Goal: Task Accomplishment & Management: Use online tool/utility

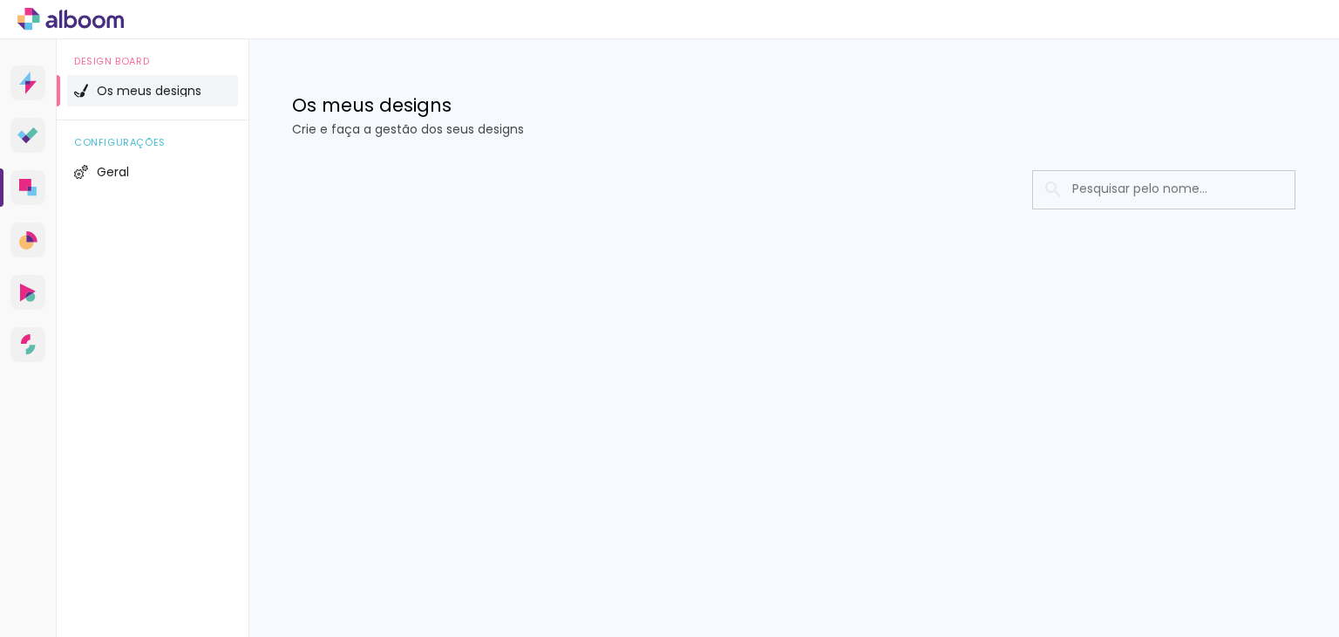
click at [133, 88] on span "Os meus designs" at bounding box center [149, 91] width 105 height 12
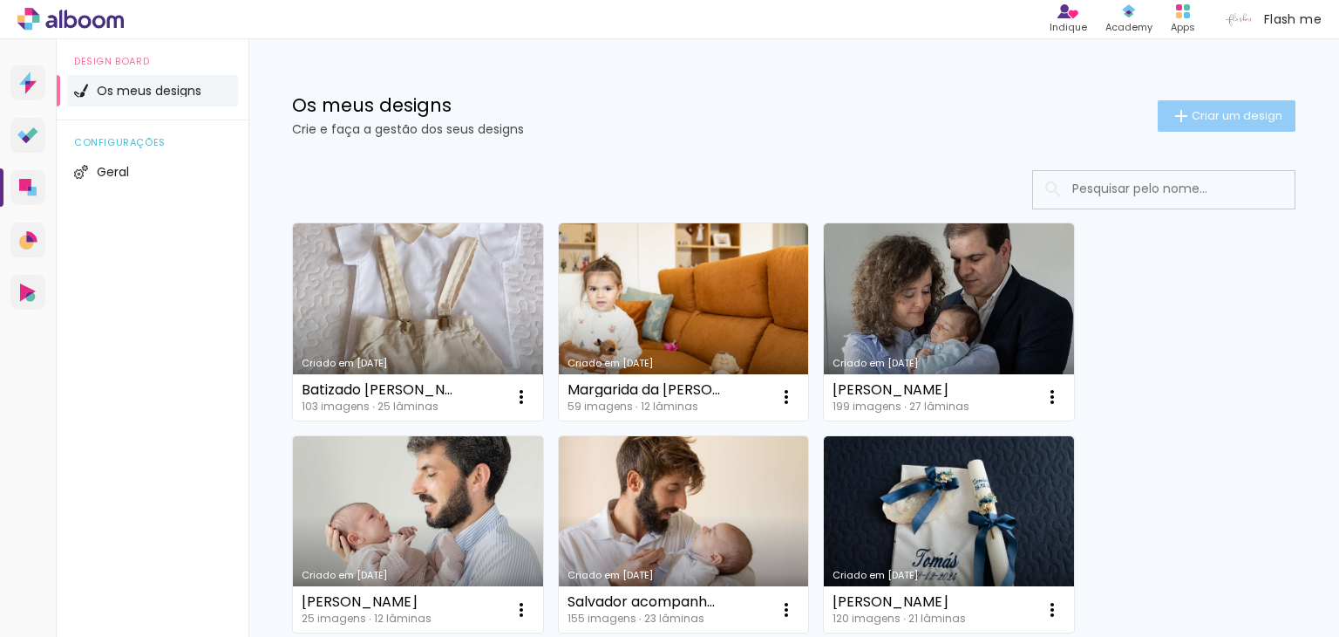
click at [1205, 119] on span "Criar um design" at bounding box center [1237, 115] width 91 height 11
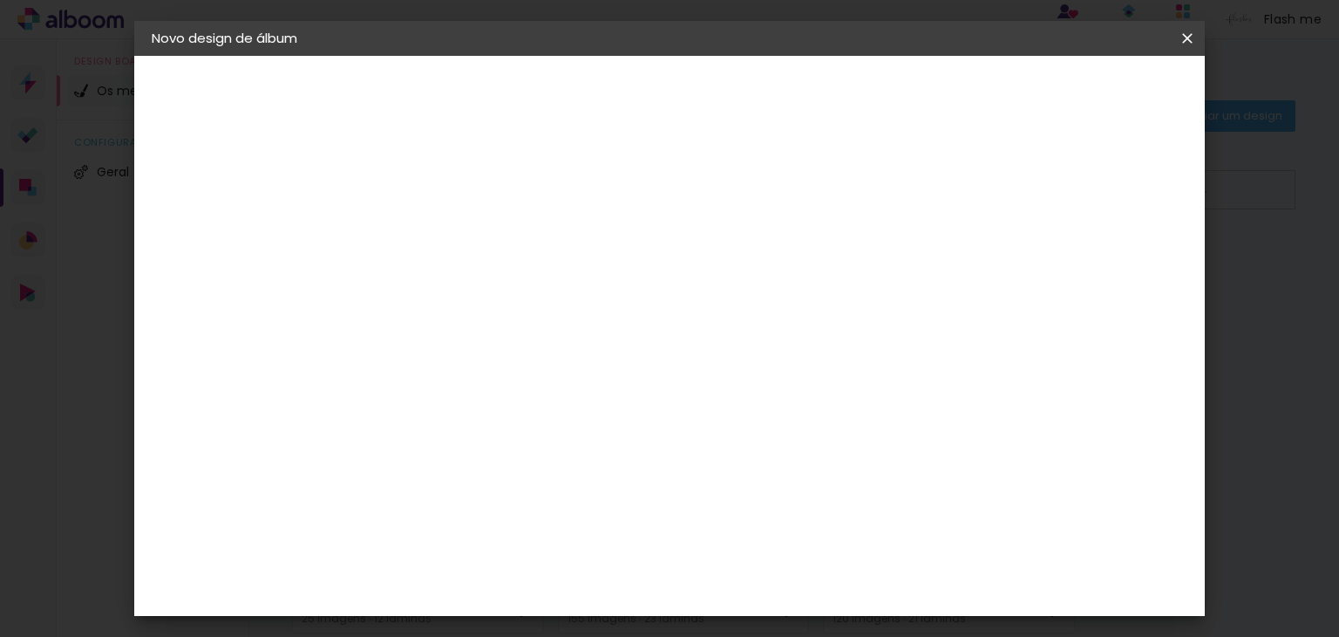
click at [437, 235] on input at bounding box center [437, 234] width 0 height 27
type input "[PERSON_NAME]"
type paper-input "[PERSON_NAME]"
click at [0, 0] on slot "Avançar" at bounding box center [0, 0] width 0 height 0
click at [447, 392] on div "DreambooksPro" at bounding box center [481, 394] width 113 height 14
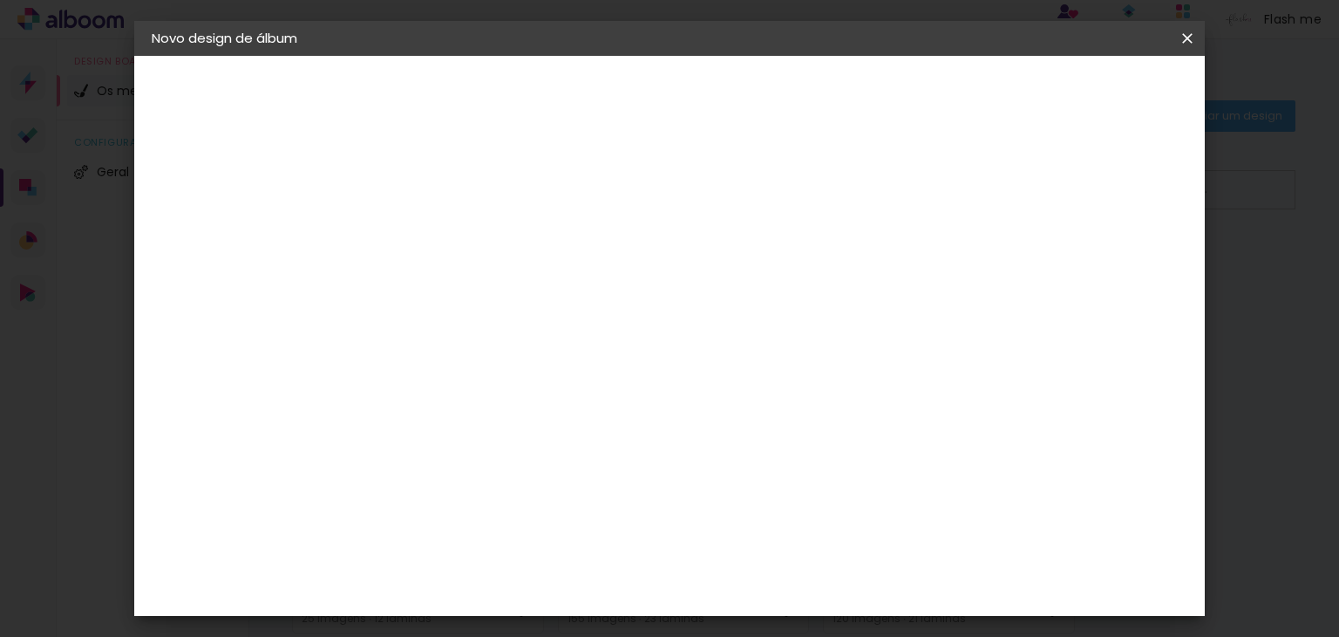
click at [692, 82] on paper-button "Avançar" at bounding box center [649, 93] width 85 height 30
click at [505, 290] on input "text" at bounding box center [471, 303] width 68 height 27
click at [0, 0] on slot "Álbum" at bounding box center [0, 0] width 0 height 0
type input "Álbum"
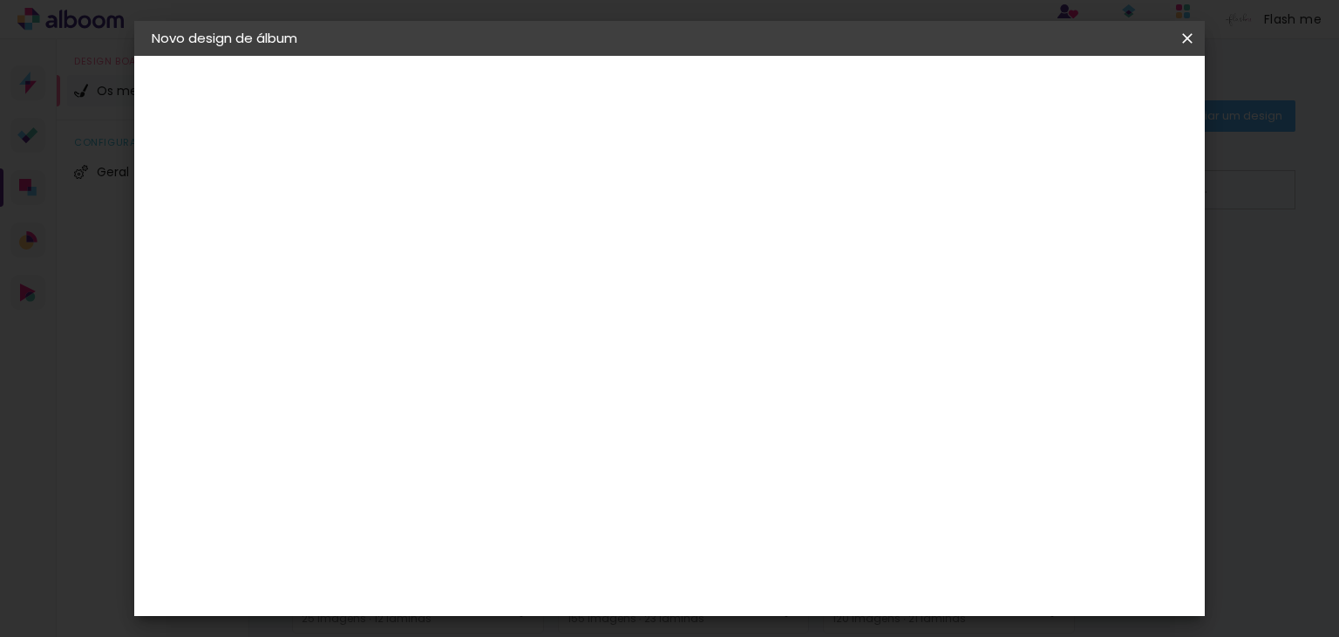
click at [555, 617] on span "20 × 20" at bounding box center [514, 635] width 81 height 36
click at [0, 0] on slot "Avançar" at bounding box center [0, 0] width 0 height 0
click at [806, 185] on div at bounding box center [798, 189] width 16 height 16
type paper-checkbox "on"
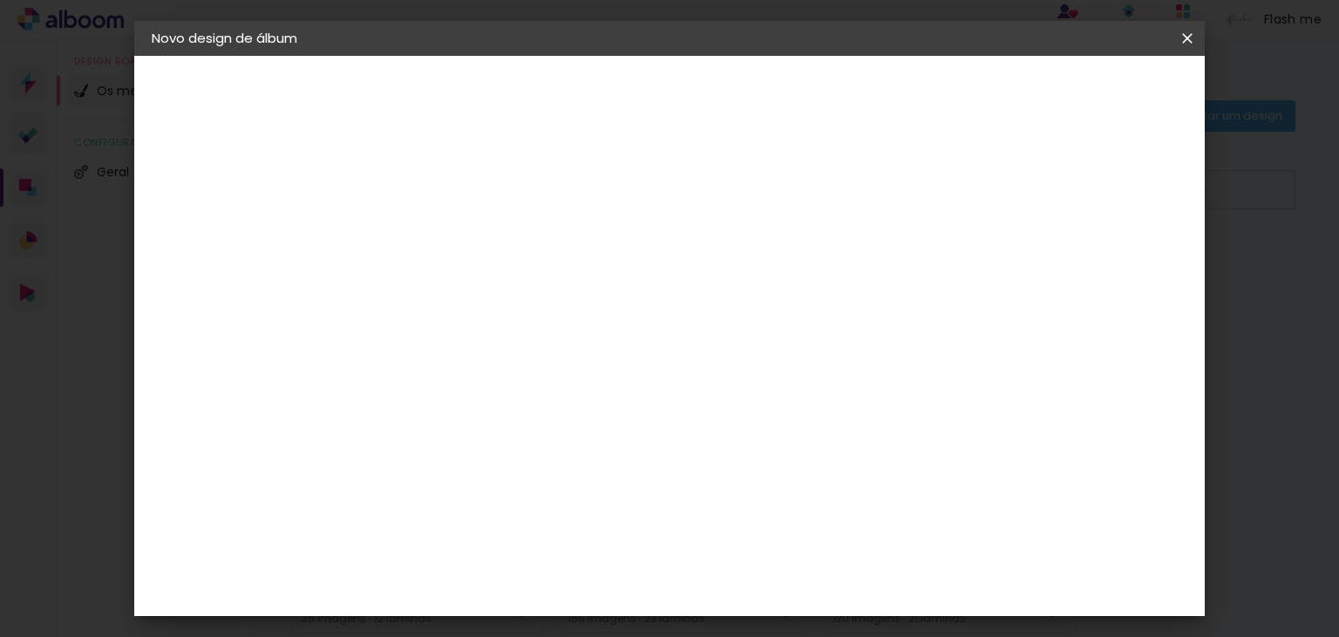
click at [914, 86] on span "Iniciar design" at bounding box center [874, 92] width 79 height 12
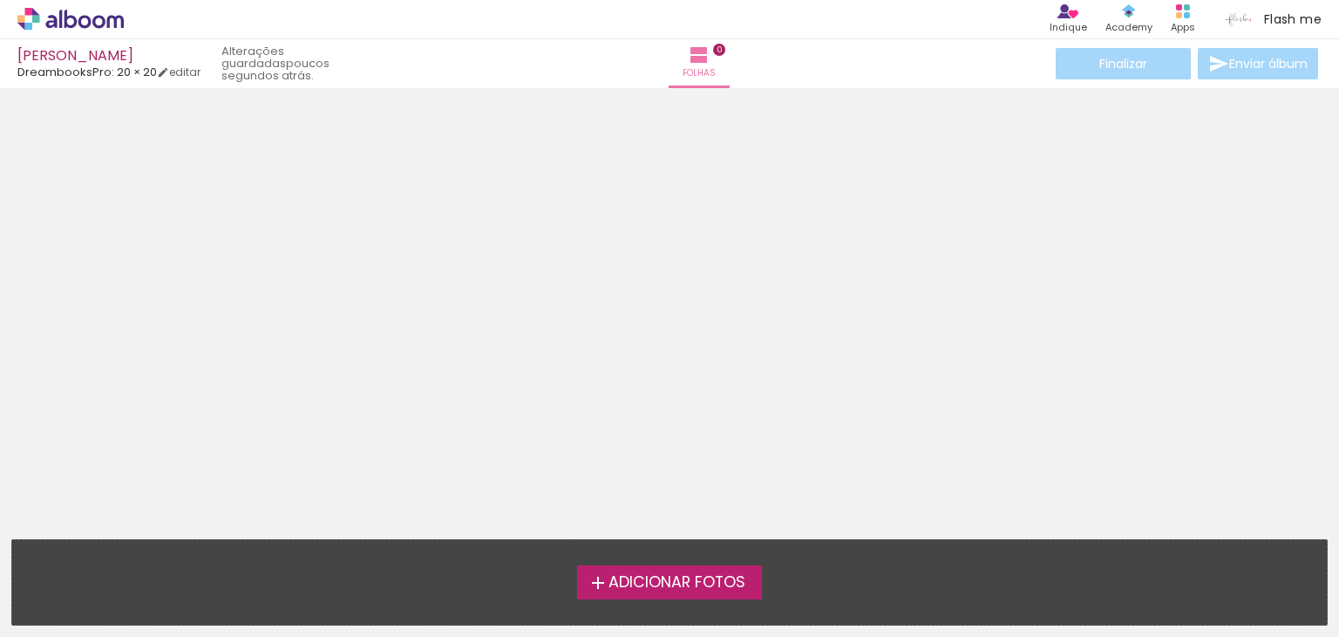
click at [636, 584] on span "Adicionar Fotos" at bounding box center [677, 583] width 137 height 16
click at [0, 0] on input "file" at bounding box center [0, 0] width 0 height 0
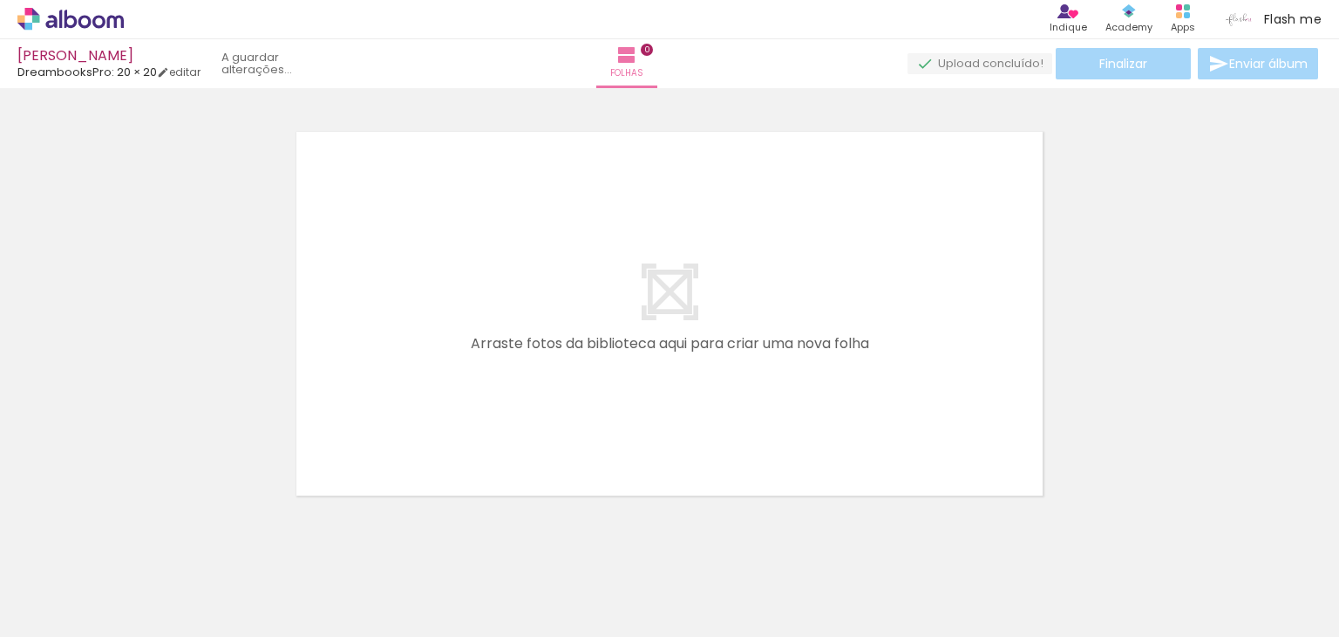
scroll to position [22, 0]
click at [66, 615] on span "Adicionar Fotos" at bounding box center [62, 612] width 52 height 19
click at [0, 0] on input "file" at bounding box center [0, 0] width 0 height 0
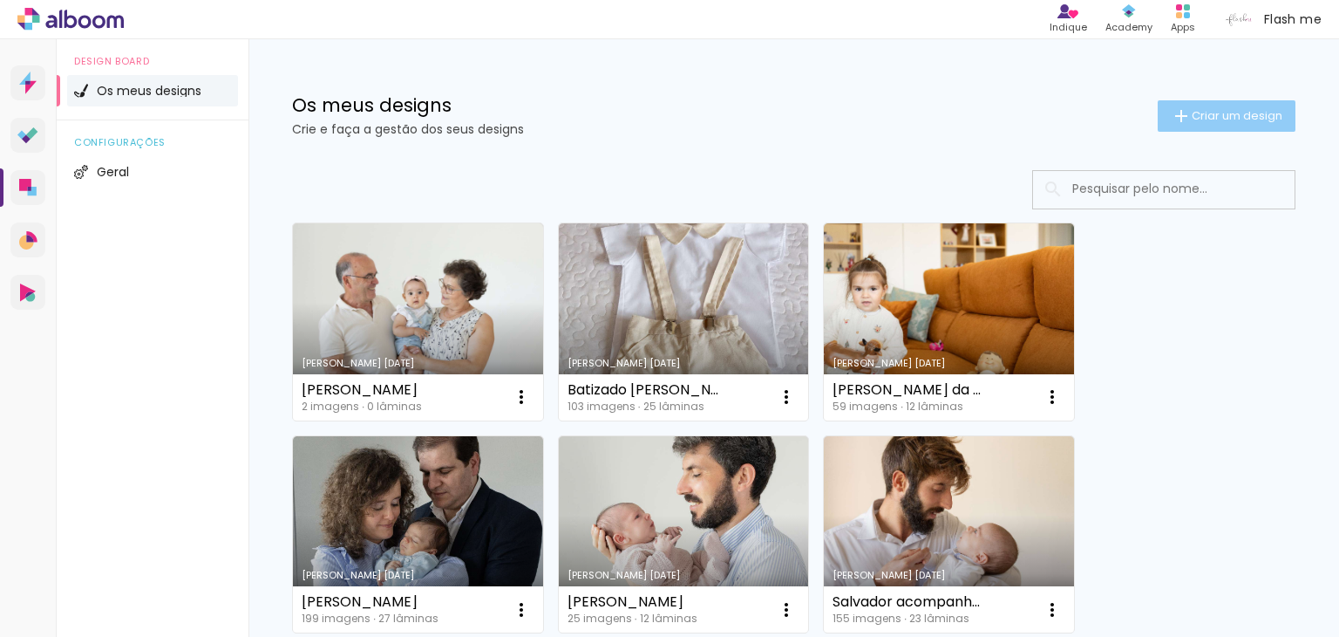
click at [1223, 116] on span "Criar um design" at bounding box center [1237, 115] width 91 height 11
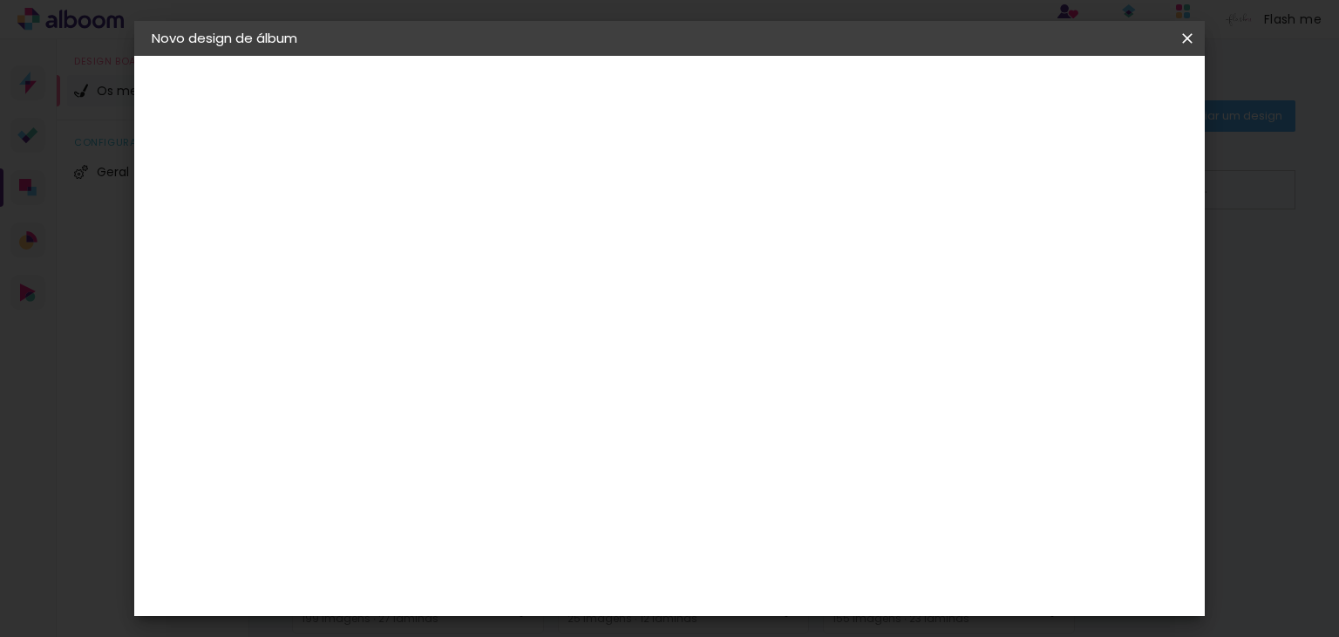
click at [437, 231] on input at bounding box center [437, 234] width 0 height 27
type input "[PERSON_NAME]"
type paper-input "[PERSON_NAME]"
click at [616, 101] on paper-button "Avançar" at bounding box center [572, 93] width 85 height 30
click at [493, 392] on div "DreambooksPro" at bounding box center [481, 394] width 113 height 14
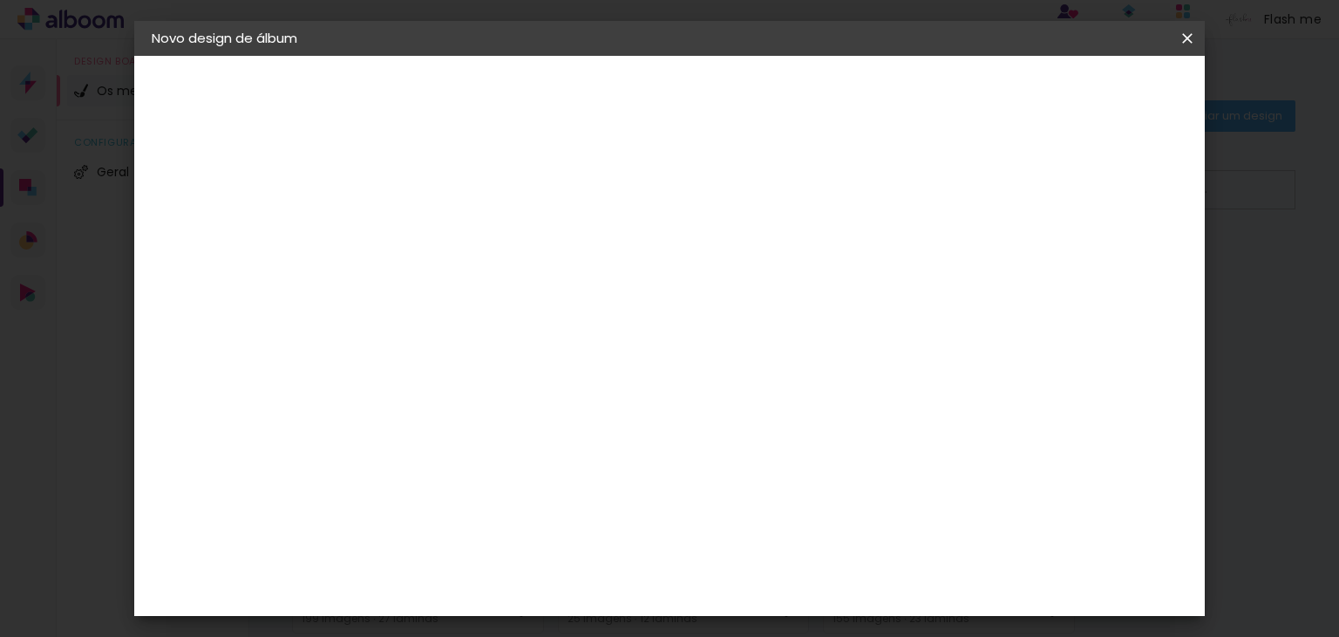
click at [0, 0] on slot "Avançar" at bounding box center [0, 0] width 0 height 0
click at [505, 290] on input "text" at bounding box center [471, 303] width 68 height 27
click at [692, 284] on paper-item "Álbum" at bounding box center [783, 289] width 349 height 35
type input "Álbum"
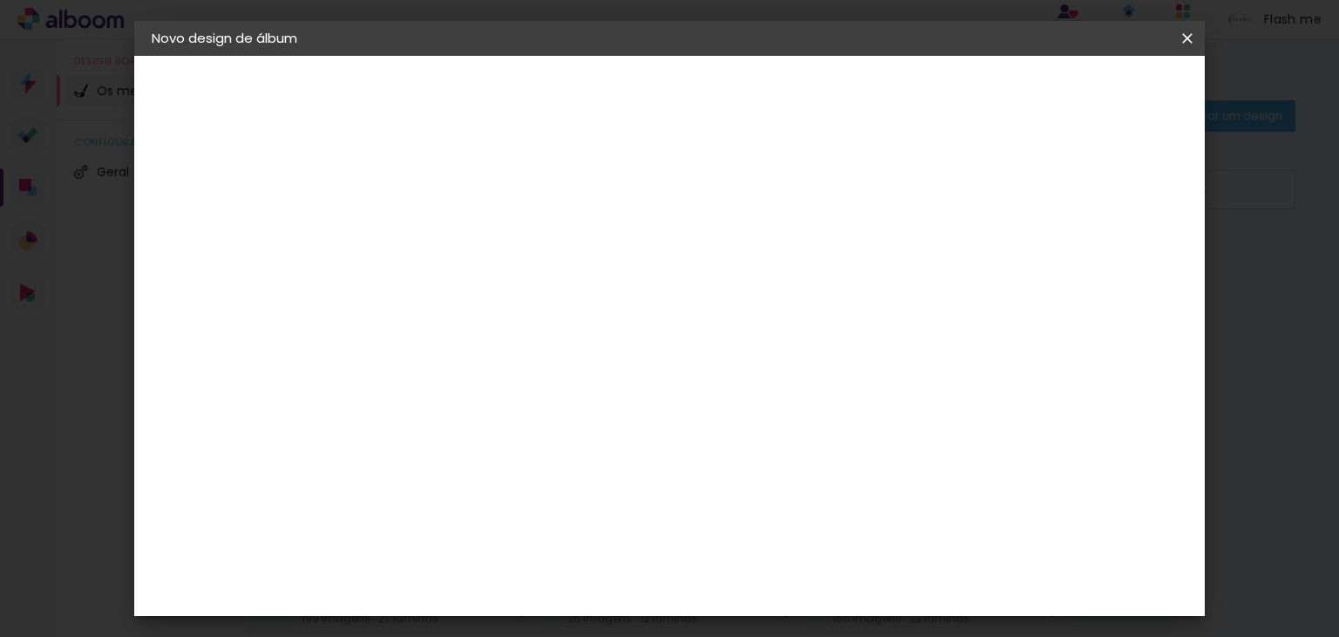
click at [677, 530] on span "20 × 40 cm" at bounding box center [648, 548] width 58 height 36
click at [0, 0] on slot "Avançar" at bounding box center [0, 0] width 0 height 0
click at [806, 191] on div at bounding box center [798, 189] width 16 height 16
type paper-checkbox "on"
click at [914, 94] on span "Iniciar design" at bounding box center [874, 92] width 79 height 12
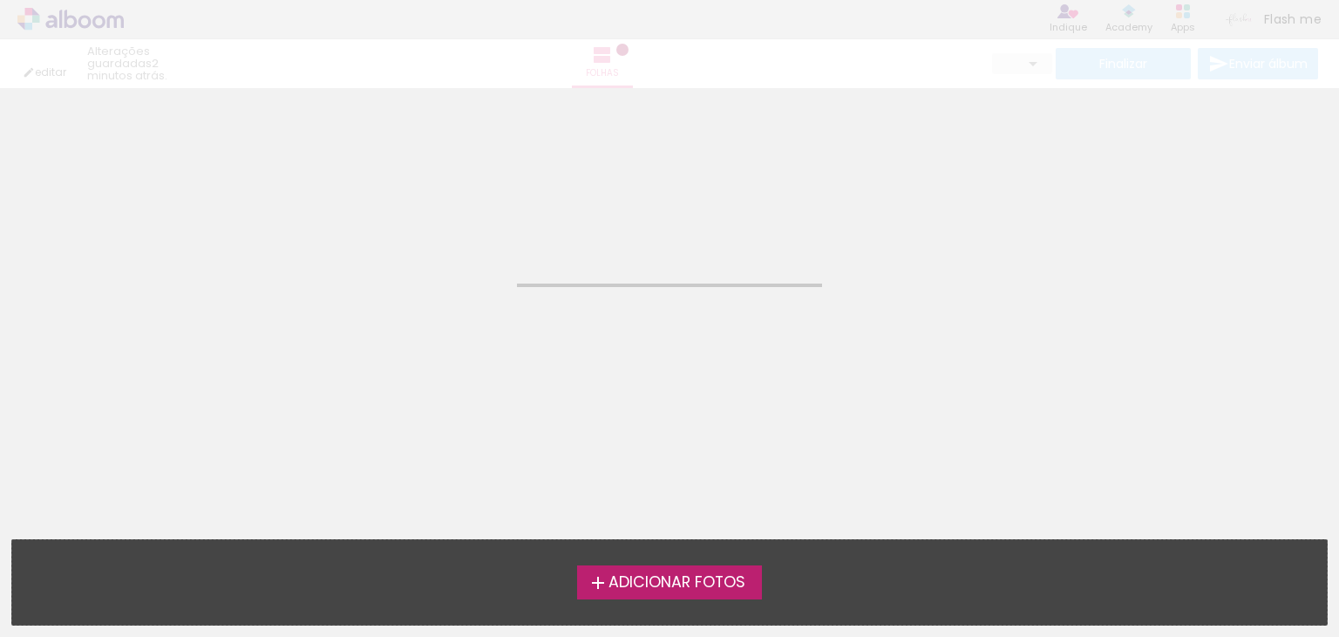
click at [669, 580] on span "Adicionar Fotos" at bounding box center [677, 583] width 137 height 16
click at [0, 0] on input "file" at bounding box center [0, 0] width 0 height 0
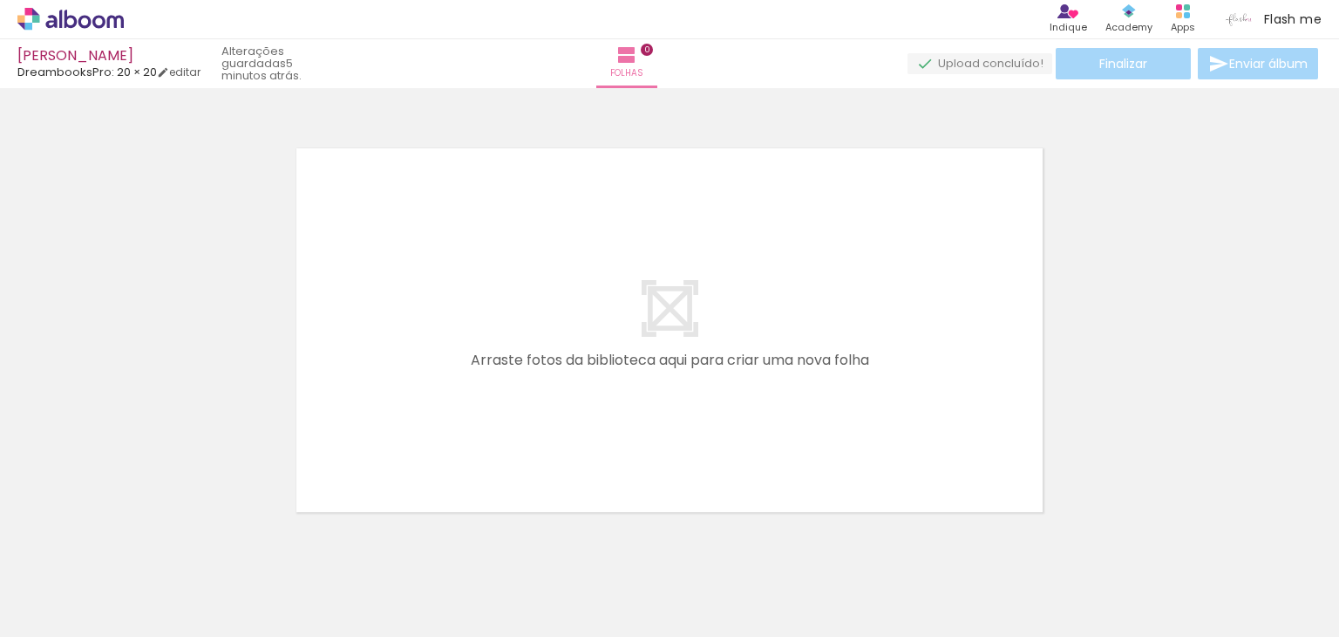
scroll to position [22, 0]
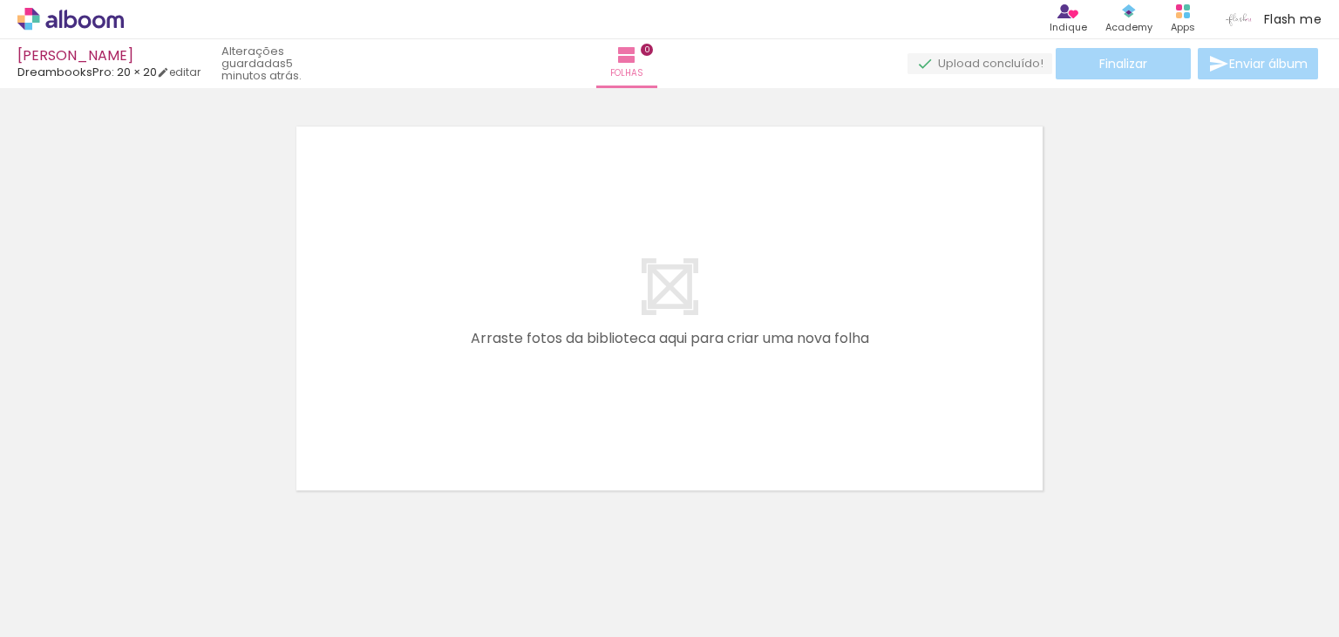
click at [45, 617] on span "Adicionar Fotos" at bounding box center [62, 612] width 52 height 19
click at [0, 0] on input "file" at bounding box center [0, 0] width 0 height 0
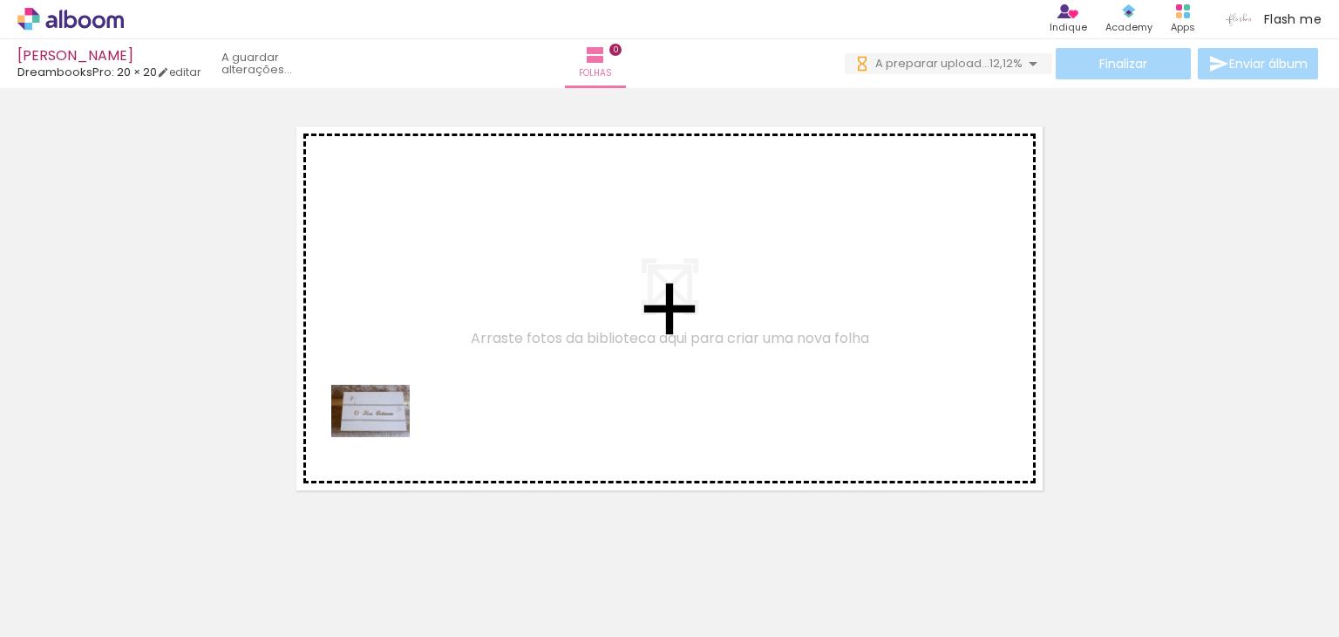
drag, startPoint x: 186, startPoint y: 568, endPoint x: 384, endPoint y: 437, distance: 237.3
click at [384, 437] on quentale-workspace at bounding box center [669, 318] width 1339 height 637
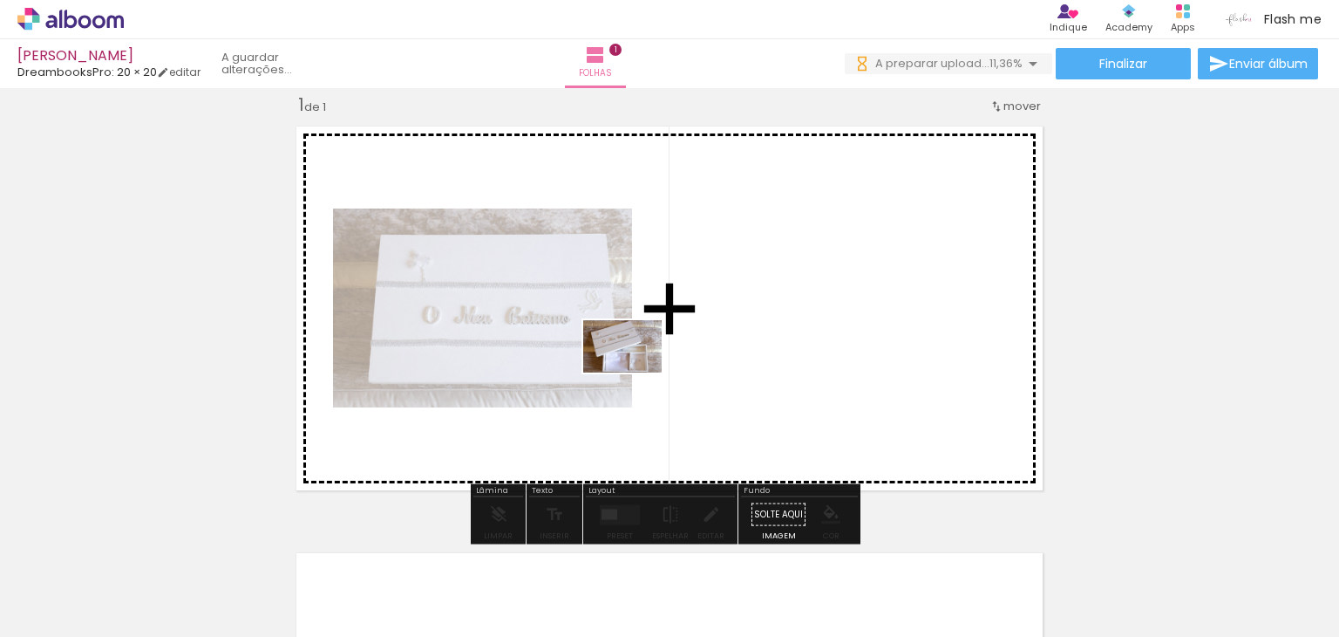
drag, startPoint x: 276, startPoint y: 585, endPoint x: 636, endPoint y: 372, distance: 418.3
click at [636, 372] on quentale-workspace at bounding box center [669, 318] width 1339 height 637
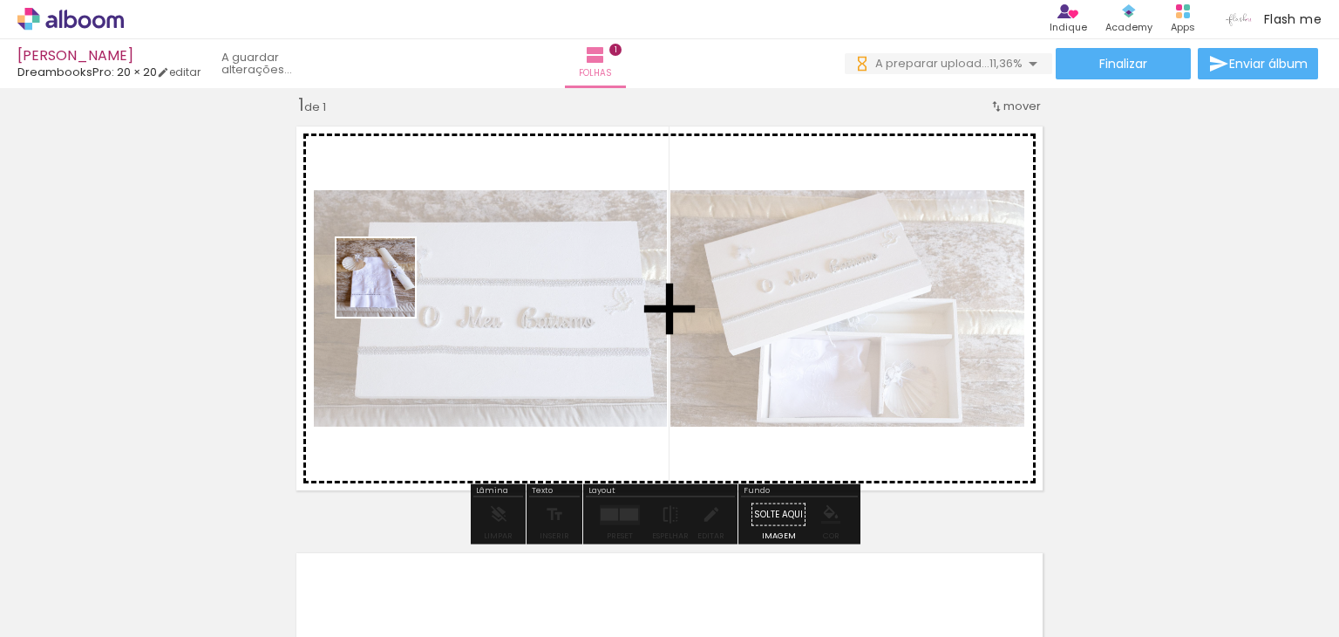
drag, startPoint x: 371, startPoint y: 585, endPoint x: 389, endPoint y: 290, distance: 295.3
click at [389, 290] on quentale-workspace at bounding box center [669, 318] width 1339 height 637
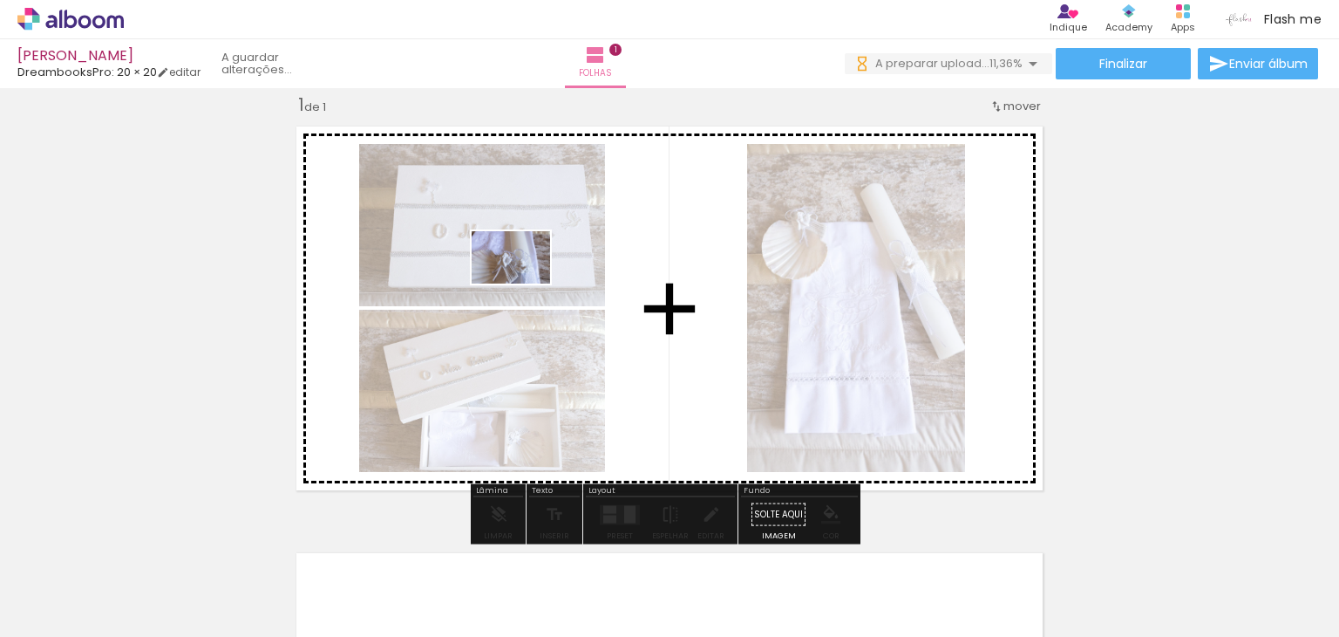
drag, startPoint x: 468, startPoint y: 591, endPoint x: 524, endPoint y: 283, distance: 312.9
click at [524, 283] on quentale-workspace at bounding box center [669, 318] width 1339 height 637
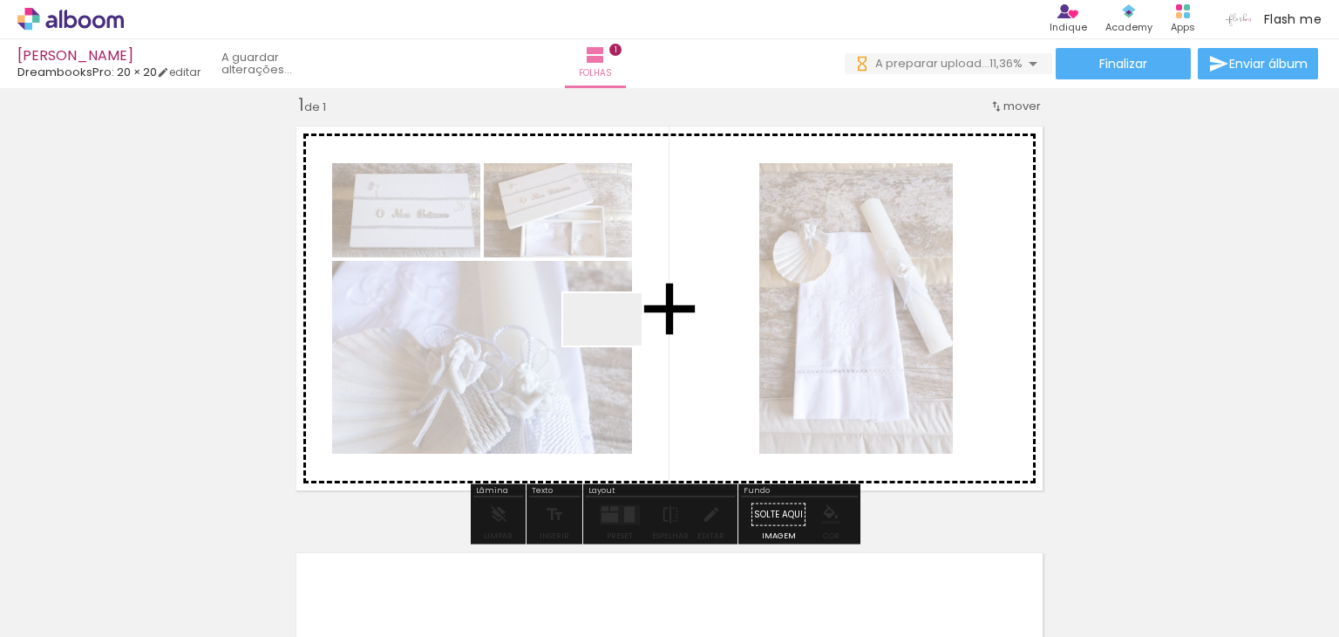
drag, startPoint x: 579, startPoint y: 590, endPoint x: 708, endPoint y: 433, distance: 203.2
click at [618, 334] on quentale-workspace at bounding box center [669, 318] width 1339 height 637
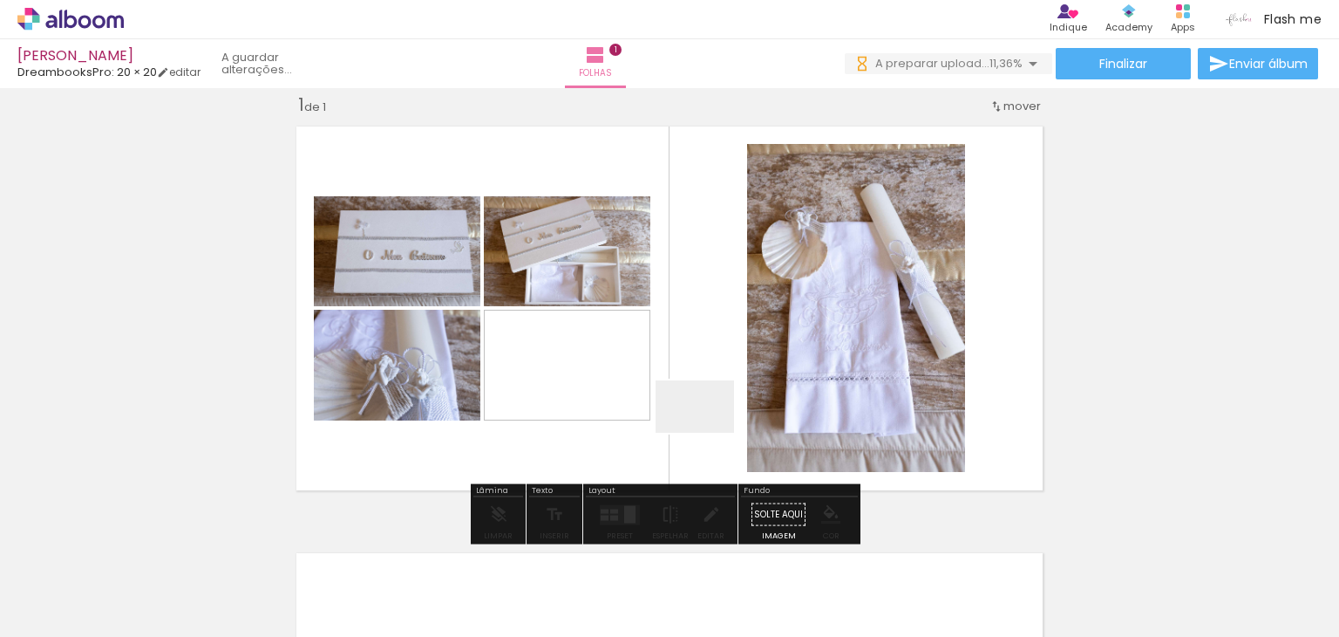
drag, startPoint x: 708, startPoint y: 433, endPoint x: 760, endPoint y: 577, distance: 153.9
click at [719, 385] on quentale-workspace at bounding box center [669, 318] width 1339 height 637
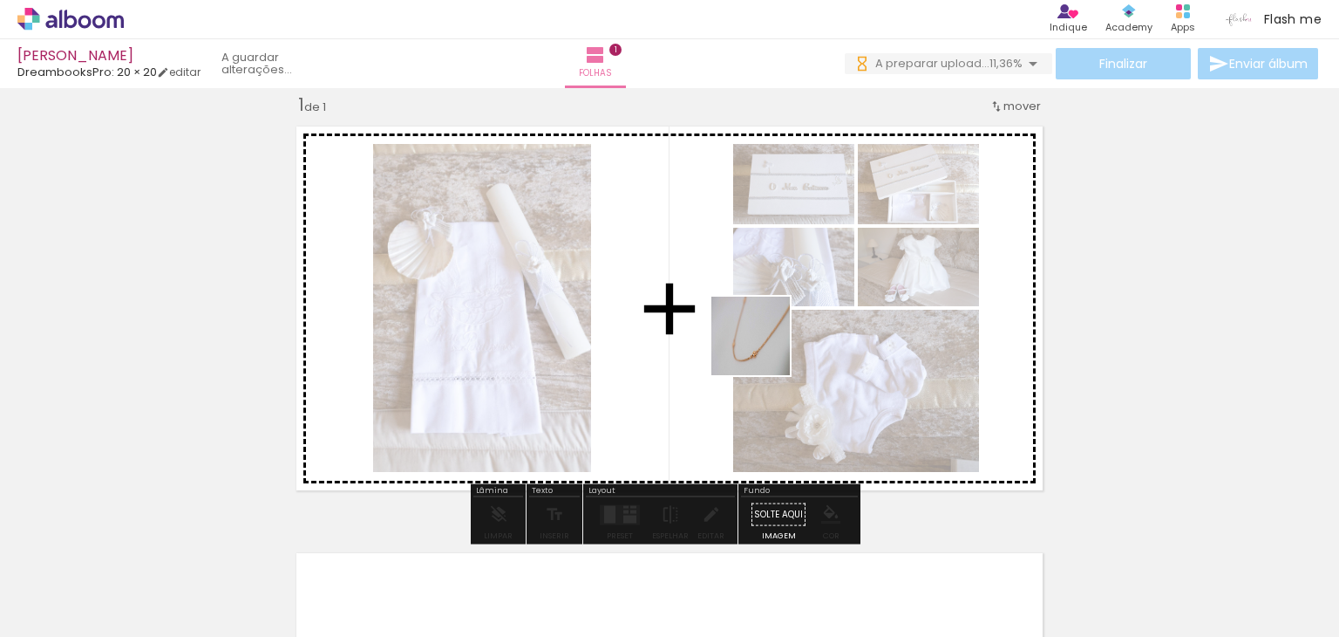
drag, startPoint x: 760, startPoint y: 577, endPoint x: 764, endPoint y: 349, distance: 228.5
click at [764, 349] on quentale-workspace at bounding box center [669, 318] width 1339 height 637
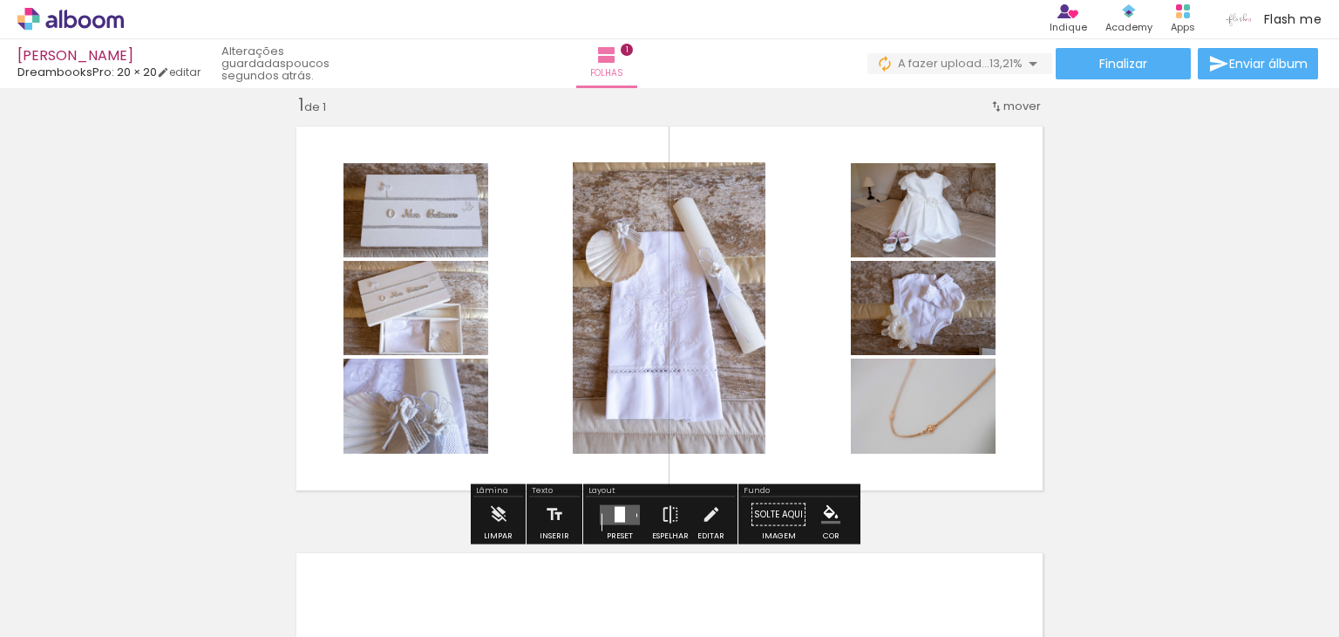
click at [617, 512] on div at bounding box center [620, 514] width 10 height 16
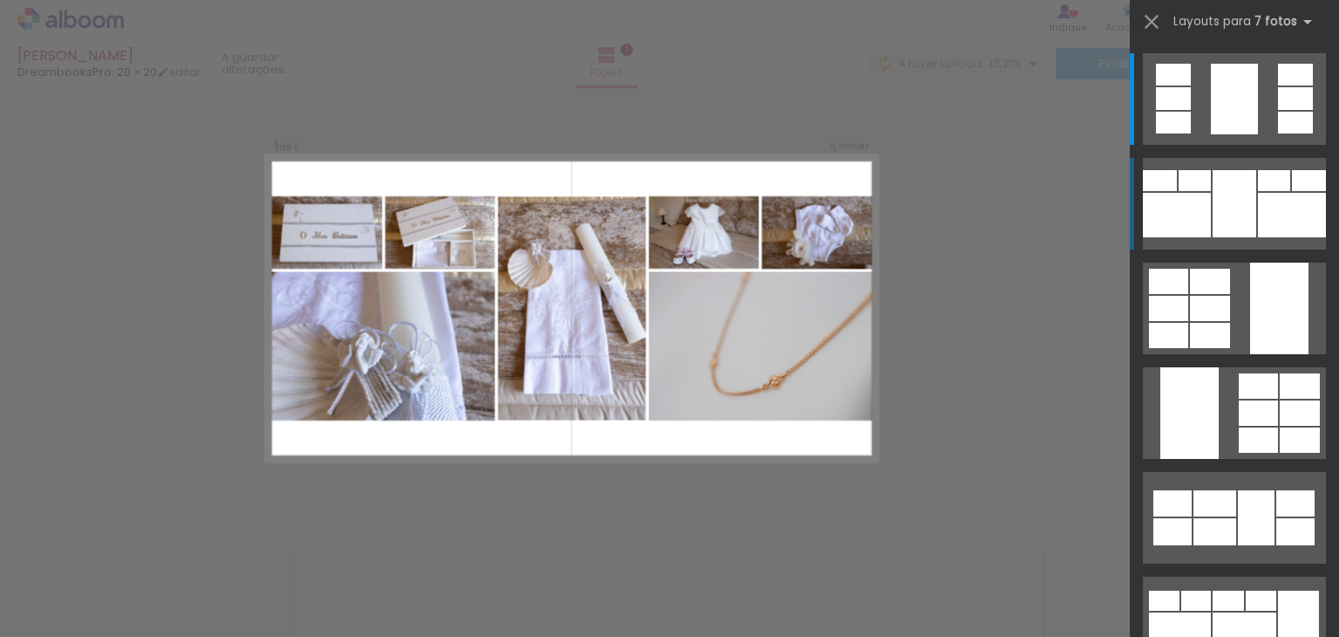
click at [1299, 227] on div at bounding box center [1292, 215] width 68 height 44
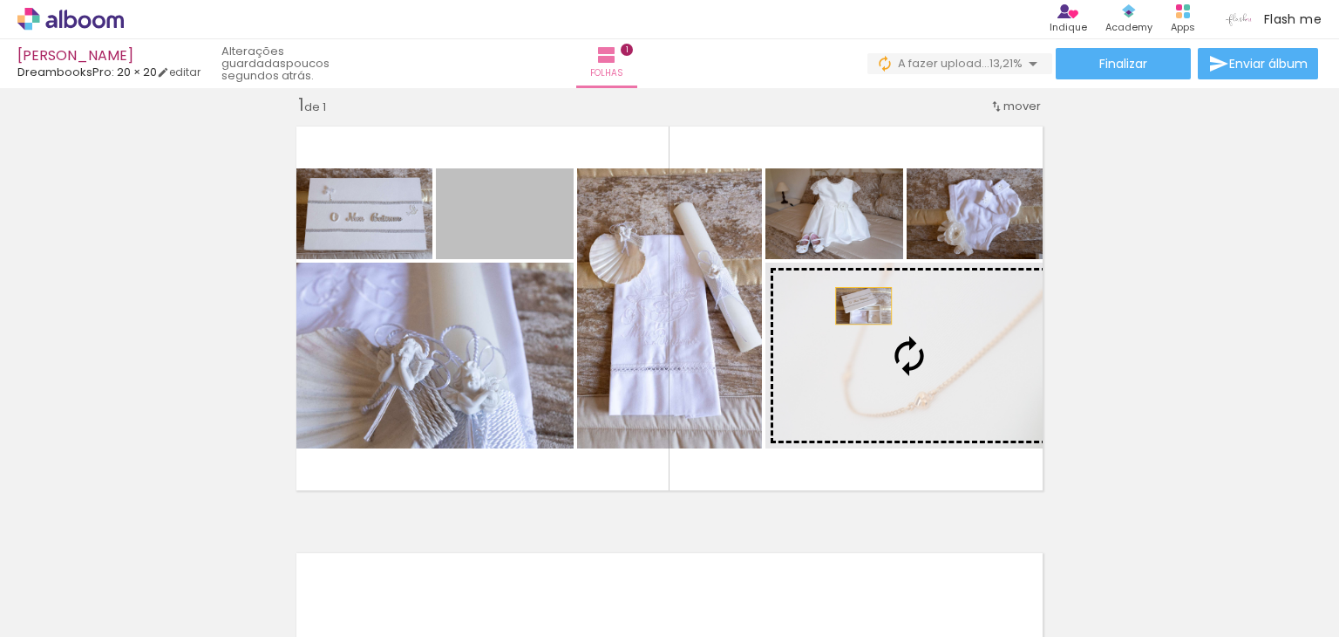
drag, startPoint x: 534, startPoint y: 234, endPoint x: 857, endPoint y: 305, distance: 331.3
click at [0, 0] on slot at bounding box center [0, 0] width 0 height 0
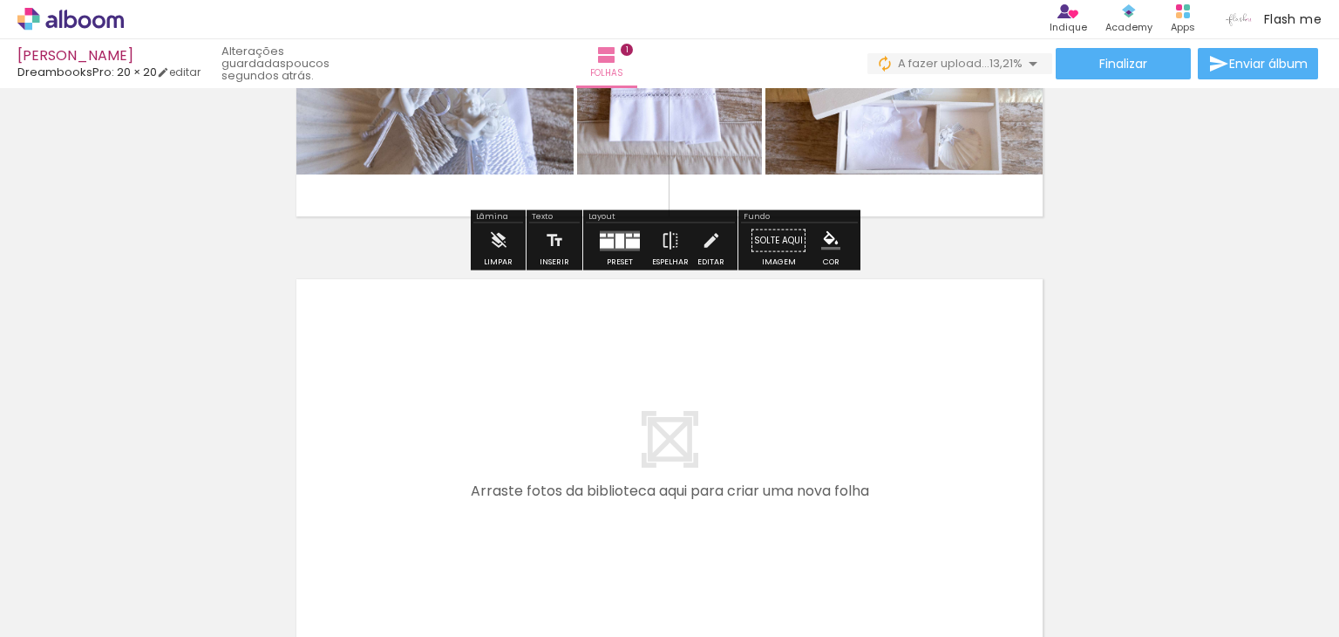
scroll to position [458, 0]
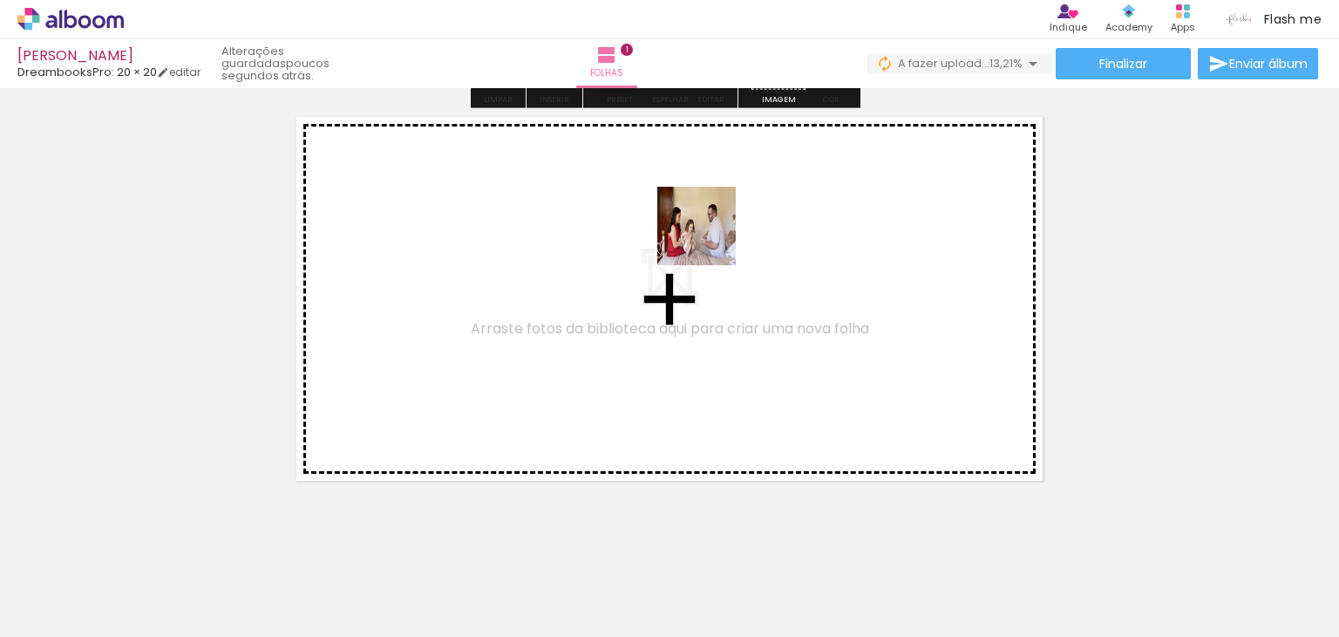
drag, startPoint x: 883, startPoint y: 573, endPoint x: 710, endPoint y: 239, distance: 376.0
click at [710, 239] on quentale-workspace at bounding box center [669, 318] width 1339 height 637
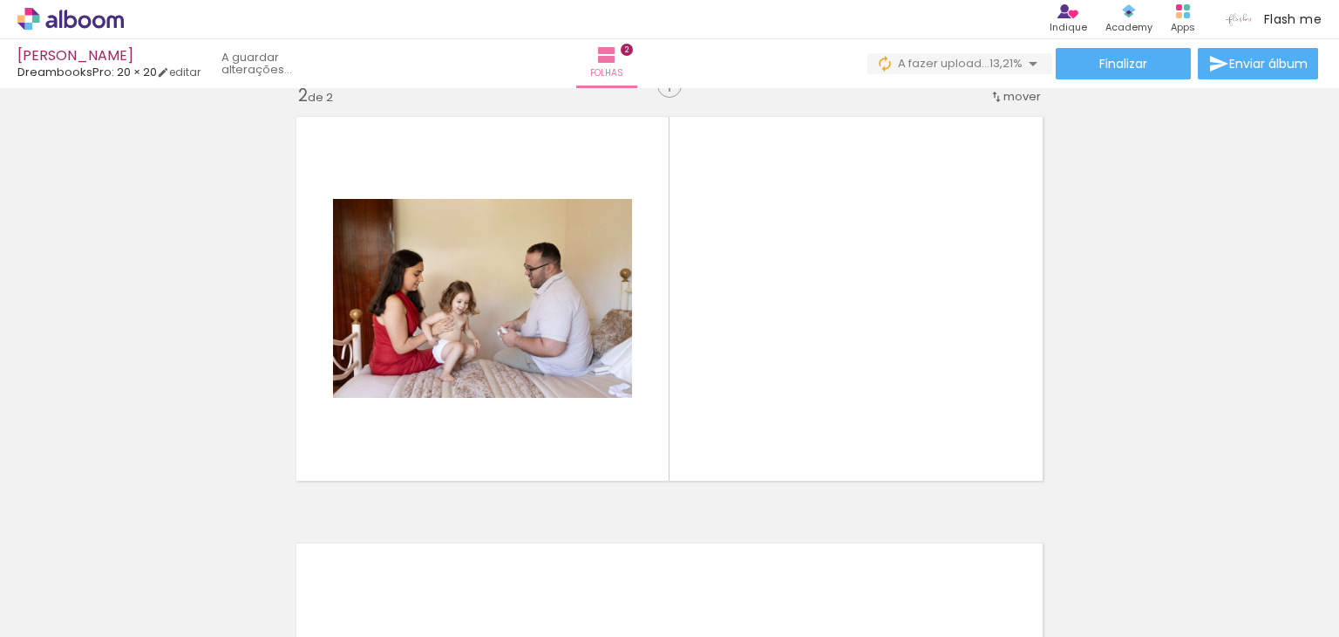
scroll to position [448, 0]
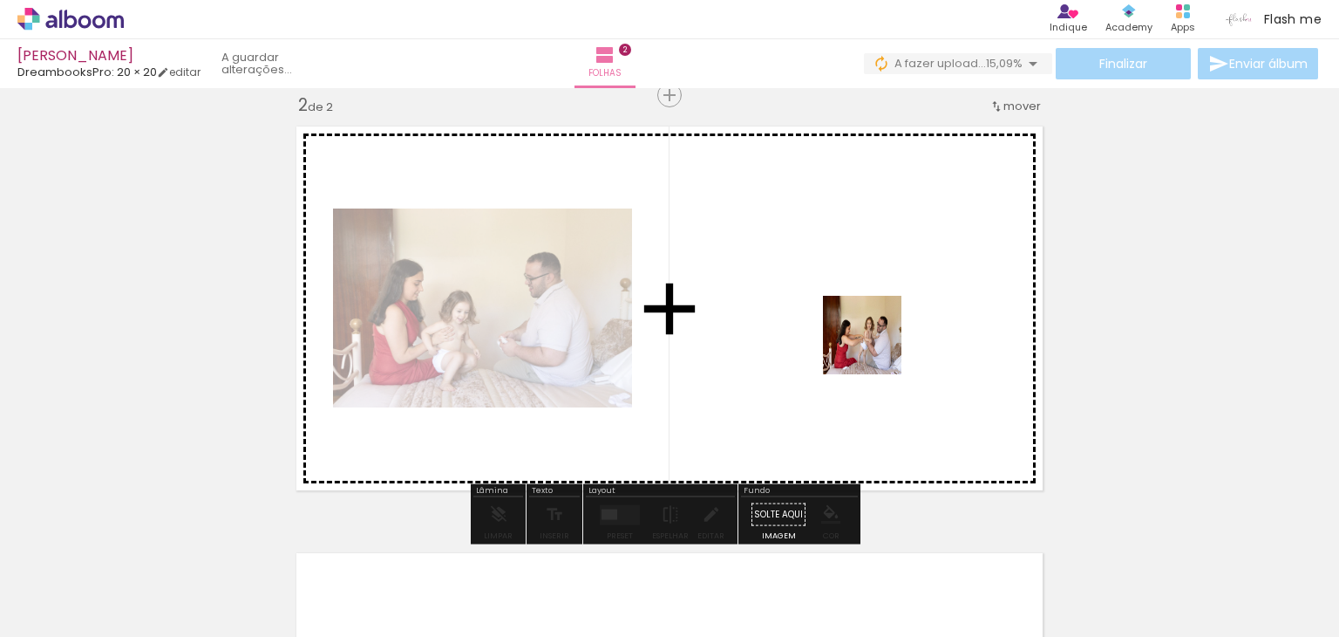
drag, startPoint x: 974, startPoint y: 583, endPoint x: 876, endPoint y: 348, distance: 255.2
click at [876, 348] on quentale-workspace at bounding box center [669, 318] width 1339 height 637
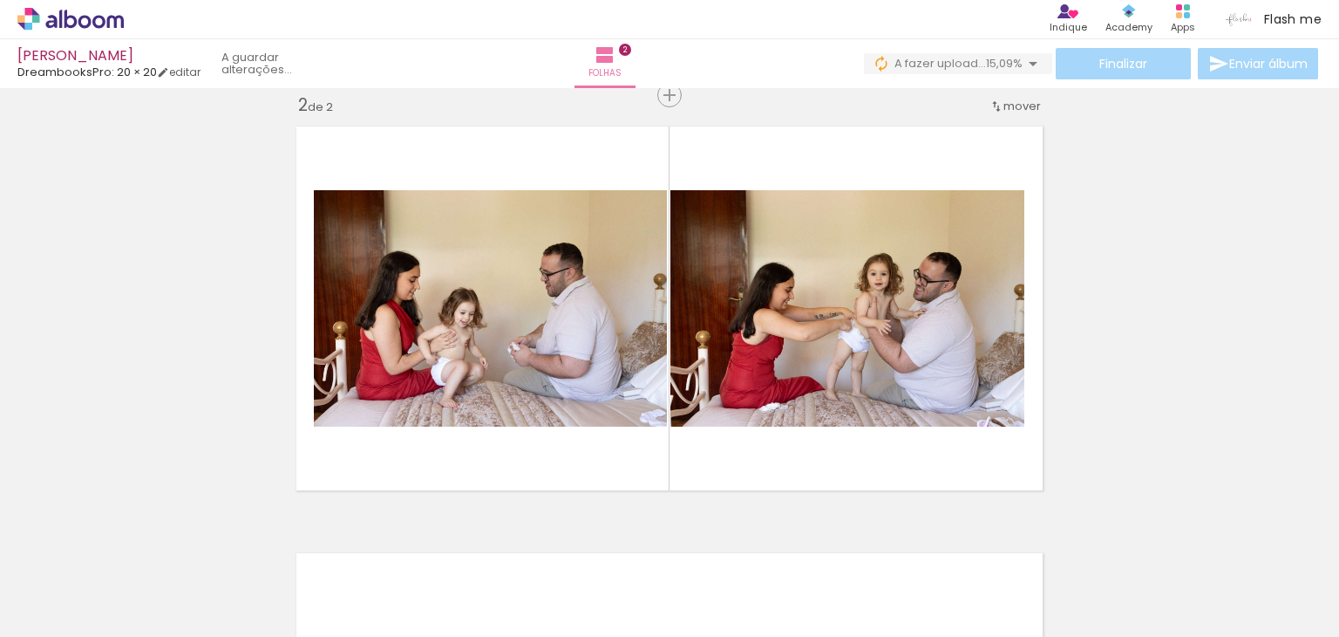
scroll to position [0, 722]
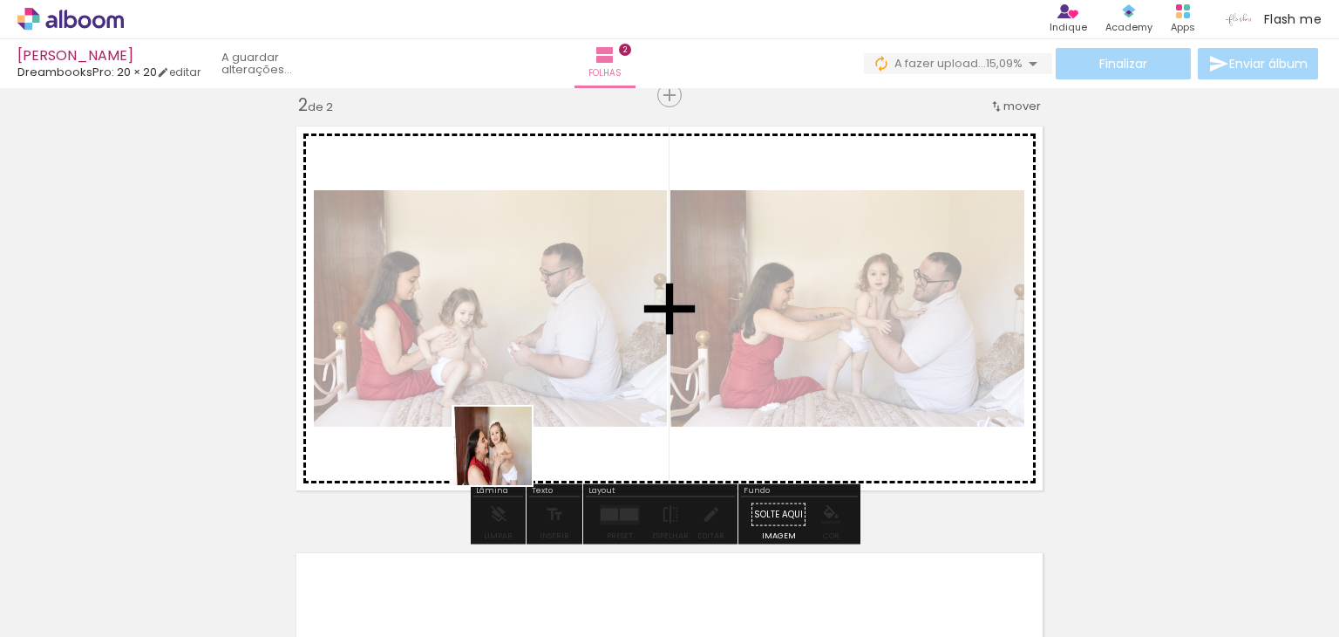
drag, startPoint x: 446, startPoint y: 583, endPoint x: 344, endPoint y: 575, distance: 101.5
click at [506, 458] on quentale-workspace at bounding box center [669, 318] width 1339 height 637
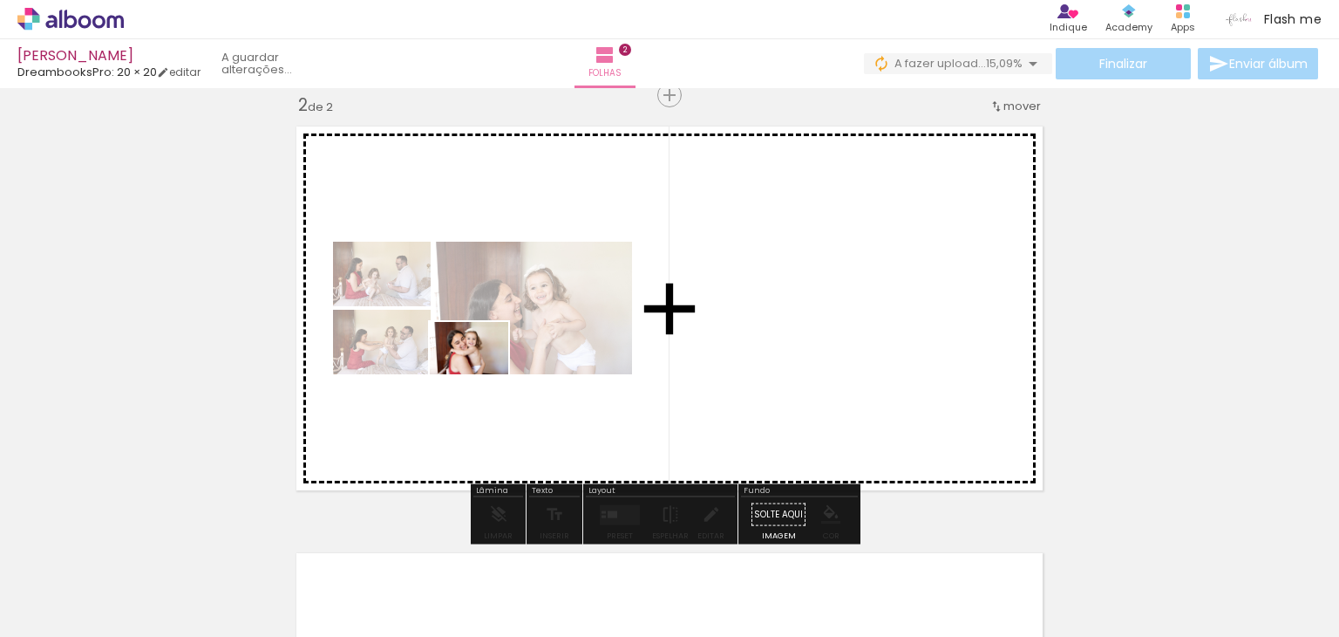
drag, startPoint x: 336, startPoint y: 582, endPoint x: 482, endPoint y: 374, distance: 254.0
click at [482, 374] on quentale-workspace at bounding box center [669, 318] width 1339 height 637
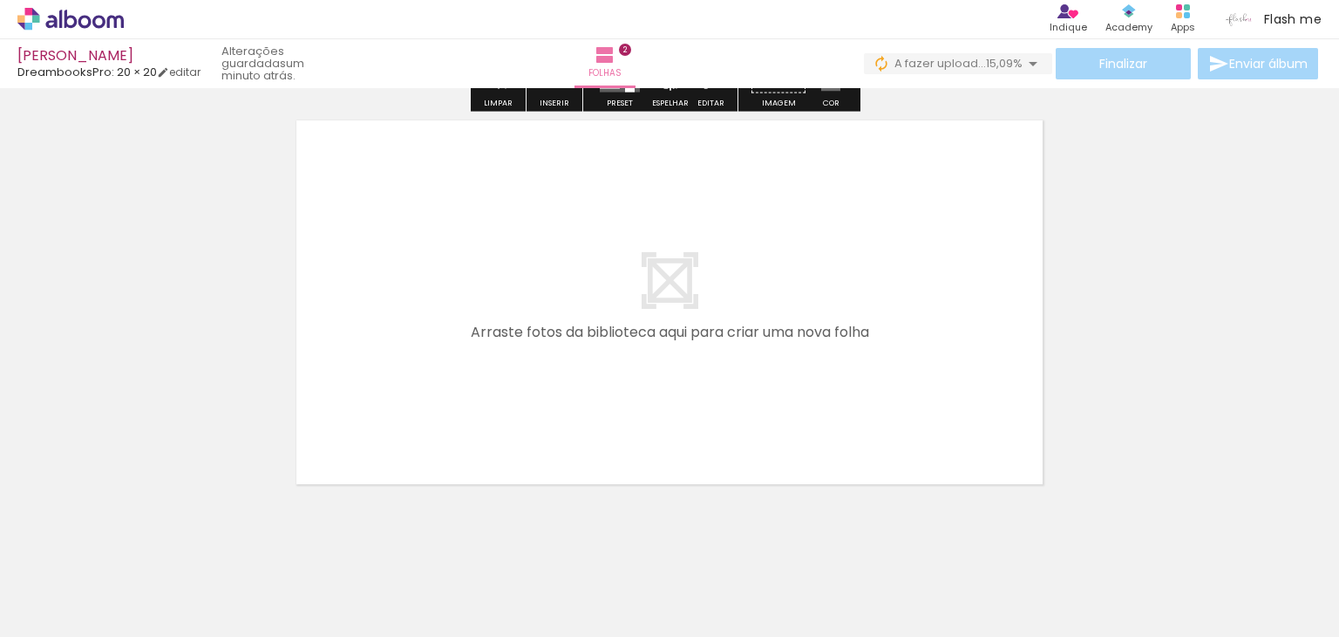
scroll to position [884, 0]
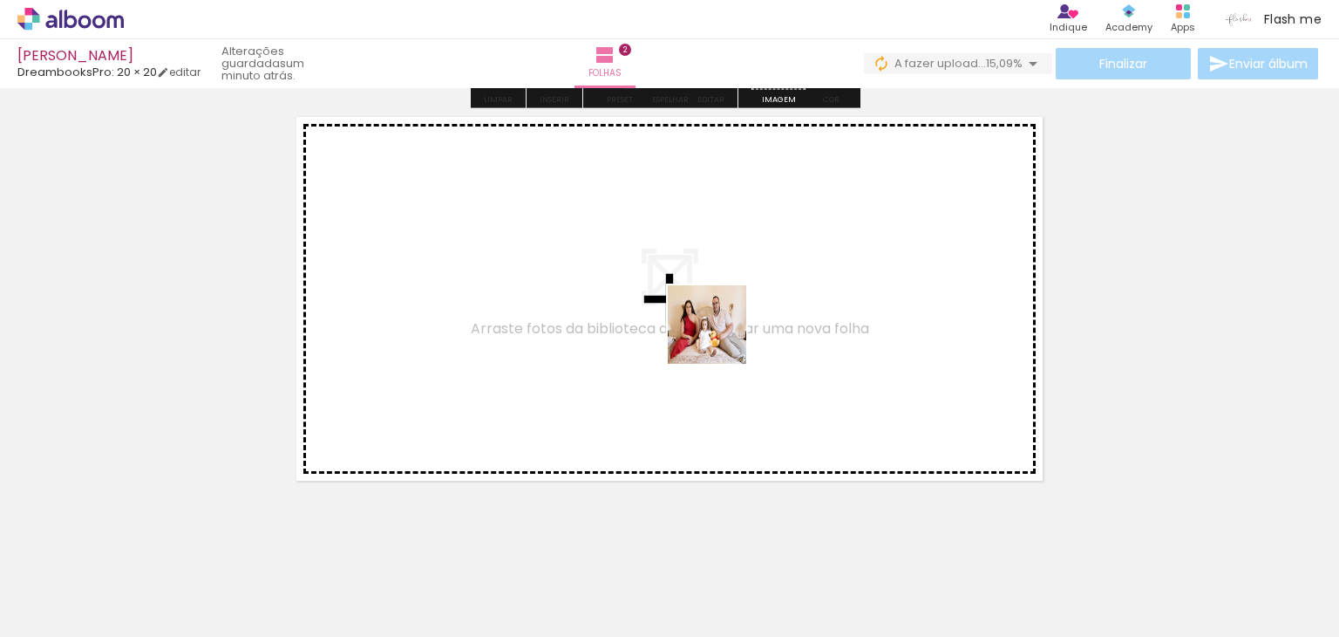
drag, startPoint x: 837, startPoint y: 591, endPoint x: 720, endPoint y: 337, distance: 279.4
click at [720, 337] on quentale-workspace at bounding box center [669, 318] width 1339 height 637
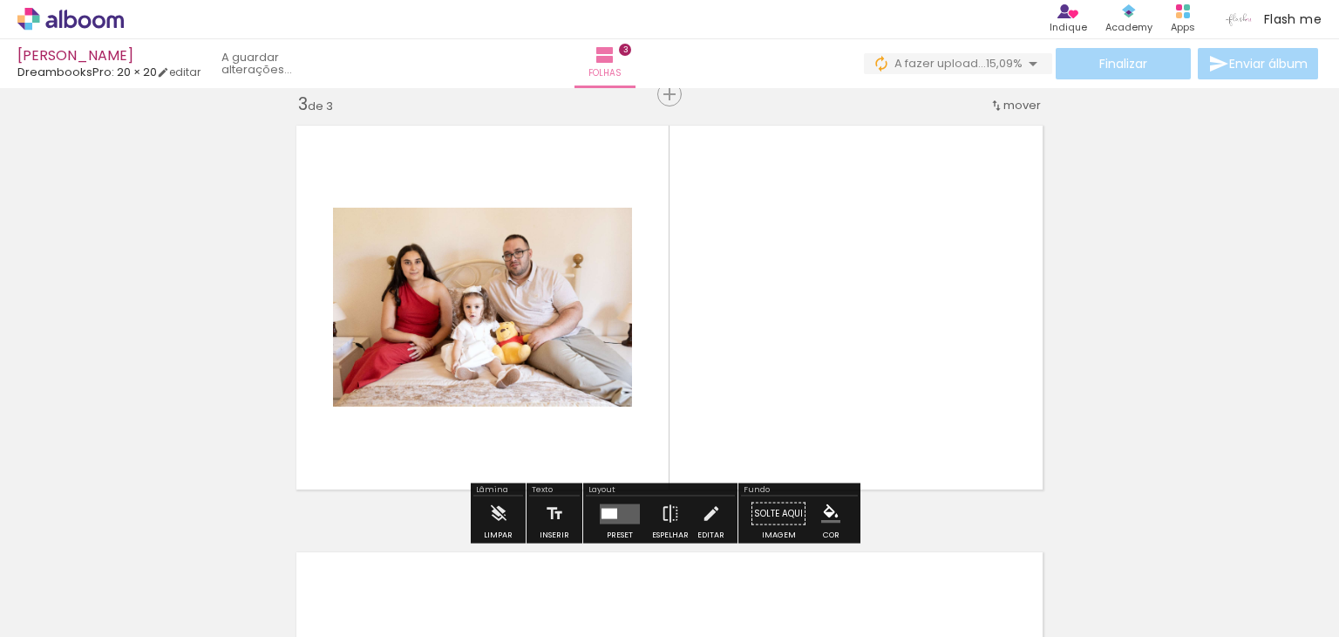
scroll to position [876, 0]
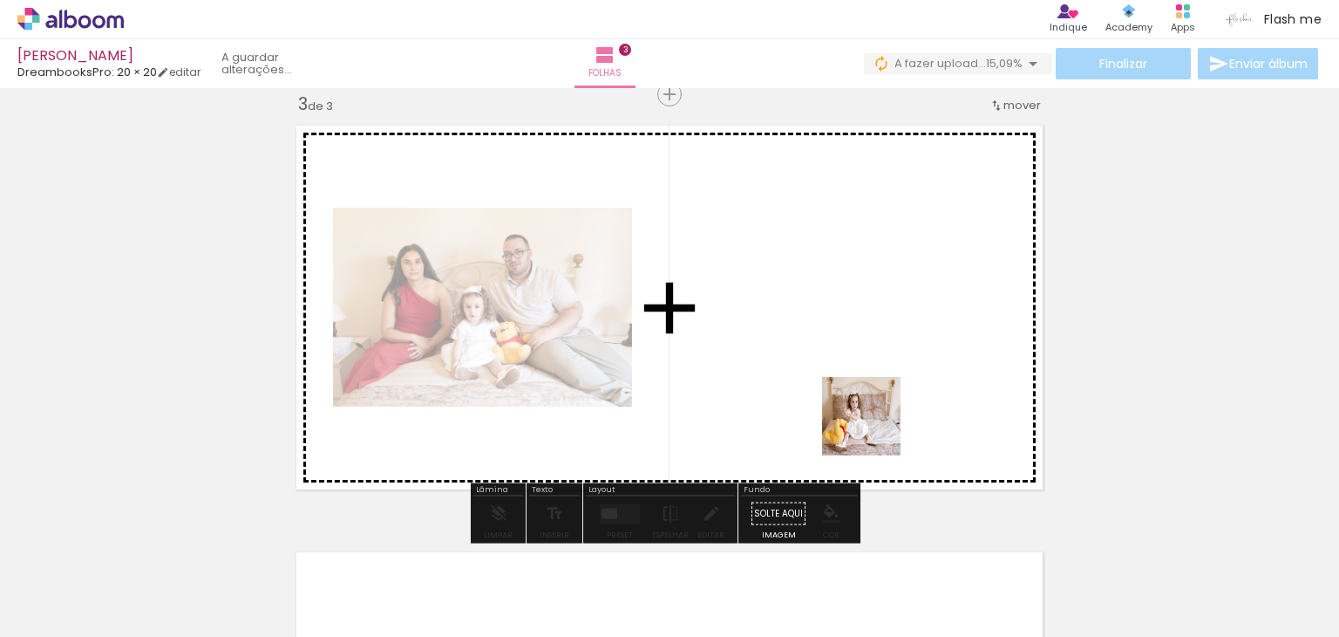
drag, startPoint x: 917, startPoint y: 574, endPoint x: 875, endPoint y: 427, distance: 152.4
click at [875, 427] on quentale-workspace at bounding box center [669, 318] width 1339 height 637
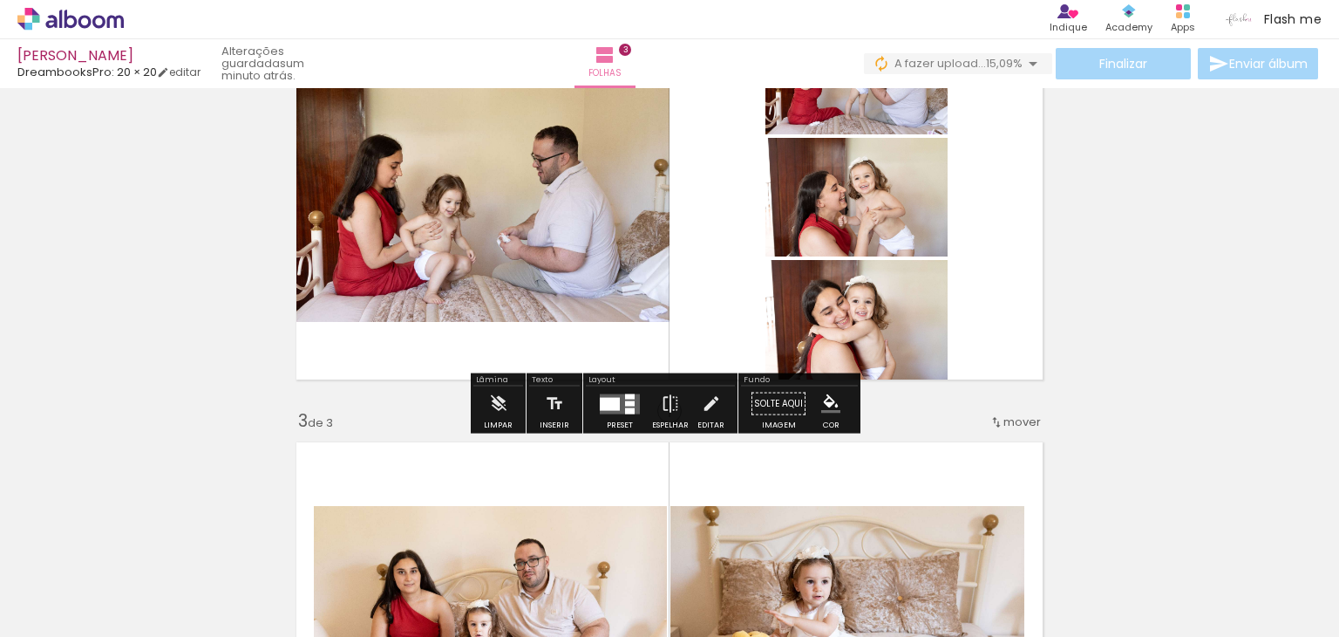
scroll to position [614, 0]
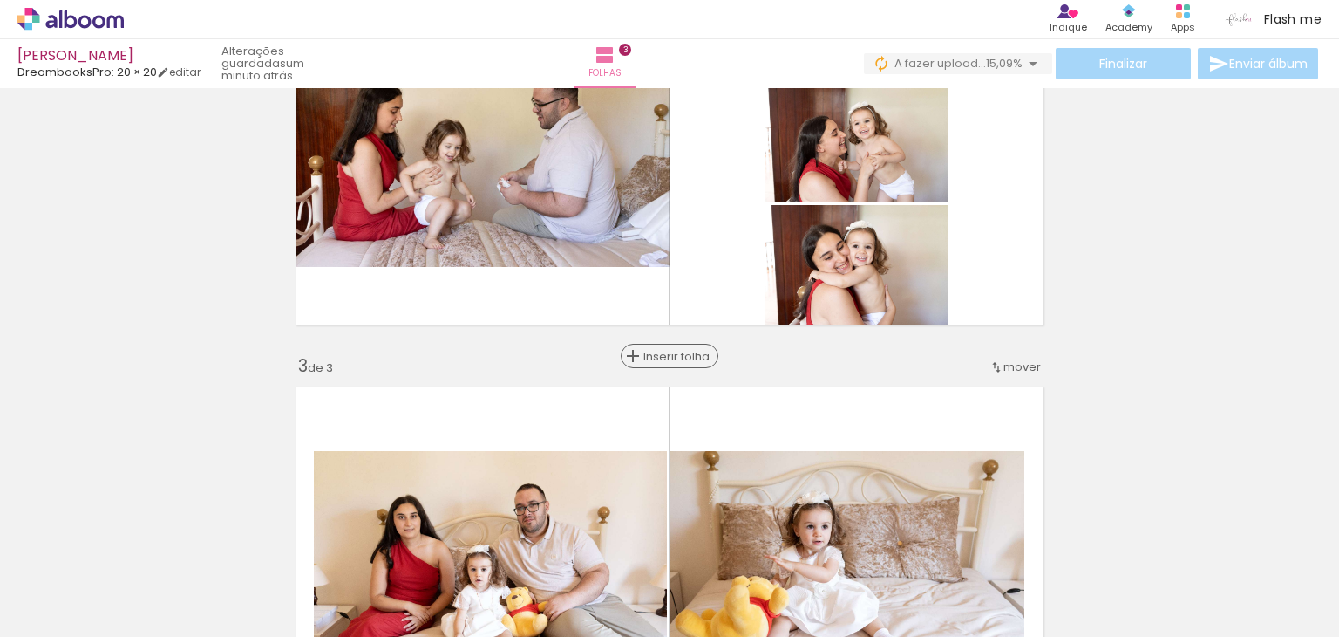
click at [673, 357] on span "Inserir folha" at bounding box center [678, 356] width 68 height 11
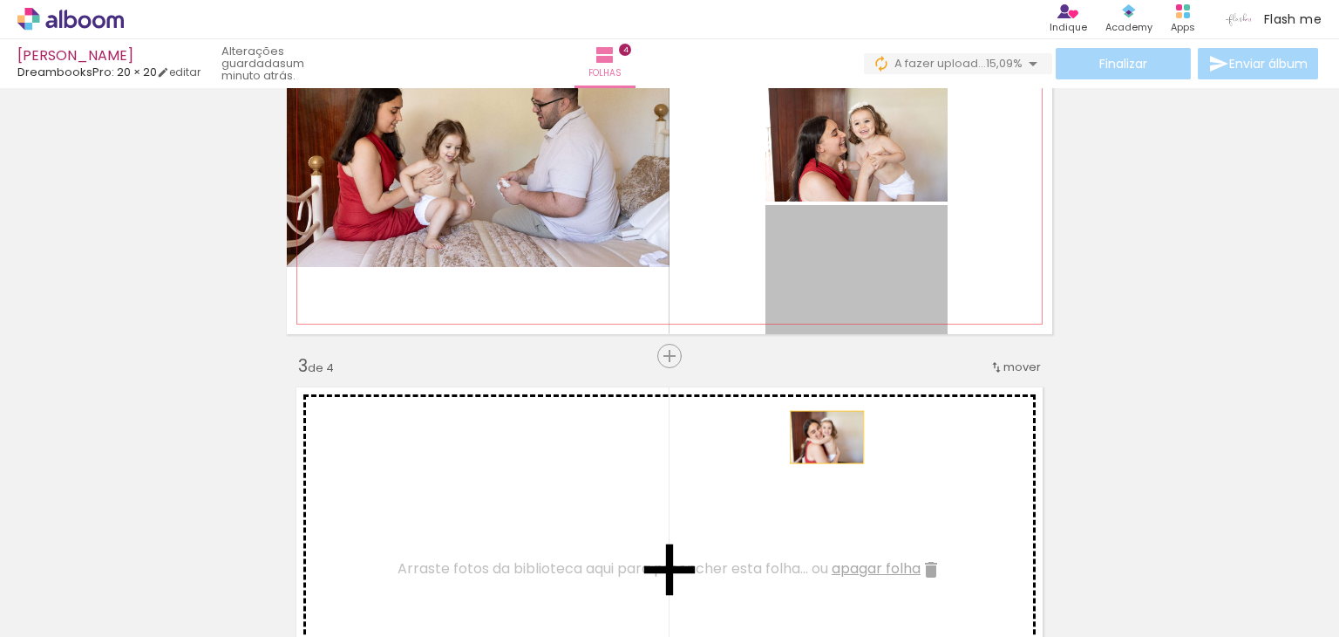
drag, startPoint x: 855, startPoint y: 276, endPoint x: 862, endPoint y: 168, distance: 108.3
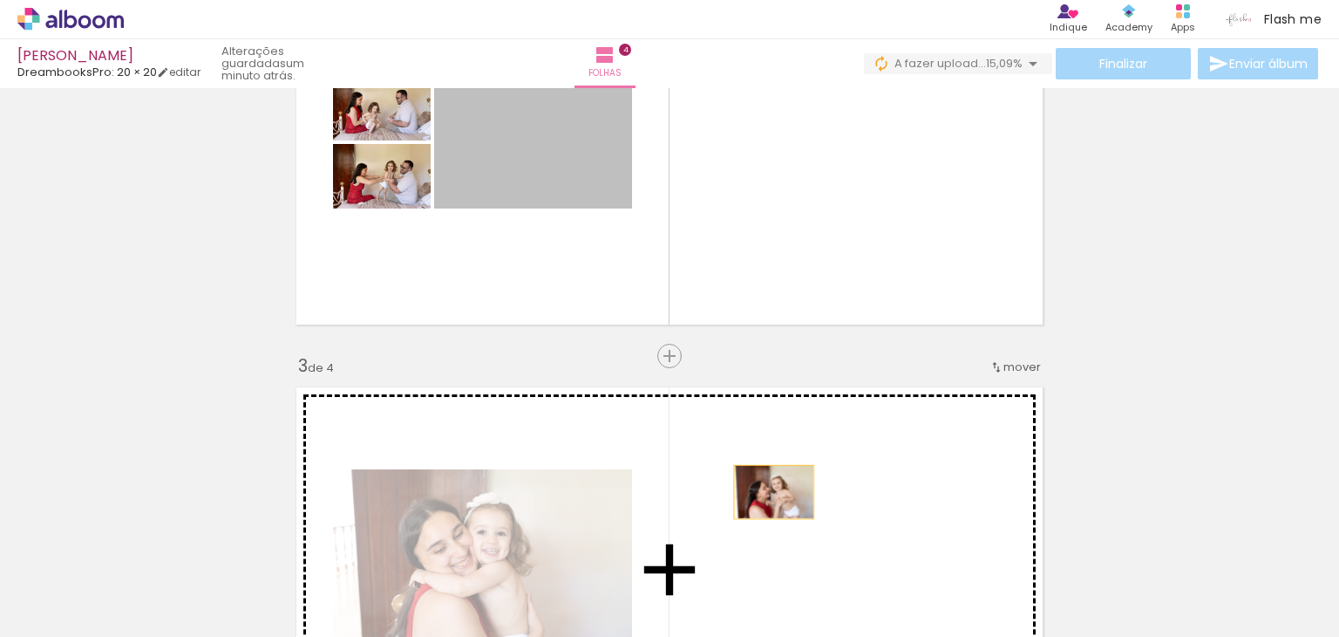
drag, startPoint x: 547, startPoint y: 140, endPoint x: 774, endPoint y: 508, distance: 432.7
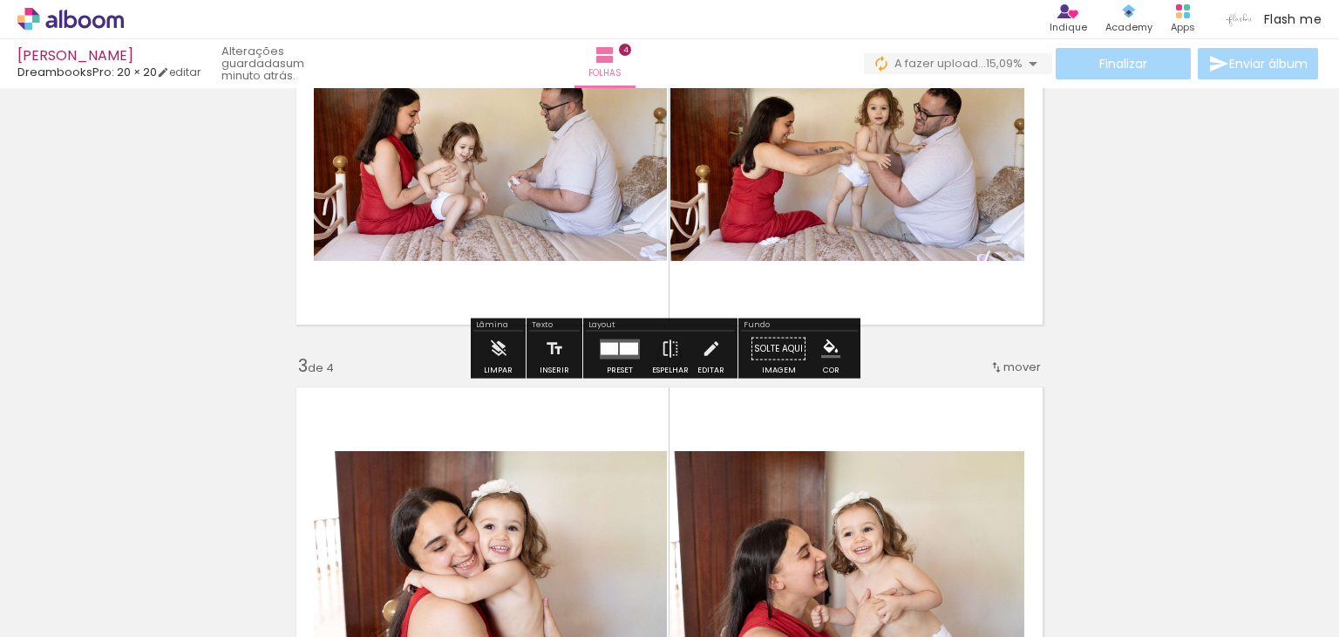
scroll to position [527, 0]
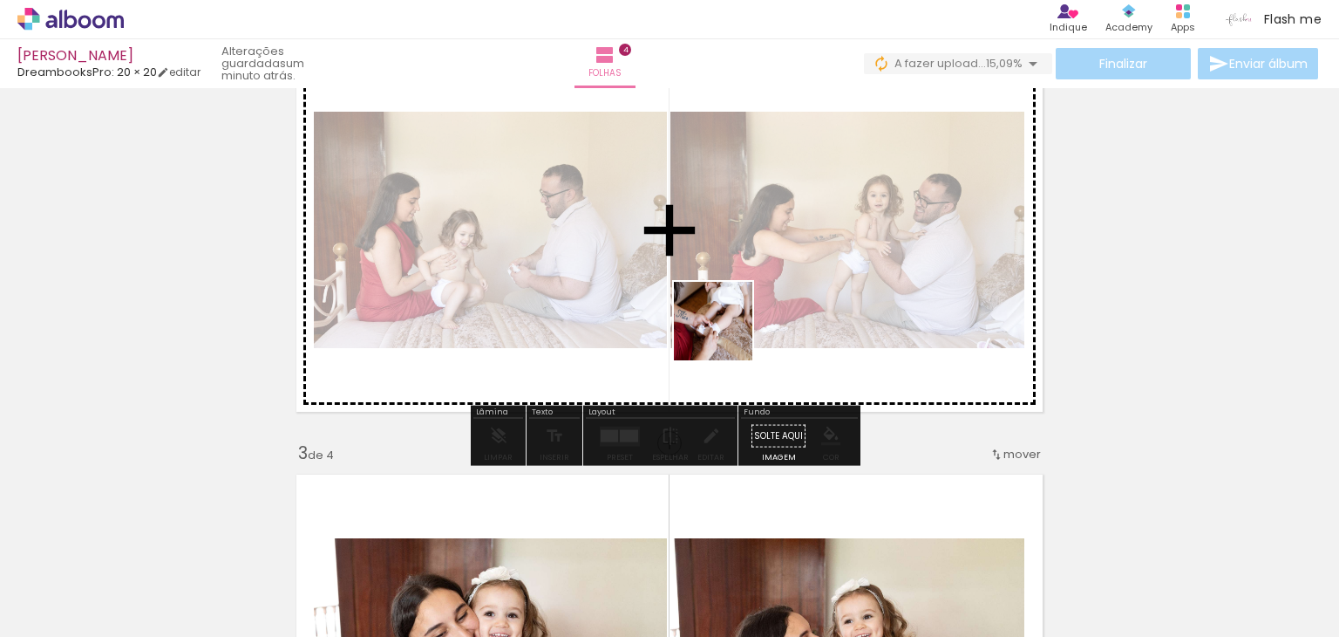
drag, startPoint x: 726, startPoint y: 582, endPoint x: 728, endPoint y: 330, distance: 252.0
click at [728, 330] on quentale-workspace at bounding box center [669, 318] width 1339 height 637
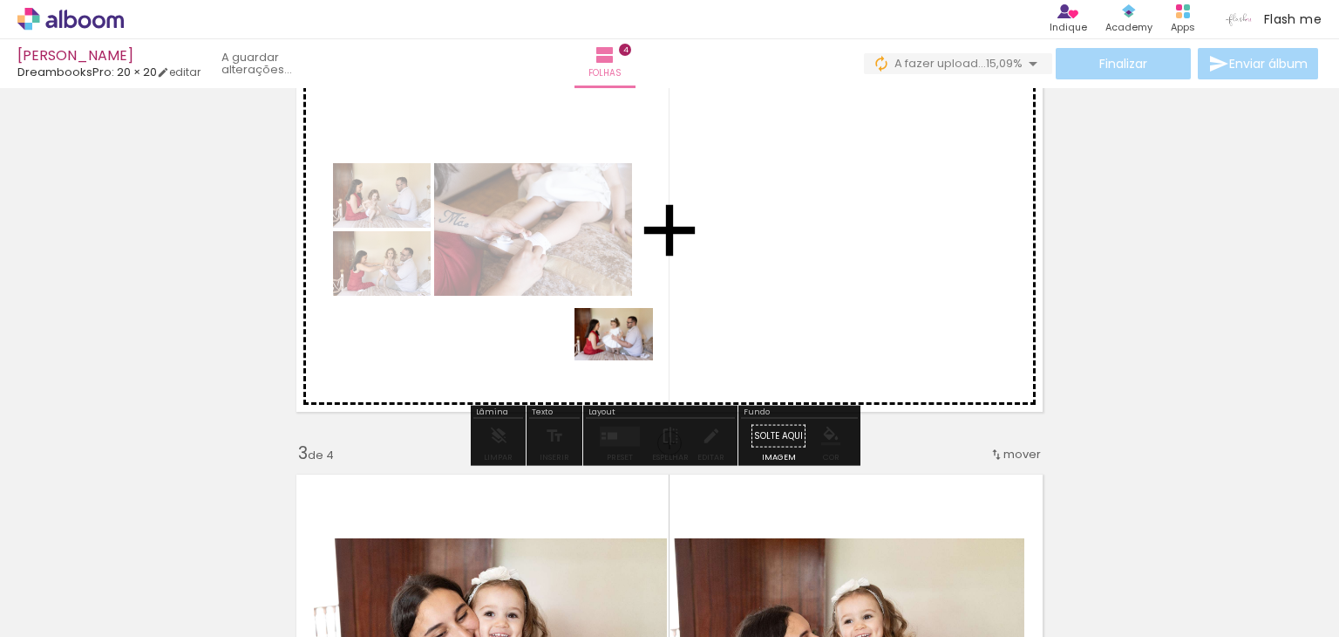
drag, startPoint x: 628, startPoint y: 580, endPoint x: 627, endPoint y: 360, distance: 219.8
click at [627, 360] on quentale-workspace at bounding box center [669, 318] width 1339 height 637
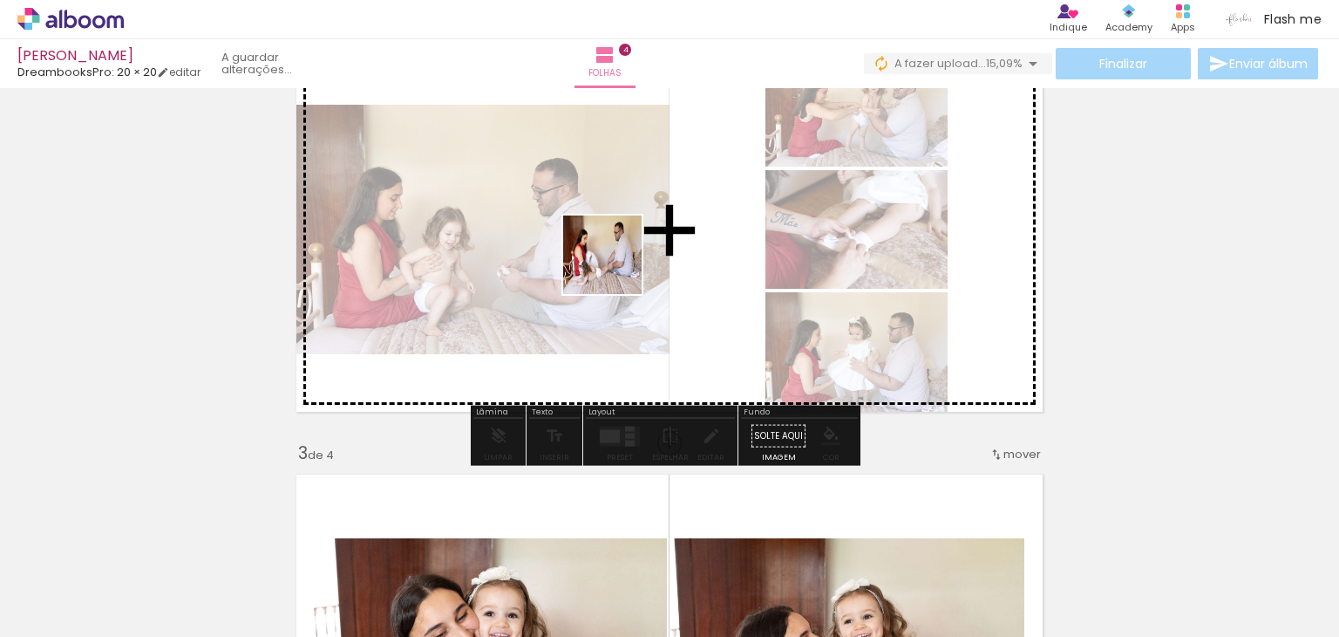
drag, startPoint x: 527, startPoint y: 580, endPoint x: 617, endPoint y: 266, distance: 326.5
click at [617, 266] on quentale-workspace at bounding box center [669, 318] width 1339 height 637
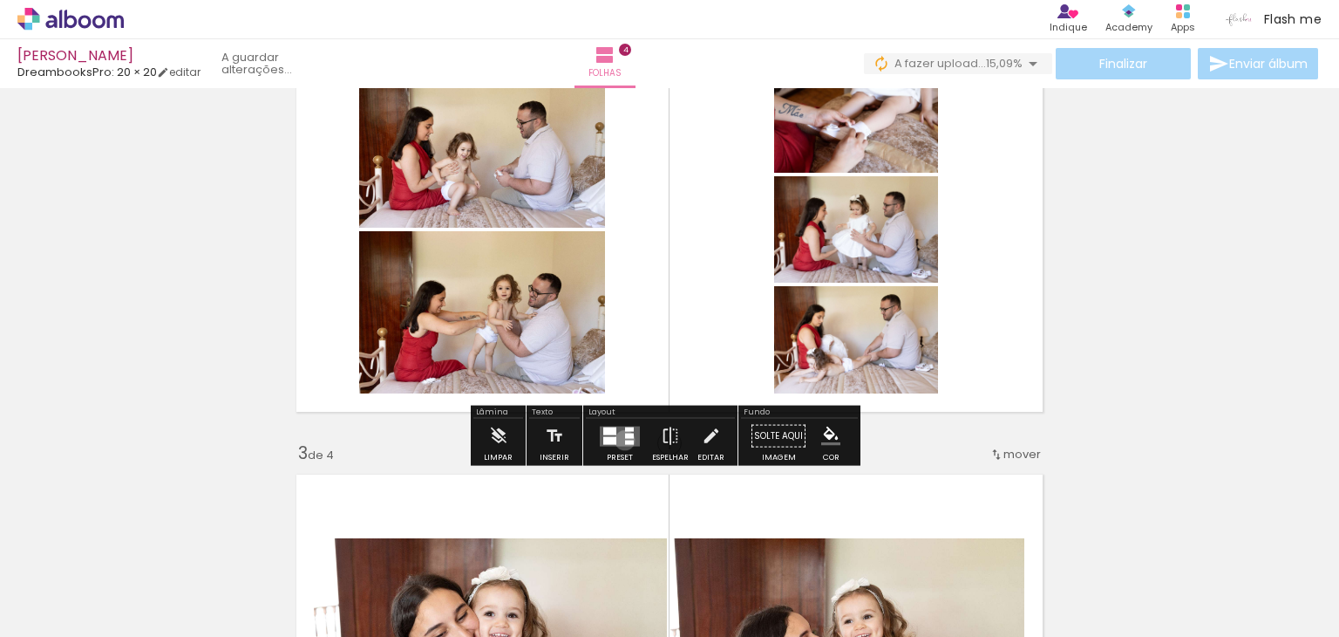
click at [625, 440] on div at bounding box center [629, 442] width 9 height 4
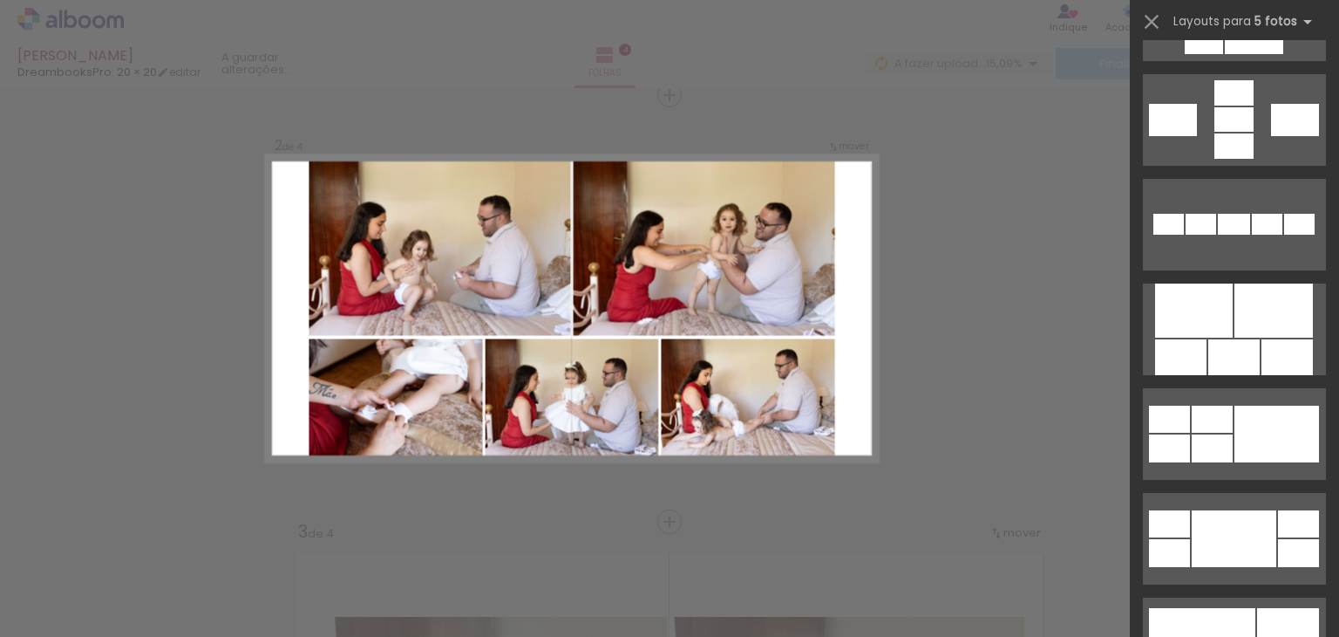
scroll to position [959, 0]
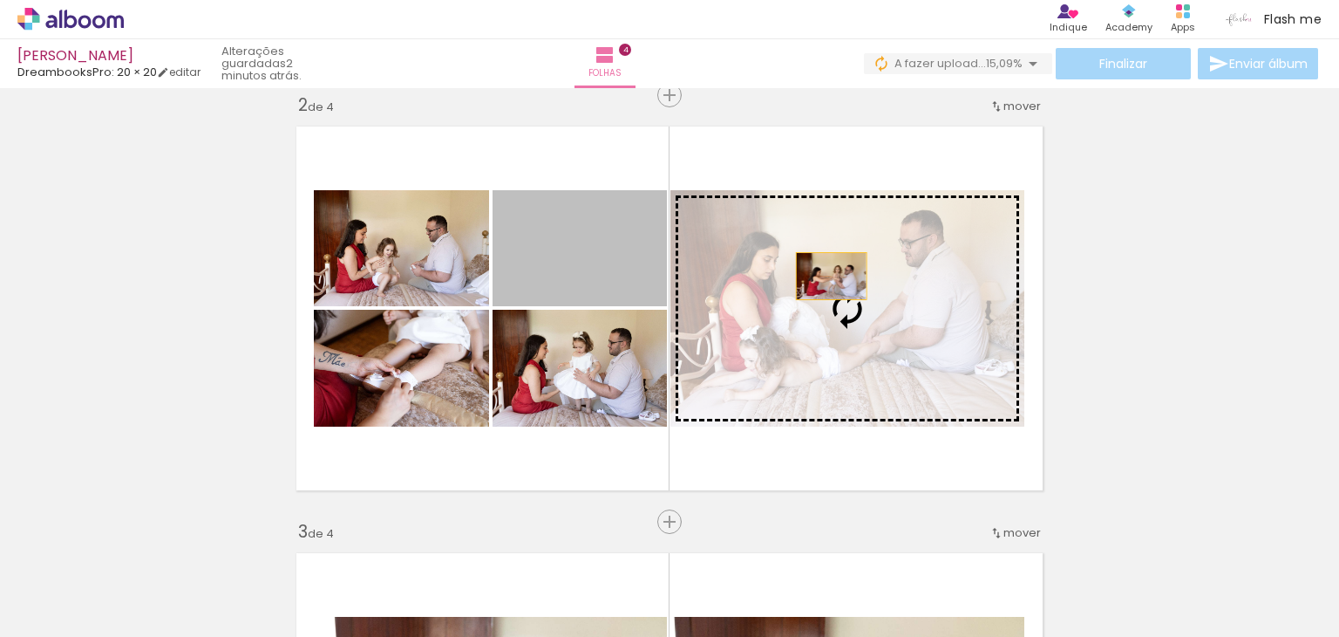
drag, startPoint x: 603, startPoint y: 259, endPoint x: 829, endPoint y: 276, distance: 227.3
click at [0, 0] on slot at bounding box center [0, 0] width 0 height 0
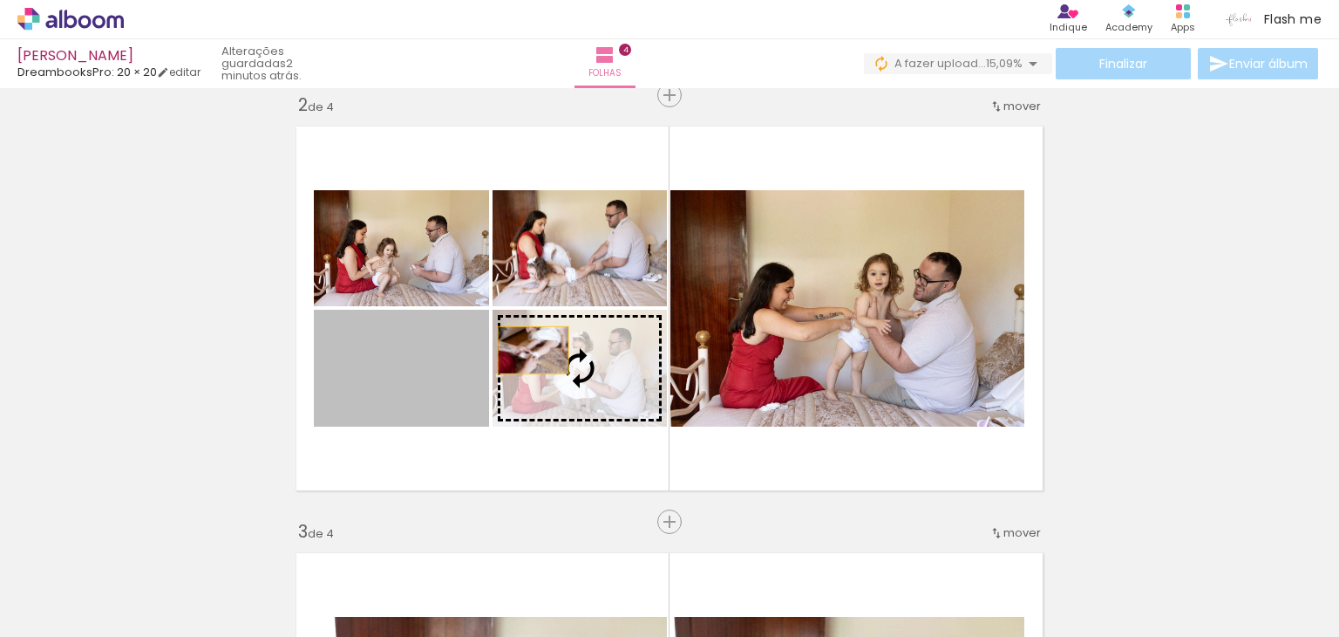
drag, startPoint x: 440, startPoint y: 350, endPoint x: 527, endPoint y: 350, distance: 87.2
click at [0, 0] on slot at bounding box center [0, 0] width 0 height 0
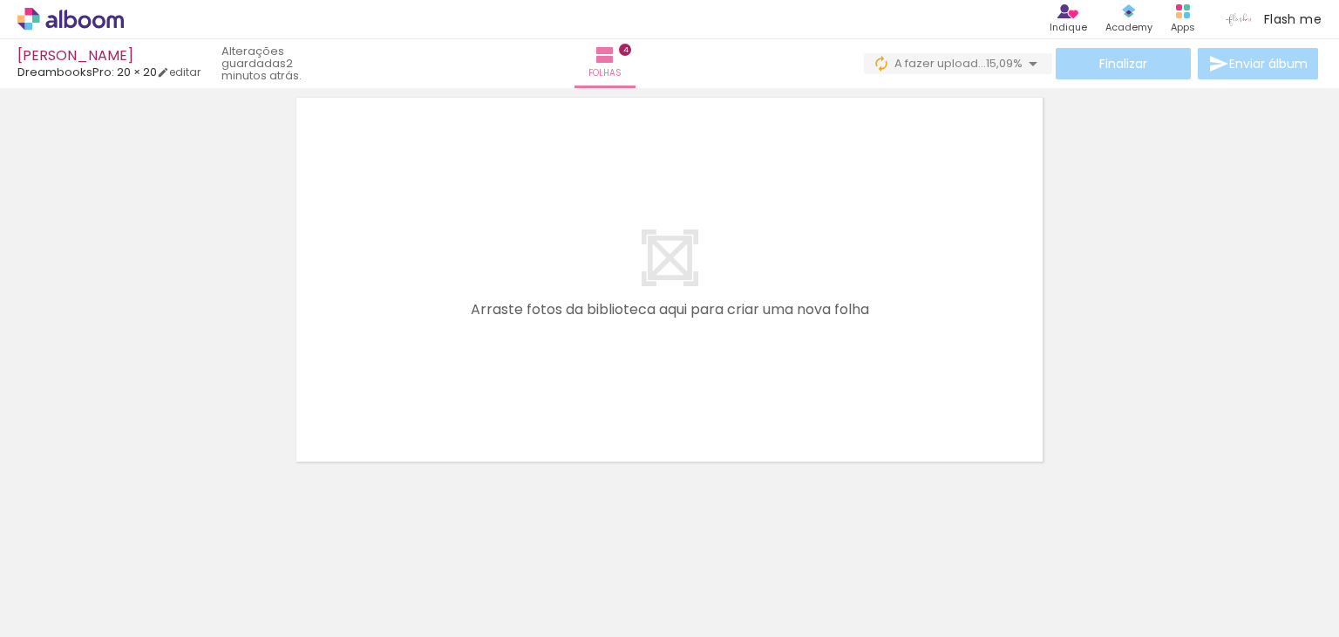
scroll to position [0, 1312]
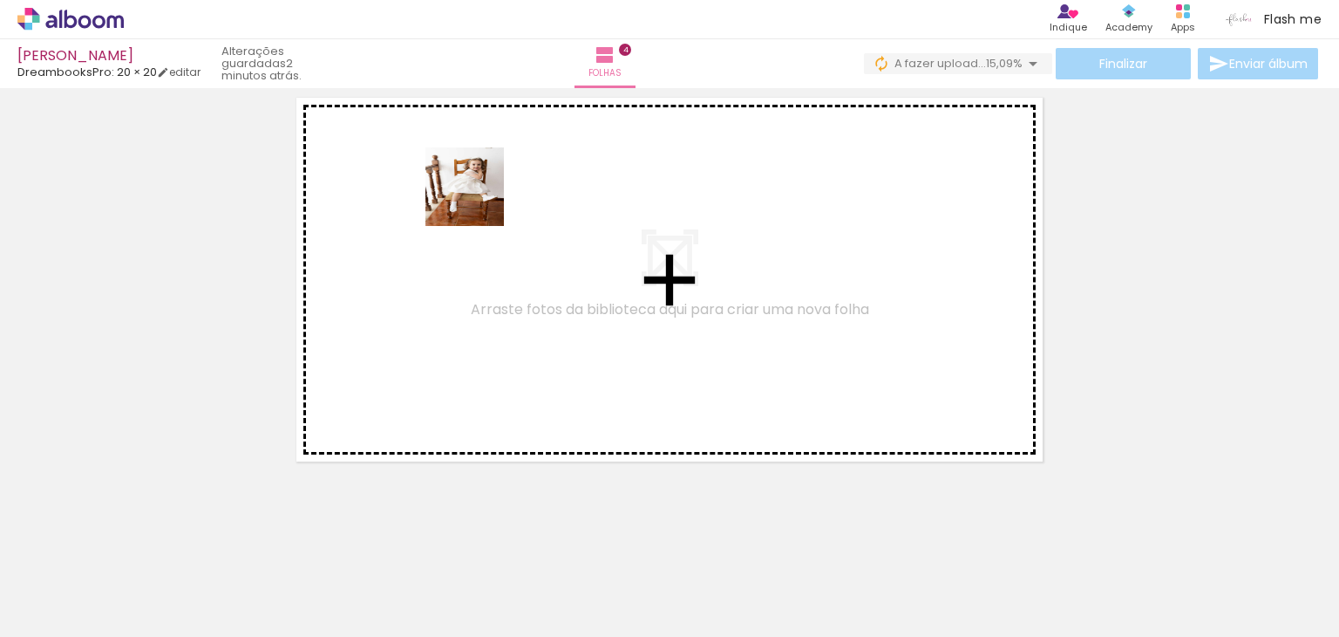
drag, startPoint x: 442, startPoint y: 587, endPoint x: 504, endPoint y: 475, distance: 127.6
click at [479, 199] on quentale-workspace at bounding box center [669, 318] width 1339 height 637
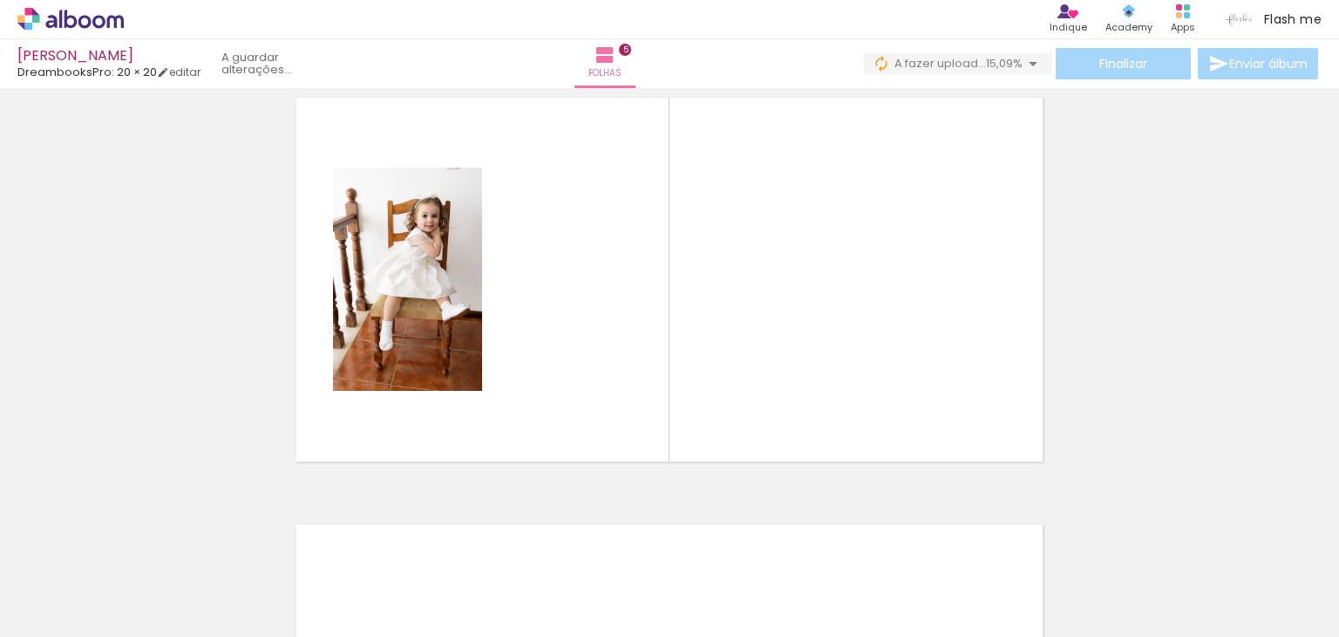
scroll to position [1728, 0]
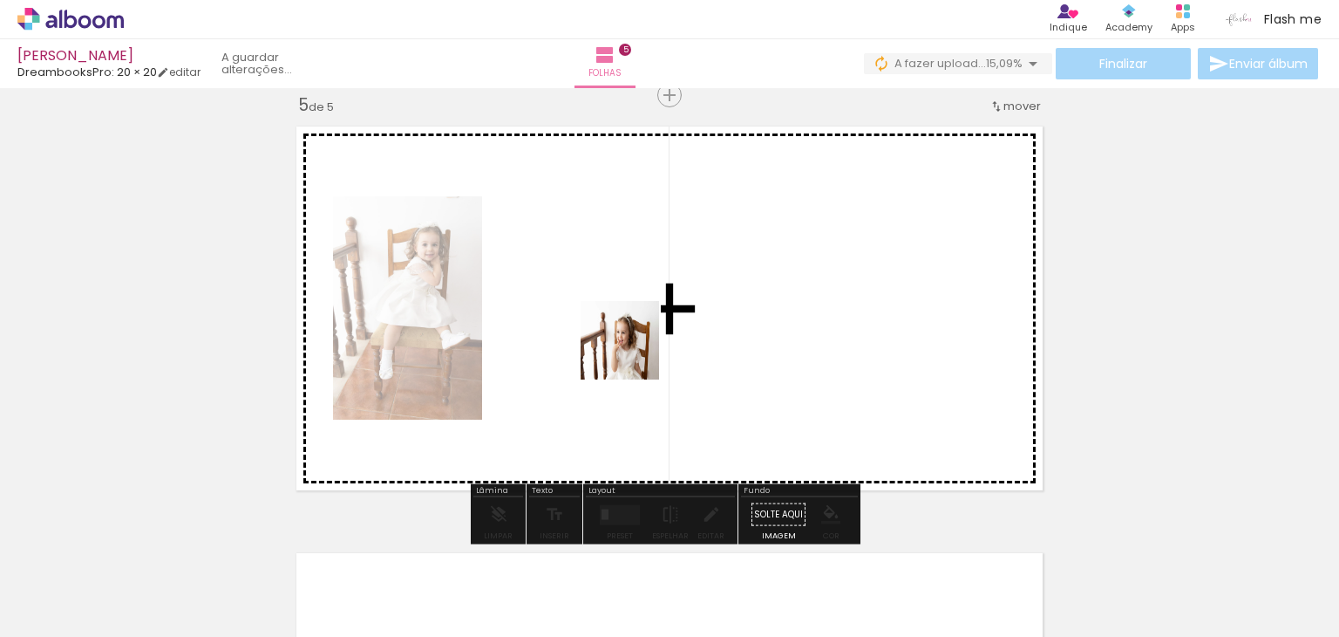
drag, startPoint x: 527, startPoint y: 578, endPoint x: 633, endPoint y: 353, distance: 248.9
click at [633, 353] on quentale-workspace at bounding box center [669, 318] width 1339 height 637
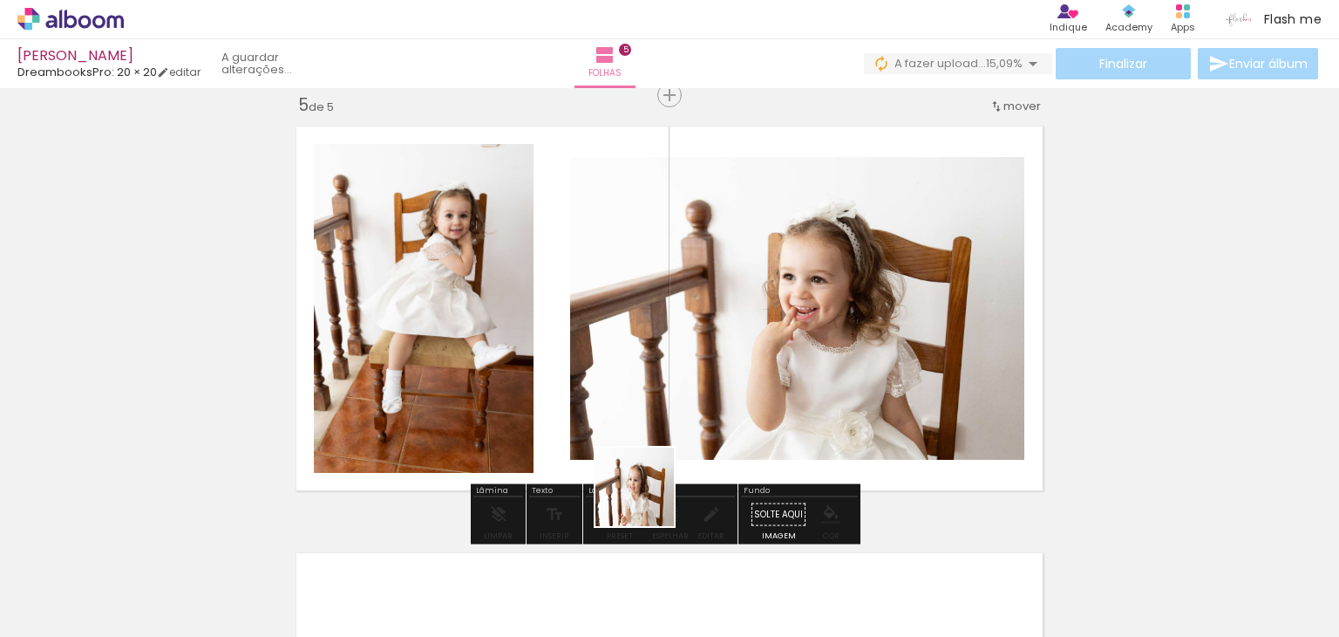
drag, startPoint x: 648, startPoint y: 500, endPoint x: 721, endPoint y: 579, distance: 108.0
click at [667, 437] on quentale-workspace at bounding box center [669, 318] width 1339 height 637
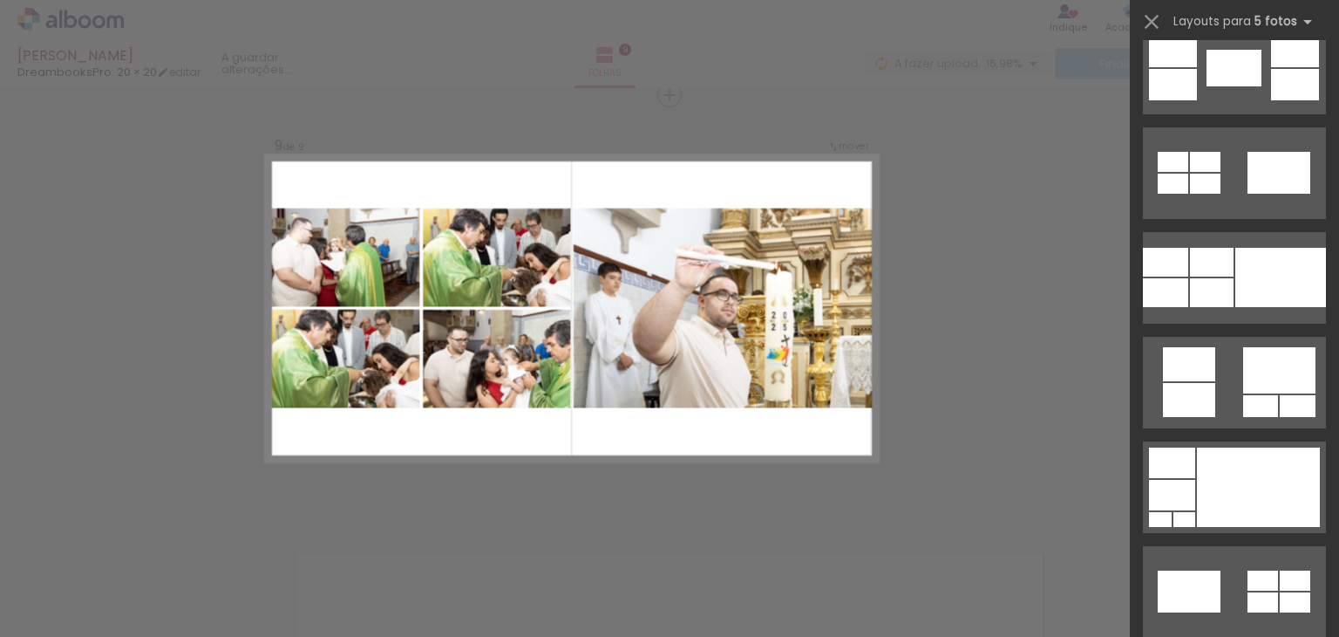
scroll to position [2878, 0]
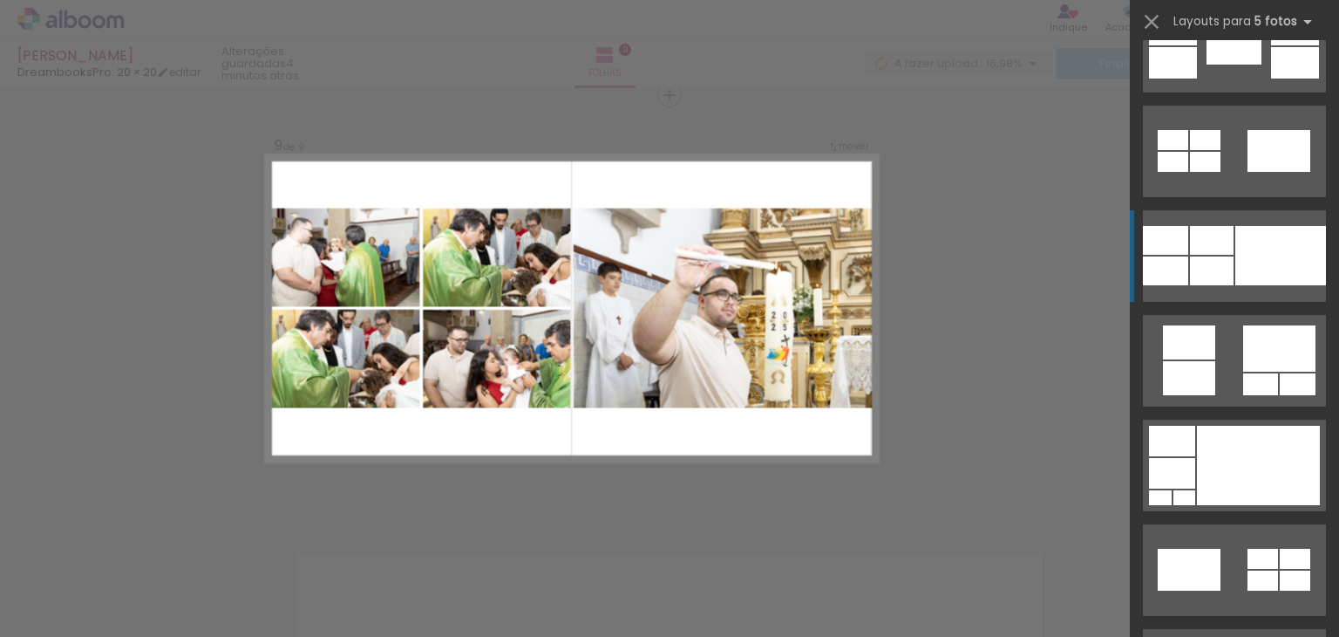
click at [1252, 254] on div at bounding box center [1281, 255] width 91 height 59
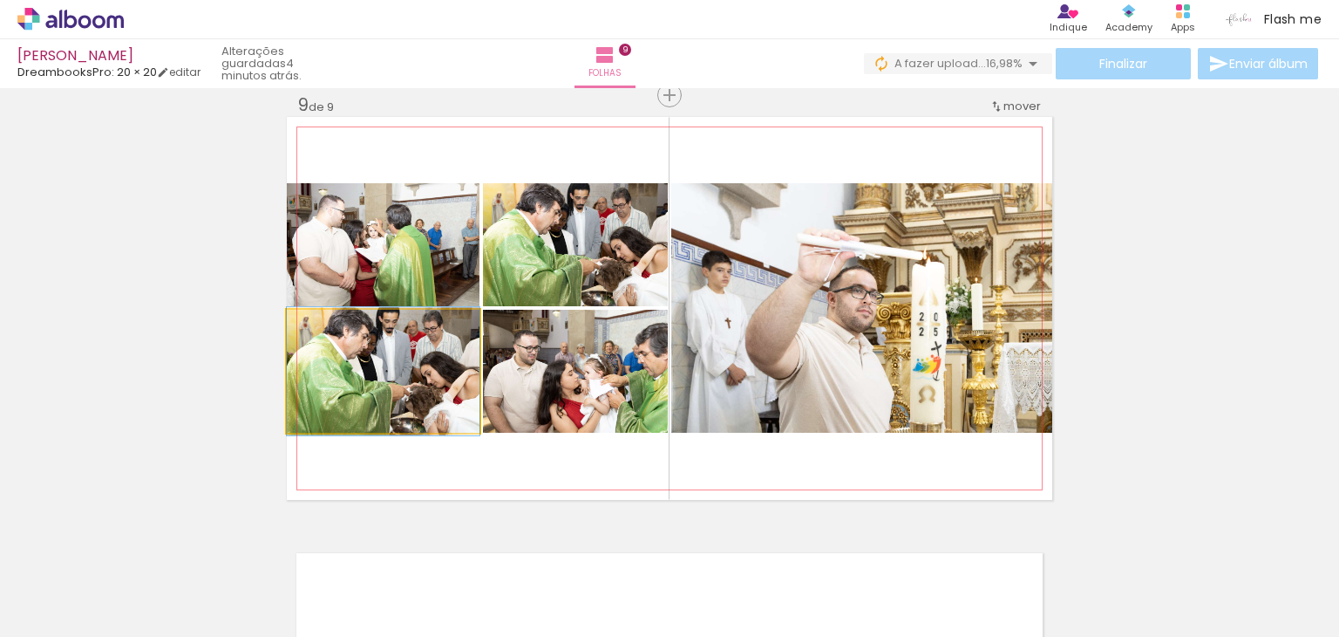
drag, startPoint x: 406, startPoint y: 395, endPoint x: 746, endPoint y: 323, distance: 348.6
click at [0, 0] on slot at bounding box center [0, 0] width 0 height 0
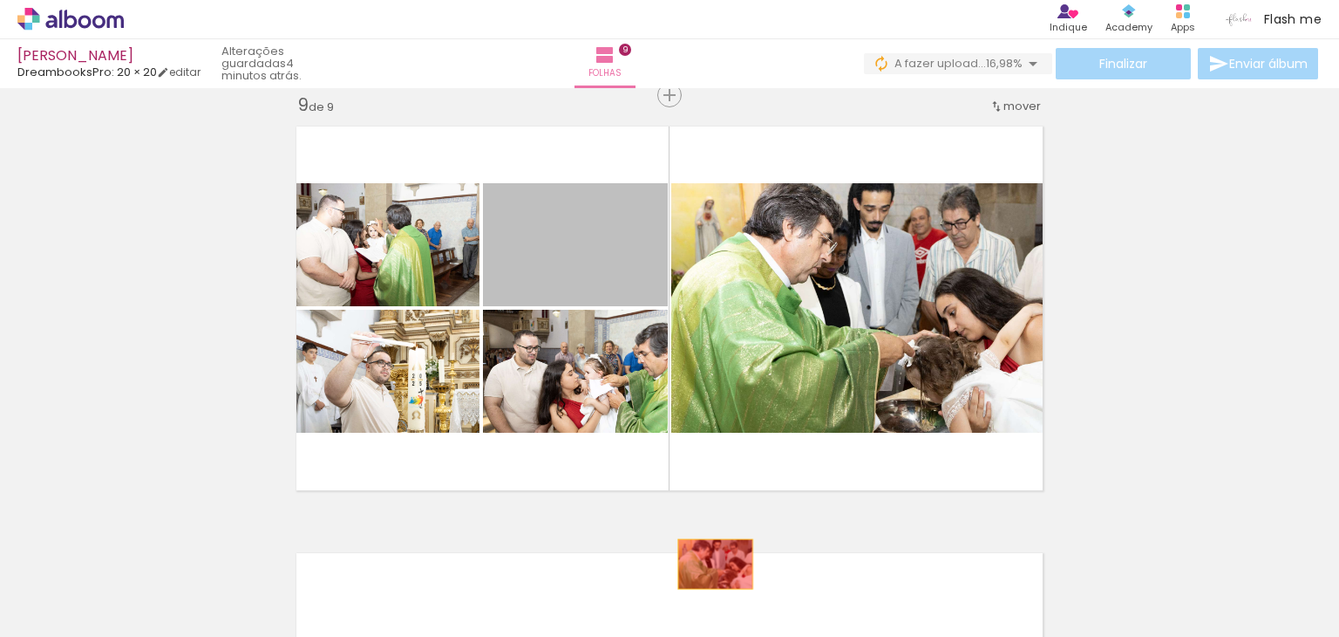
drag, startPoint x: 595, startPoint y: 249, endPoint x: 708, endPoint y: 580, distance: 349.4
click at [708, 580] on quentale-workspace at bounding box center [669, 318] width 1339 height 637
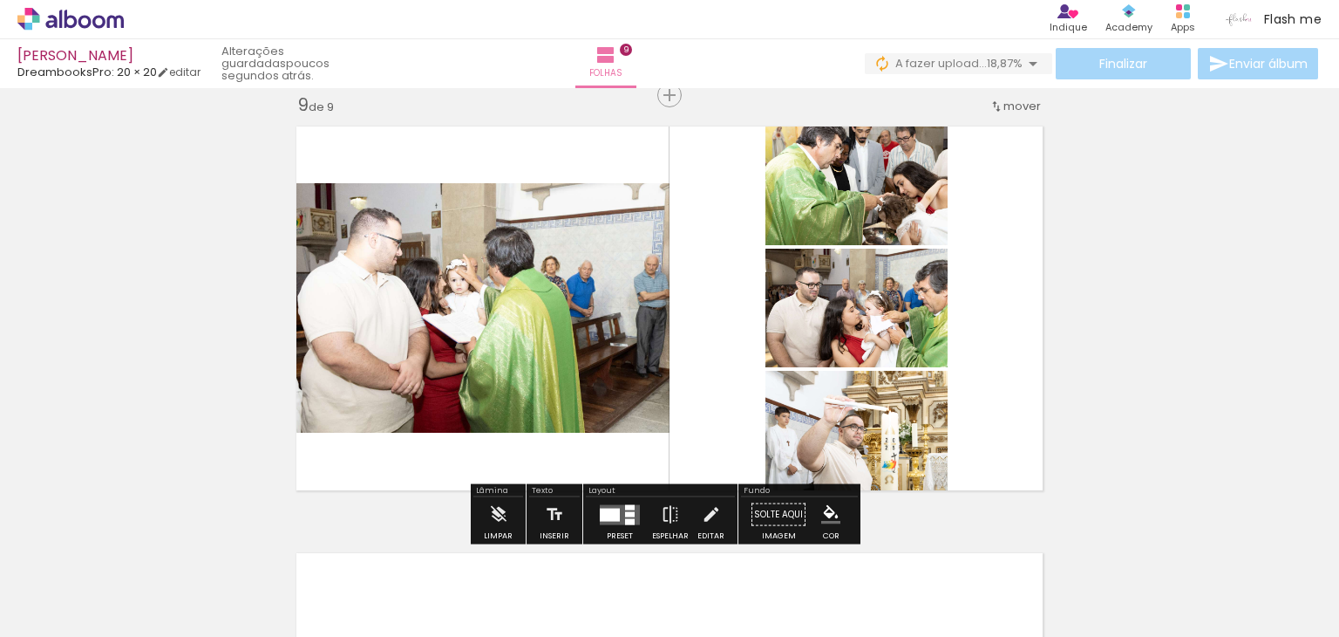
click at [625, 504] on div at bounding box center [630, 506] width 10 height 5
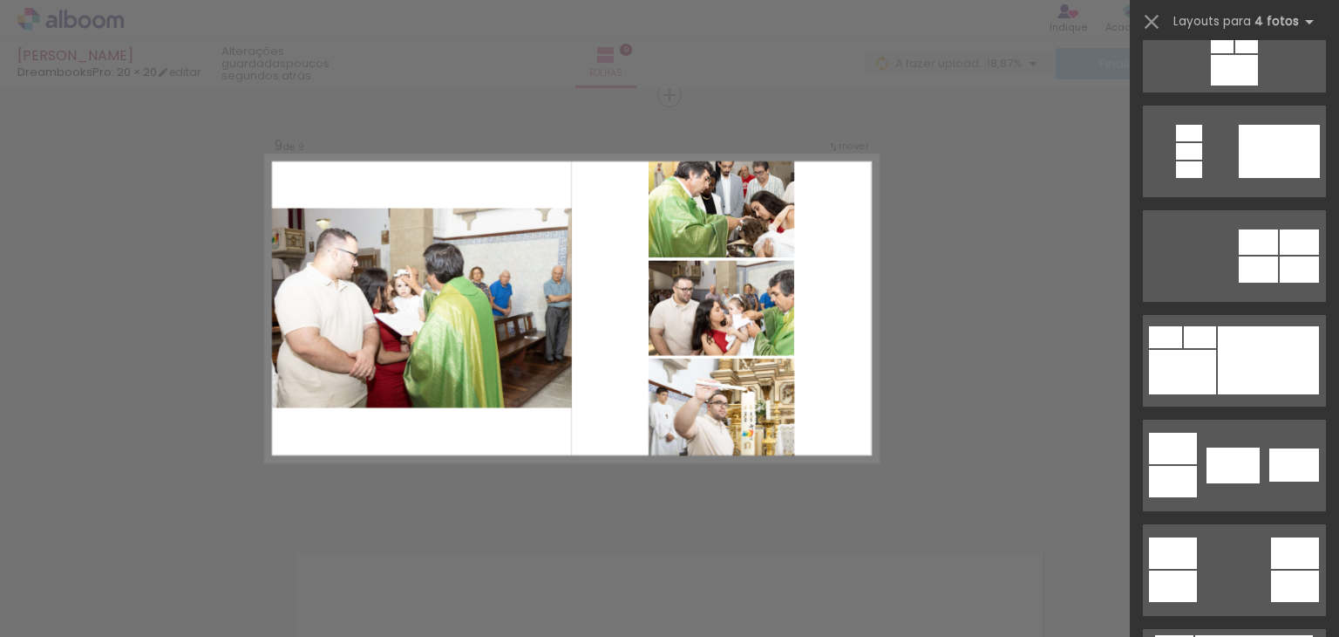
scroll to position [349, 0]
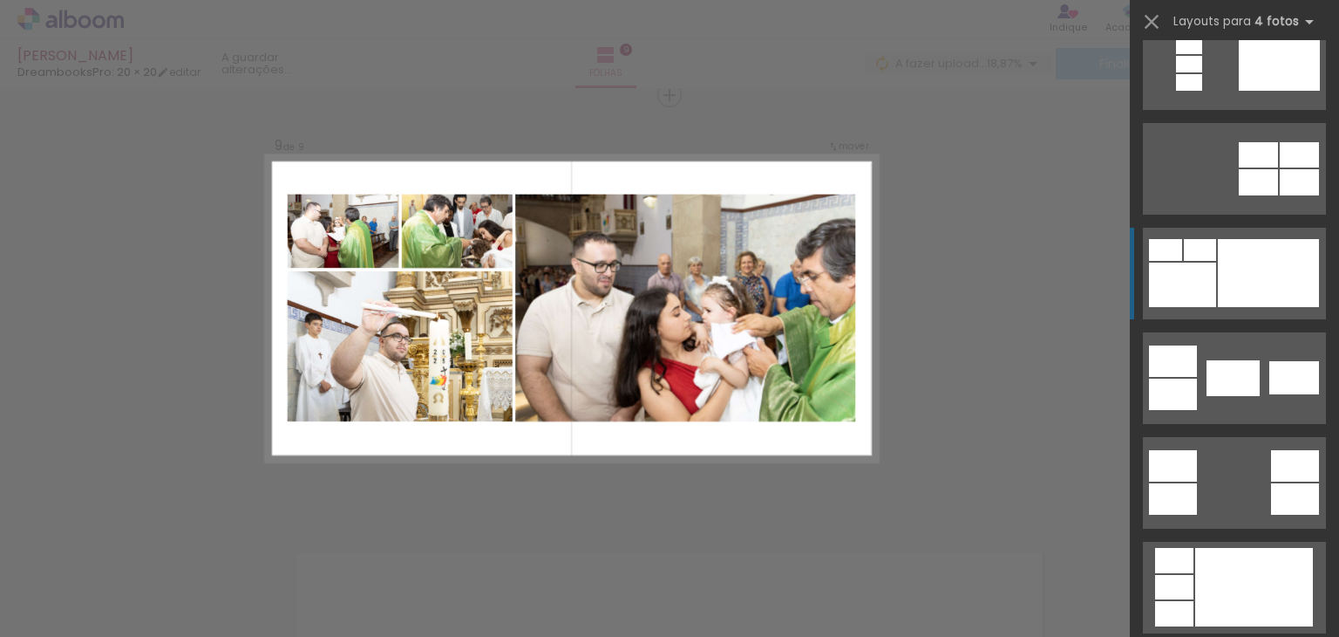
click at [1228, 257] on div at bounding box center [1268, 273] width 101 height 68
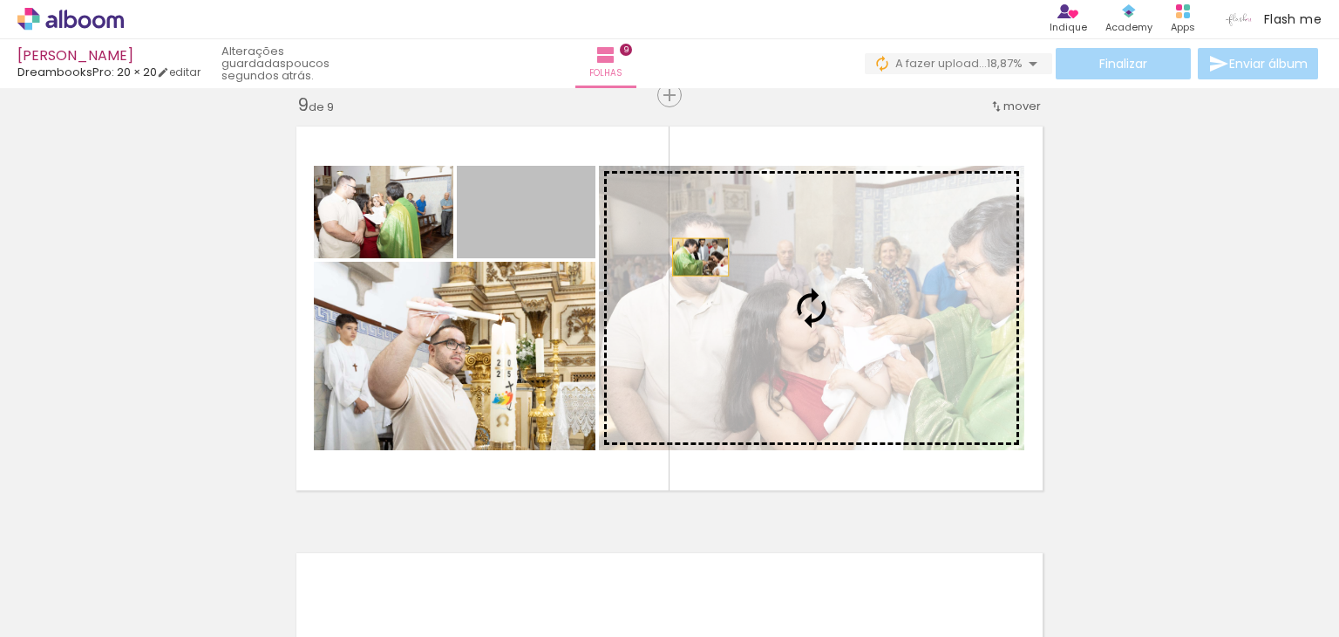
drag, startPoint x: 535, startPoint y: 215, endPoint x: 694, endPoint y: 256, distance: 163.9
click at [0, 0] on slot at bounding box center [0, 0] width 0 height 0
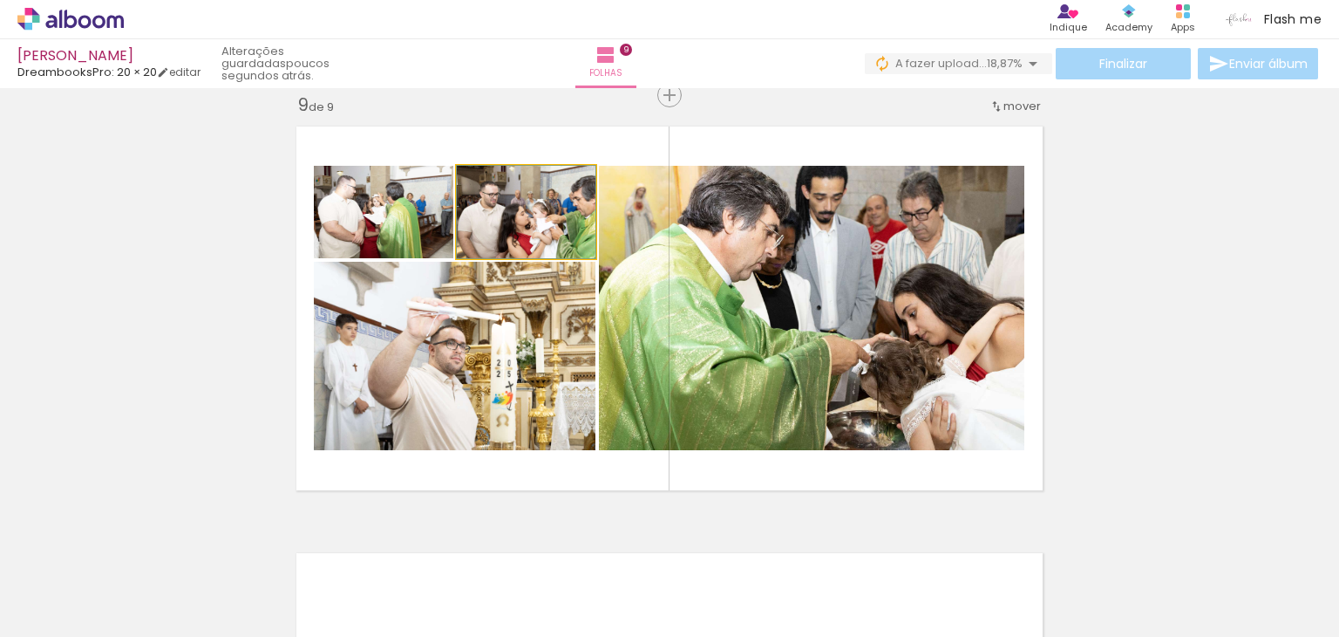
drag, startPoint x: 531, startPoint y: 222, endPoint x: 512, endPoint y: 222, distance: 19.2
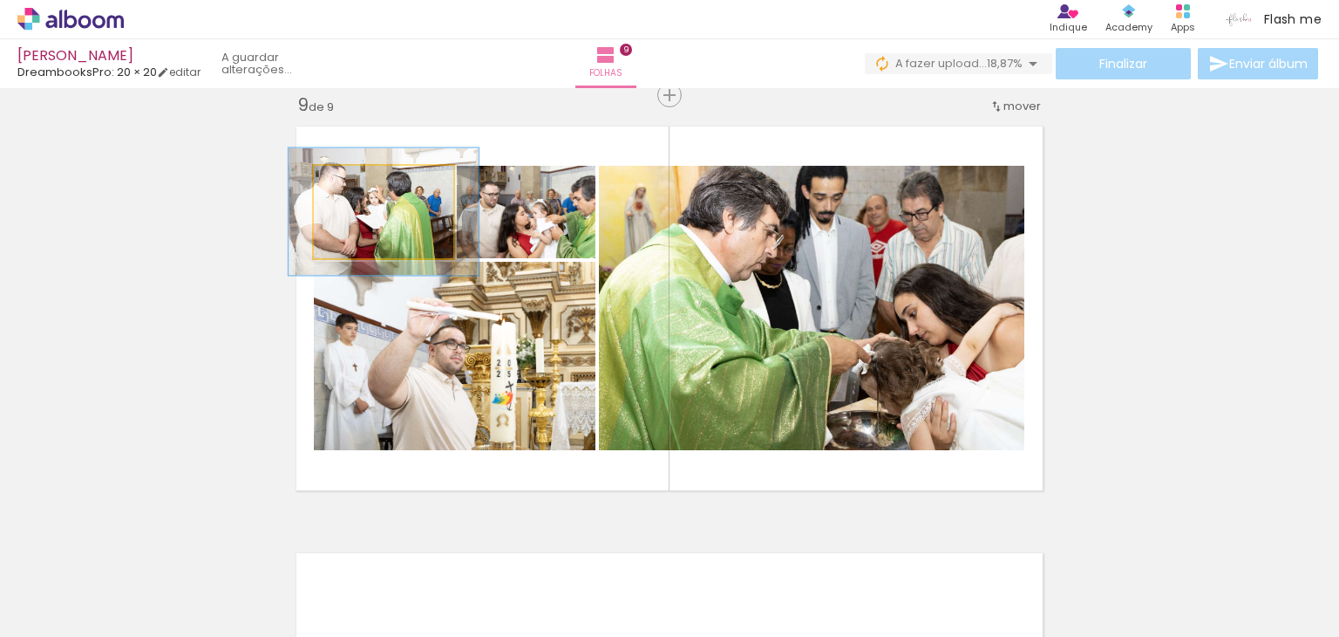
drag, startPoint x: 351, startPoint y: 179, endPoint x: 373, endPoint y: 179, distance: 21.8
type paper-slider "136"
click at [373, 179] on div at bounding box center [377, 184] width 28 height 28
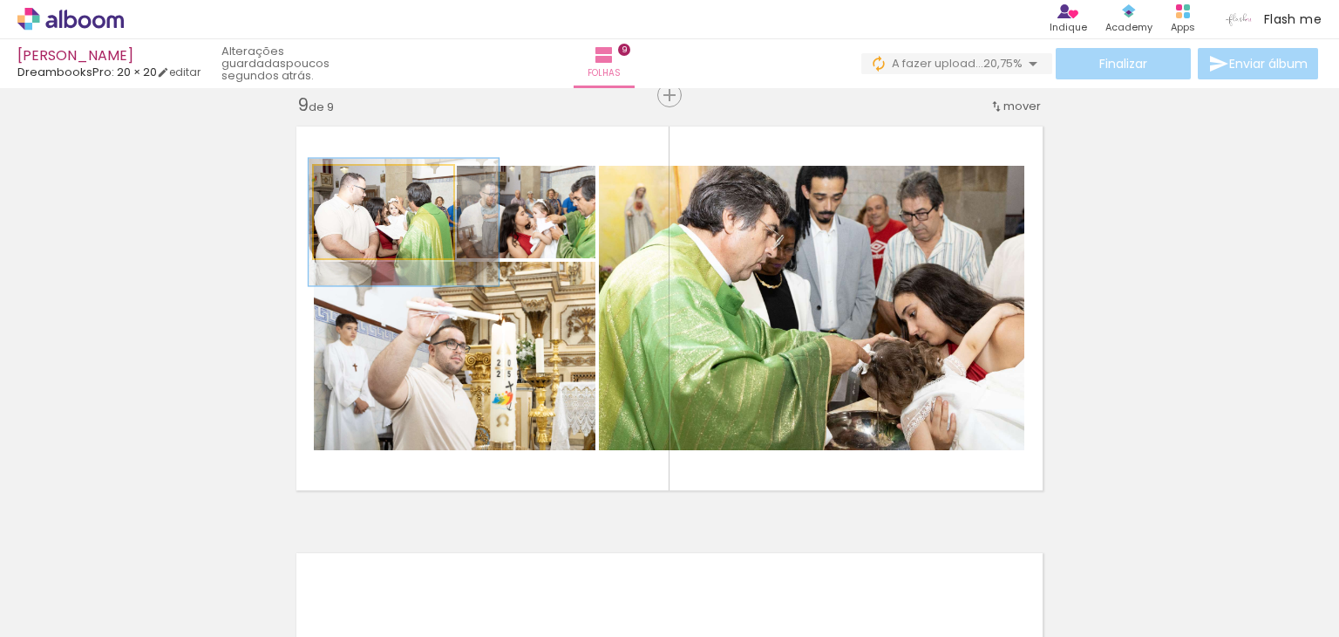
drag, startPoint x: 382, startPoint y: 202, endPoint x: 402, endPoint y: 213, distance: 22.6
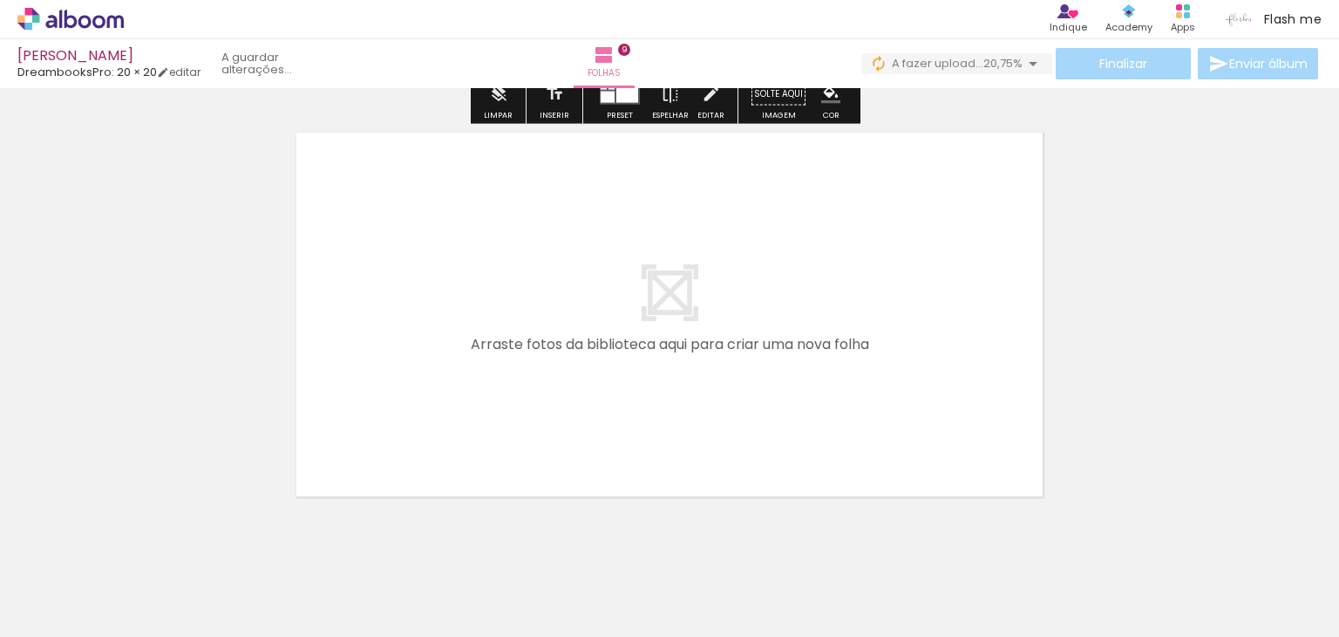
scroll to position [3869, 0]
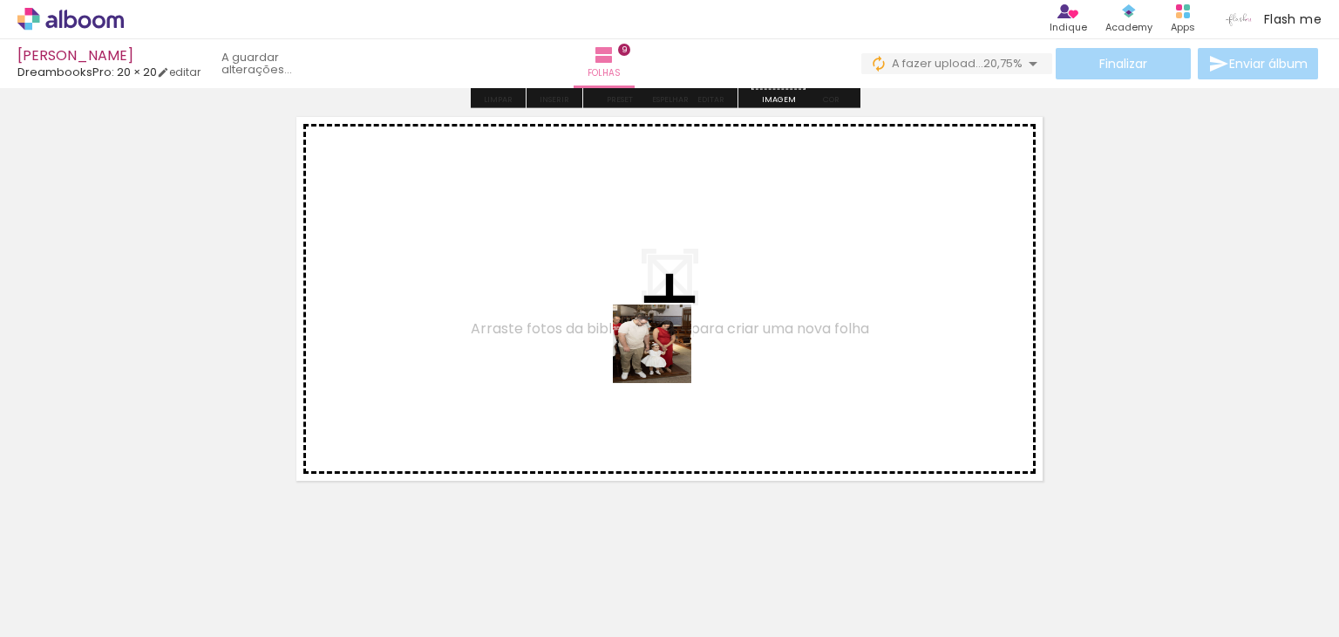
drag, startPoint x: 811, startPoint y: 593, endPoint x: 665, endPoint y: 357, distance: 277.6
click at [665, 357] on quentale-workspace at bounding box center [669, 318] width 1339 height 637
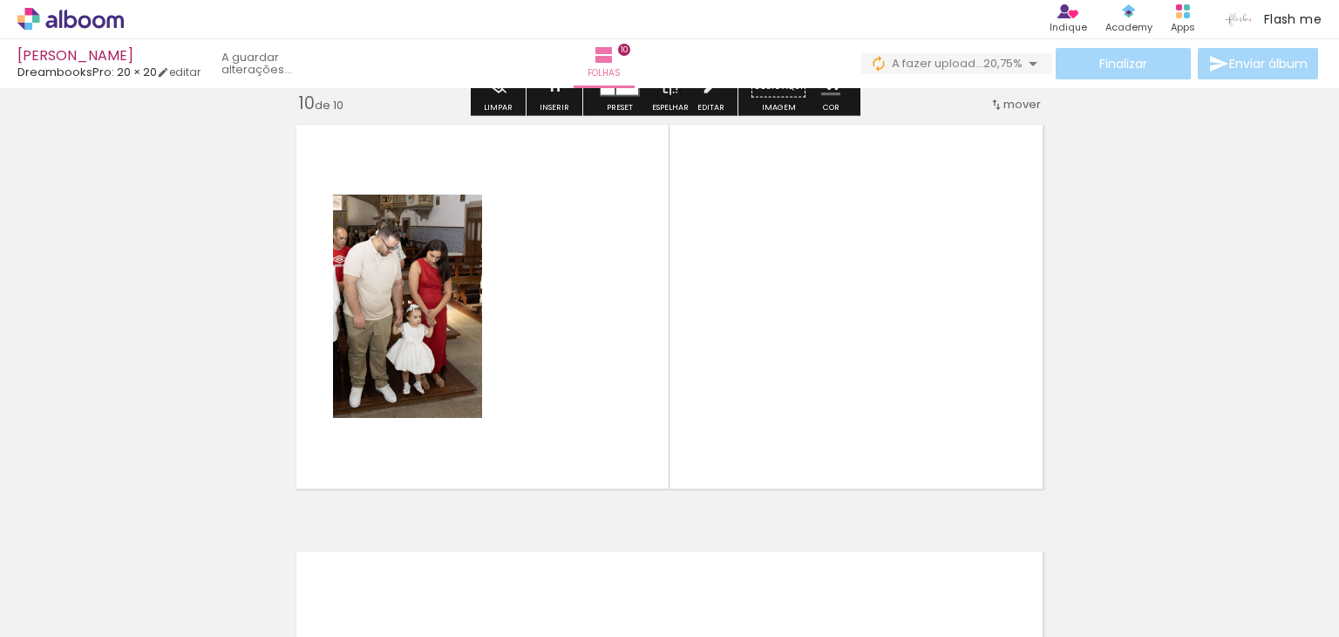
scroll to position [3860, 0]
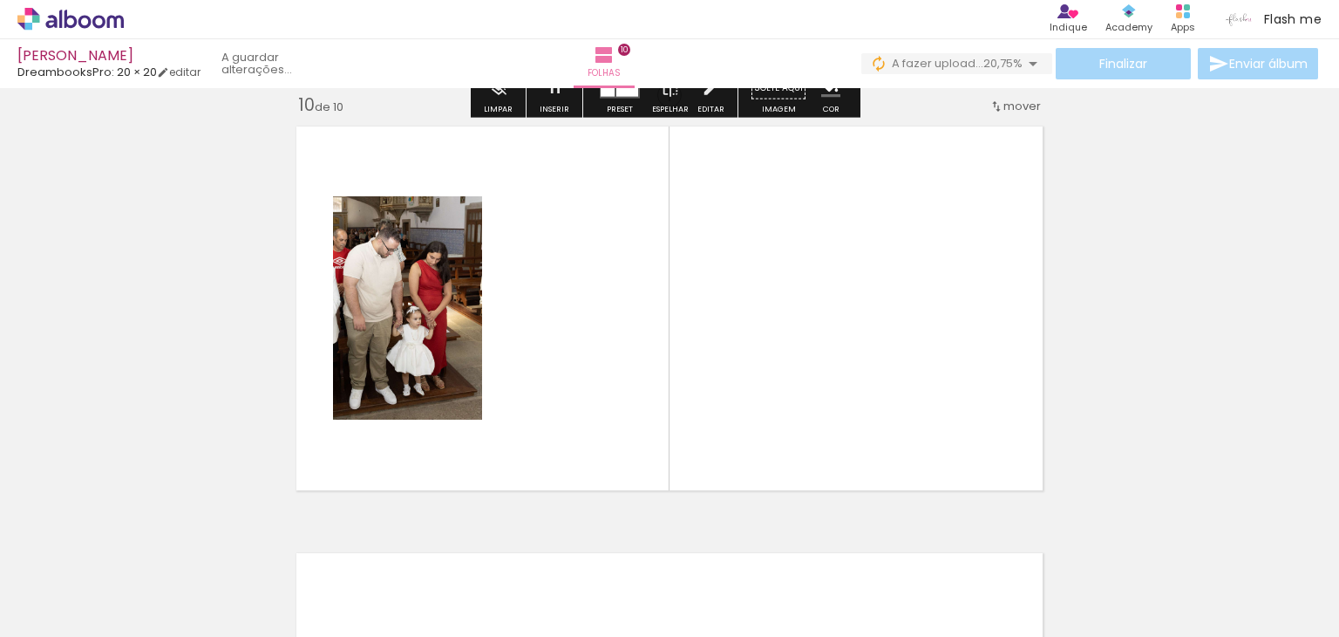
drag, startPoint x: 910, startPoint y: 589, endPoint x: 1013, endPoint y: 516, distance: 125.8
click at [774, 325] on quentale-workspace at bounding box center [669, 318] width 1339 height 637
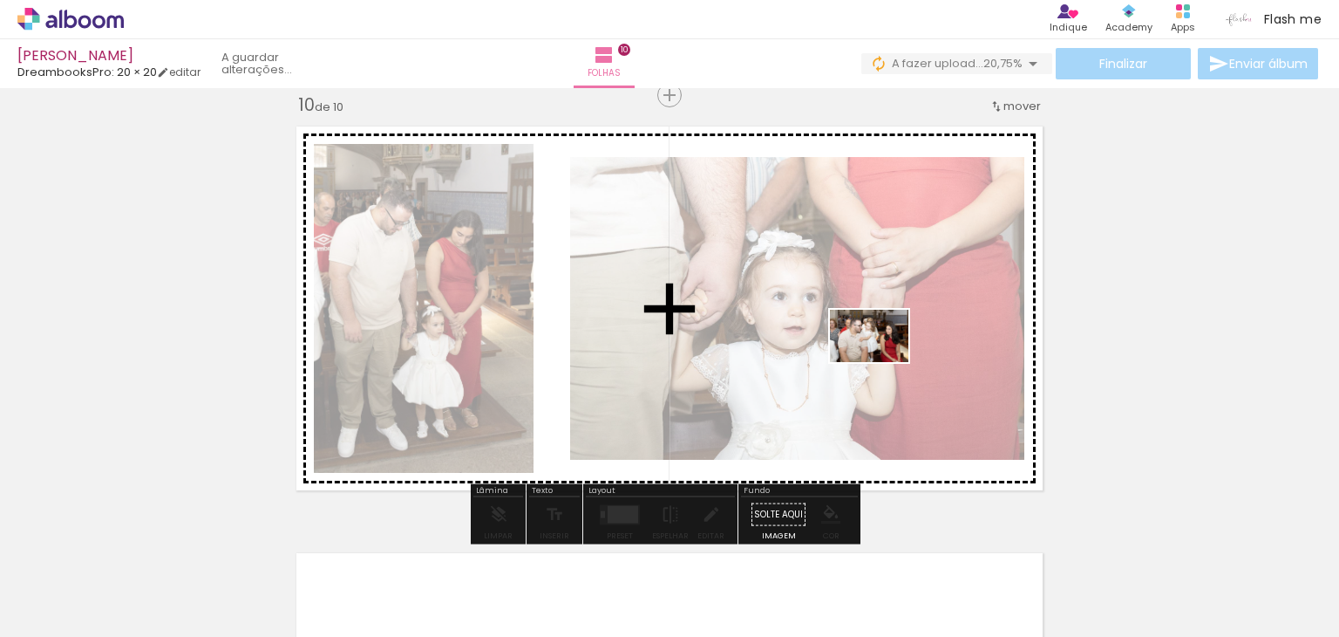
drag, startPoint x: 1005, startPoint y: 583, endPoint x: 883, endPoint y: 362, distance: 253.3
click at [883, 362] on quentale-workspace at bounding box center [669, 318] width 1339 height 637
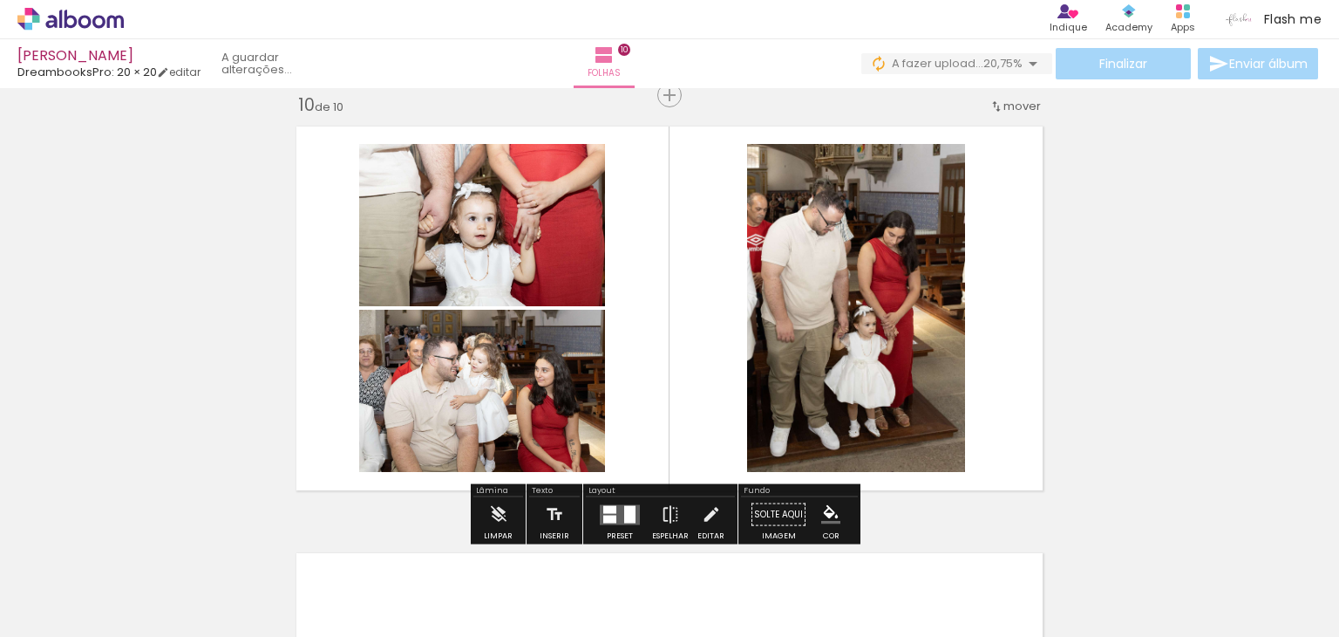
click at [633, 514] on quentale-layouter at bounding box center [620, 514] width 40 height 20
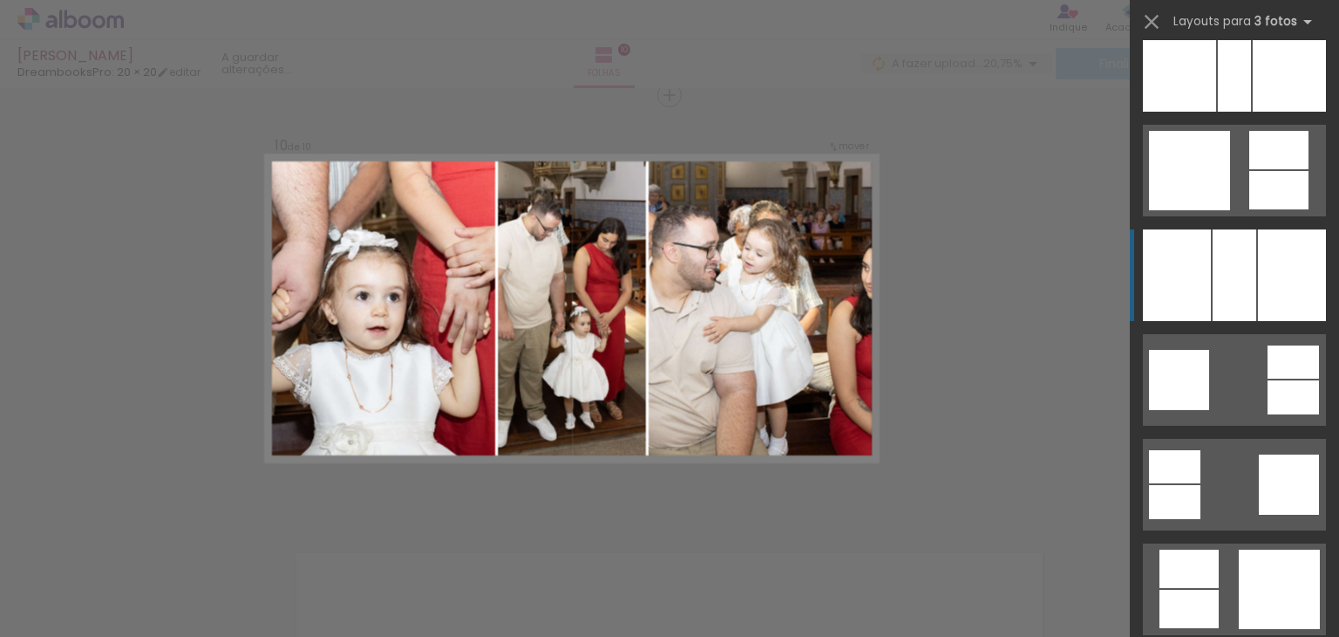
scroll to position [2965, 0]
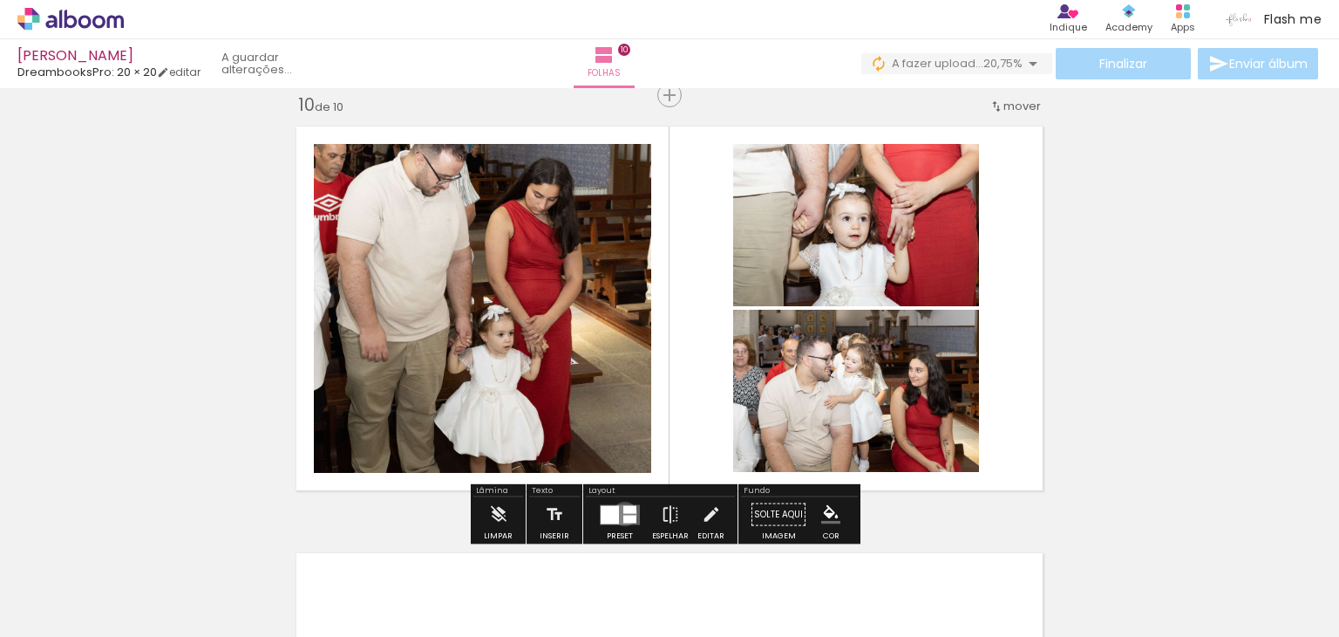
click at [621, 513] on quentale-layouter at bounding box center [620, 514] width 40 height 20
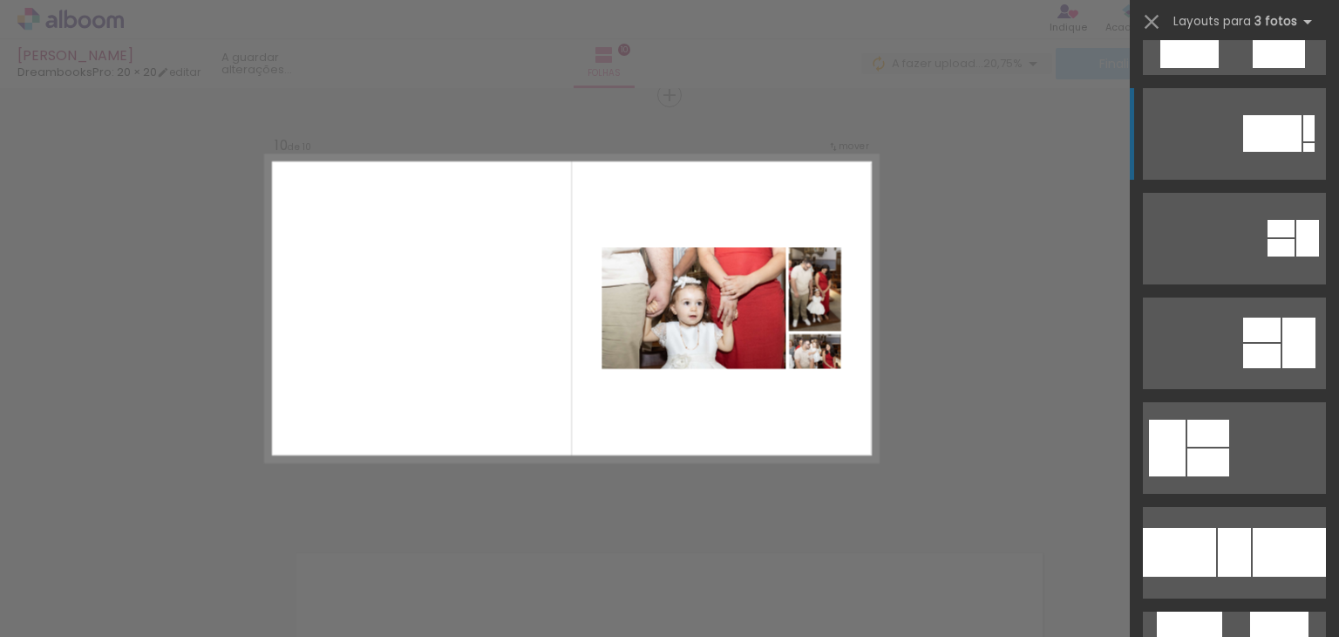
scroll to position [0, 0]
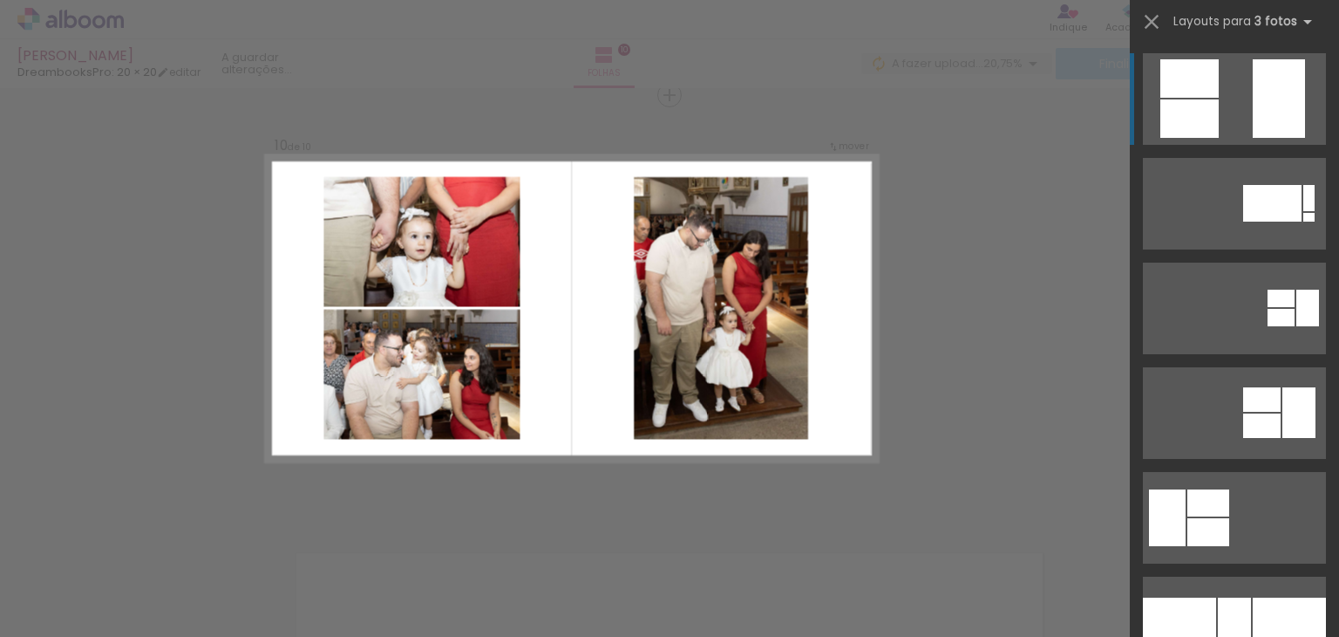
click at [1217, 158] on quentale-layouter at bounding box center [1234, 204] width 183 height 92
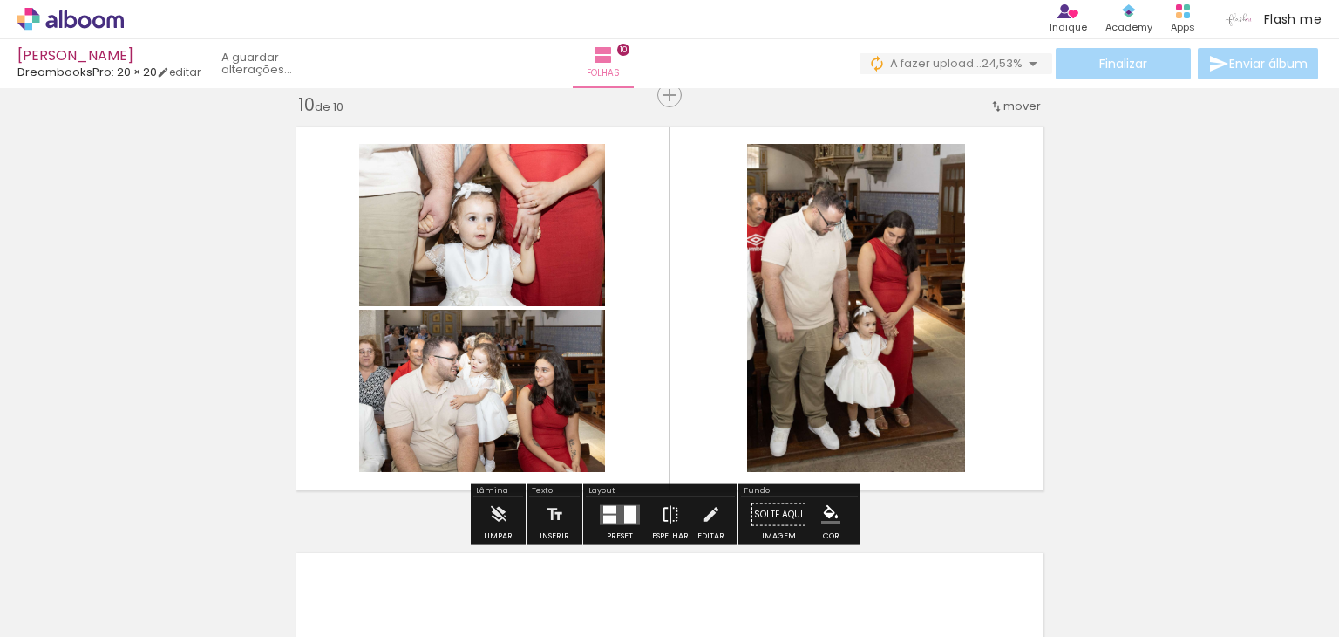
click at [661, 514] on iron-icon at bounding box center [670, 514] width 19 height 35
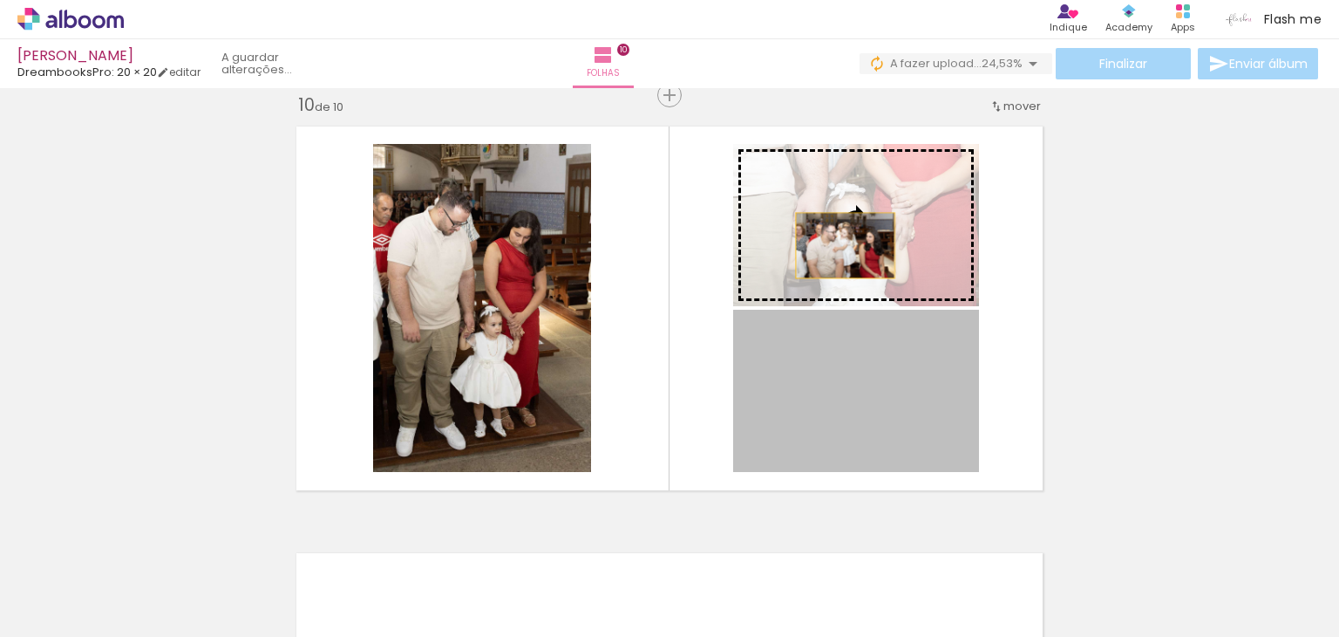
drag, startPoint x: 837, startPoint y: 391, endPoint x: 839, endPoint y: 244, distance: 146.5
click at [0, 0] on slot at bounding box center [0, 0] width 0 height 0
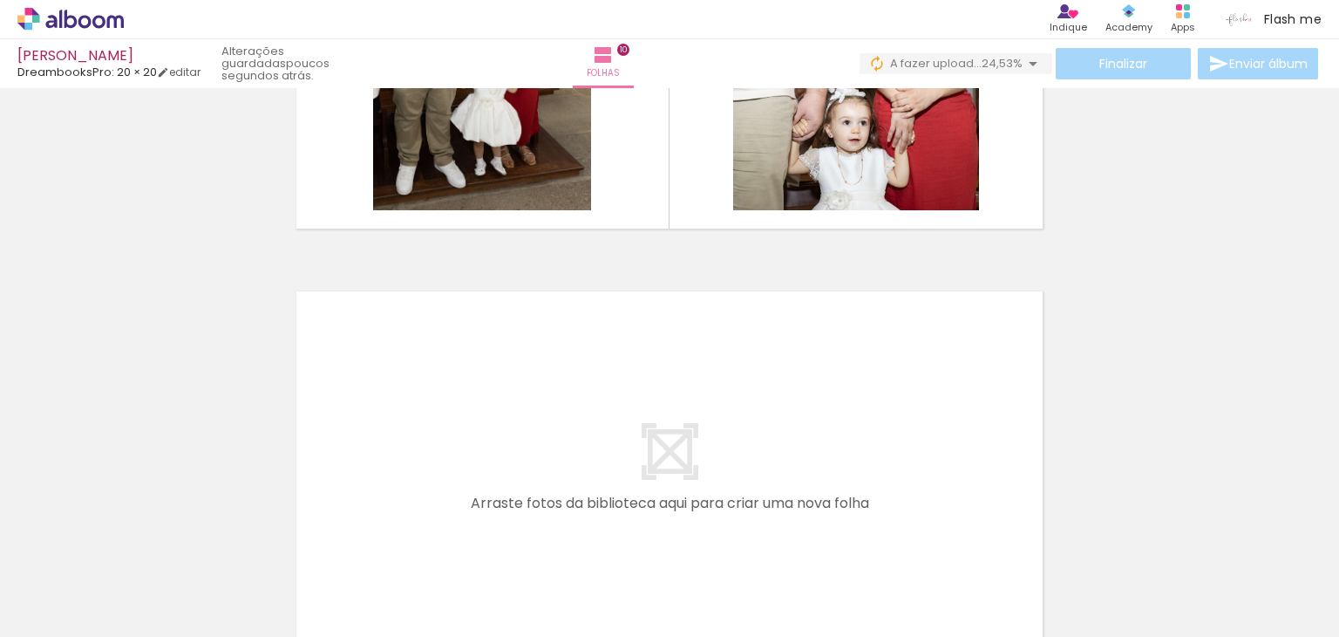
scroll to position [0, 3720]
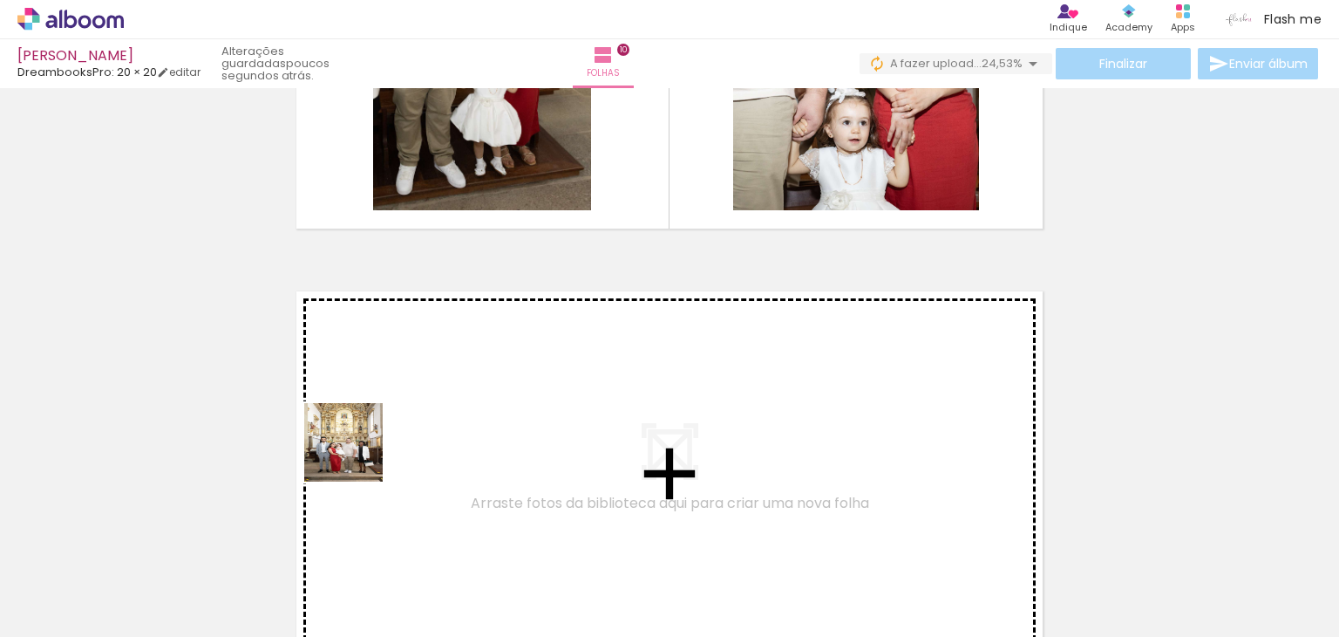
drag, startPoint x: 364, startPoint y: 594, endPoint x: 357, endPoint y: 455, distance: 138.8
click at [357, 455] on quentale-workspace at bounding box center [669, 318] width 1339 height 637
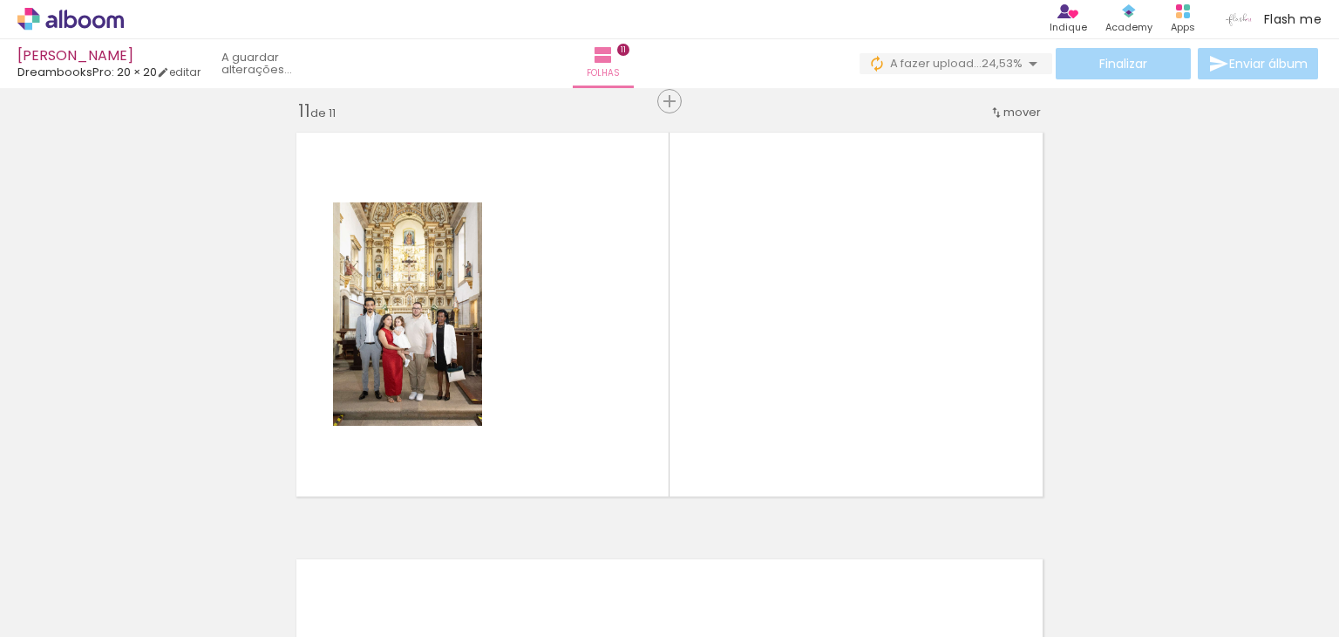
scroll to position [4287, 0]
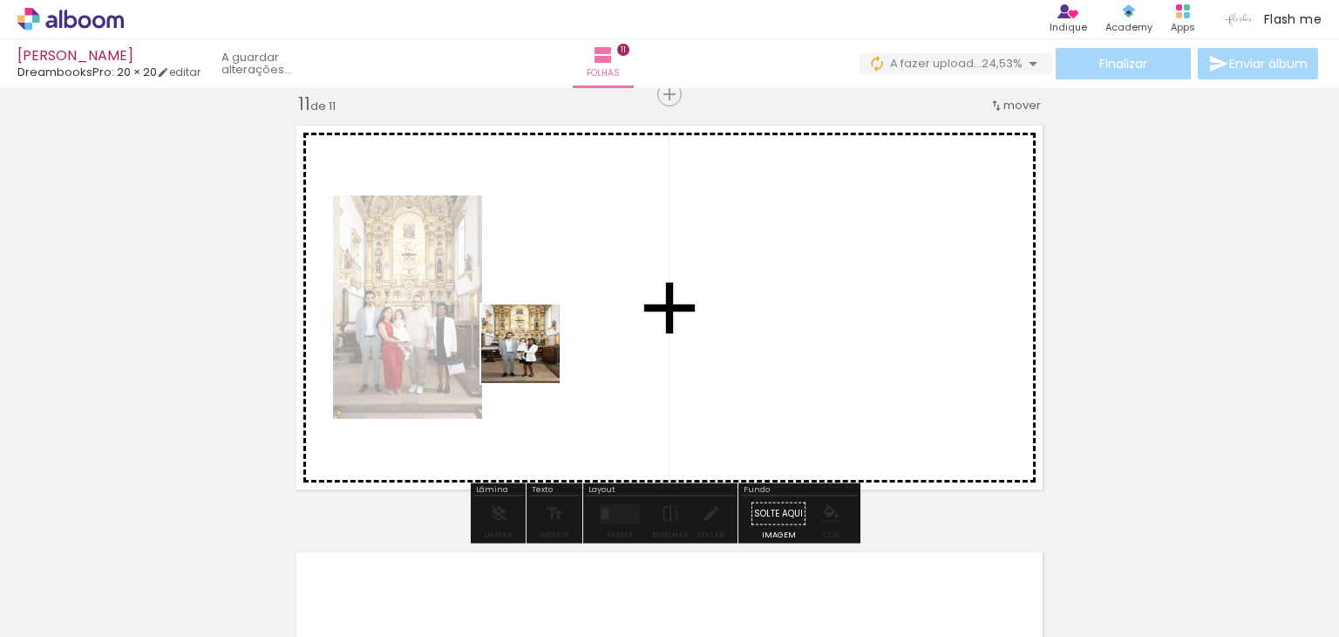
drag, startPoint x: 467, startPoint y: 586, endPoint x: 534, endPoint y: 357, distance: 239.0
click at [534, 357] on quentale-workspace at bounding box center [669, 318] width 1339 height 637
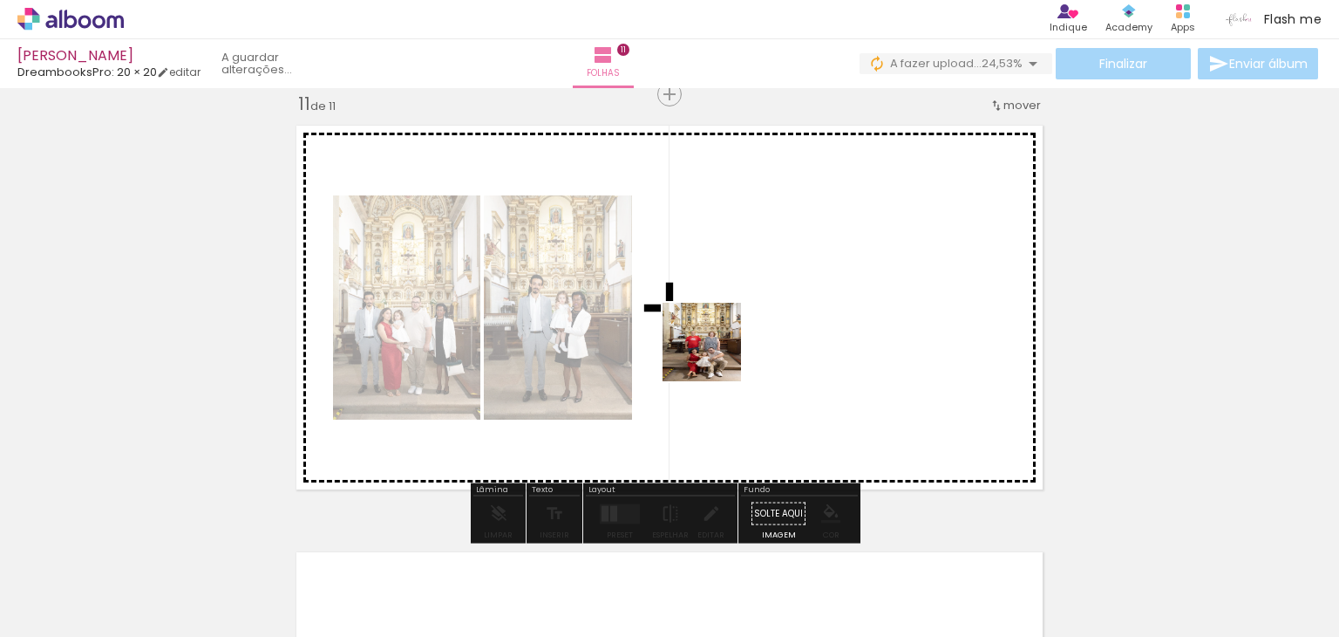
drag, startPoint x: 562, startPoint y: 589, endPoint x: 716, endPoint y: 353, distance: 281.5
click at [716, 353] on quentale-workspace at bounding box center [669, 318] width 1339 height 637
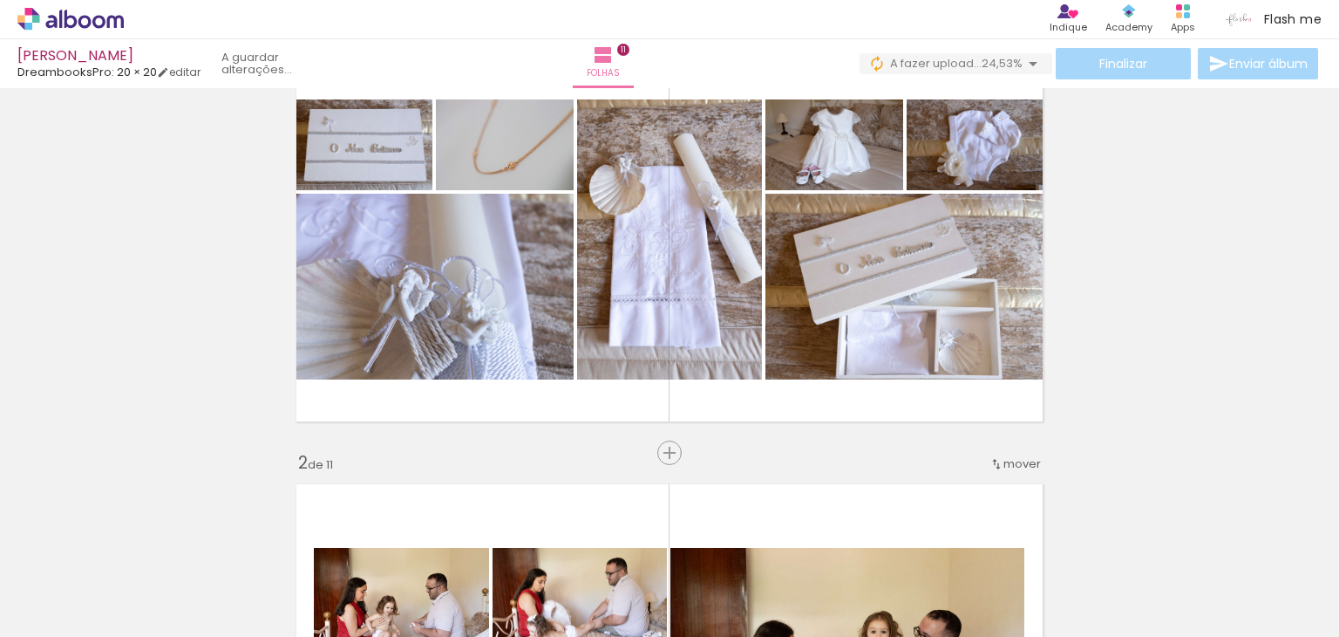
scroll to position [0, 0]
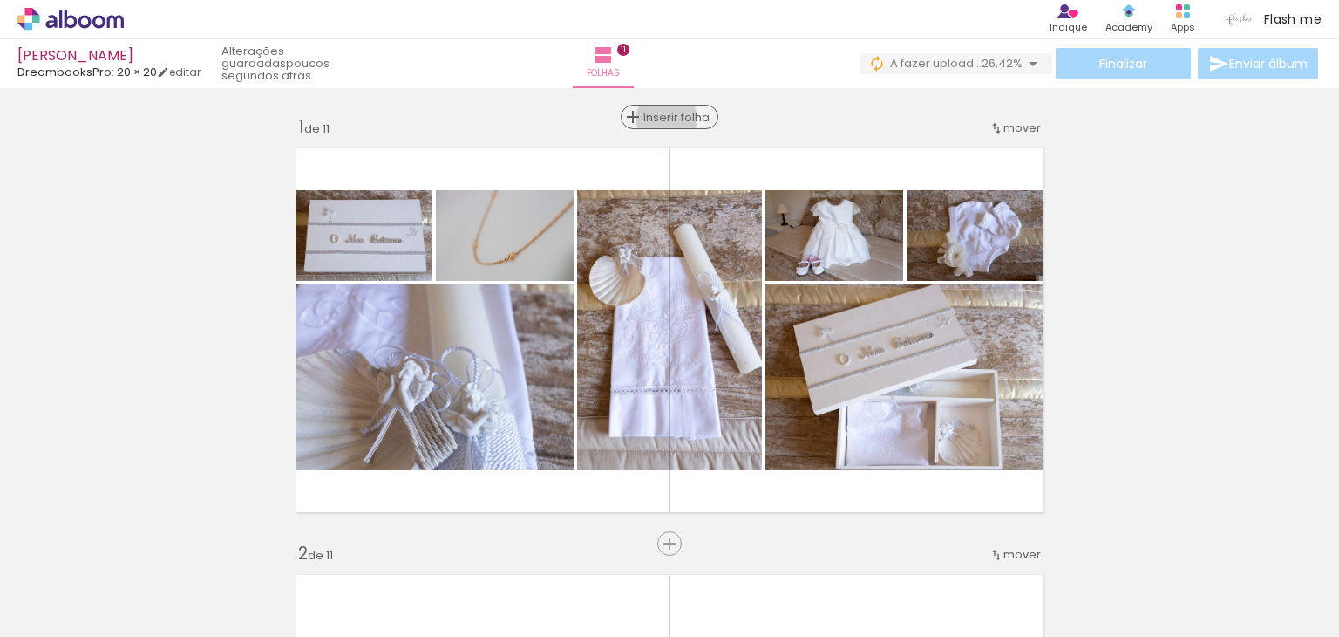
click at [661, 119] on span "Inserir folha" at bounding box center [678, 117] width 68 height 11
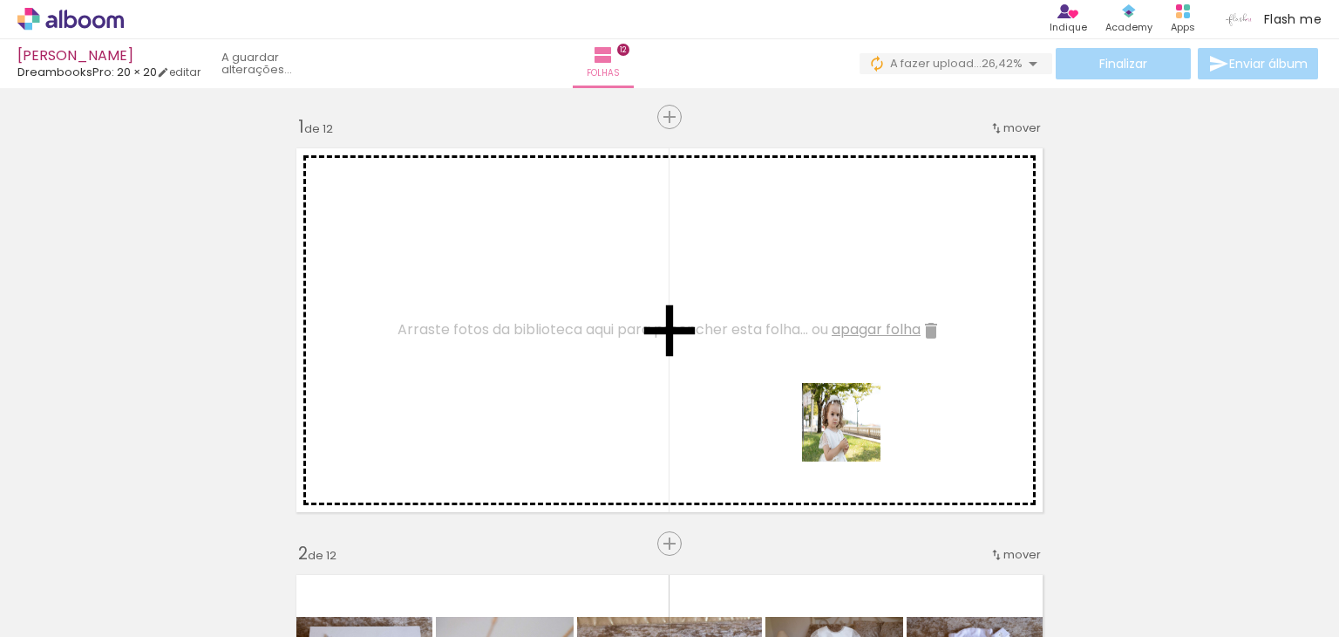
drag, startPoint x: 956, startPoint y: 589, endPoint x: 807, endPoint y: 370, distance: 264.9
click at [807, 370] on quentale-workspace at bounding box center [669, 318] width 1339 height 637
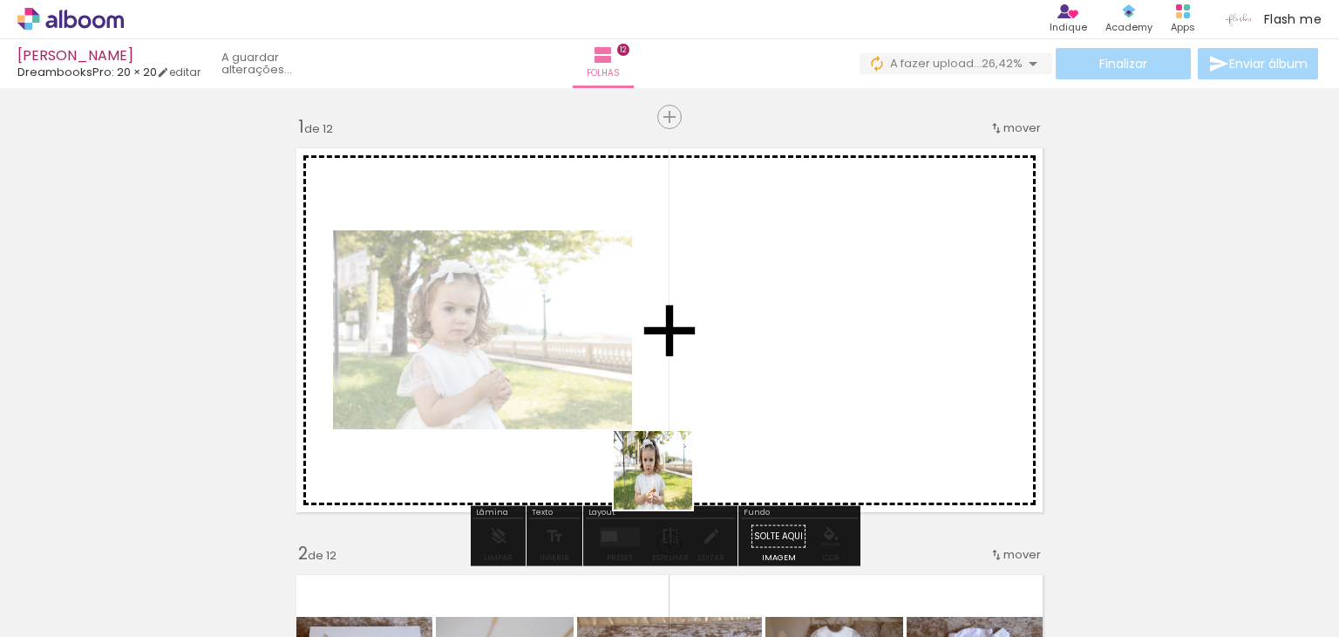
drag, startPoint x: 648, startPoint y: 591, endPoint x: 715, endPoint y: 366, distance: 234.8
click at [715, 366] on quentale-workspace at bounding box center [669, 318] width 1339 height 637
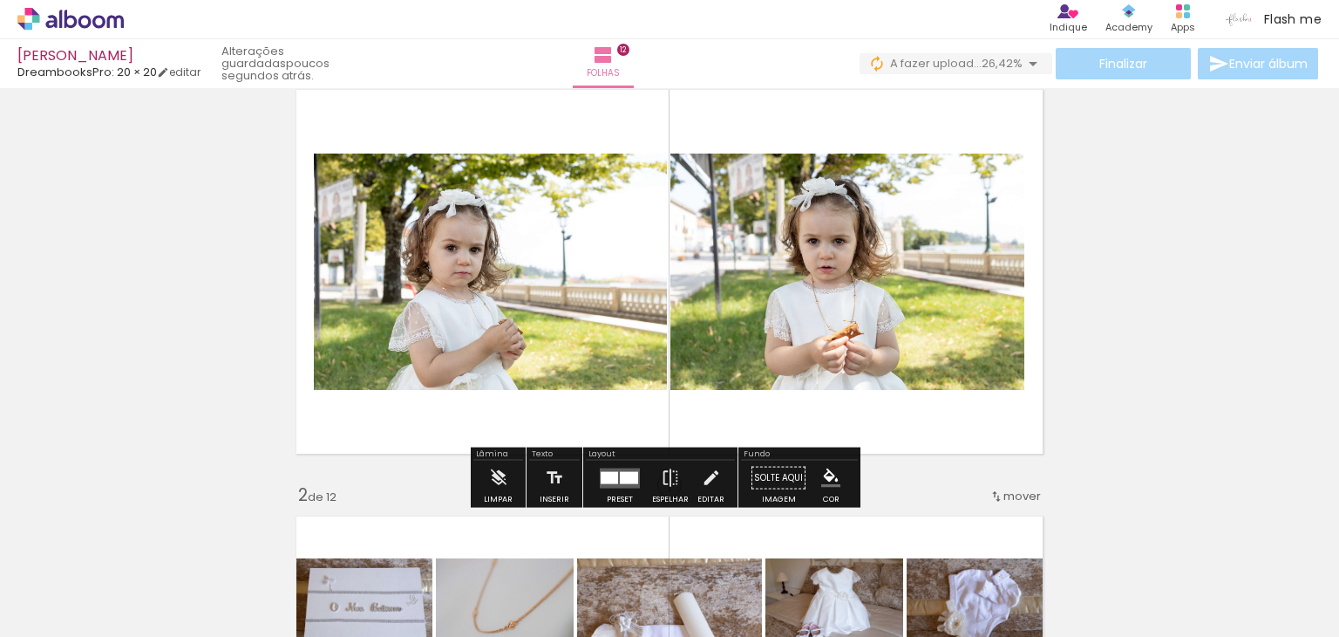
scroll to position [87, 0]
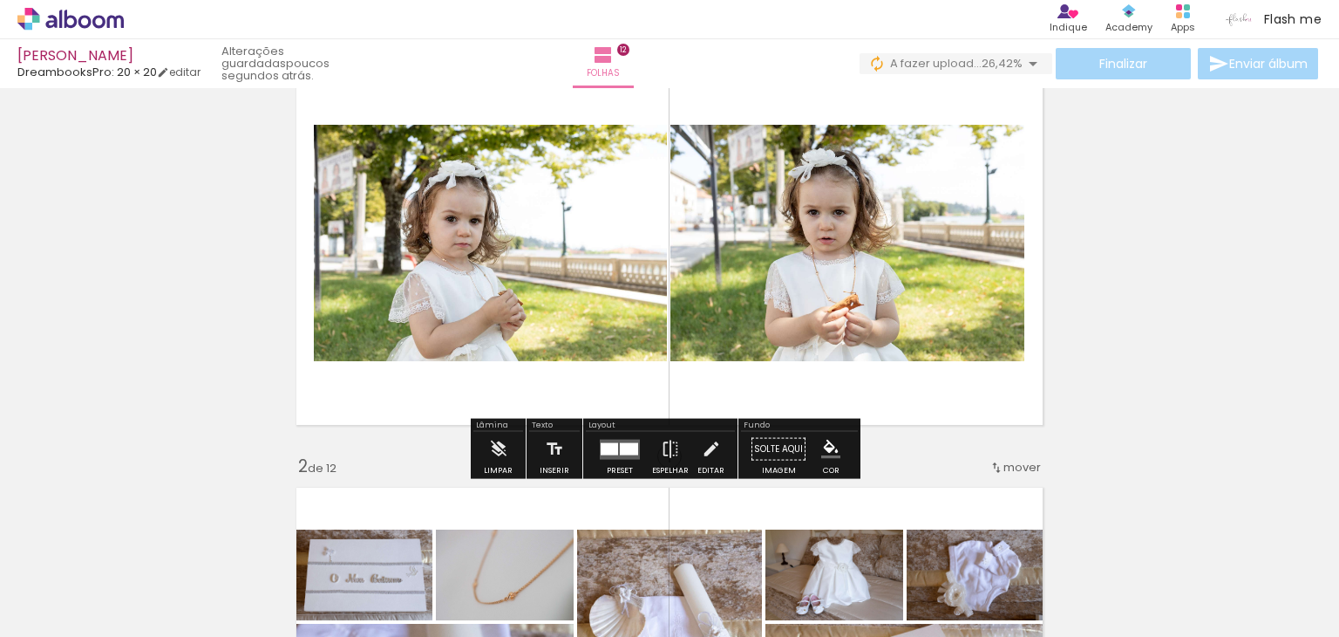
click at [620, 452] on div at bounding box center [629, 448] width 18 height 12
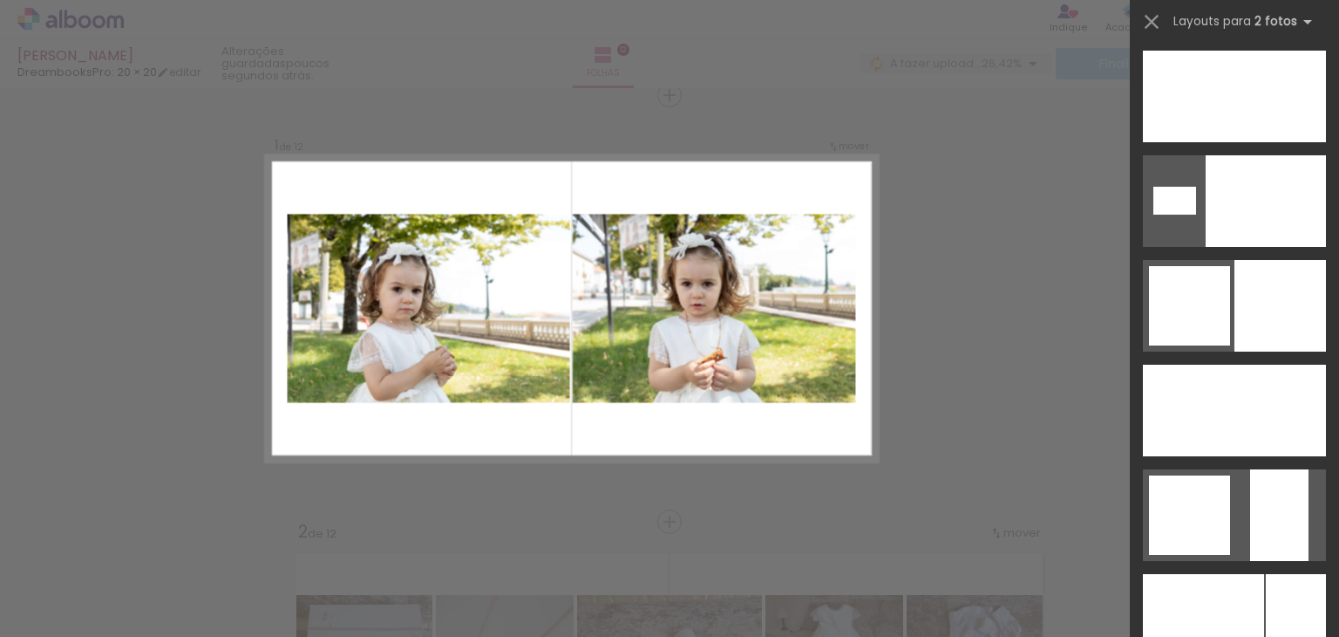
scroll to position [5628, 0]
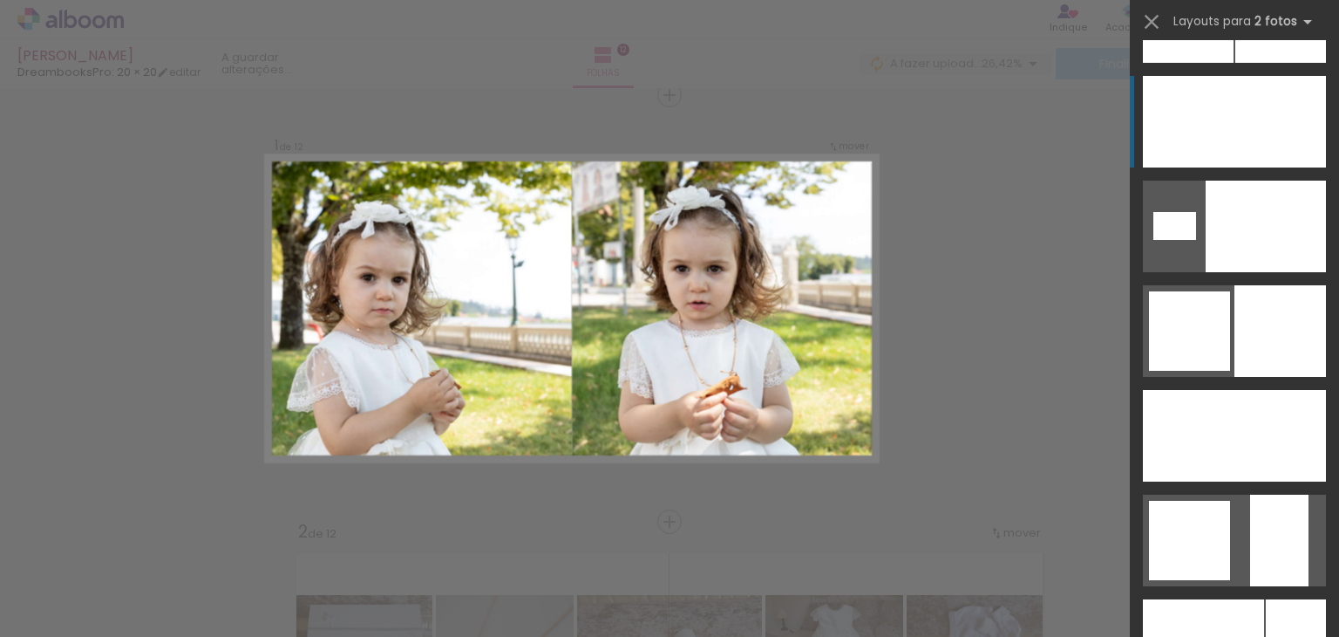
click at [1245, 63] on div at bounding box center [1281, 17] width 91 height 92
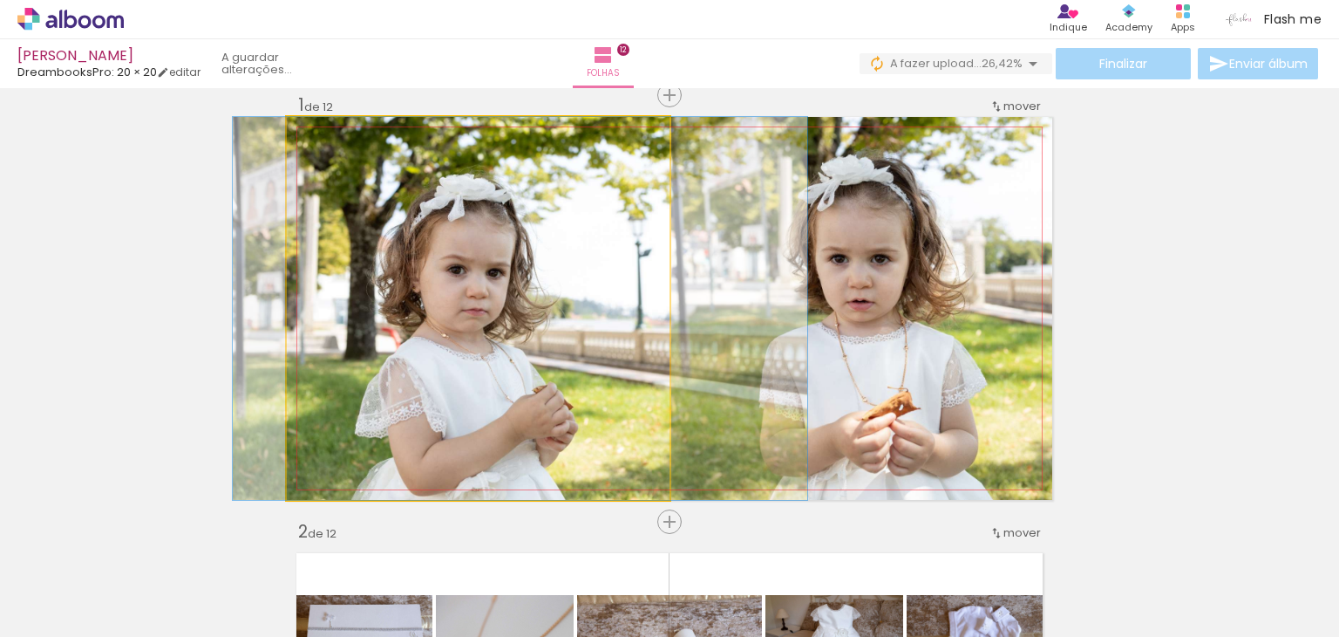
drag, startPoint x: 460, startPoint y: 383, endPoint x: 502, endPoint y: 369, distance: 44.1
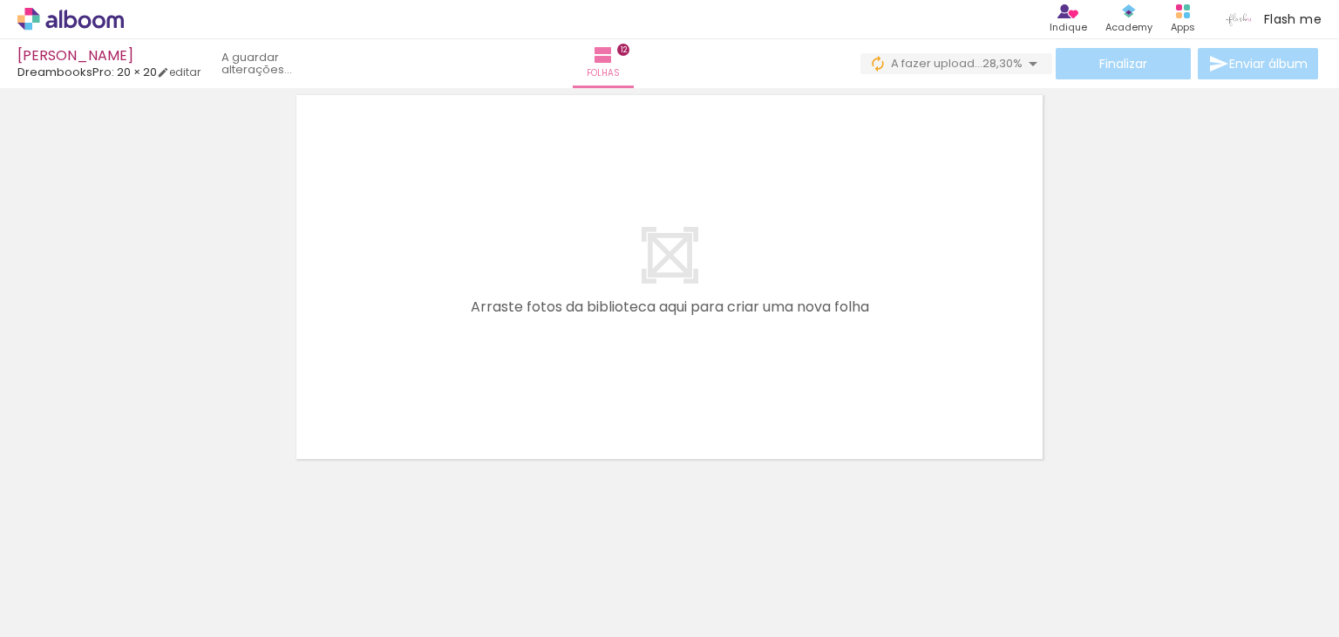
scroll to position [5172, 0]
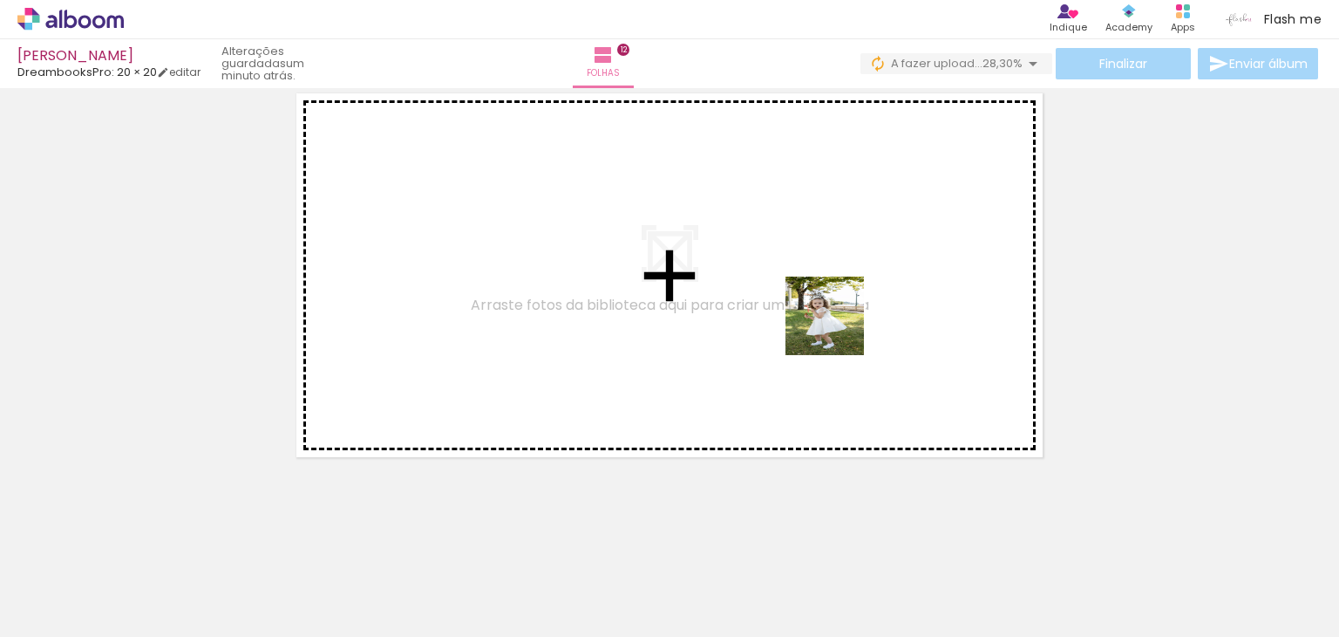
drag, startPoint x: 751, startPoint y: 580, endPoint x: 838, endPoint y: 329, distance: 265.9
click at [838, 329] on quentale-workspace at bounding box center [669, 318] width 1339 height 637
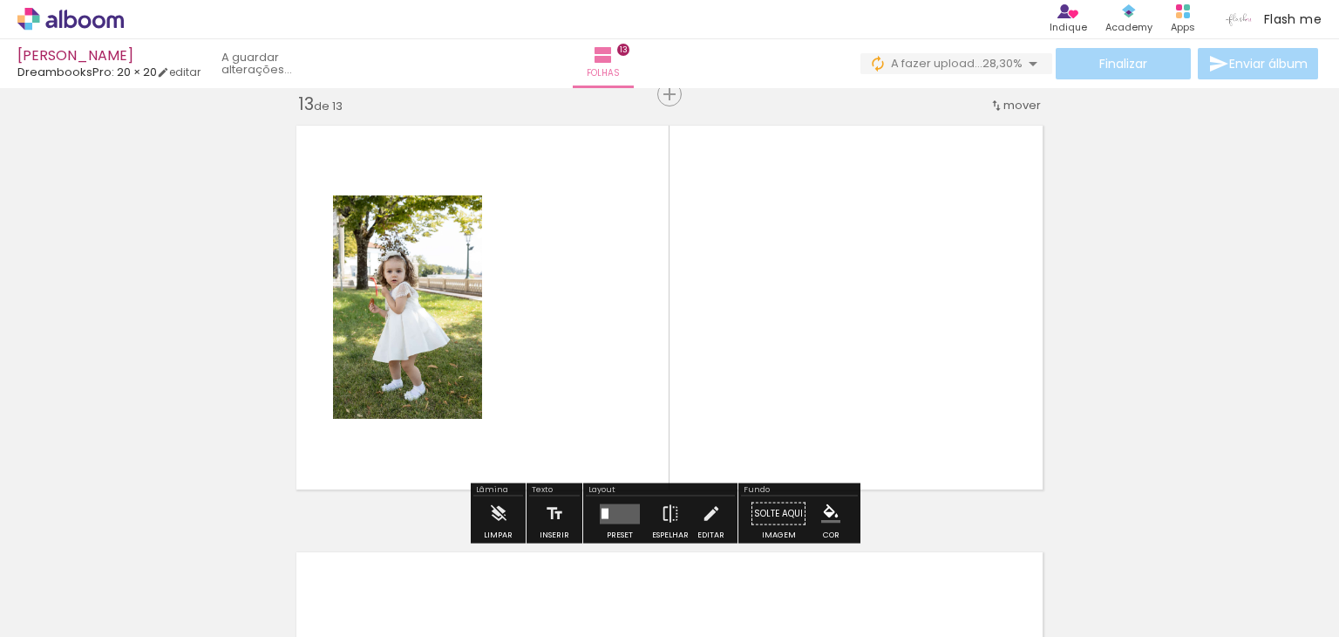
scroll to position [5139, 0]
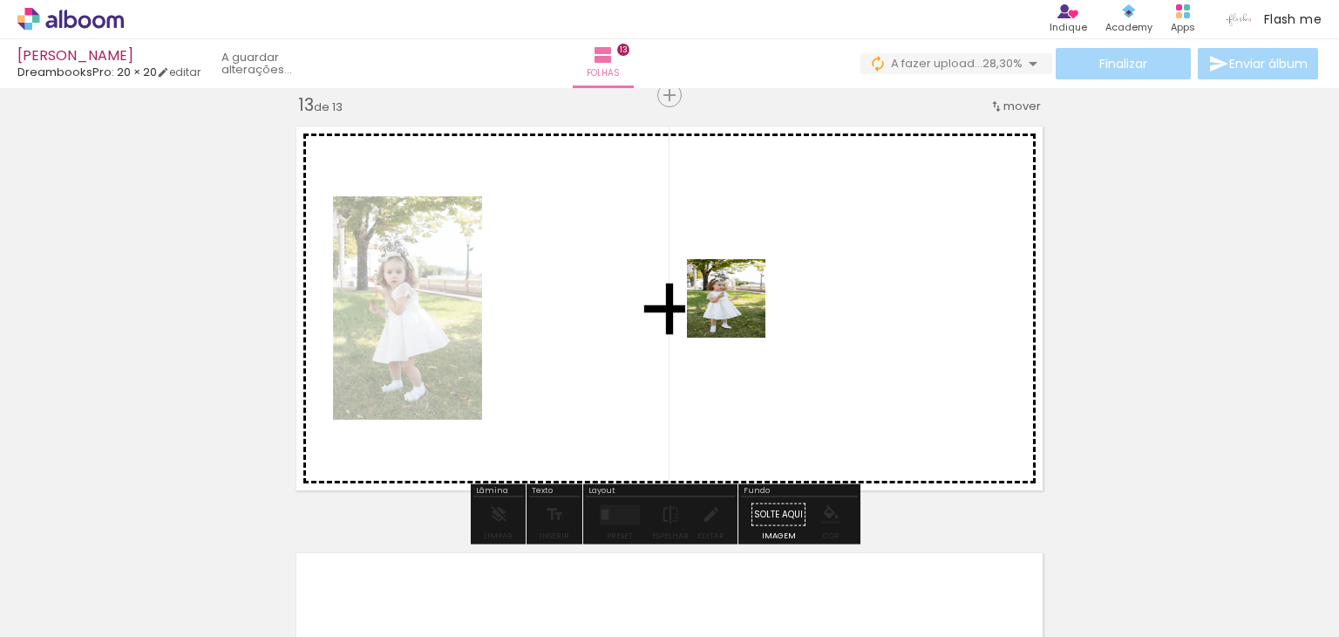
drag, startPoint x: 861, startPoint y: 594, endPoint x: 739, endPoint y: 311, distance: 307.4
click at [739, 311] on quentale-workspace at bounding box center [669, 318] width 1339 height 637
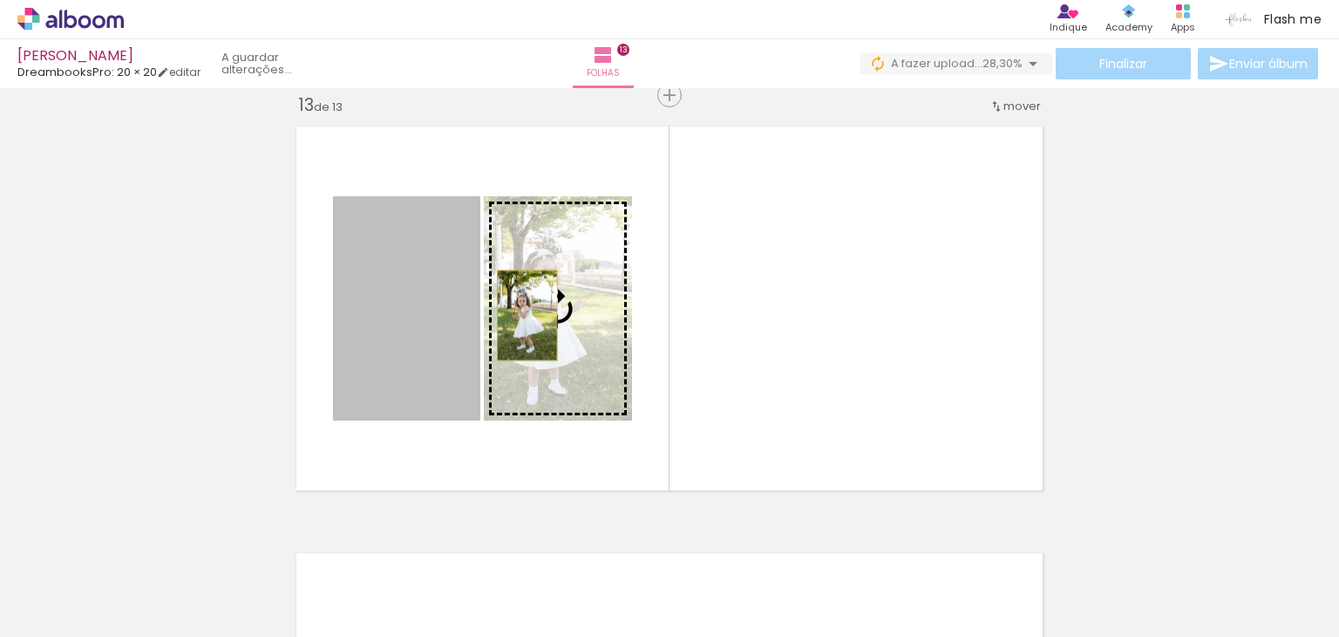
drag, startPoint x: 431, startPoint y: 325, endPoint x: 521, endPoint y: 315, distance: 90.4
click at [0, 0] on slot at bounding box center [0, 0] width 0 height 0
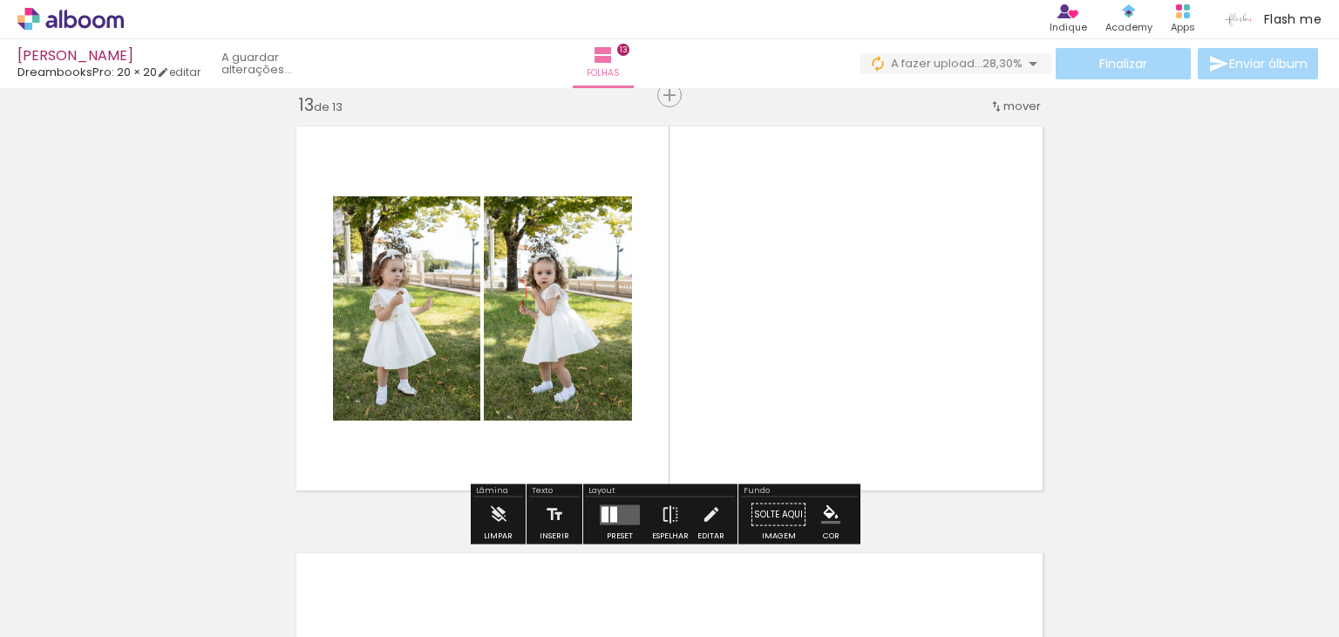
scroll to position [0, 3984]
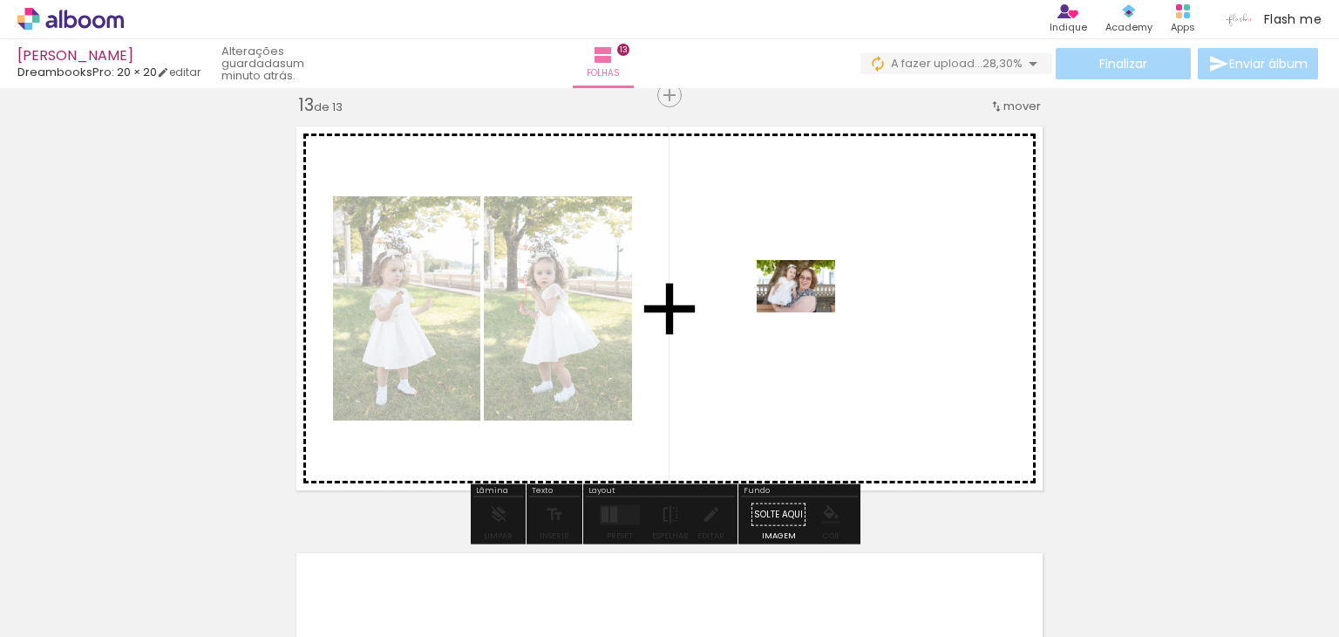
drag, startPoint x: 1291, startPoint y: 589, endPoint x: 809, endPoint y: 312, distance: 555.1
click at [809, 312] on quentale-workspace at bounding box center [669, 318] width 1339 height 637
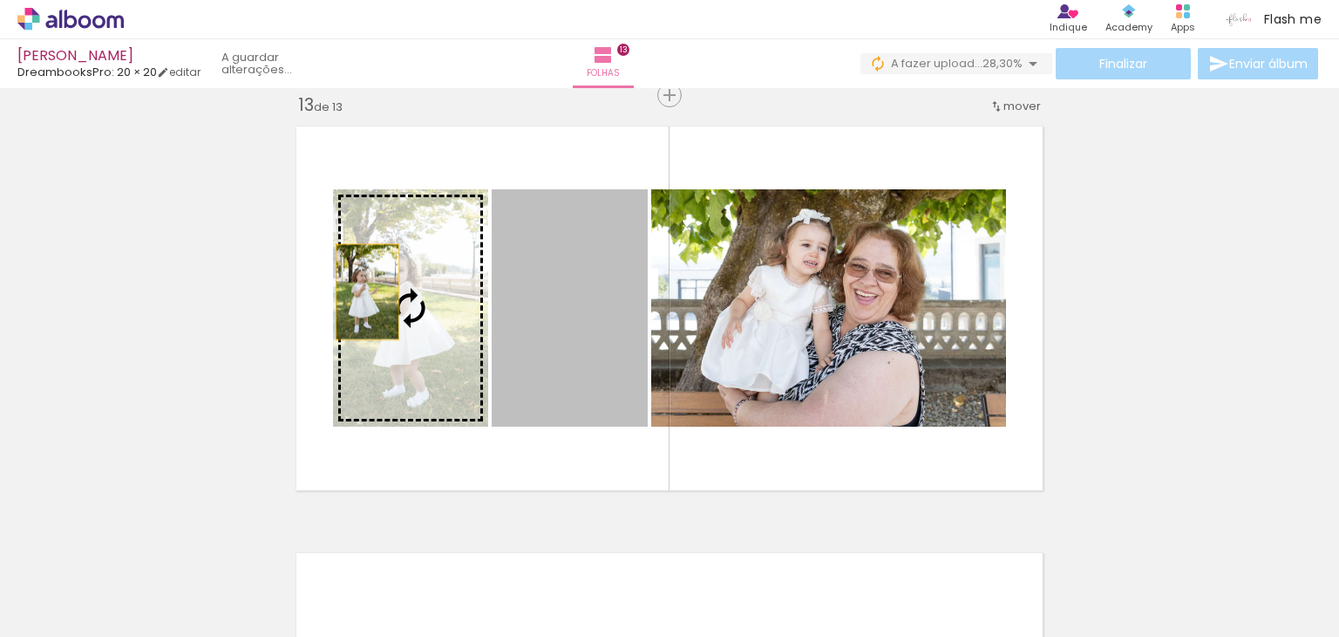
drag, startPoint x: 558, startPoint y: 317, endPoint x: 359, endPoint y: 291, distance: 200.5
click at [0, 0] on slot at bounding box center [0, 0] width 0 height 0
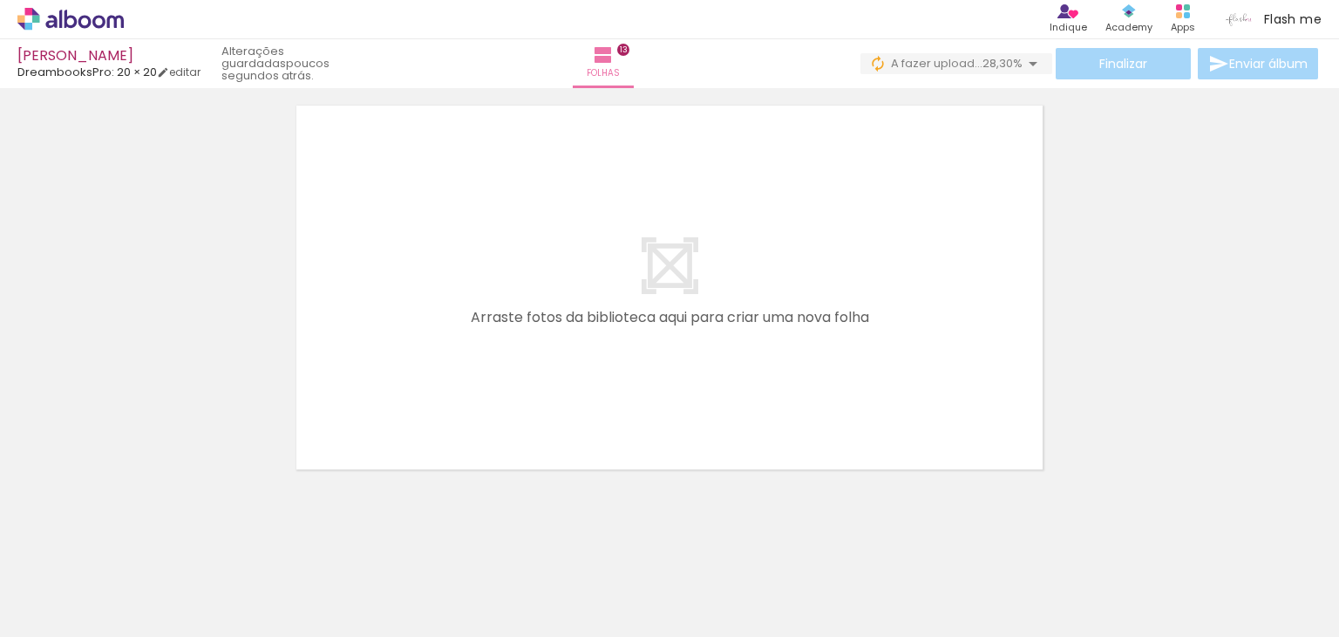
scroll to position [5599, 0]
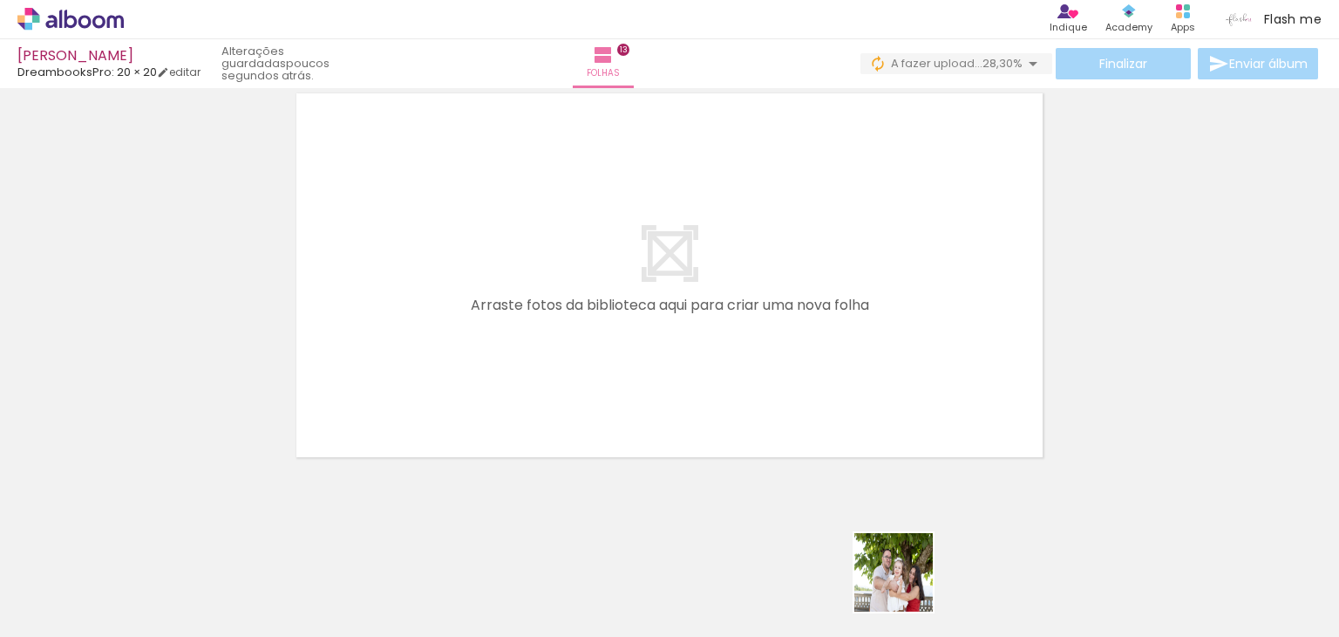
drag, startPoint x: 911, startPoint y: 595, endPoint x: 971, endPoint y: 486, distance: 124.1
click at [801, 290] on quentale-workspace at bounding box center [669, 318] width 1339 height 637
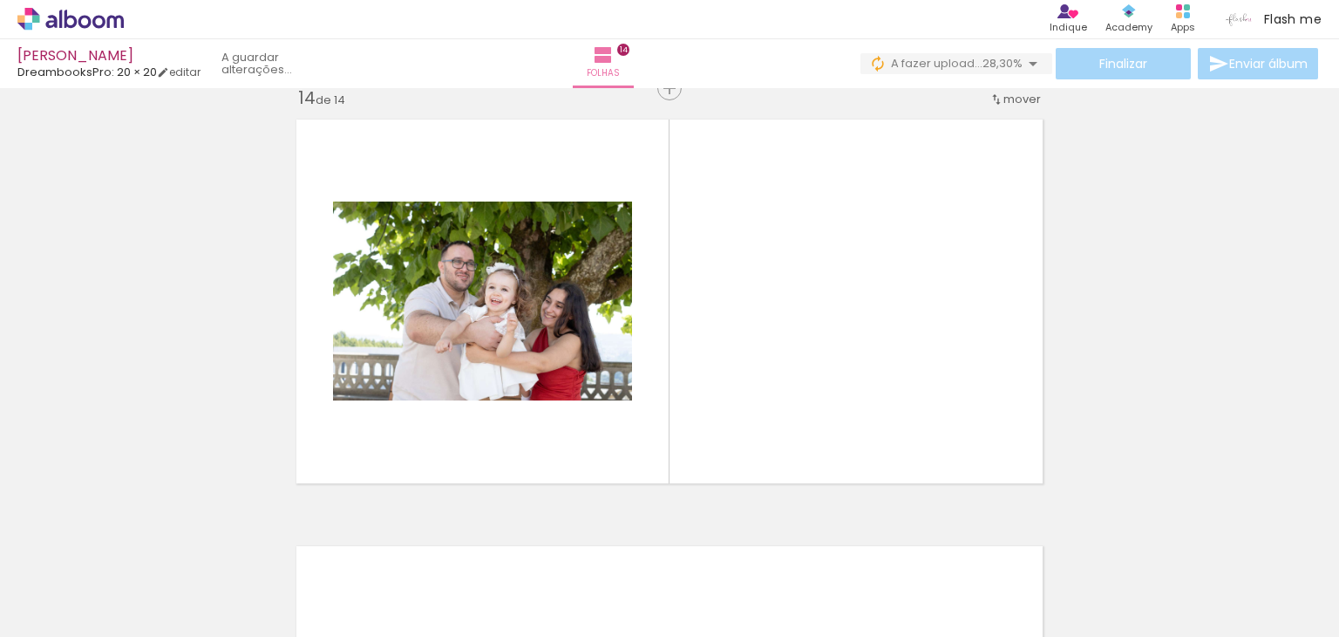
scroll to position [5565, 0]
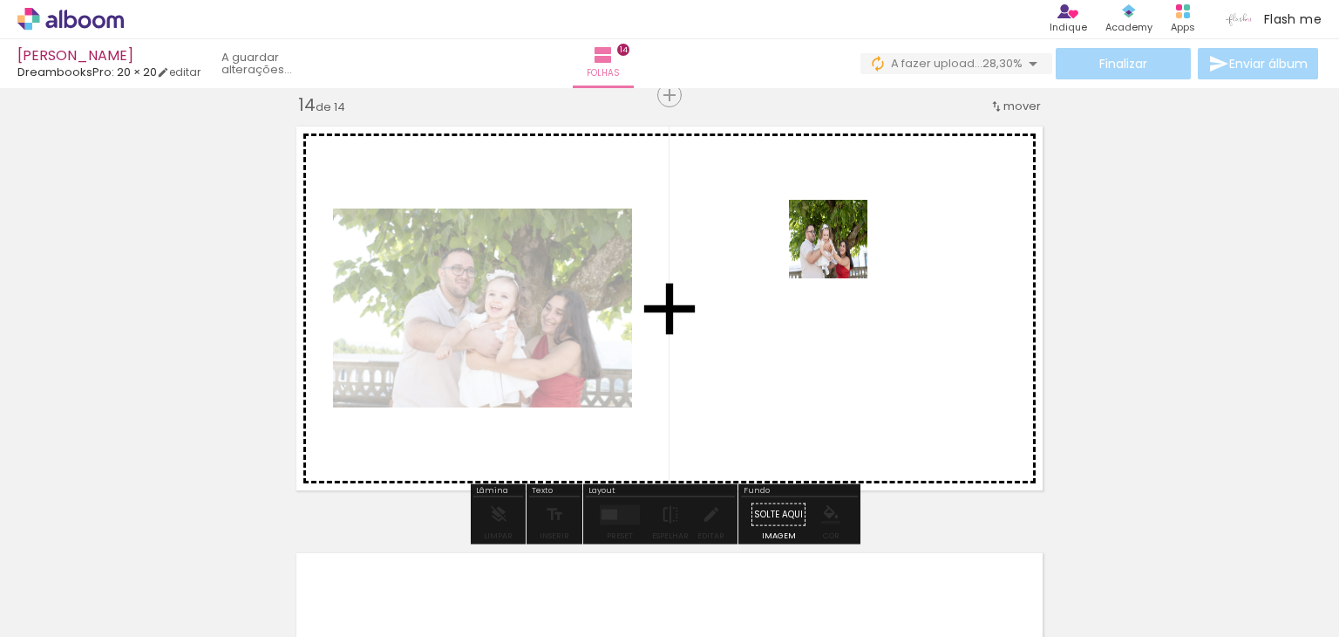
drag, startPoint x: 994, startPoint y: 590, endPoint x: 842, endPoint y: 252, distance: 371.2
click at [842, 252] on quentale-workspace at bounding box center [669, 318] width 1339 height 637
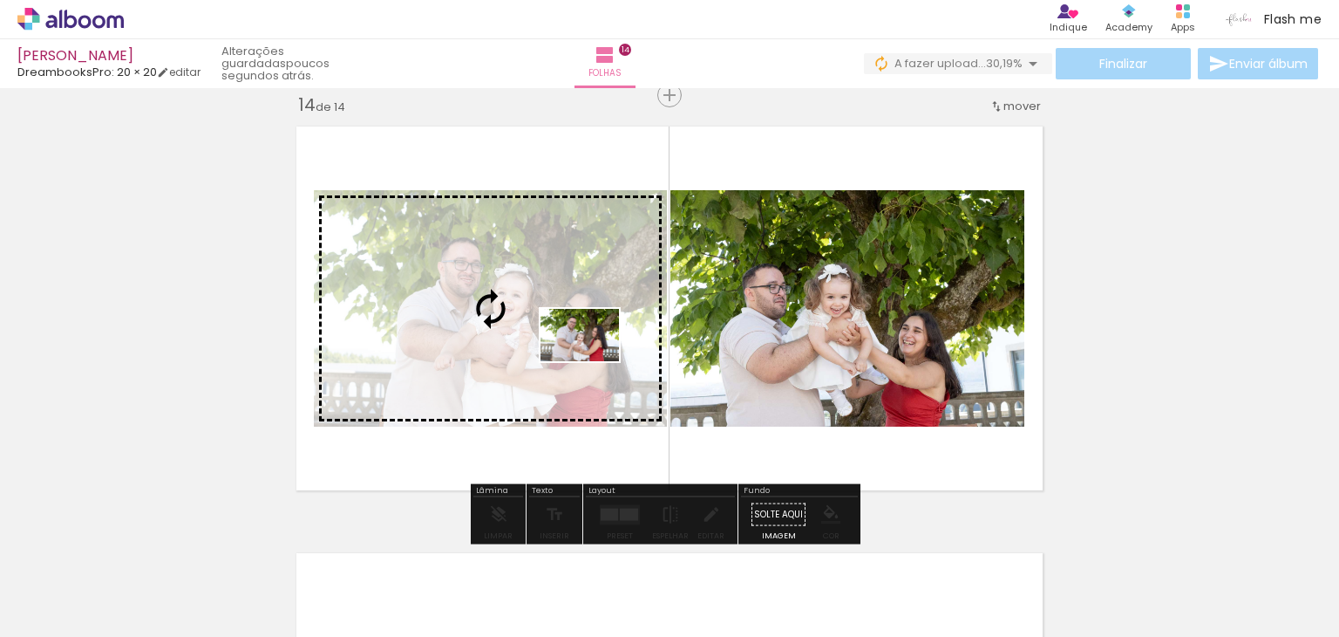
drag, startPoint x: 778, startPoint y: 590, endPoint x: 593, endPoint y: 361, distance: 294.6
click at [593, 361] on quentale-workspace at bounding box center [669, 318] width 1339 height 637
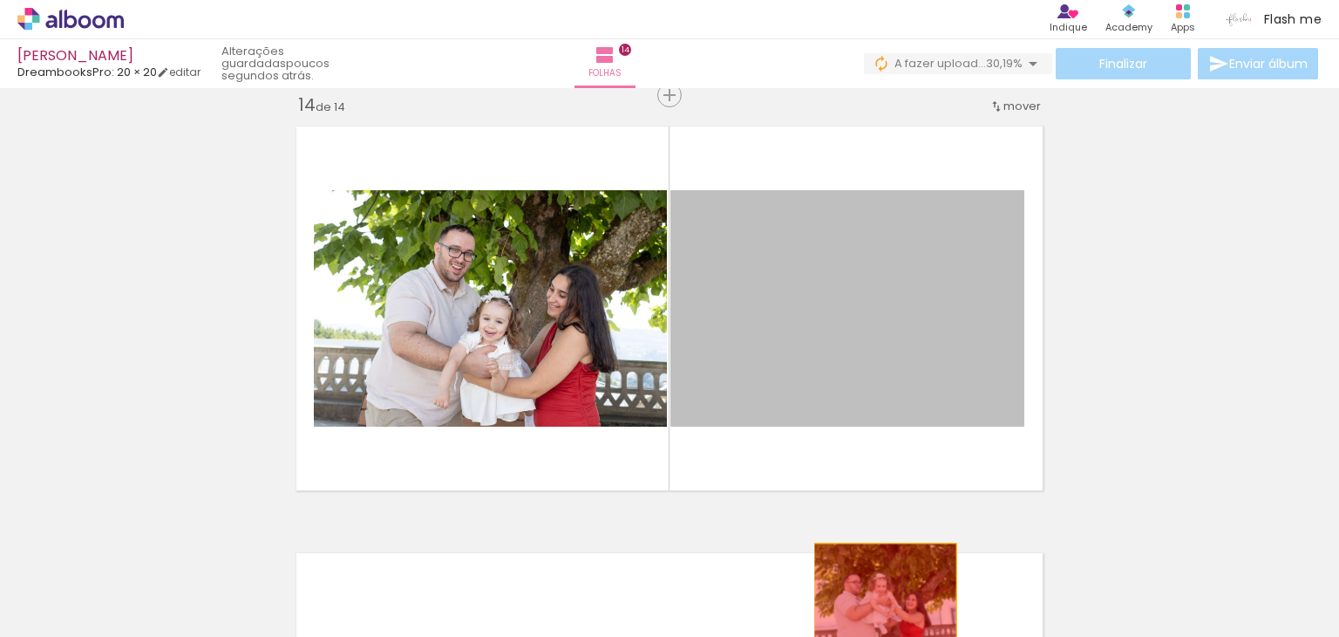
drag, startPoint x: 891, startPoint y: 311, endPoint x: 879, endPoint y: 590, distance: 279.3
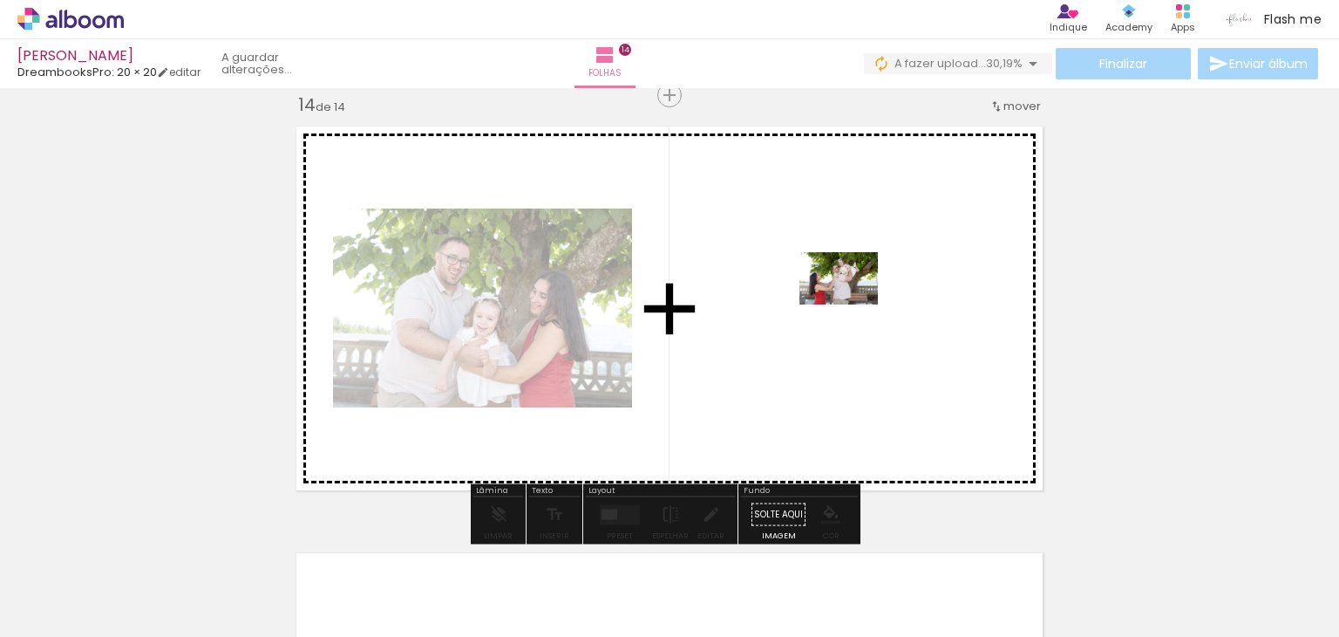
drag, startPoint x: 1073, startPoint y: 587, endPoint x: 852, endPoint y: 304, distance: 358.5
click at [852, 304] on quentale-workspace at bounding box center [669, 318] width 1339 height 637
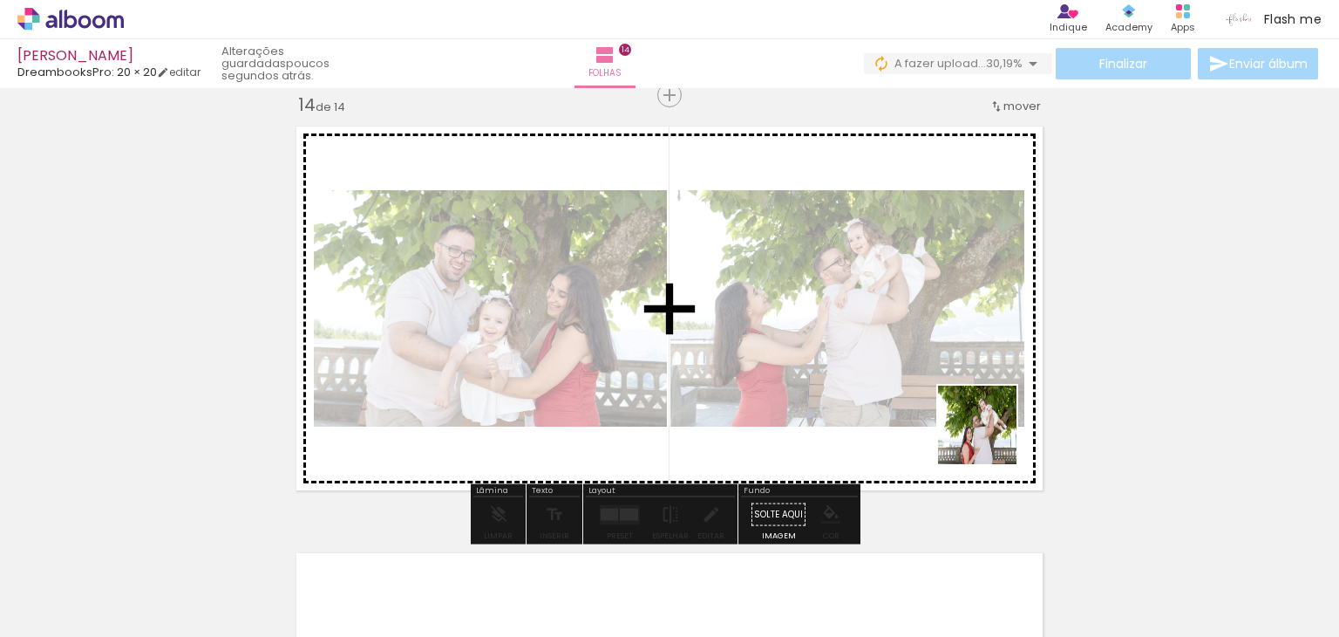
drag, startPoint x: 1174, startPoint y: 569, endPoint x: 906, endPoint y: 384, distance: 325.8
click at [906, 384] on quentale-workspace at bounding box center [669, 318] width 1339 height 637
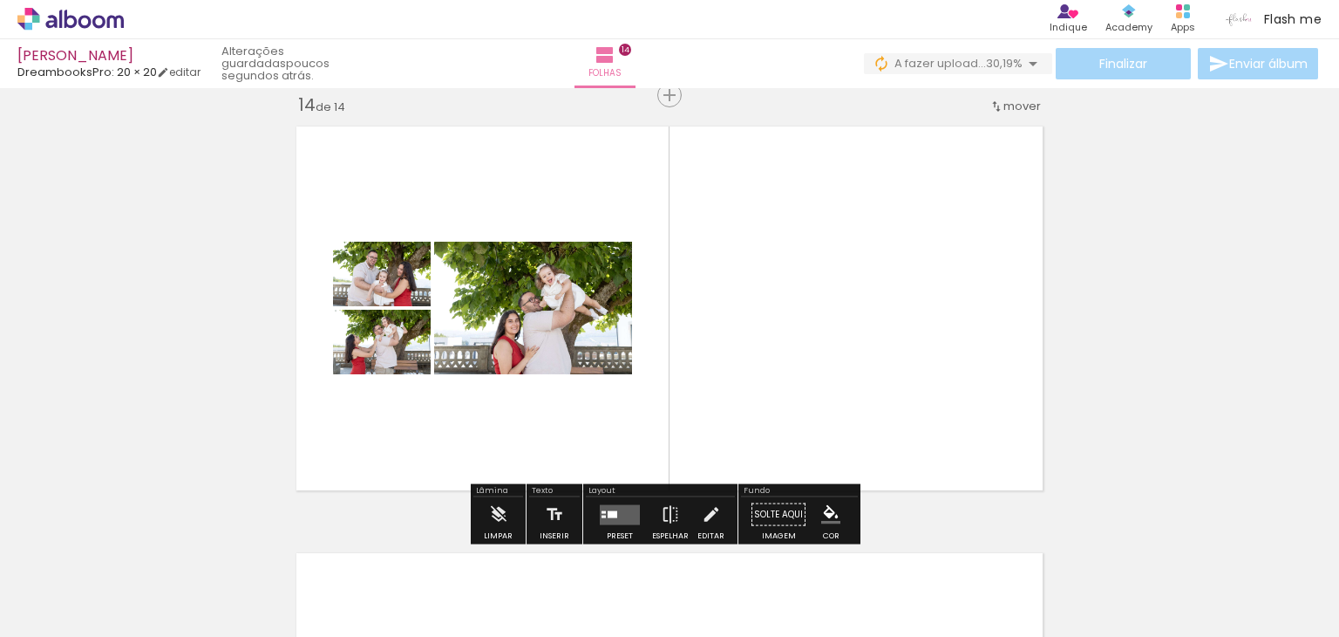
click at [614, 514] on quentale-layouter at bounding box center [620, 514] width 40 height 20
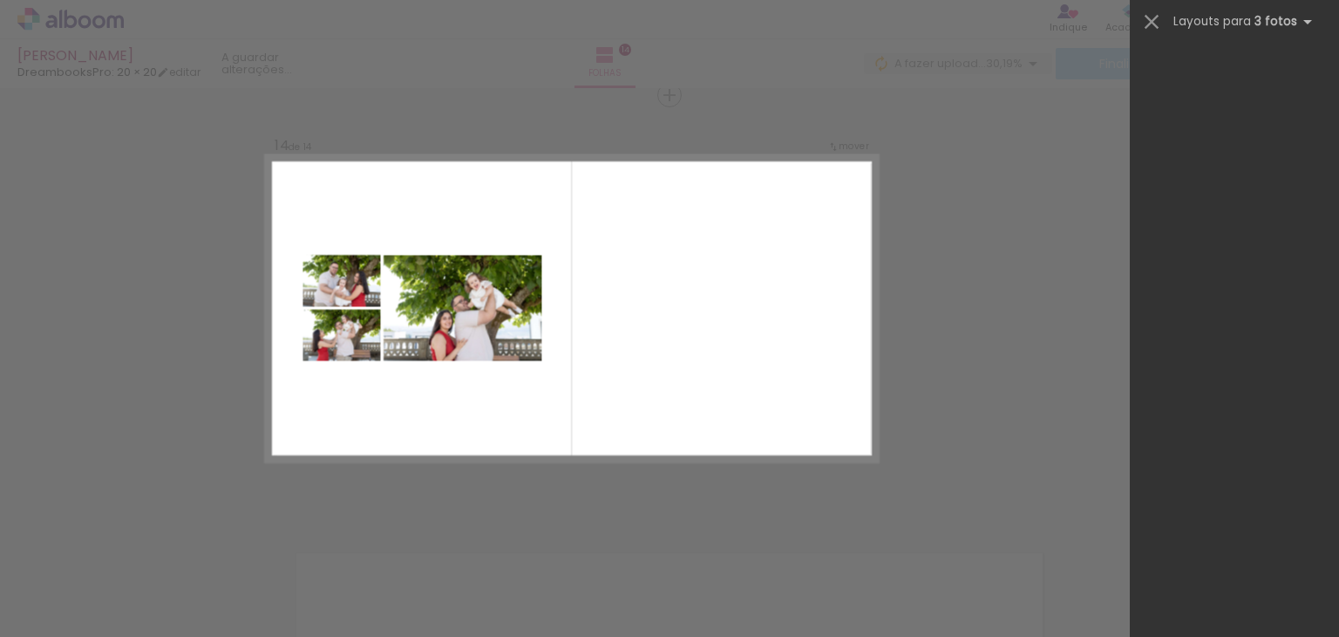
scroll to position [0, 0]
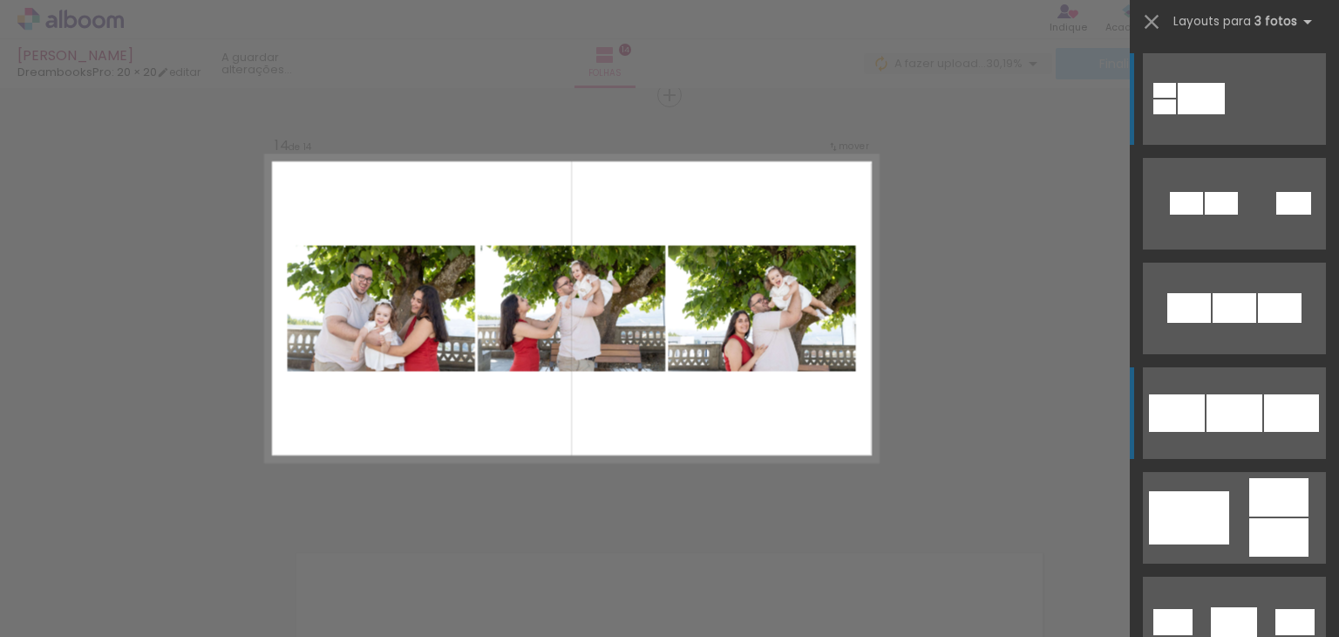
click at [1236, 323] on div at bounding box center [1235, 308] width 44 height 30
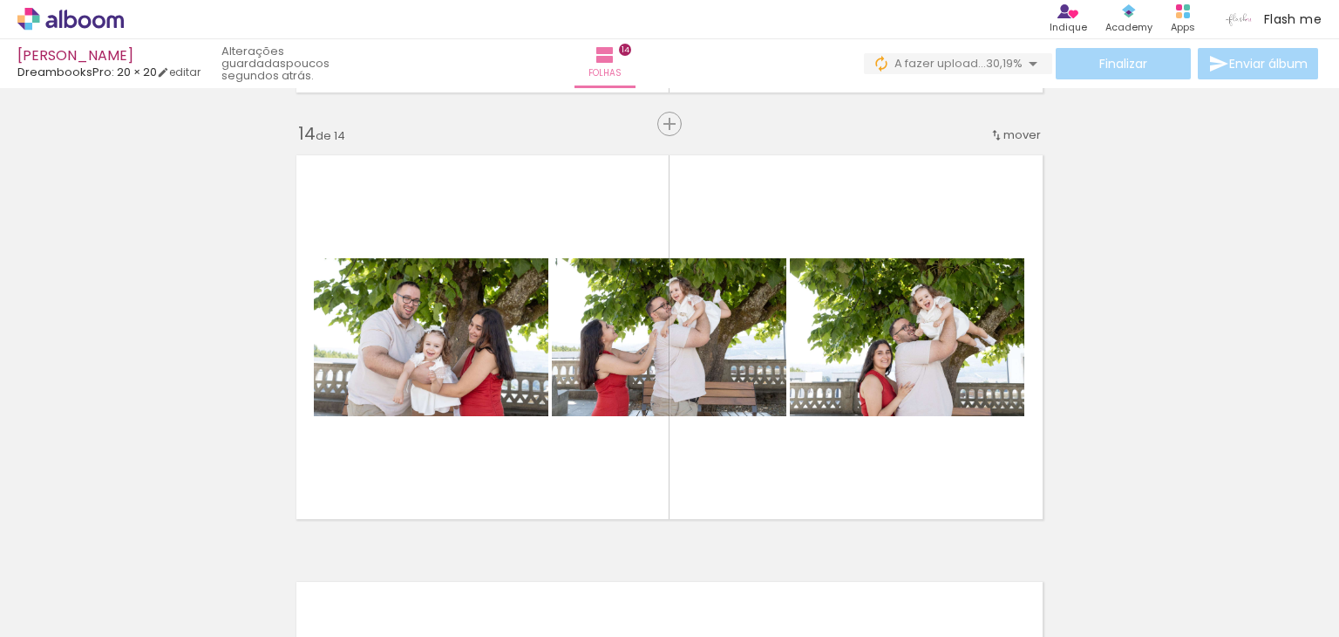
scroll to position [5565, 0]
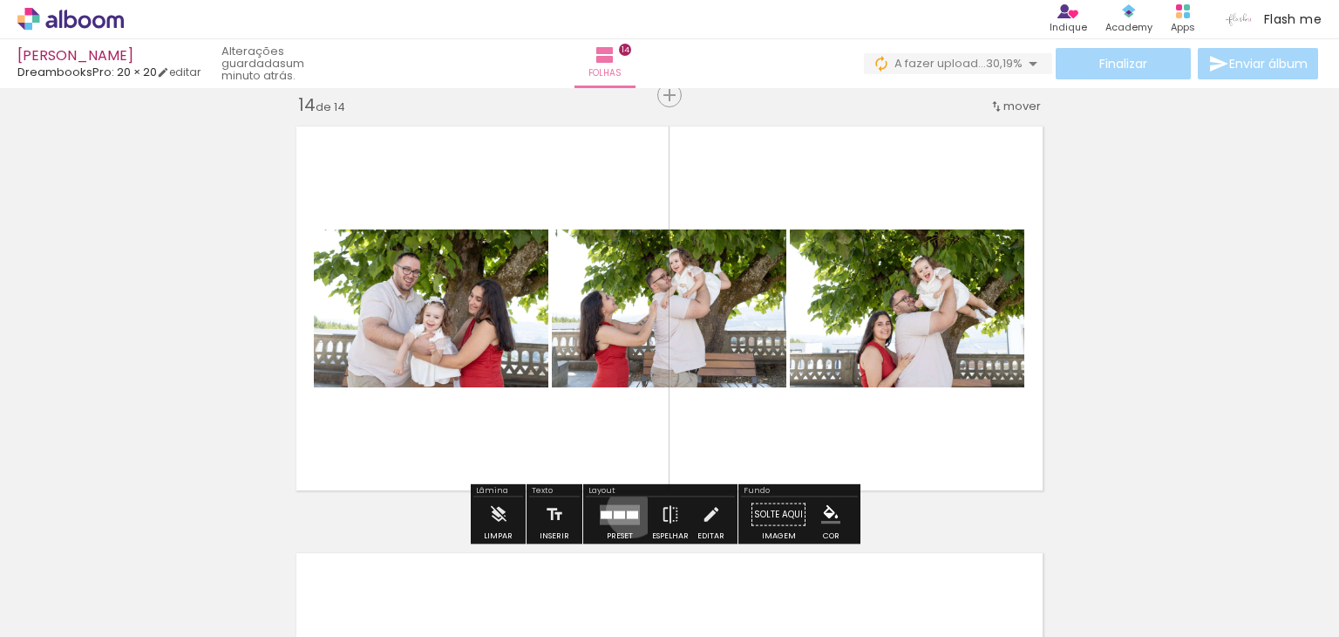
click at [629, 510] on div at bounding box center [632, 514] width 11 height 8
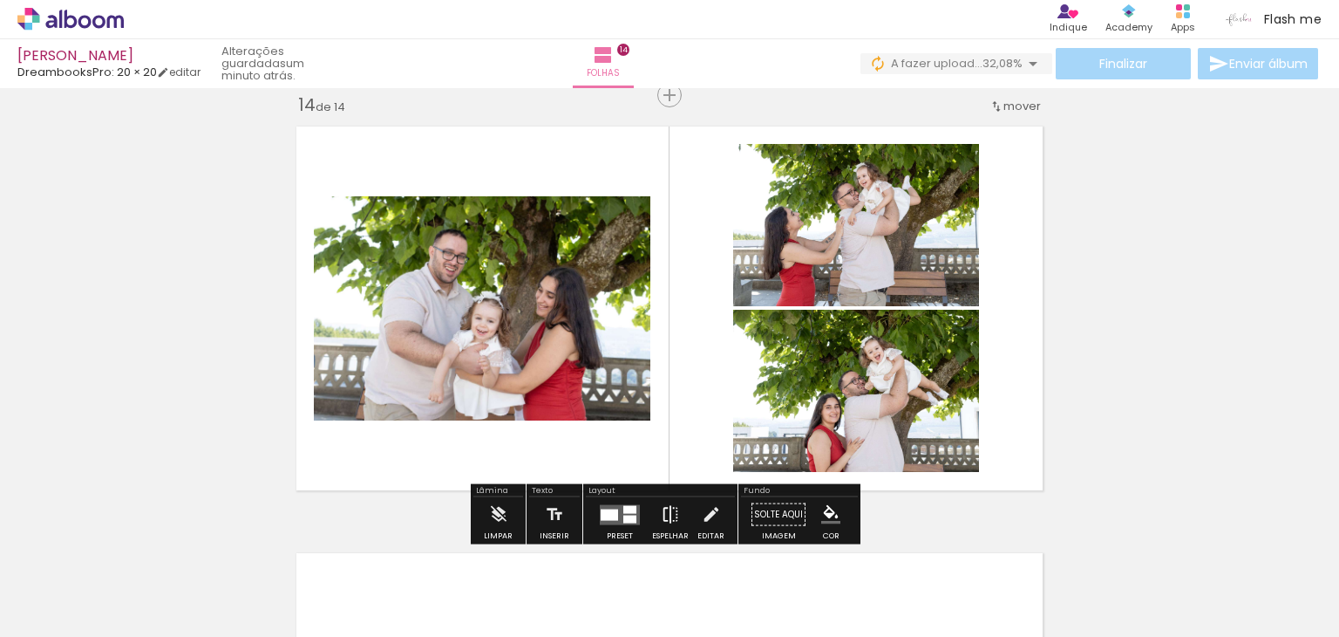
click at [669, 515] on iron-icon at bounding box center [670, 514] width 19 height 35
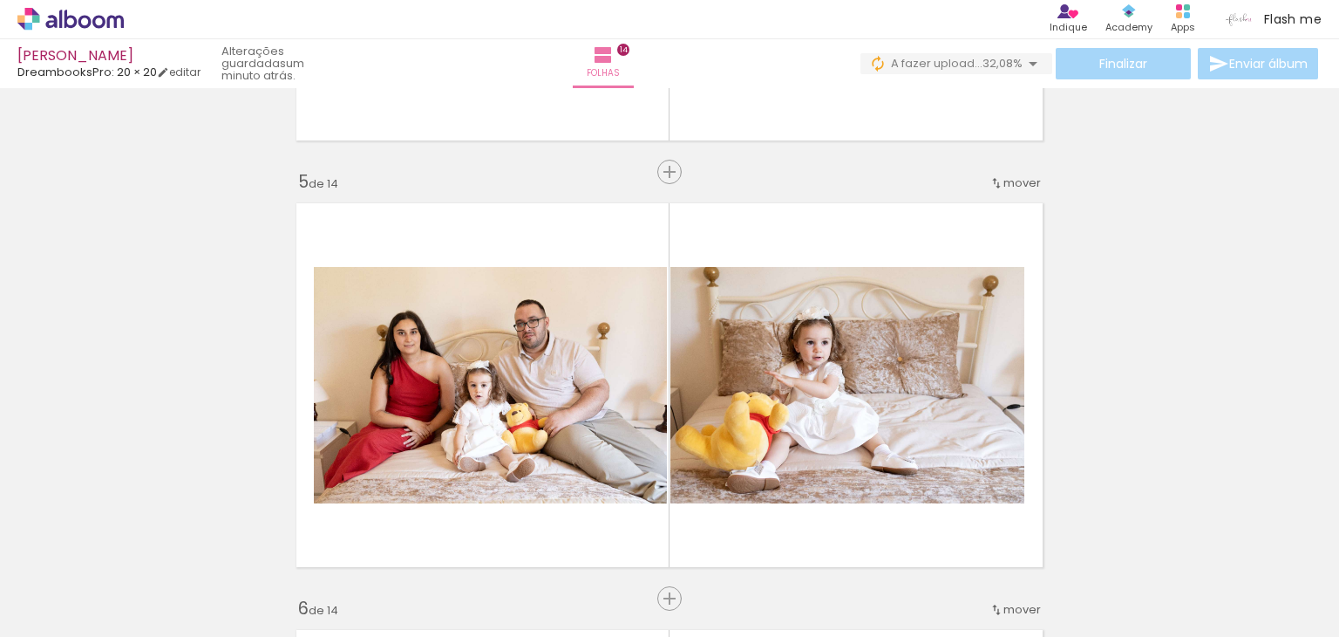
scroll to position [0, 0]
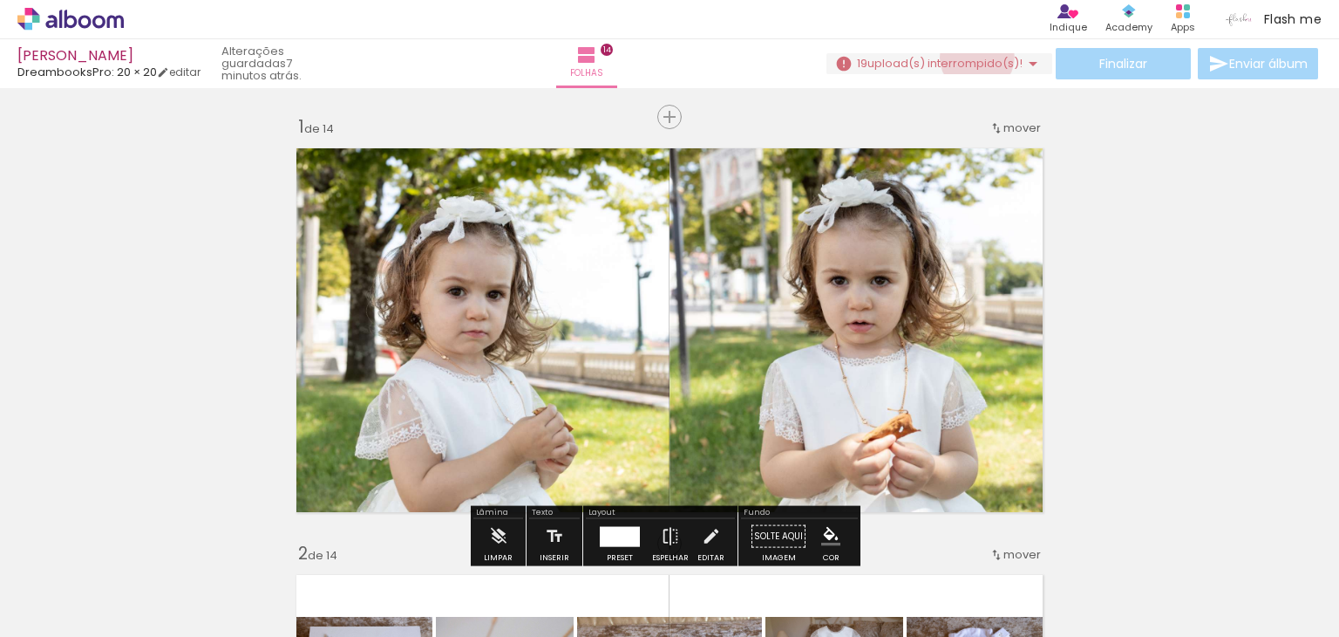
click at [970, 58] on span "upload(s) interrompido(s)!" at bounding box center [945, 63] width 155 height 17
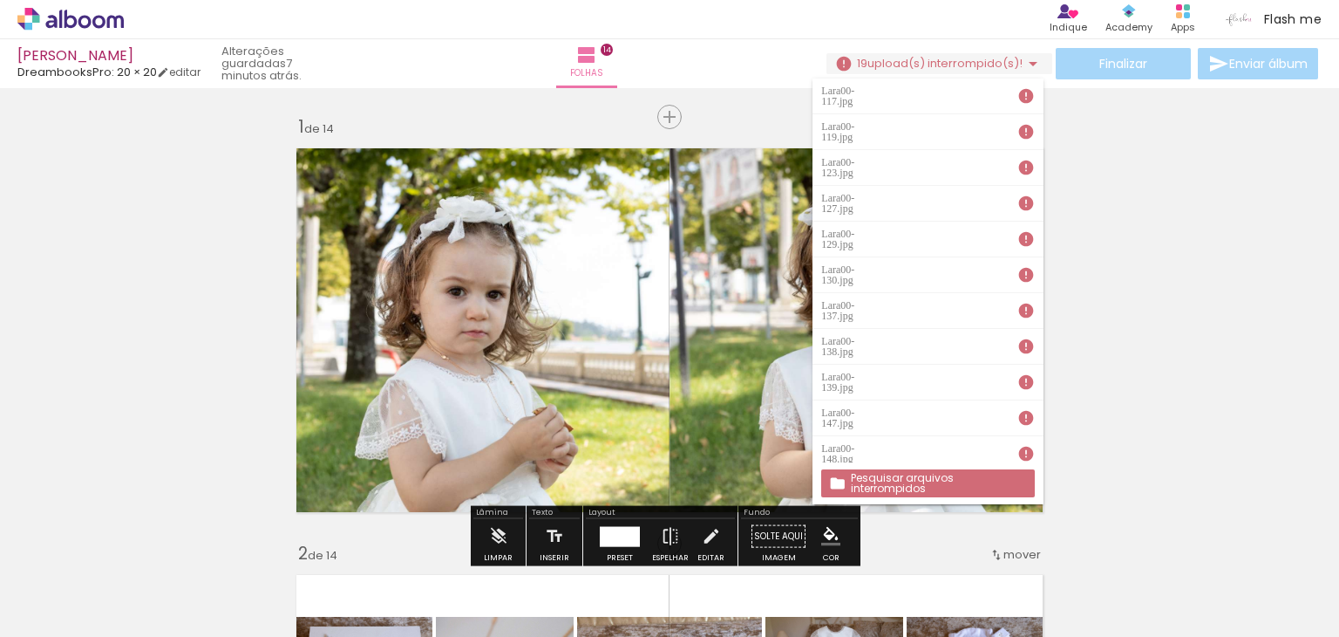
click at [0, 0] on slot "Pesquisar arquivos interrompidos" at bounding box center [0, 0] width 0 height 0
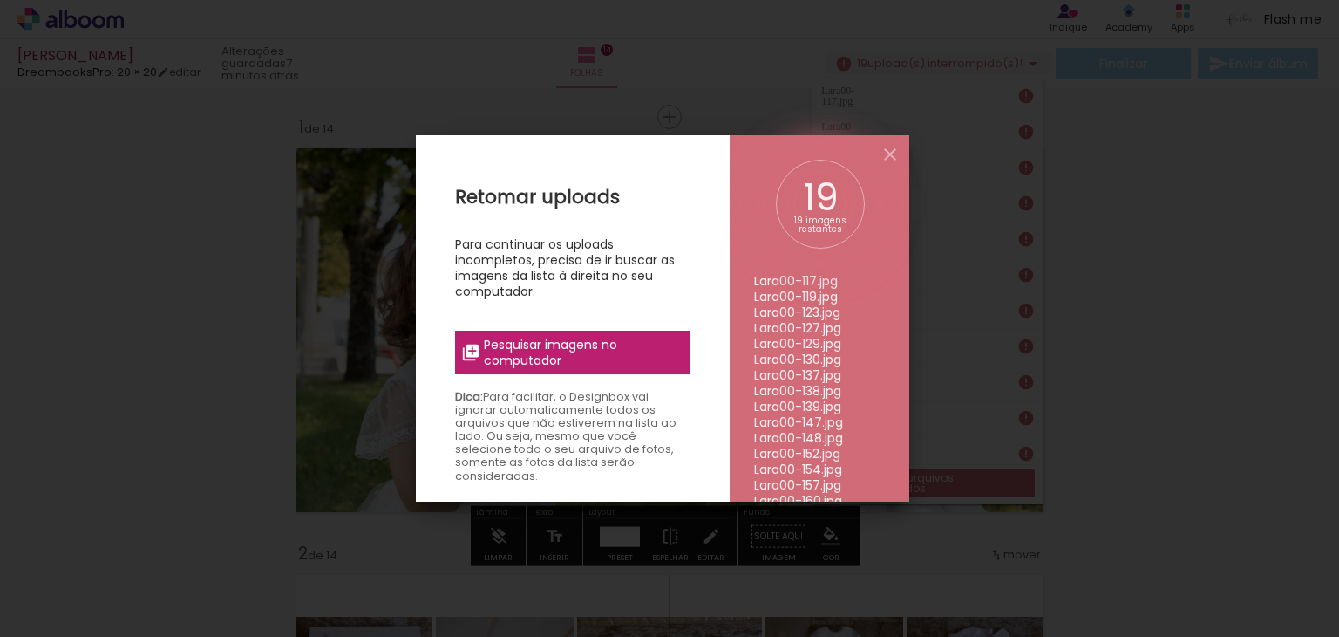
click at [593, 364] on span "Pesquisar imagens no computador" at bounding box center [582, 352] width 196 height 31
click at [0, 0] on input "file" at bounding box center [0, 0] width 0 height 0
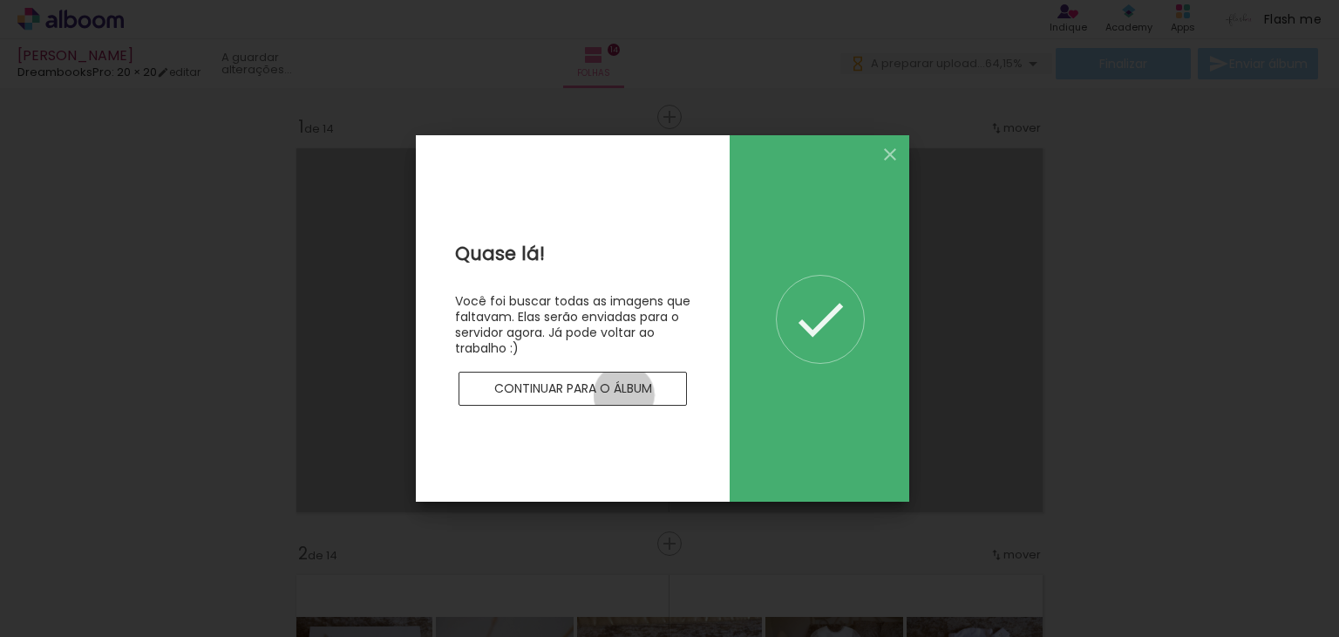
click at [0, 0] on slot "Continuar para o álbum" at bounding box center [0, 0] width 0 height 0
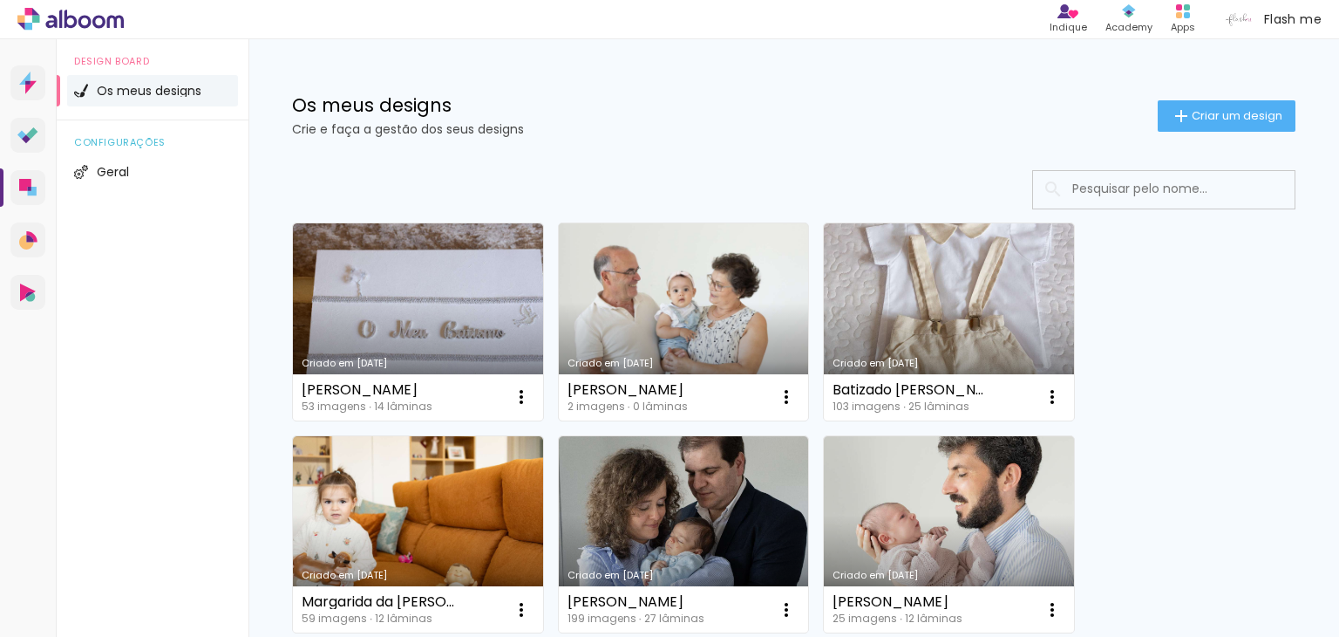
click at [651, 332] on link "Criado em [DATE]" at bounding box center [684, 321] width 250 height 197
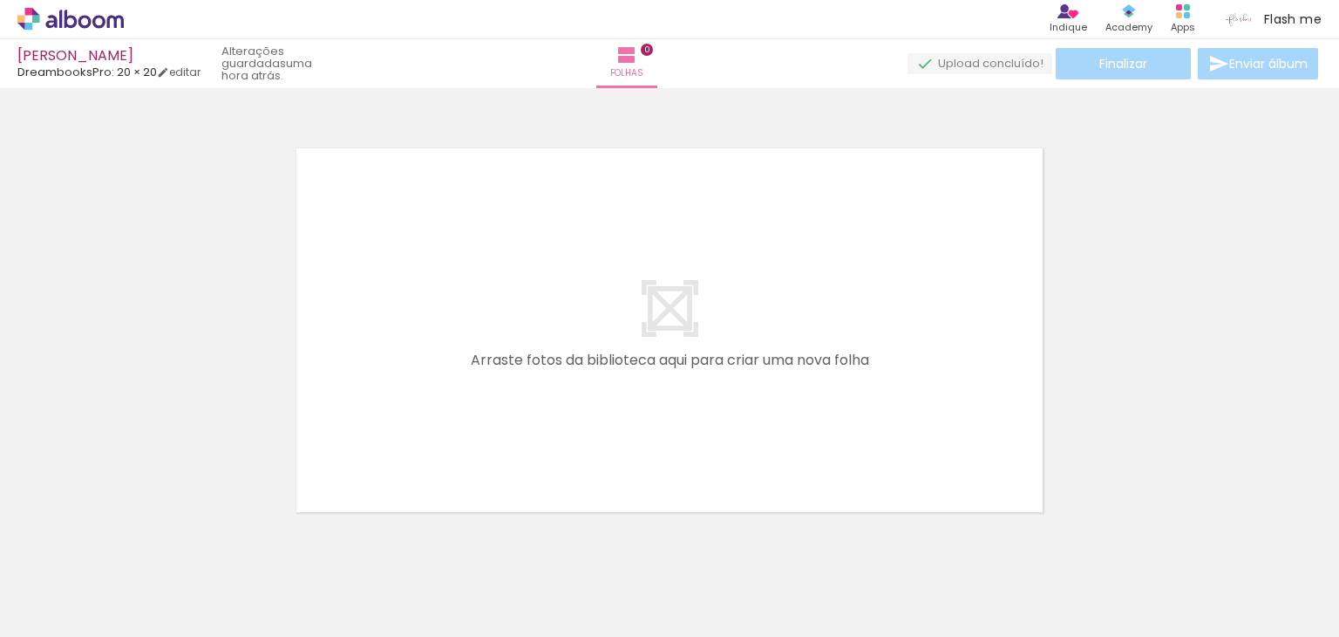
click at [146, 541] on iron-icon at bounding box center [136, 543] width 18 height 18
click at [144, 543] on iron-icon at bounding box center [136, 543] width 18 height 18
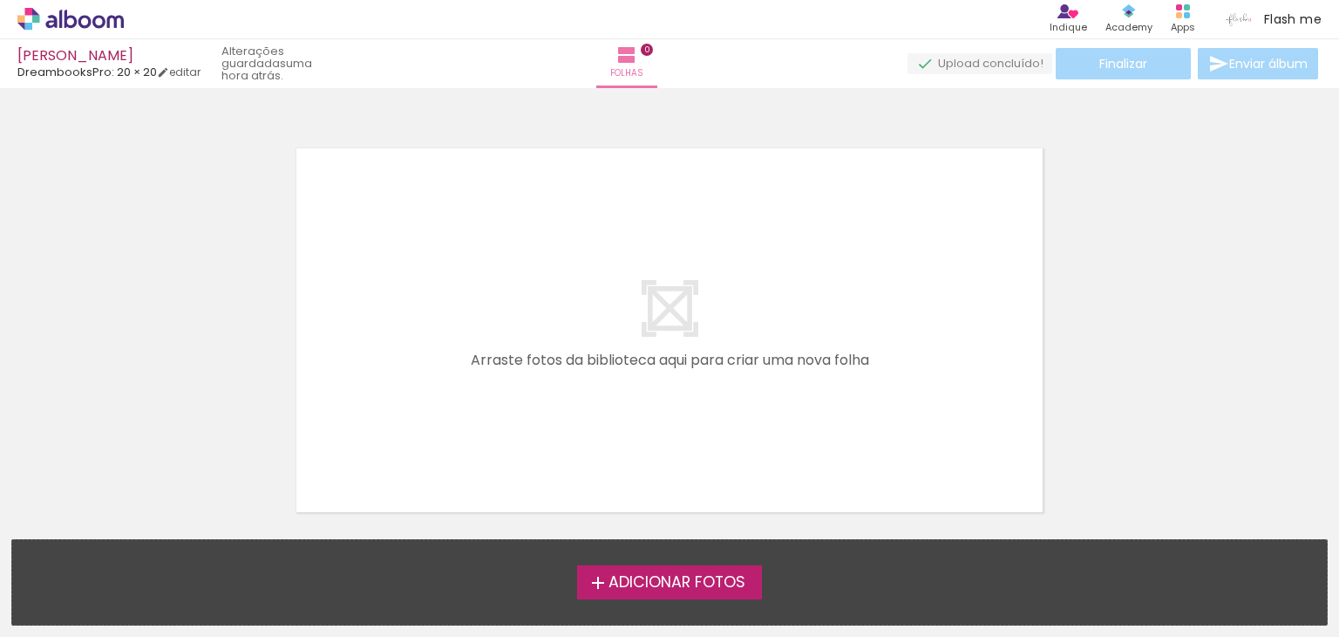
click at [698, 584] on span "Adicionar Fotos" at bounding box center [677, 583] width 137 height 16
click at [0, 0] on input "file" at bounding box center [0, 0] width 0 height 0
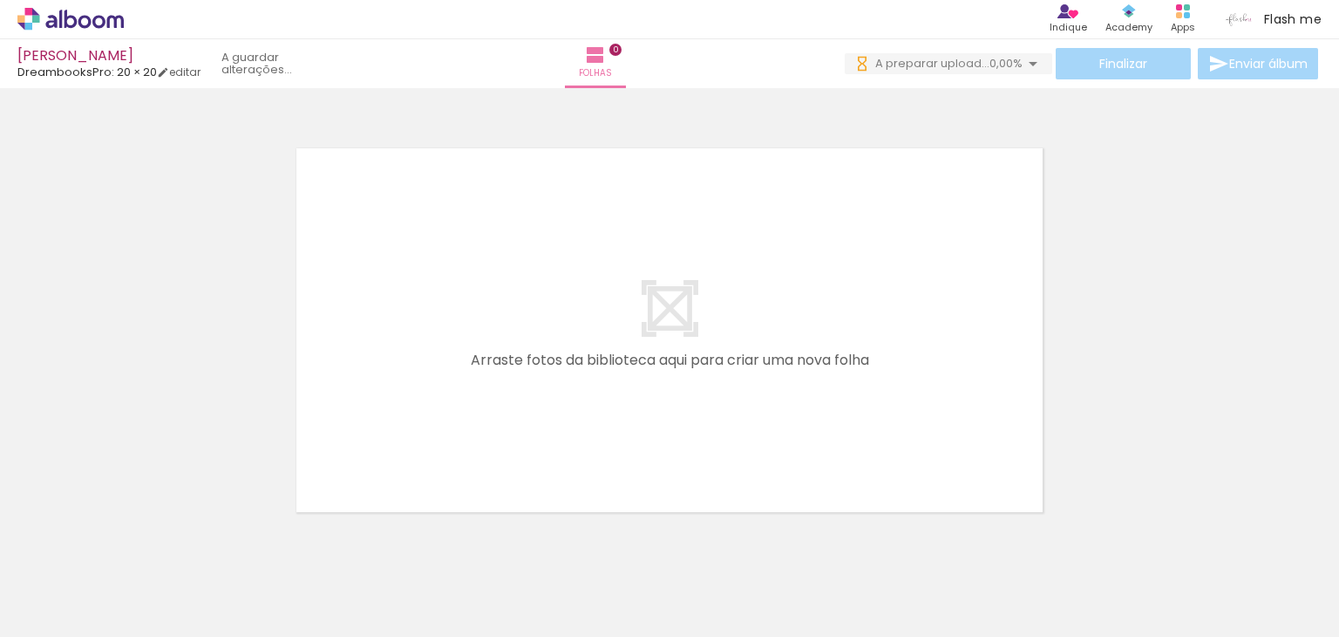
click at [71, 614] on span "Adicionar Fotos" at bounding box center [62, 612] width 52 height 19
click at [0, 0] on input "file" at bounding box center [0, 0] width 0 height 0
click at [63, 606] on span "Adicionar Fotos" at bounding box center [62, 612] width 52 height 19
click at [0, 0] on input "file" at bounding box center [0, 0] width 0 height 0
drag, startPoint x: 173, startPoint y: 585, endPoint x: 535, endPoint y: 382, distance: 415.8
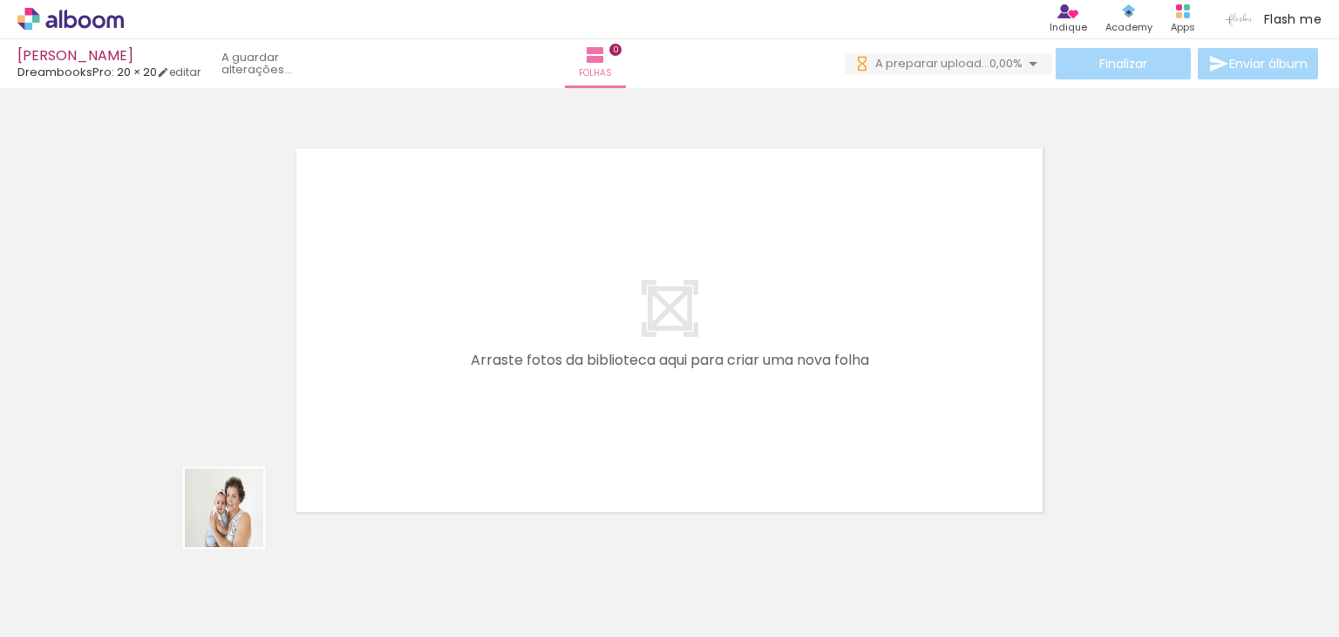
click at [628, 295] on quentale-workspace at bounding box center [669, 318] width 1339 height 637
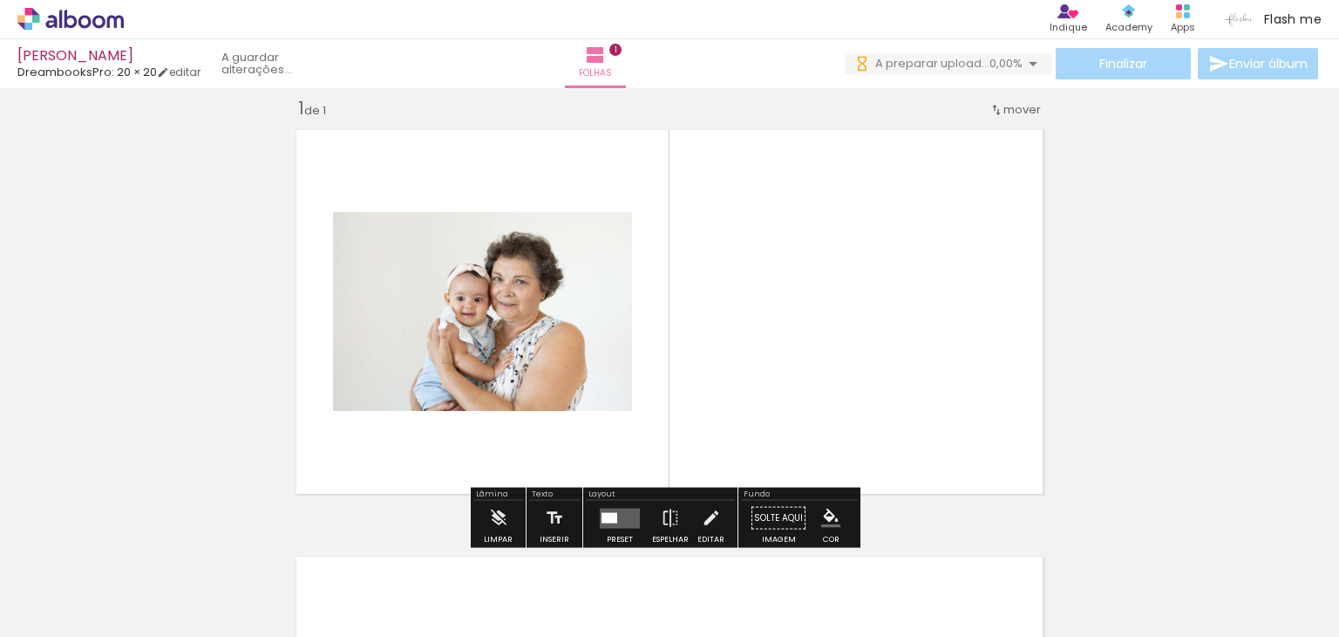
scroll to position [22, 0]
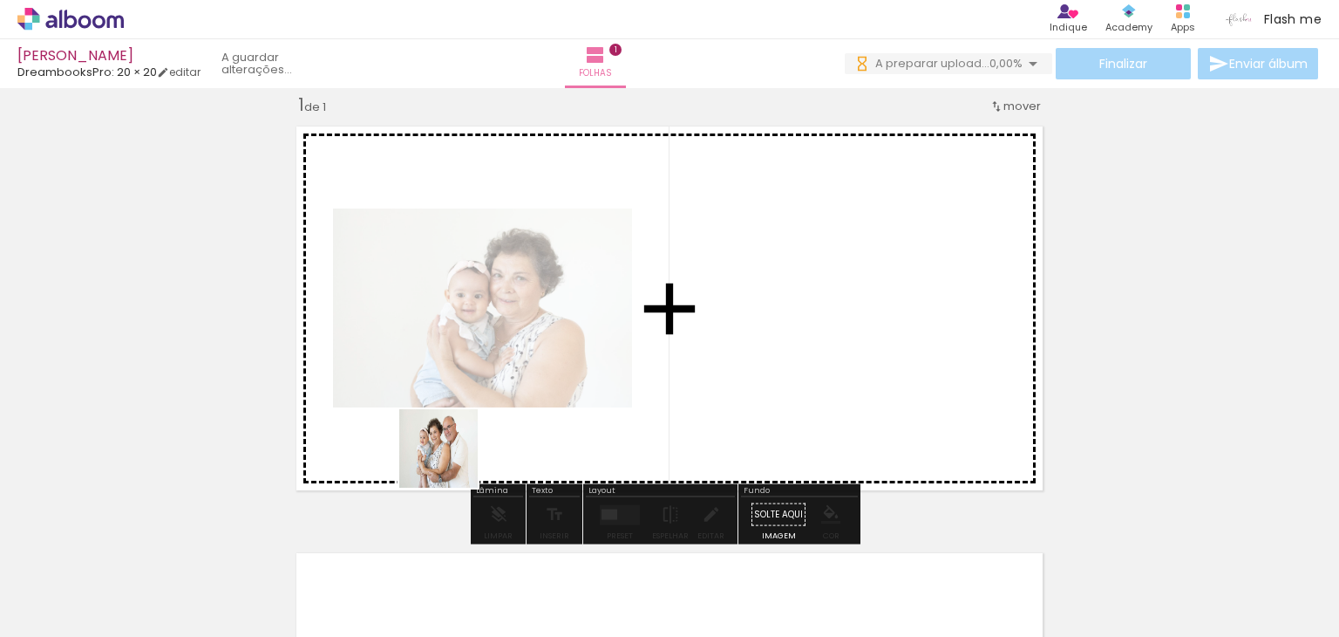
drag, startPoint x: 452, startPoint y: 461, endPoint x: 680, endPoint y: 314, distance: 271.9
click at [680, 314] on quentale-workspace at bounding box center [669, 318] width 1339 height 637
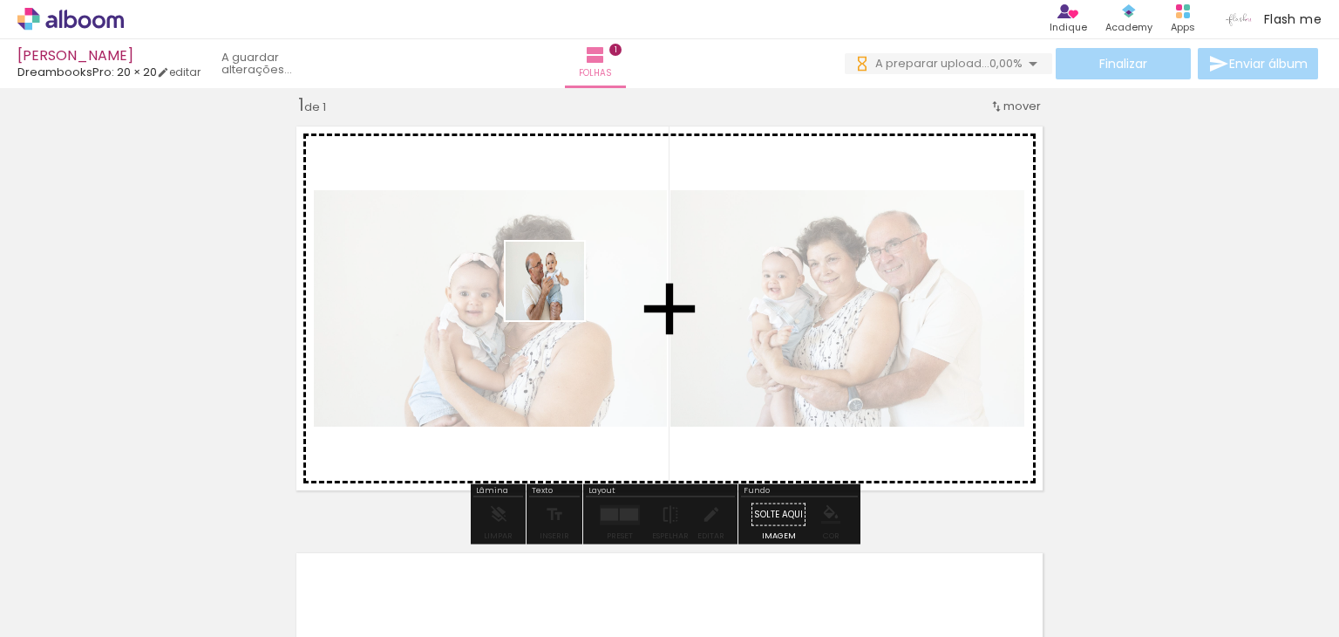
drag, startPoint x: 391, startPoint y: 579, endPoint x: 503, endPoint y: 454, distance: 167.9
click at [558, 294] on quentale-workspace at bounding box center [669, 318] width 1339 height 637
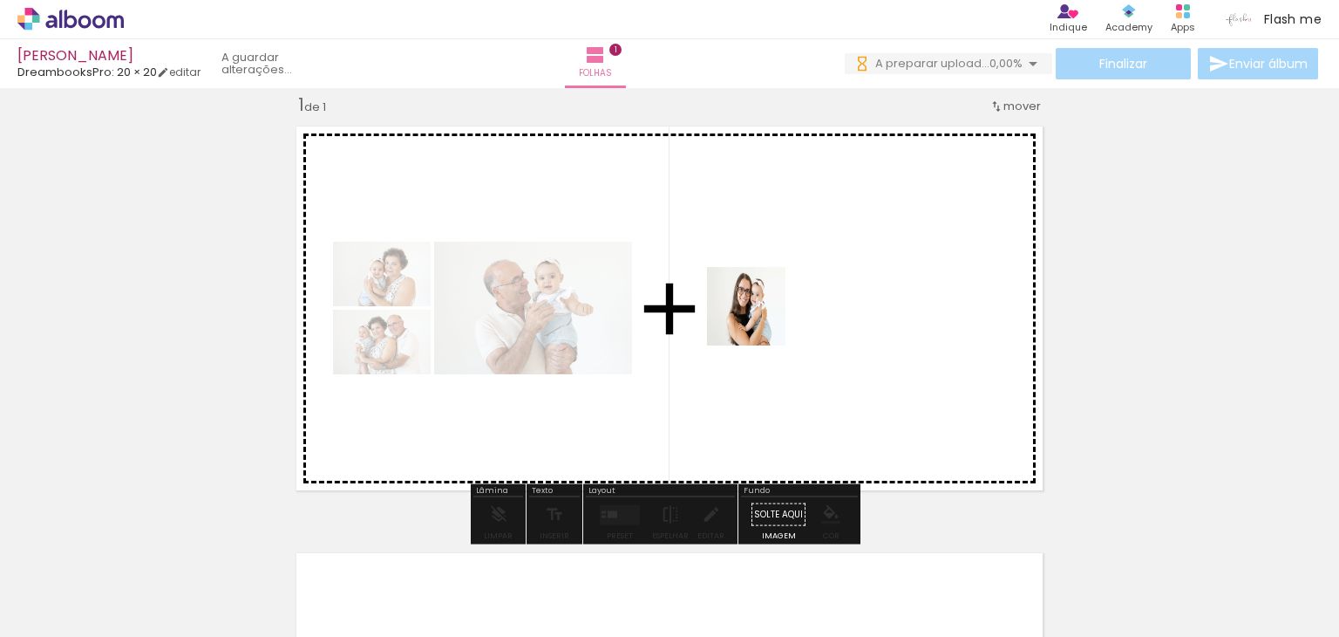
drag, startPoint x: 479, startPoint y: 596, endPoint x: 764, endPoint y: 317, distance: 399.0
click at [764, 317] on quentale-workspace at bounding box center [669, 318] width 1339 height 637
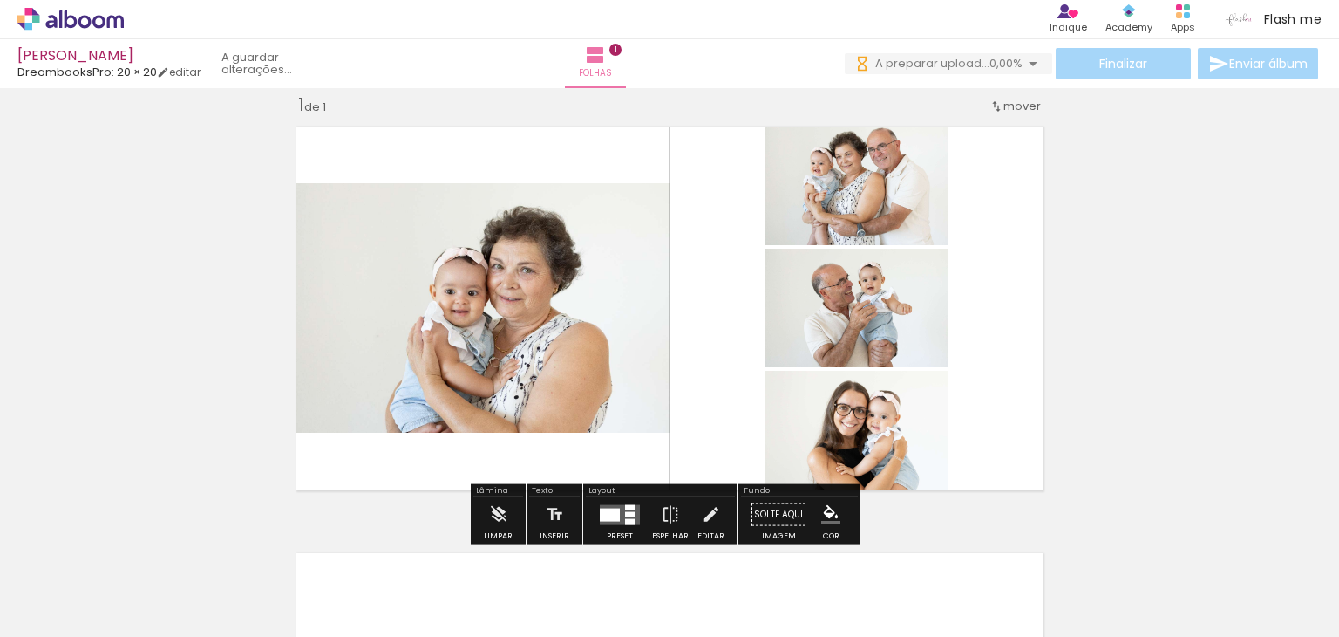
click at [603, 519] on div at bounding box center [610, 514] width 20 height 13
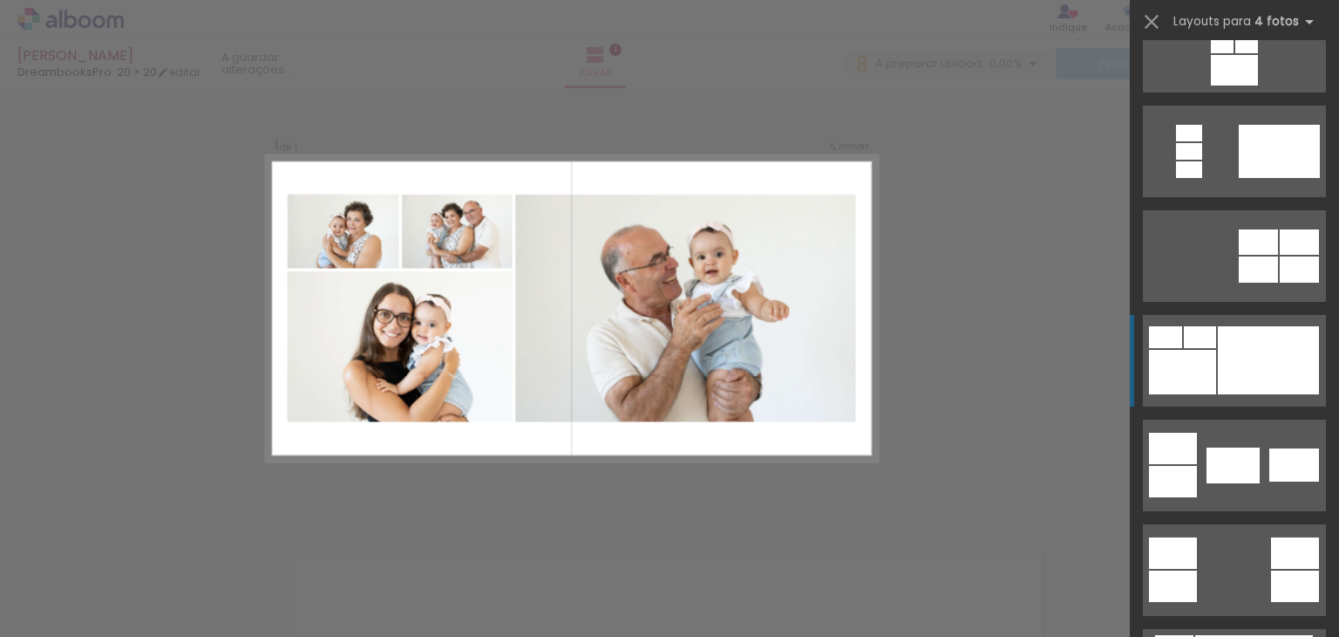
scroll to position [0, 0]
click at [1262, 351] on div at bounding box center [1268, 360] width 101 height 68
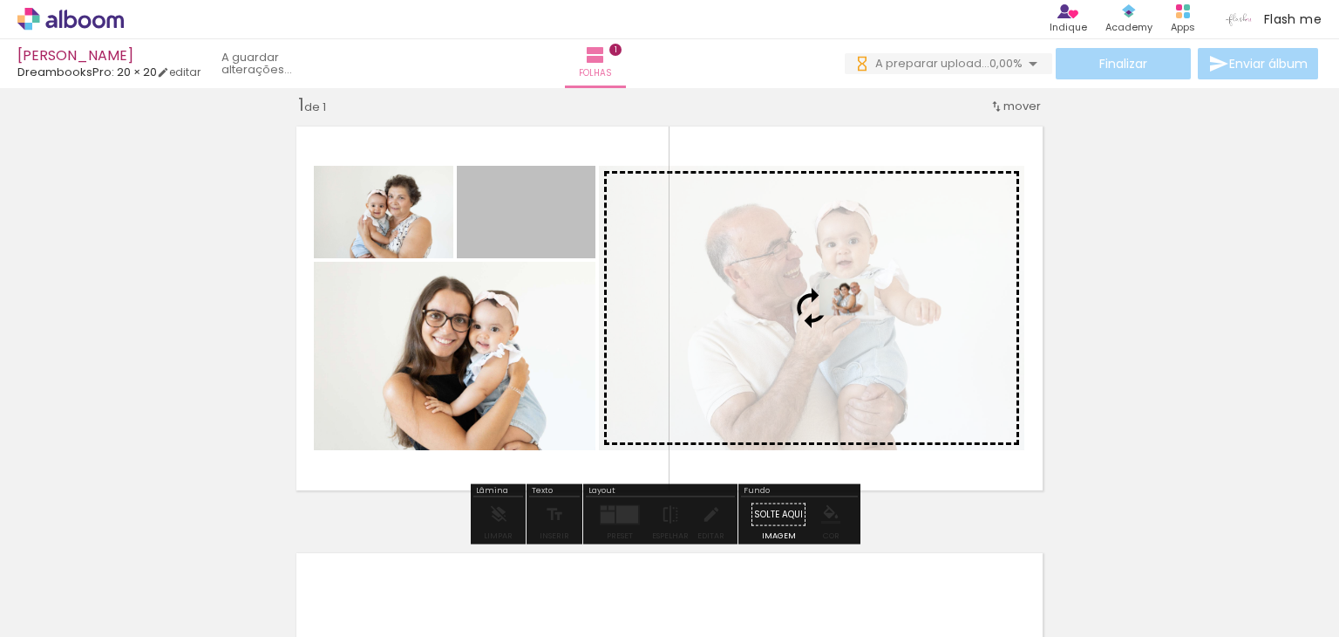
drag, startPoint x: 519, startPoint y: 214, endPoint x: 854, endPoint y: 300, distance: 345.8
click at [0, 0] on slot at bounding box center [0, 0] width 0 height 0
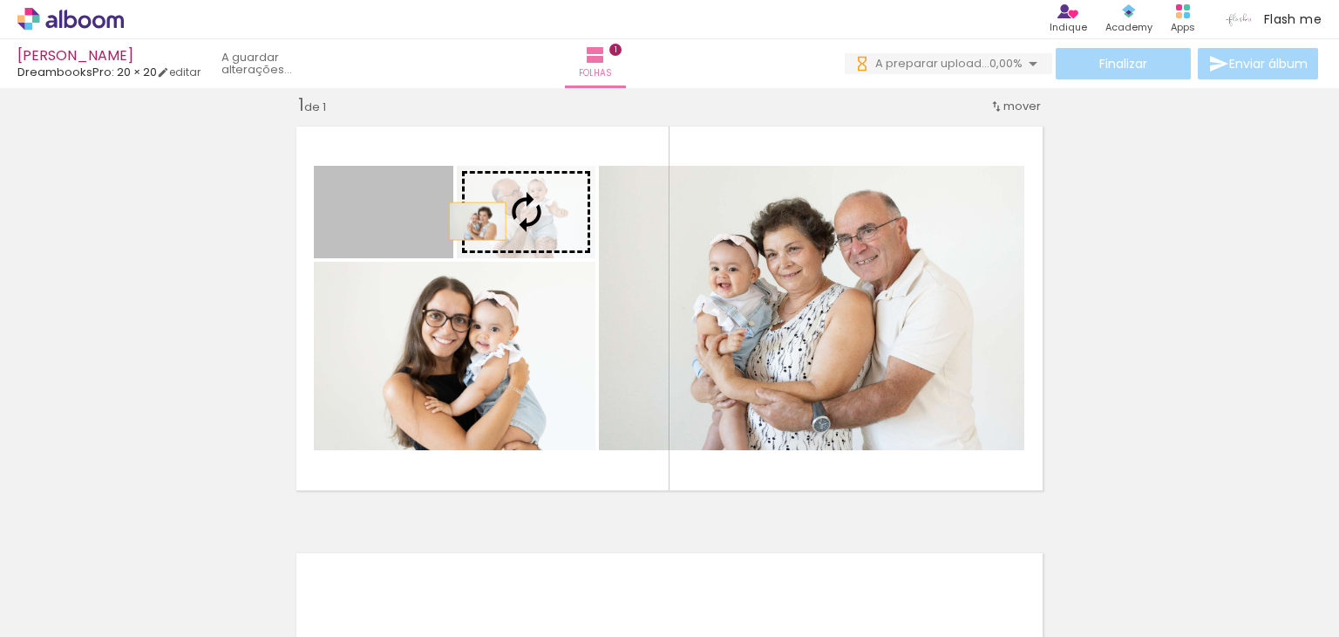
drag, startPoint x: 426, startPoint y: 221, endPoint x: 495, endPoint y: 216, distance: 69.9
click at [0, 0] on slot at bounding box center [0, 0] width 0 height 0
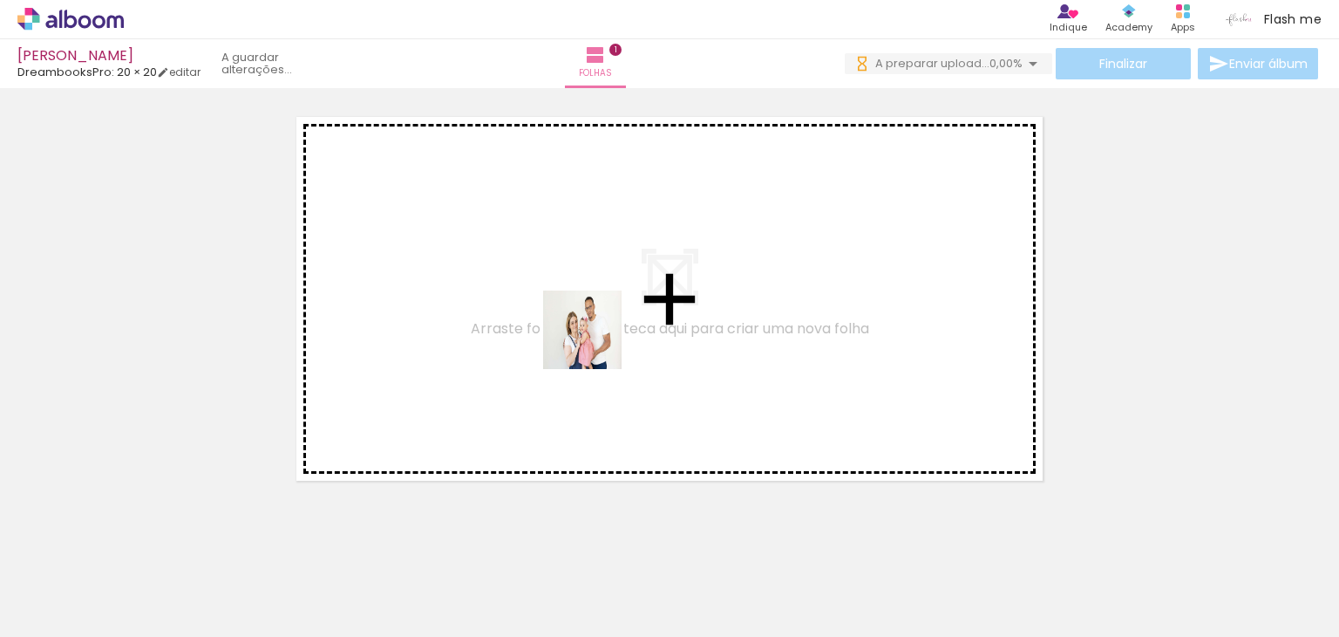
drag, startPoint x: 579, startPoint y: 577, endPoint x: 663, endPoint y: 470, distance: 136.1
click at [596, 343] on quentale-workspace at bounding box center [669, 318] width 1339 height 637
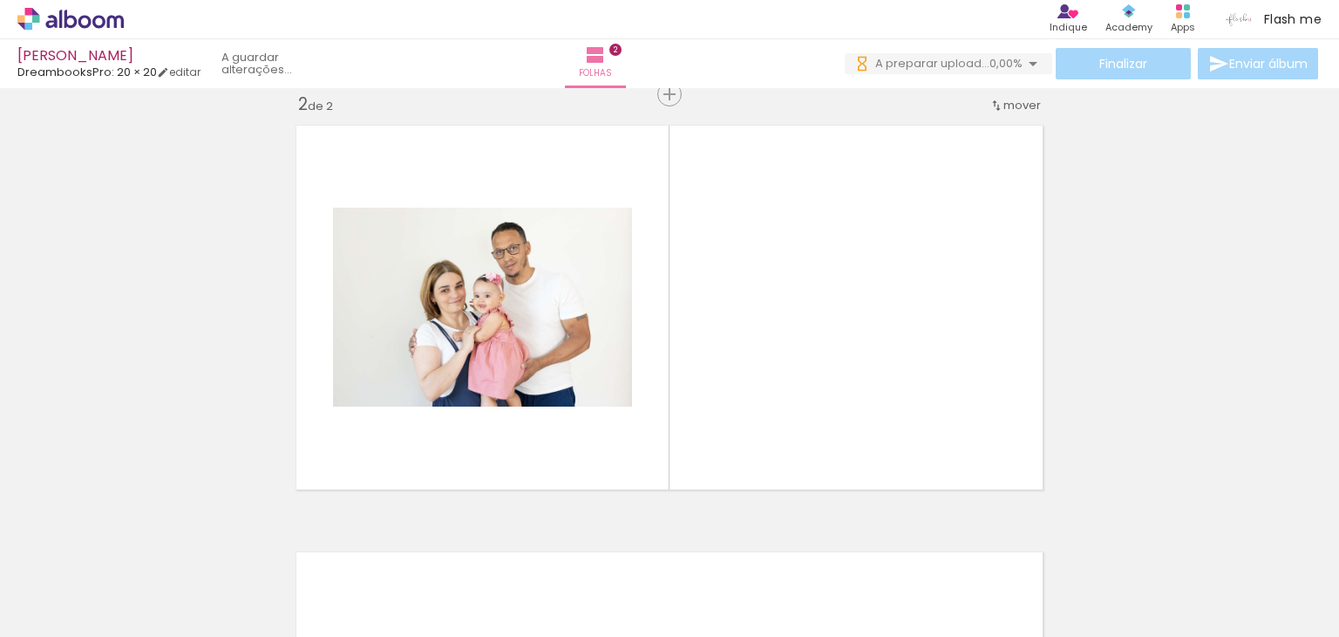
scroll to position [448, 0]
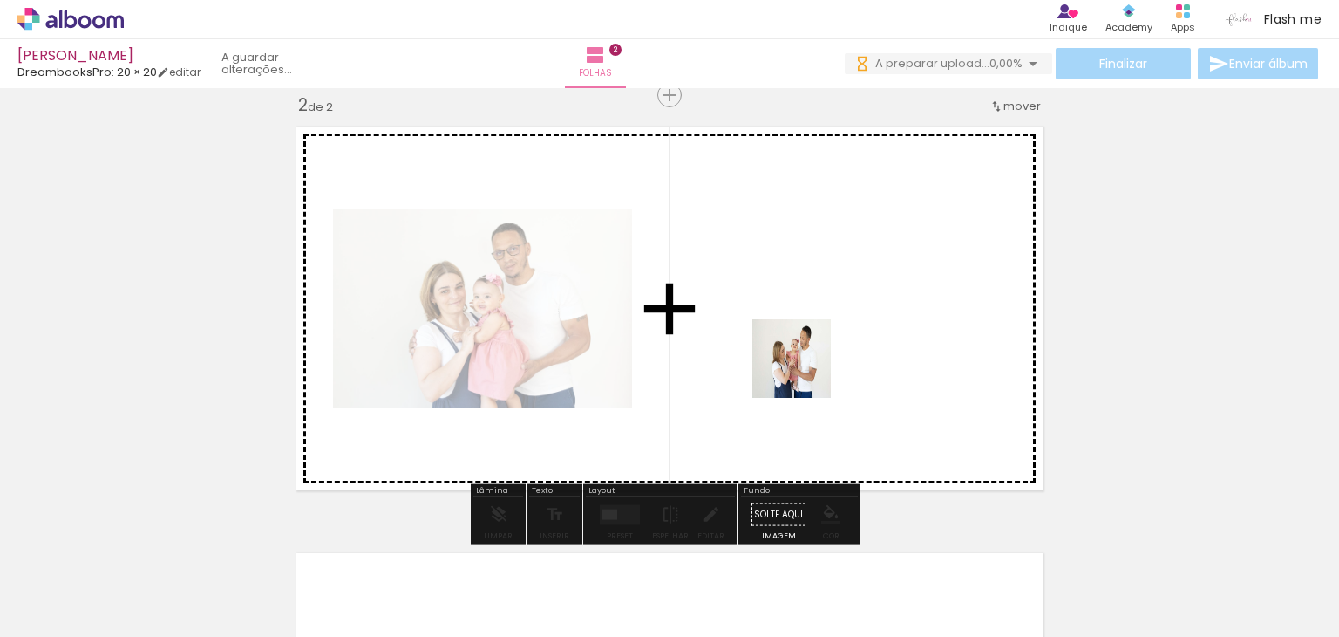
drag, startPoint x: 692, startPoint y: 593, endPoint x: 806, endPoint y: 370, distance: 250.8
click at [806, 370] on quentale-workspace at bounding box center [669, 318] width 1339 height 637
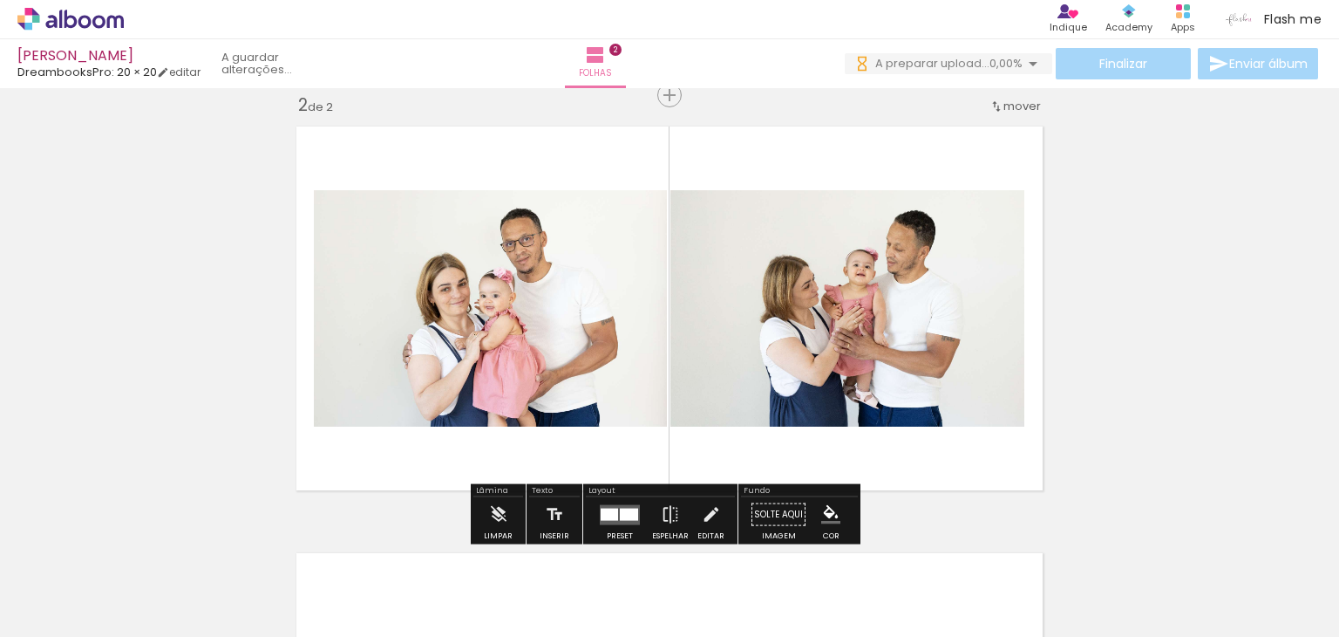
scroll to position [0, 0]
click at [672, 514] on iron-icon at bounding box center [670, 514] width 19 height 35
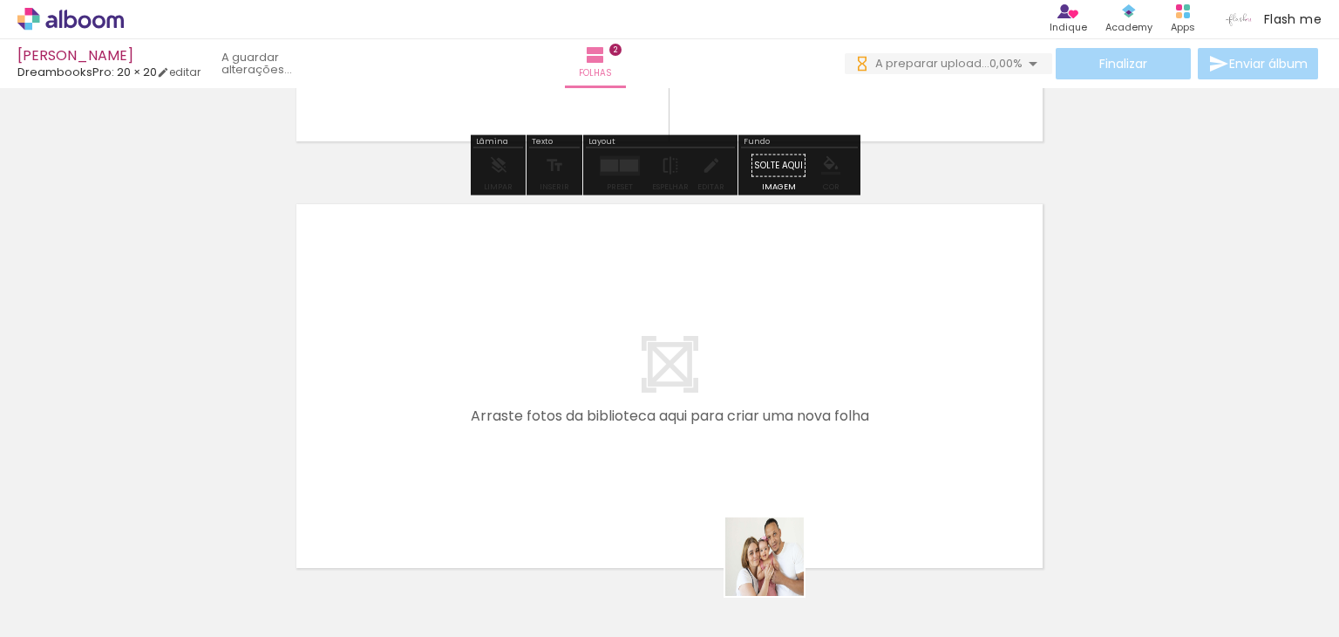
drag, startPoint x: 778, startPoint y: 592, endPoint x: 786, endPoint y: 409, distance: 183.3
click at [786, 409] on quentale-workspace at bounding box center [669, 318] width 1339 height 637
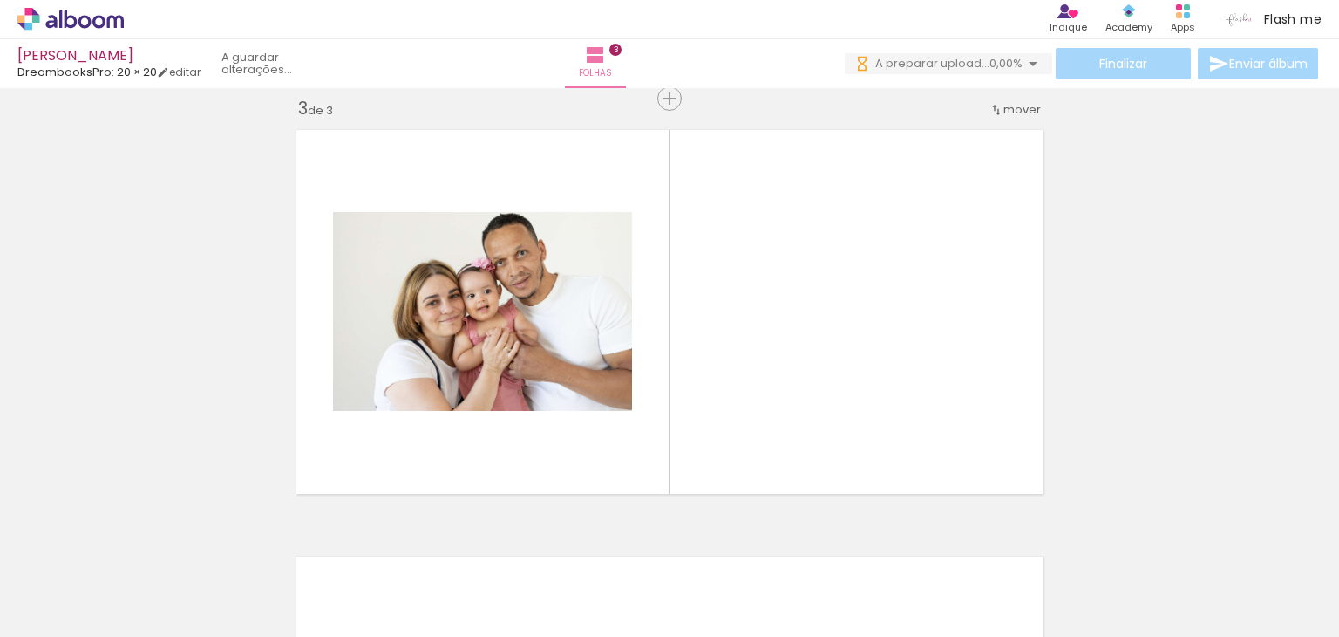
scroll to position [876, 0]
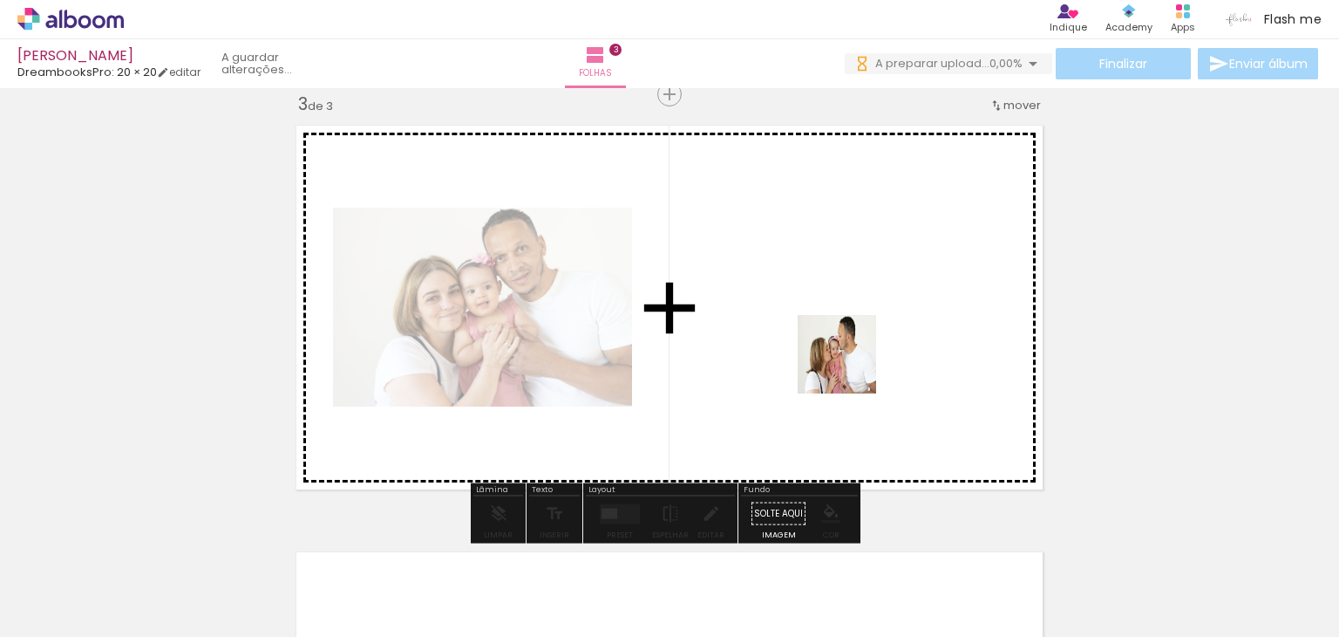
drag, startPoint x: 883, startPoint y: 577, endPoint x: 914, endPoint y: 475, distance: 106.8
click at [843, 336] on quentale-workspace at bounding box center [669, 318] width 1339 height 637
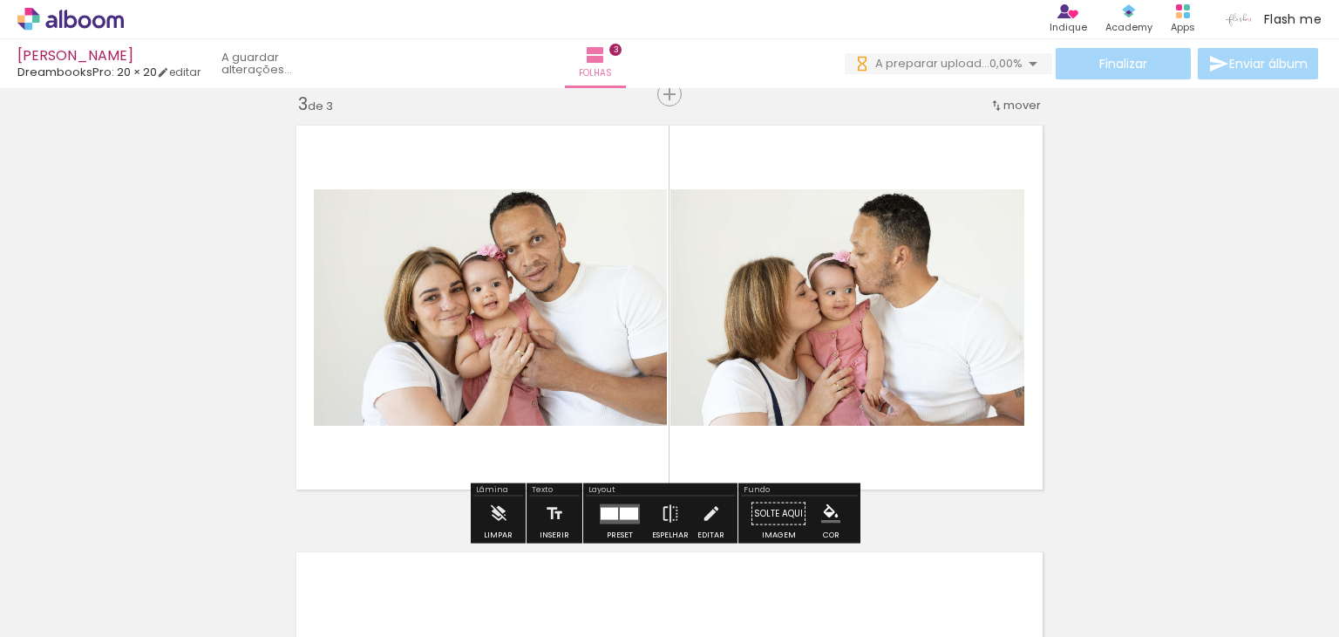
scroll to position [0, 0]
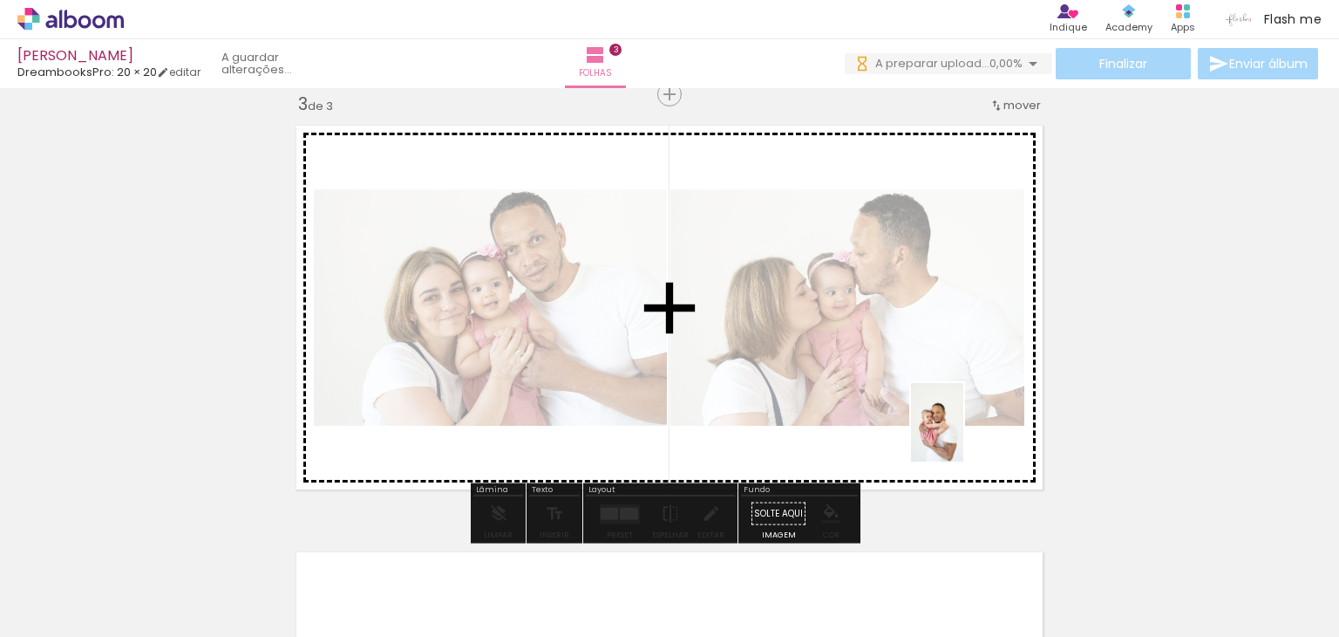
drag, startPoint x: 979, startPoint y: 599, endPoint x: 964, endPoint y: 435, distance: 164.7
click at [964, 435] on quentale-workspace at bounding box center [669, 318] width 1339 height 637
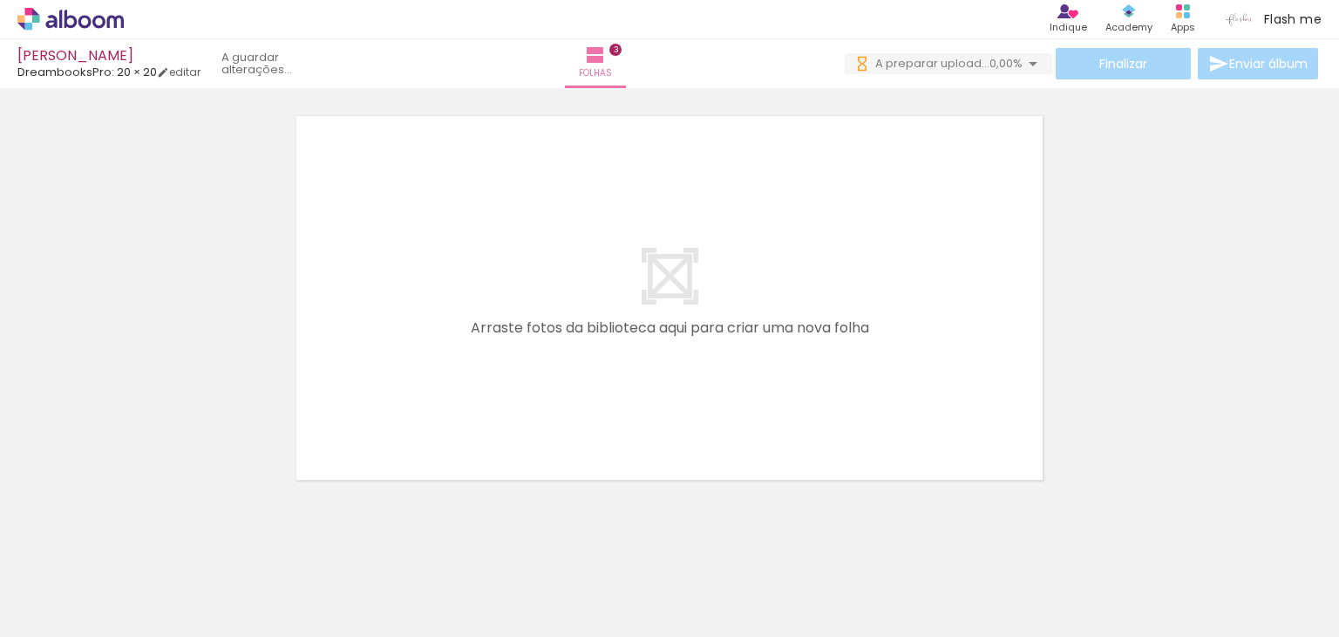
scroll to position [0, 630]
drag, startPoint x: 443, startPoint y: 587, endPoint x: 505, endPoint y: 493, distance: 112.7
click at [499, 334] on quentale-workspace at bounding box center [669, 318] width 1339 height 637
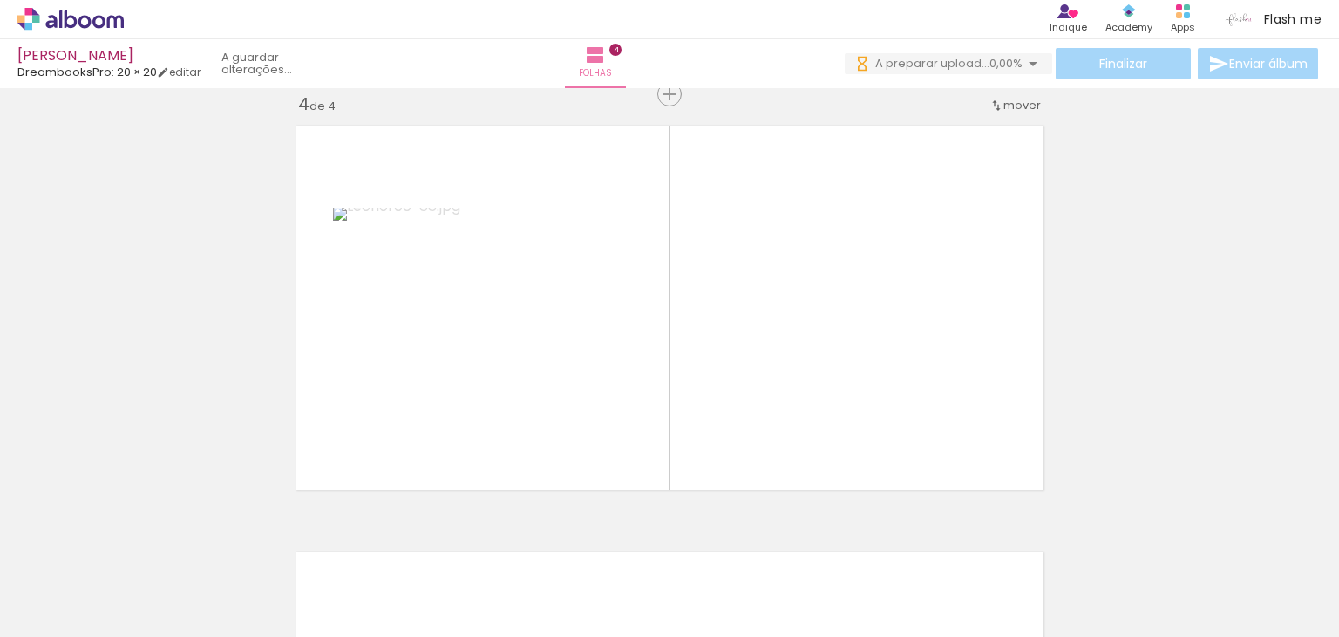
scroll to position [1301, 0]
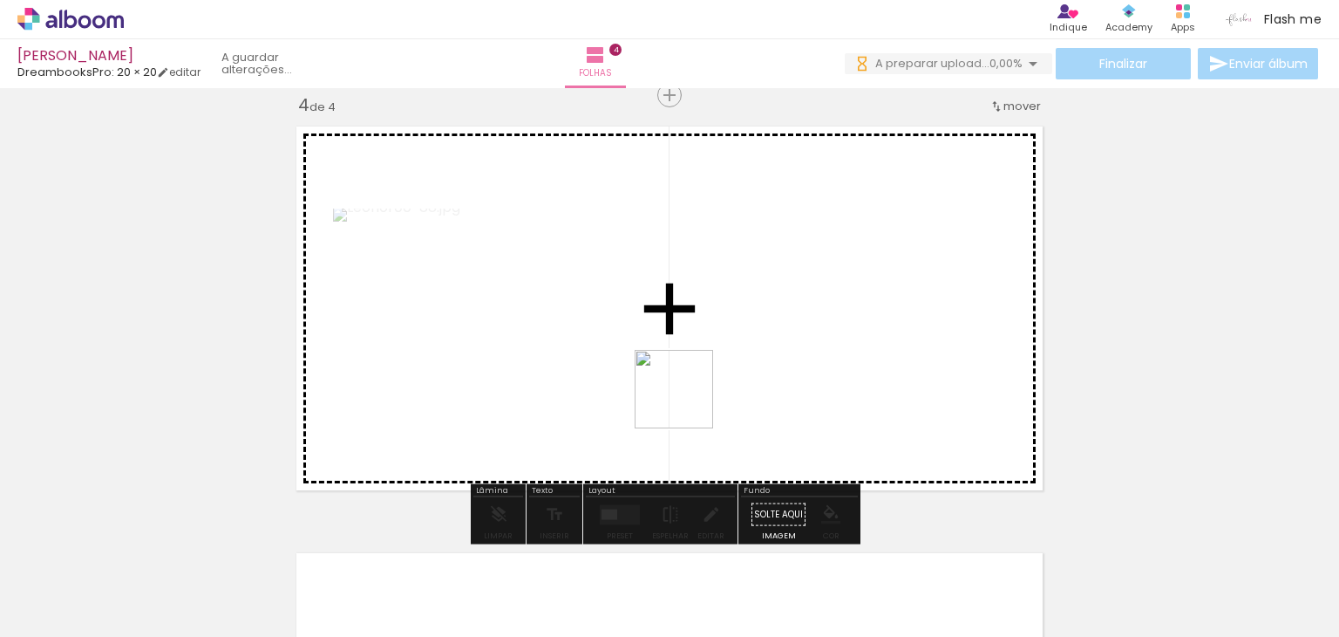
drag, startPoint x: 537, startPoint y: 603, endPoint x: 800, endPoint y: 290, distance: 407.9
click at [800, 290] on quentale-workspace at bounding box center [669, 318] width 1339 height 637
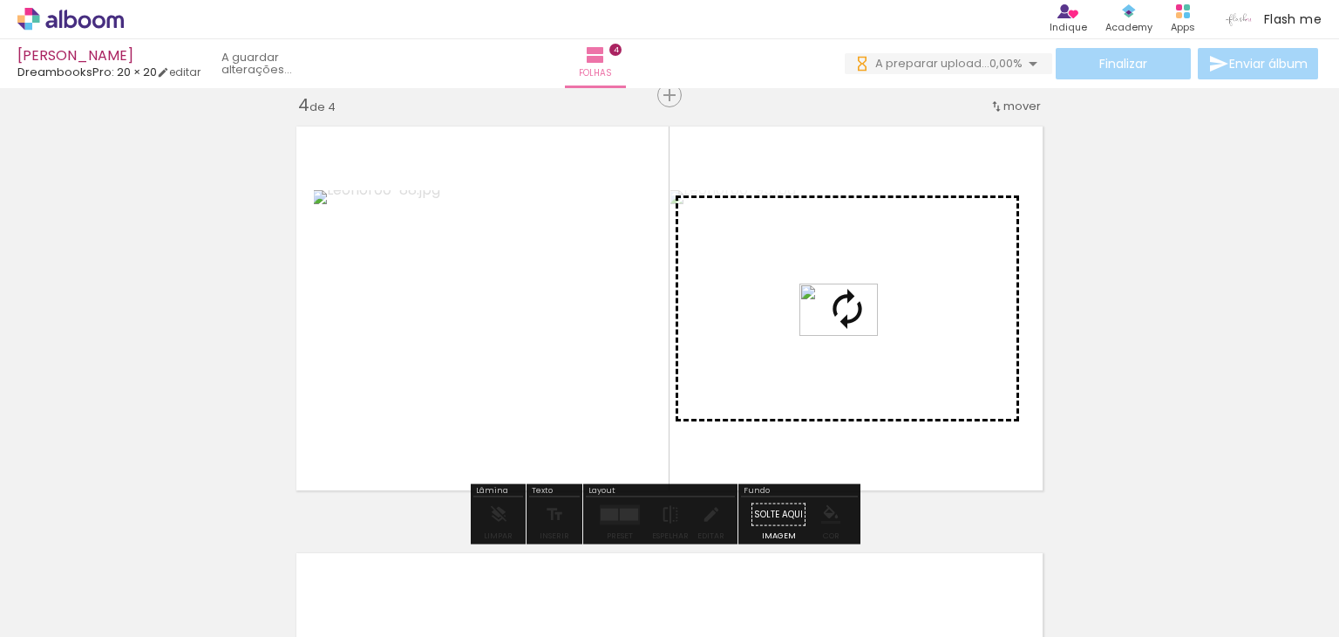
drag, startPoint x: 644, startPoint y: 589, endPoint x: 852, endPoint y: 336, distance: 327.7
click at [852, 336] on quentale-workspace at bounding box center [669, 318] width 1339 height 637
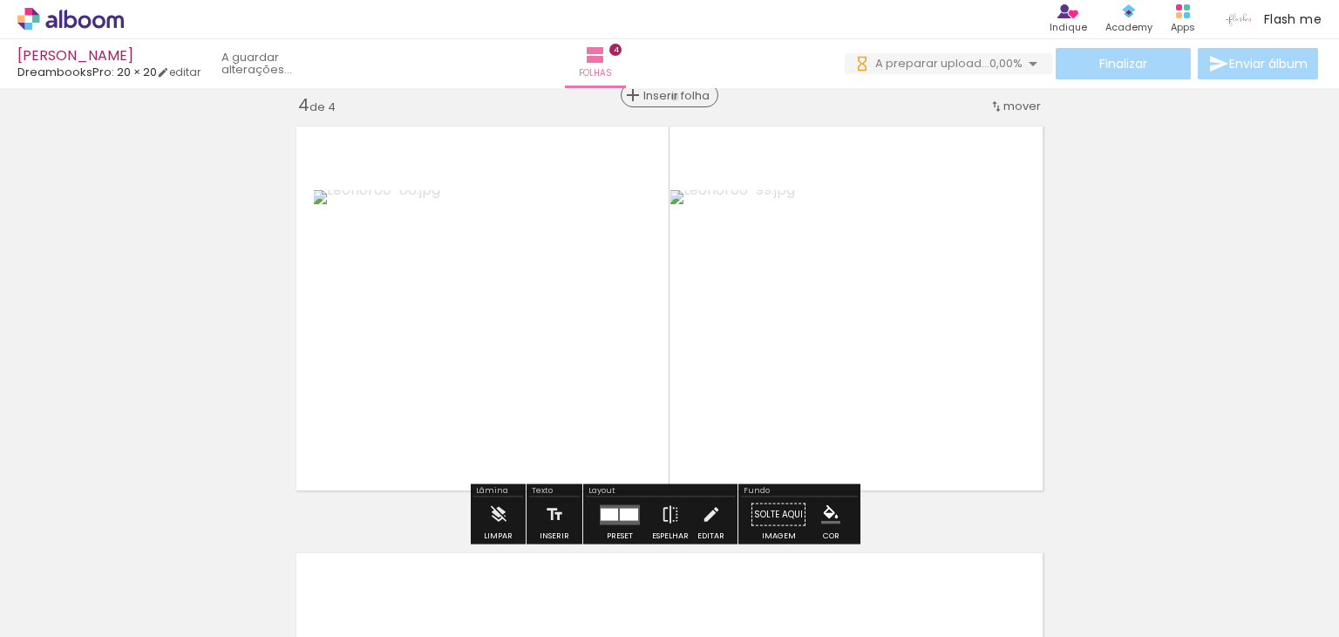
click at [668, 96] on span "Inserir folha" at bounding box center [678, 95] width 68 height 11
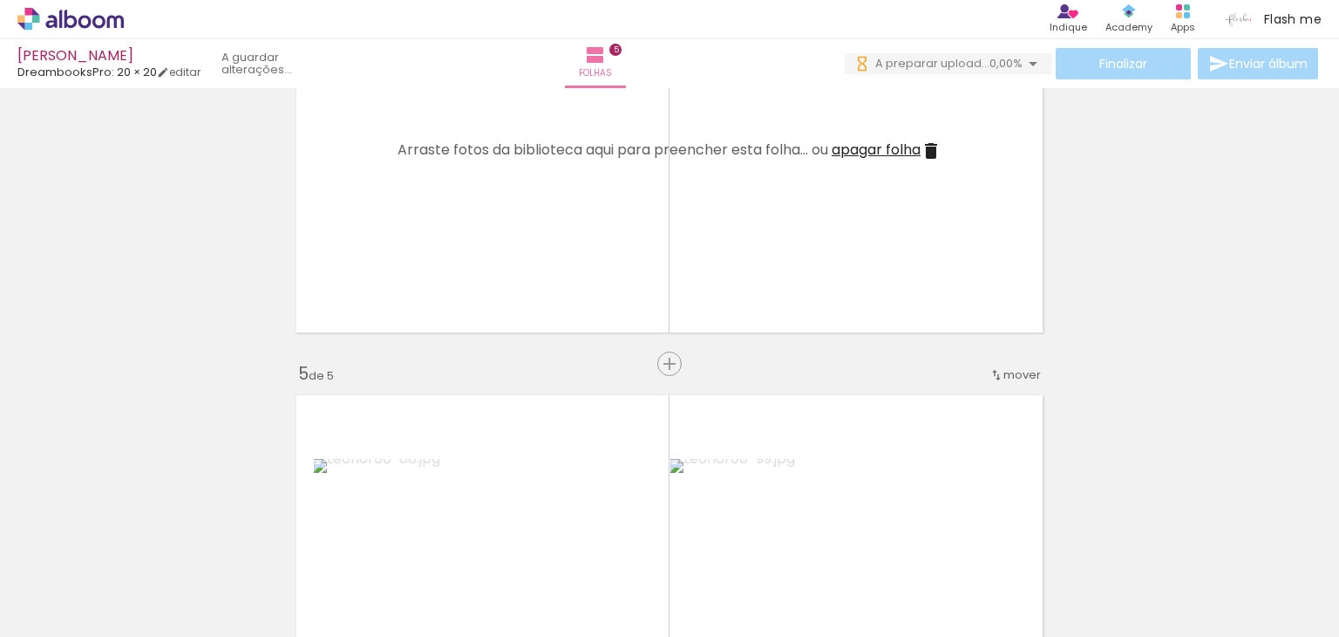
scroll to position [1455, 0]
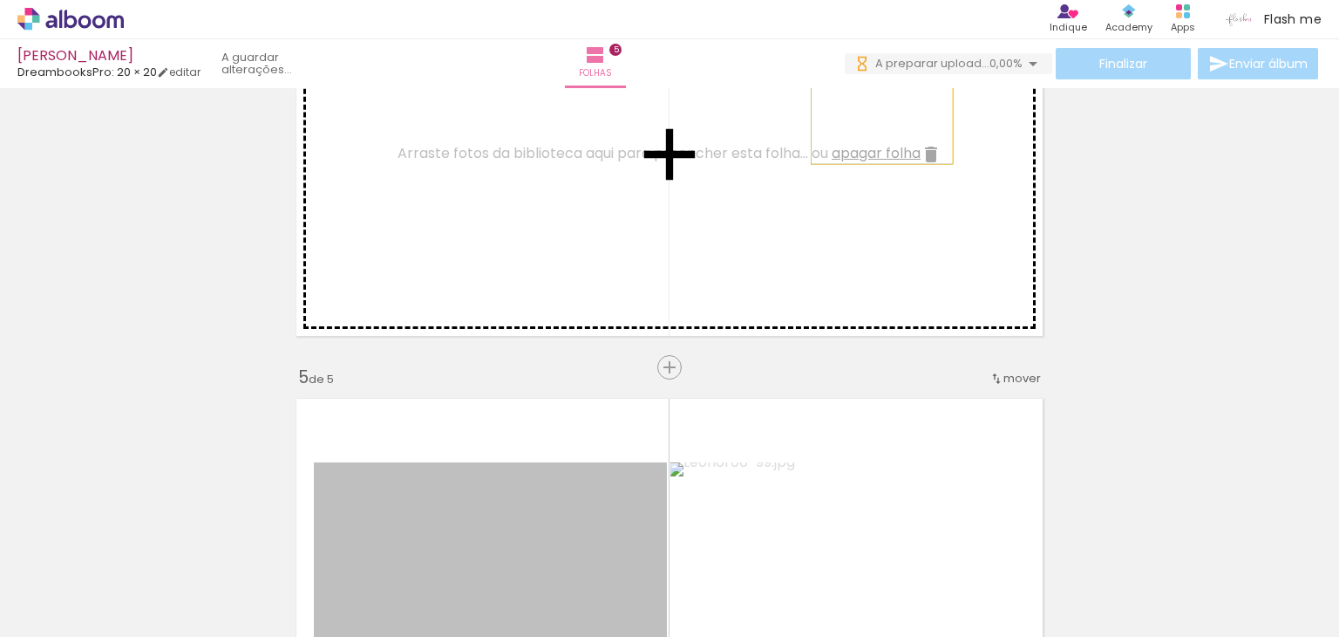
drag, startPoint x: 562, startPoint y: 492, endPoint x: 876, endPoint y: 116, distance: 489.2
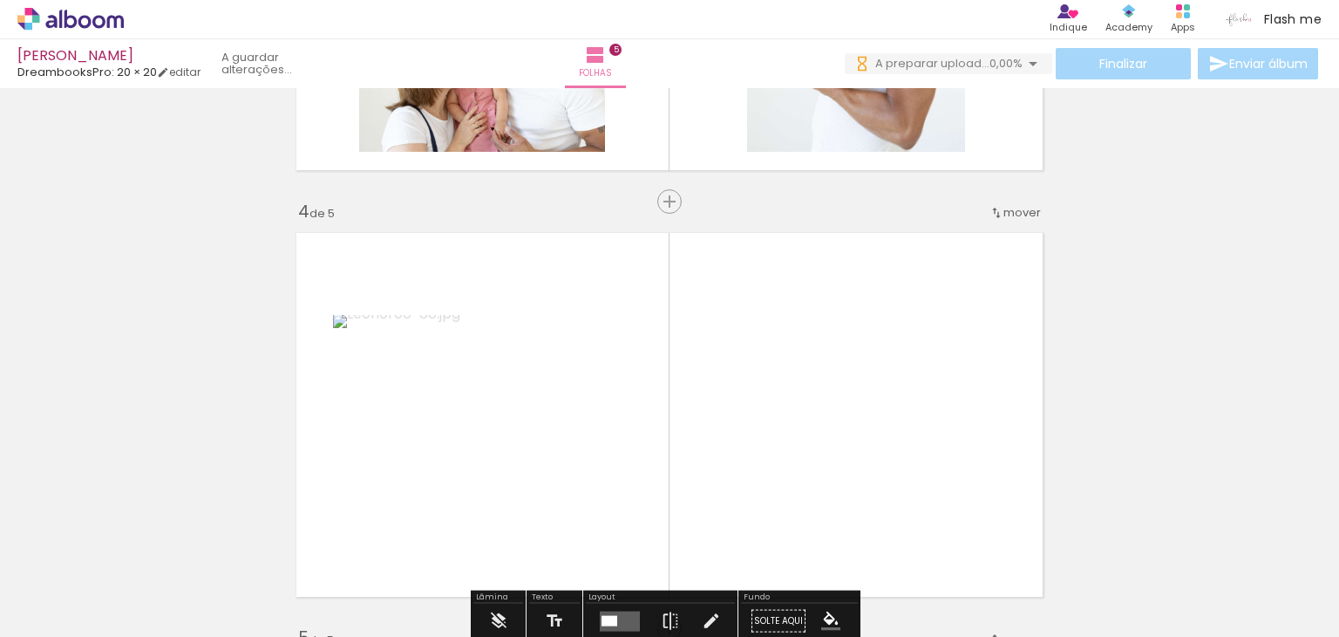
scroll to position [1194, 0]
click at [1008, 211] on span "mover" at bounding box center [1022, 213] width 37 height 17
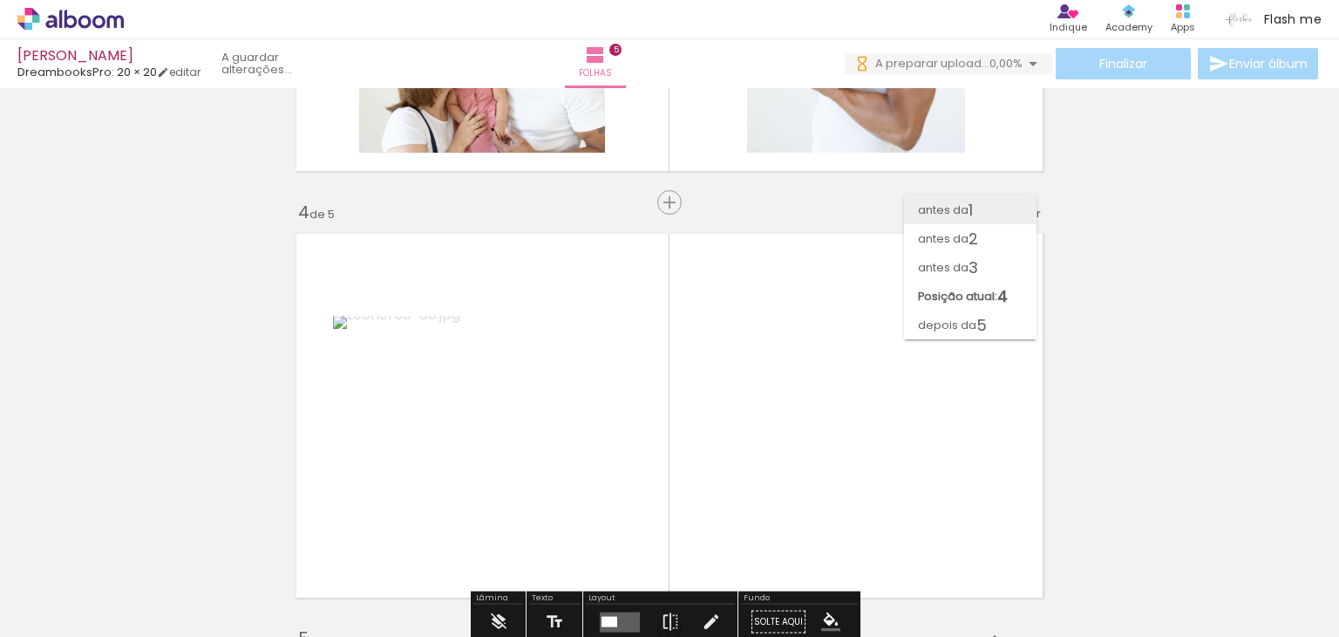
click at [1005, 211] on paper-item "antes da 1" at bounding box center [970, 209] width 133 height 29
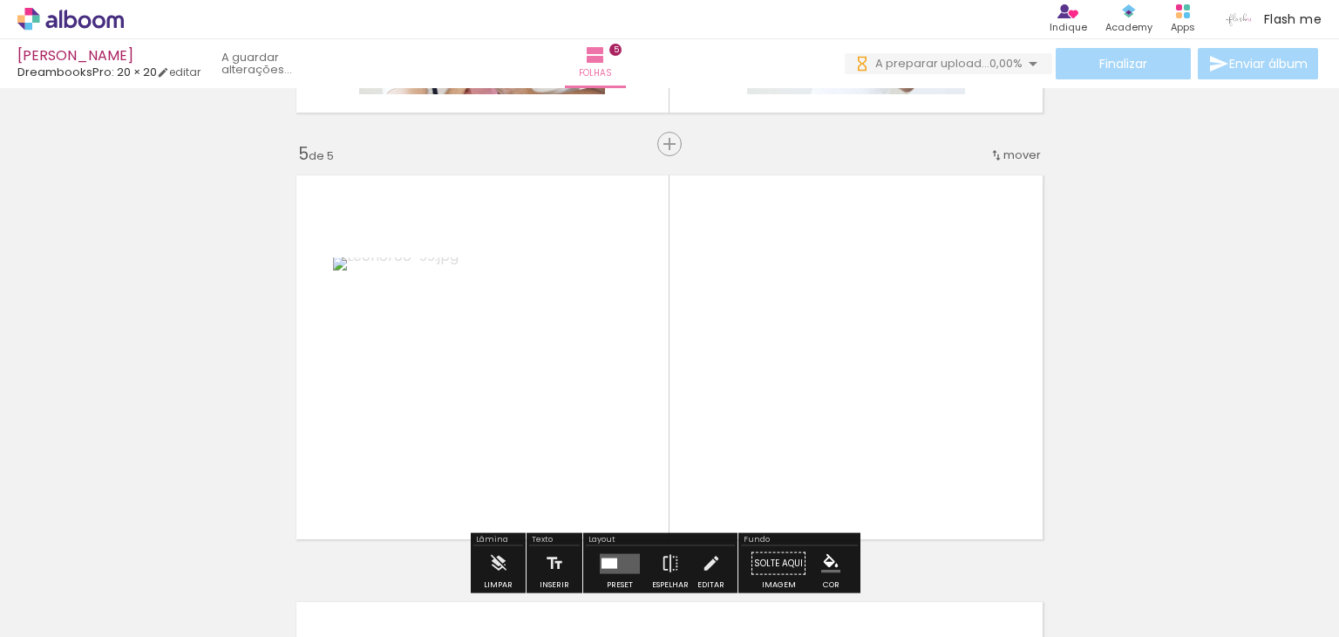
scroll to position [1766, 0]
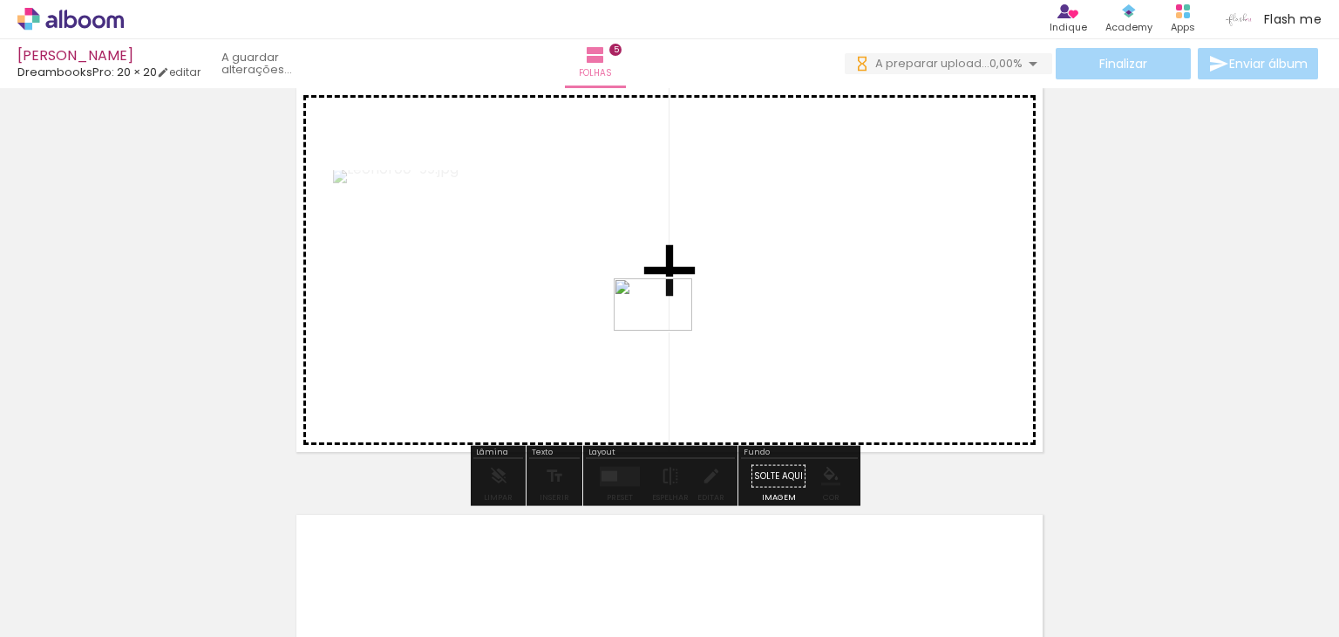
drag, startPoint x: 546, startPoint y: 577, endPoint x: 666, endPoint y: 331, distance: 274.6
click at [666, 331] on quentale-workspace at bounding box center [669, 318] width 1339 height 637
drag, startPoint x: 733, startPoint y: 574, endPoint x: 819, endPoint y: 497, distance: 115.5
click at [797, 332] on quentale-workspace at bounding box center [669, 318] width 1339 height 637
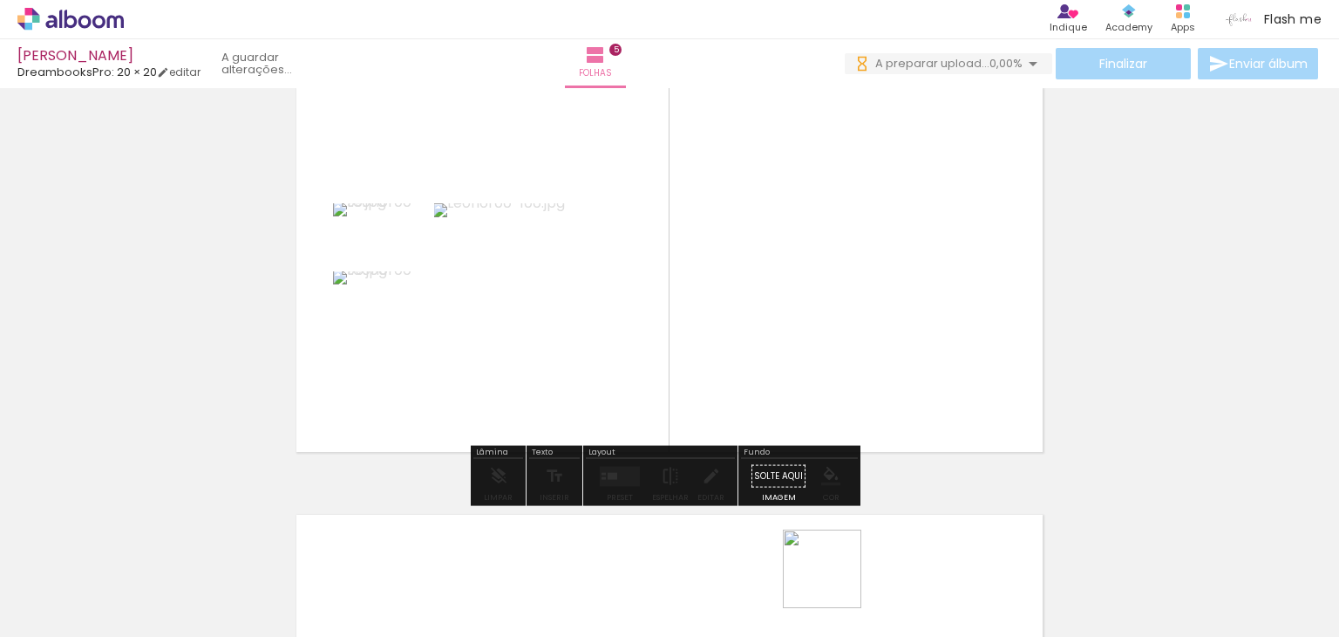
drag, startPoint x: 835, startPoint y: 582, endPoint x: 900, endPoint y: 252, distance: 335.9
click at [900, 252] on quentale-workspace at bounding box center [669, 318] width 1339 height 637
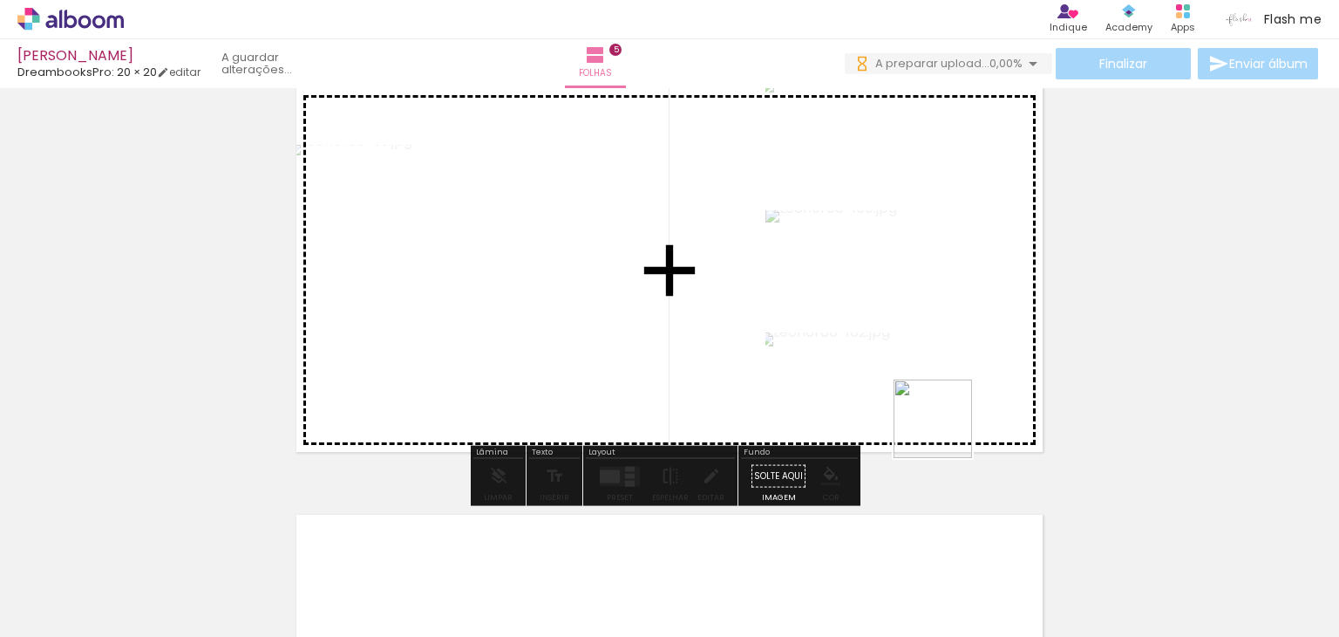
drag, startPoint x: 926, startPoint y: 590, endPoint x: 984, endPoint y: 304, distance: 291.8
click at [970, 340] on quentale-workspace at bounding box center [669, 318] width 1339 height 637
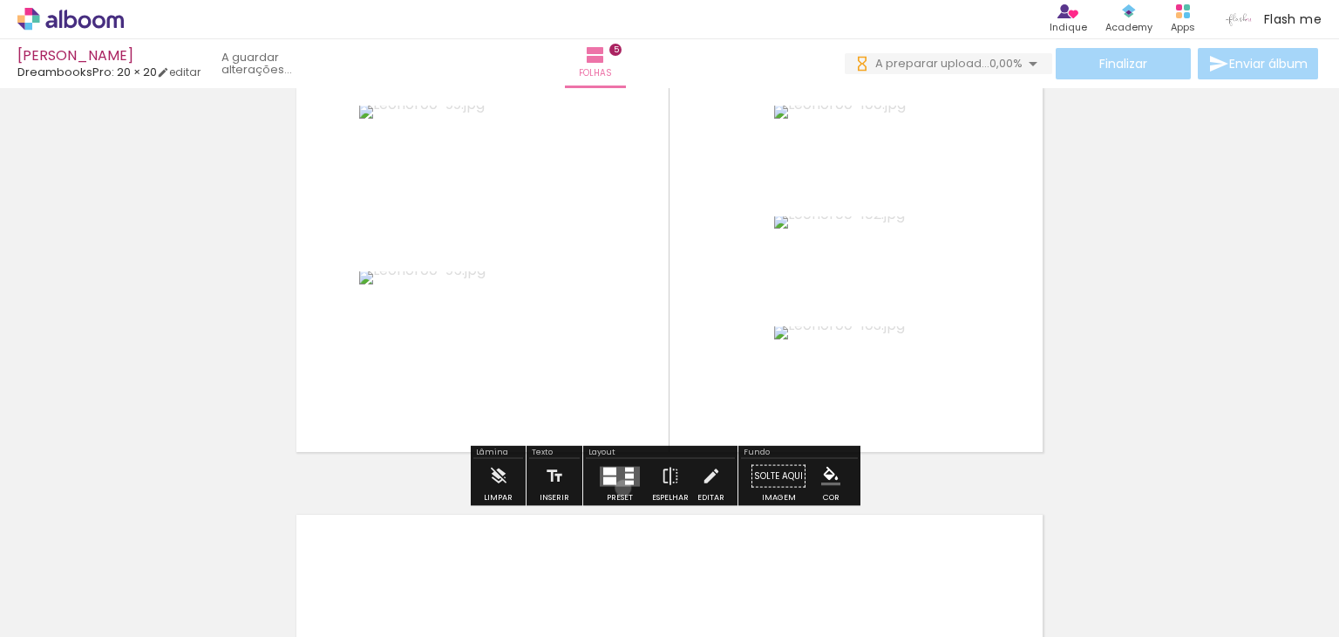
click at [619, 487] on div at bounding box center [619, 476] width 47 height 35
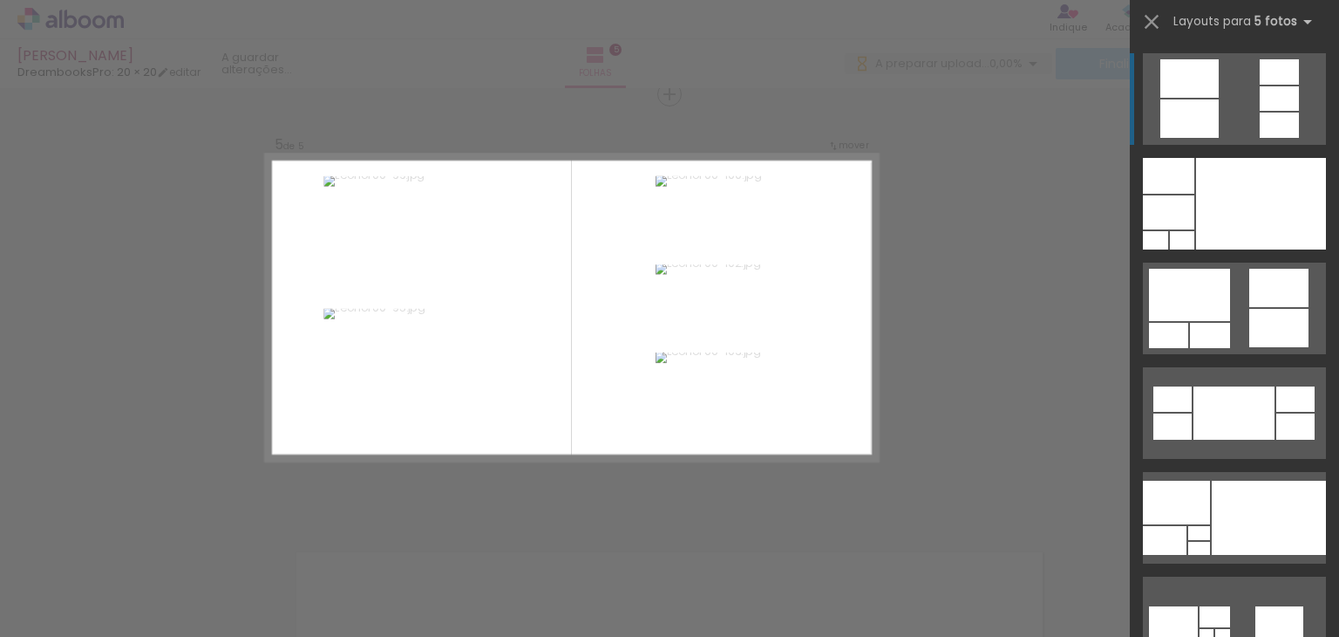
scroll to position [1728, 0]
click at [1244, 231] on div at bounding box center [1261, 204] width 130 height 92
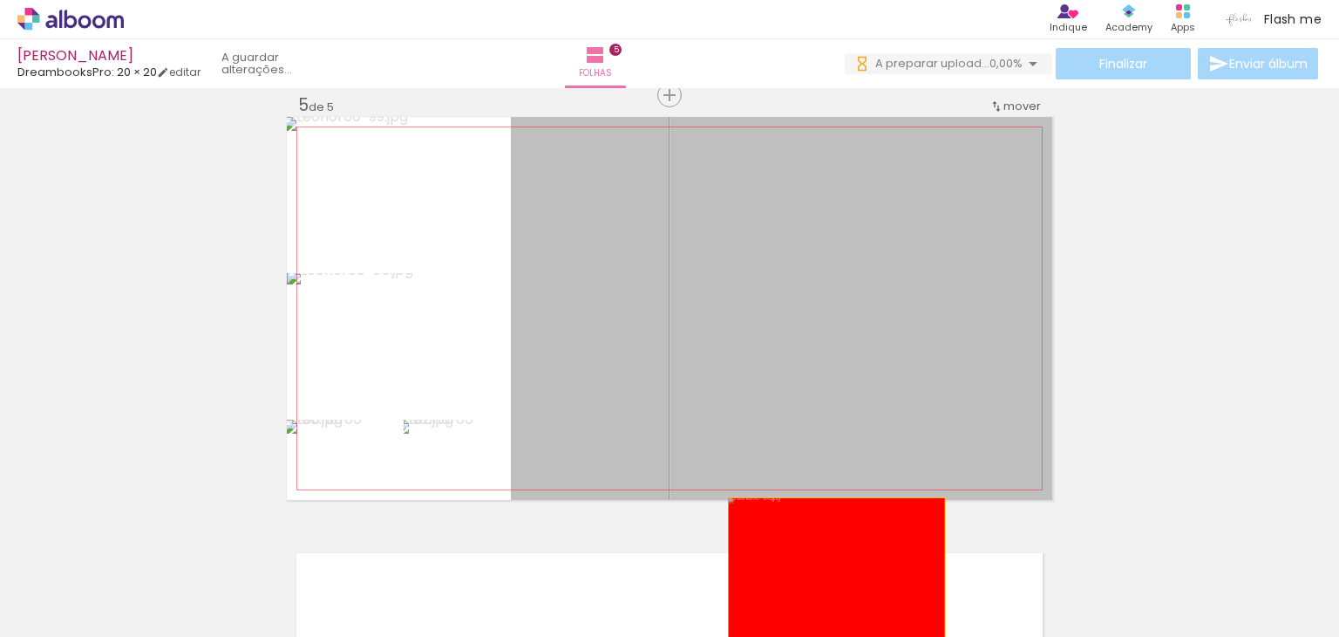
drag, startPoint x: 774, startPoint y: 342, endPoint x: 829, endPoint y: 586, distance: 250.3
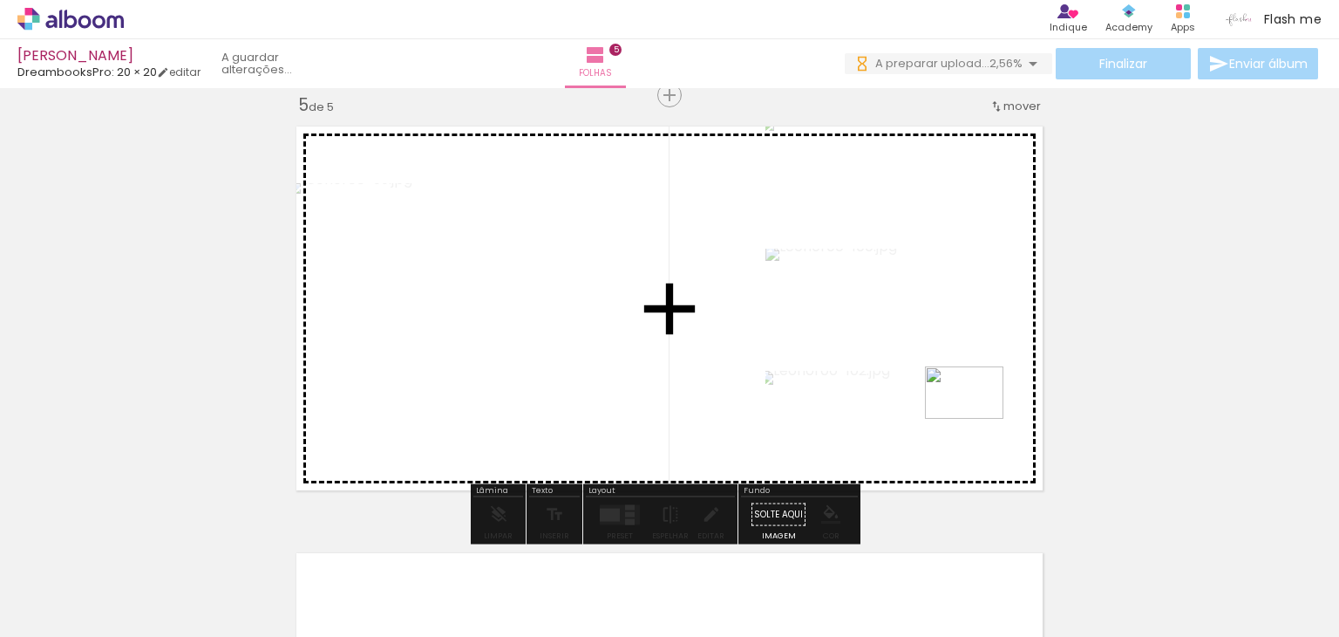
drag, startPoint x: 913, startPoint y: 578, endPoint x: 984, endPoint y: 405, distance: 187.4
click at [984, 405] on quentale-workspace at bounding box center [669, 318] width 1339 height 637
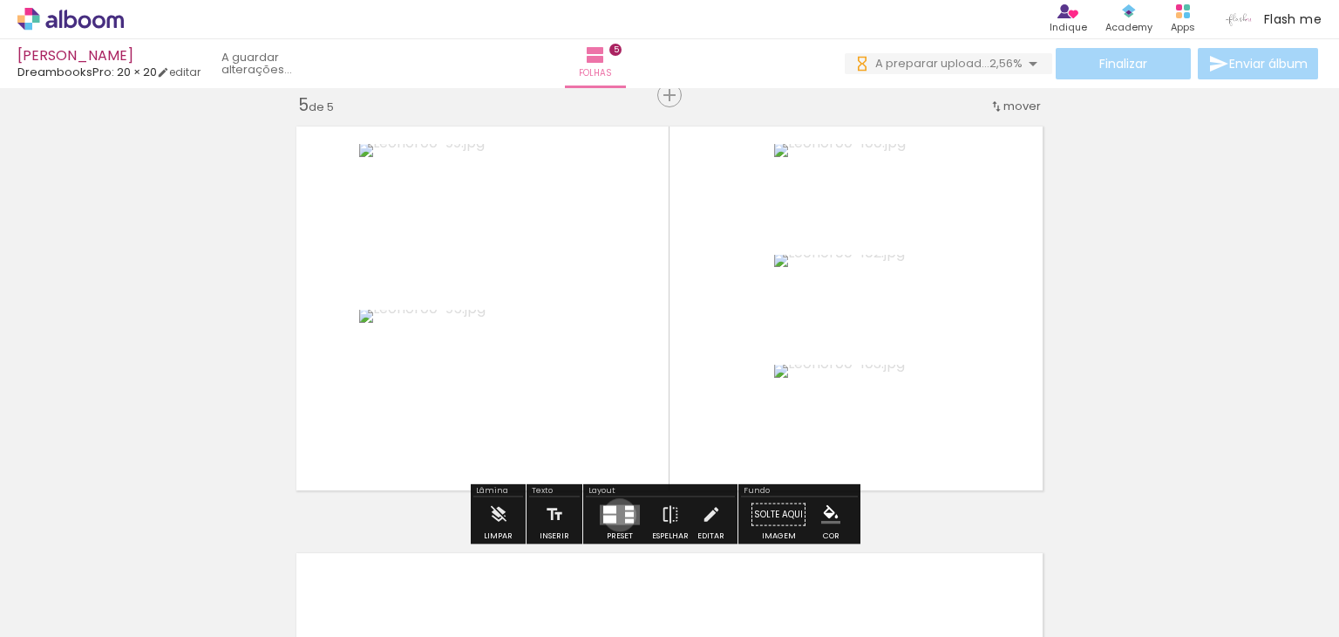
click at [616, 514] on quentale-layouter at bounding box center [620, 514] width 40 height 20
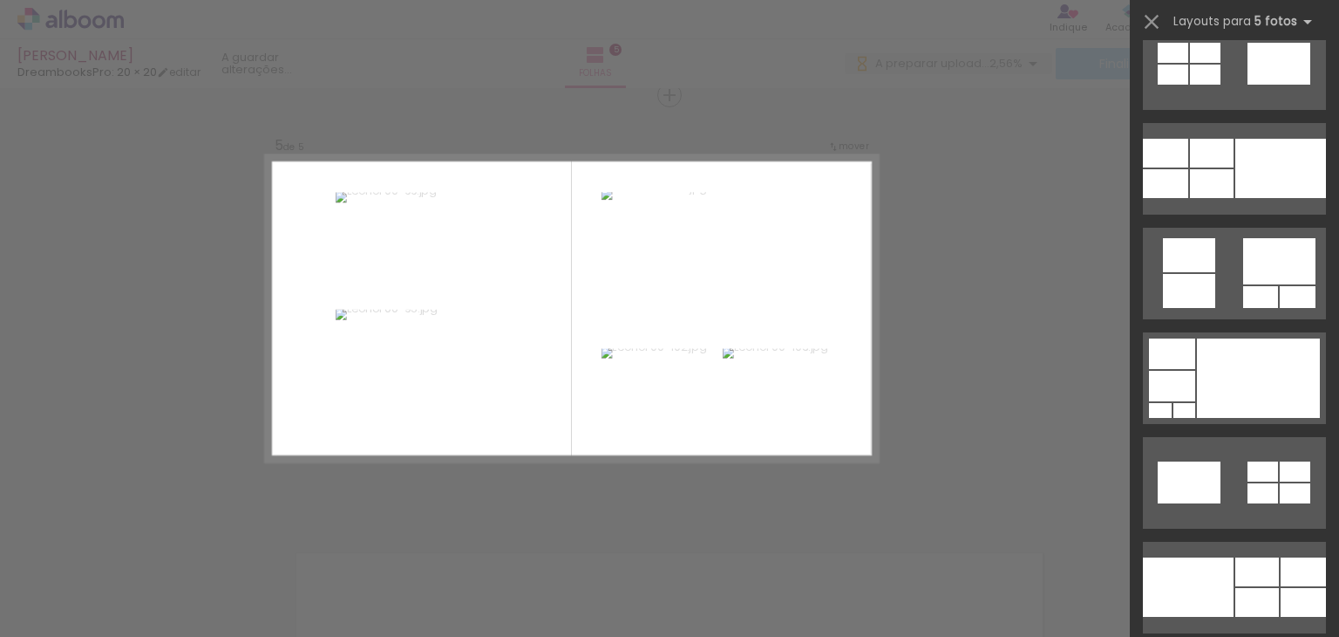
scroll to position [2791, 0]
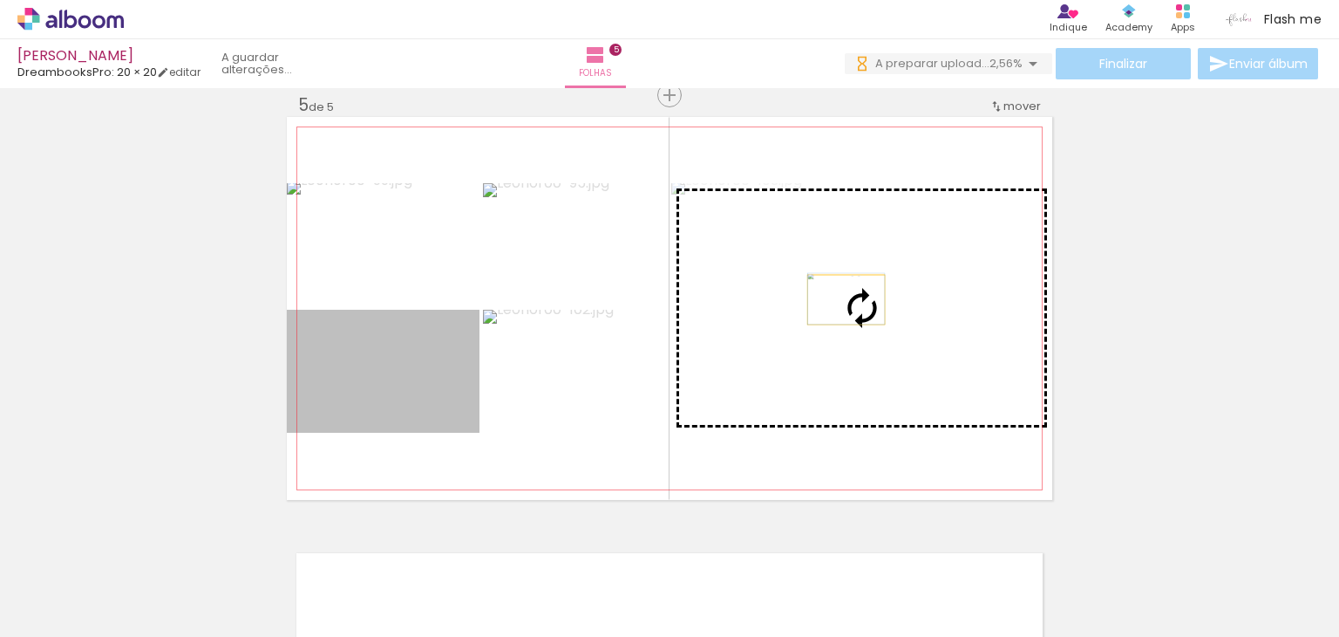
drag, startPoint x: 408, startPoint y: 393, endPoint x: 840, endPoint y: 299, distance: 441.8
click at [0, 0] on slot at bounding box center [0, 0] width 0 height 0
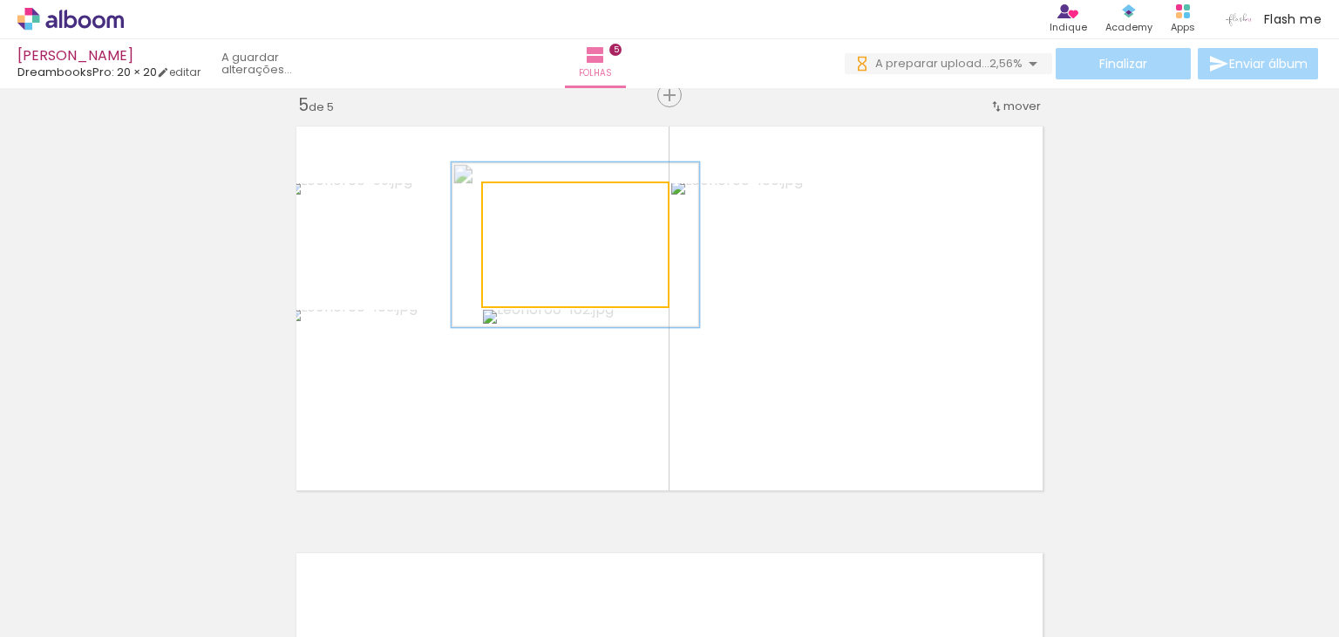
drag, startPoint x: 525, startPoint y: 202, endPoint x: 546, endPoint y: 192, distance: 23.4
type paper-slider "134"
click at [546, 192] on div at bounding box center [545, 201] width 28 height 28
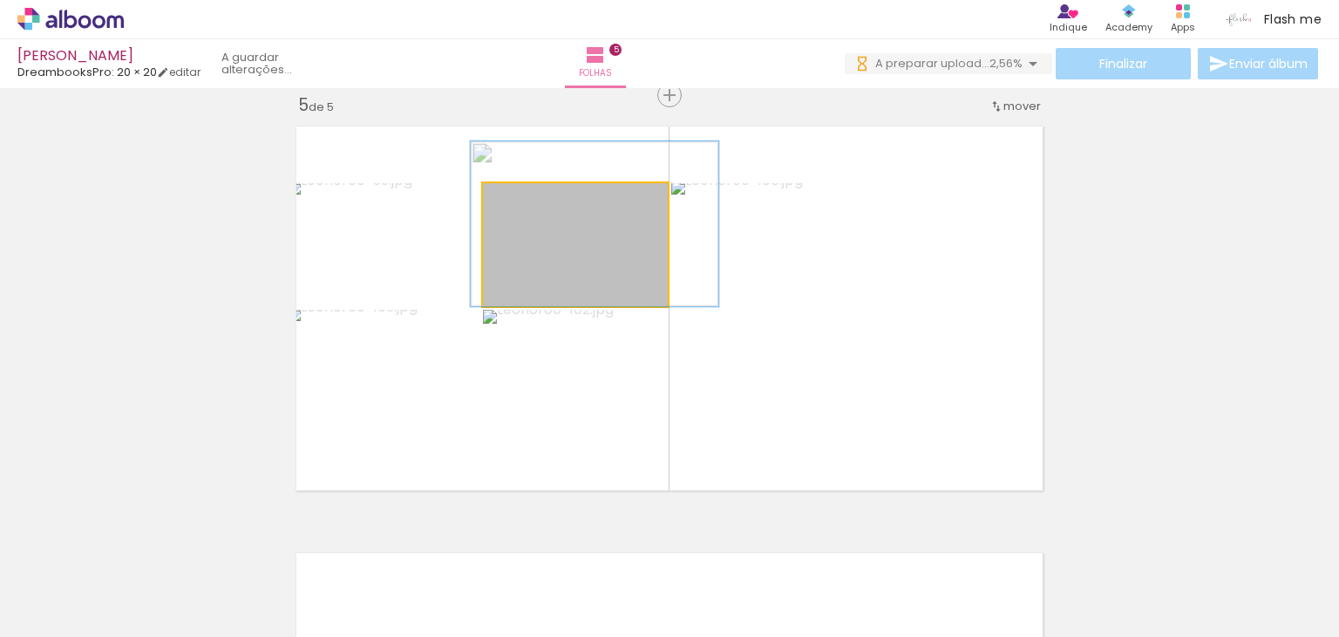
drag, startPoint x: 583, startPoint y: 287, endPoint x: 603, endPoint y: 253, distance: 39.0
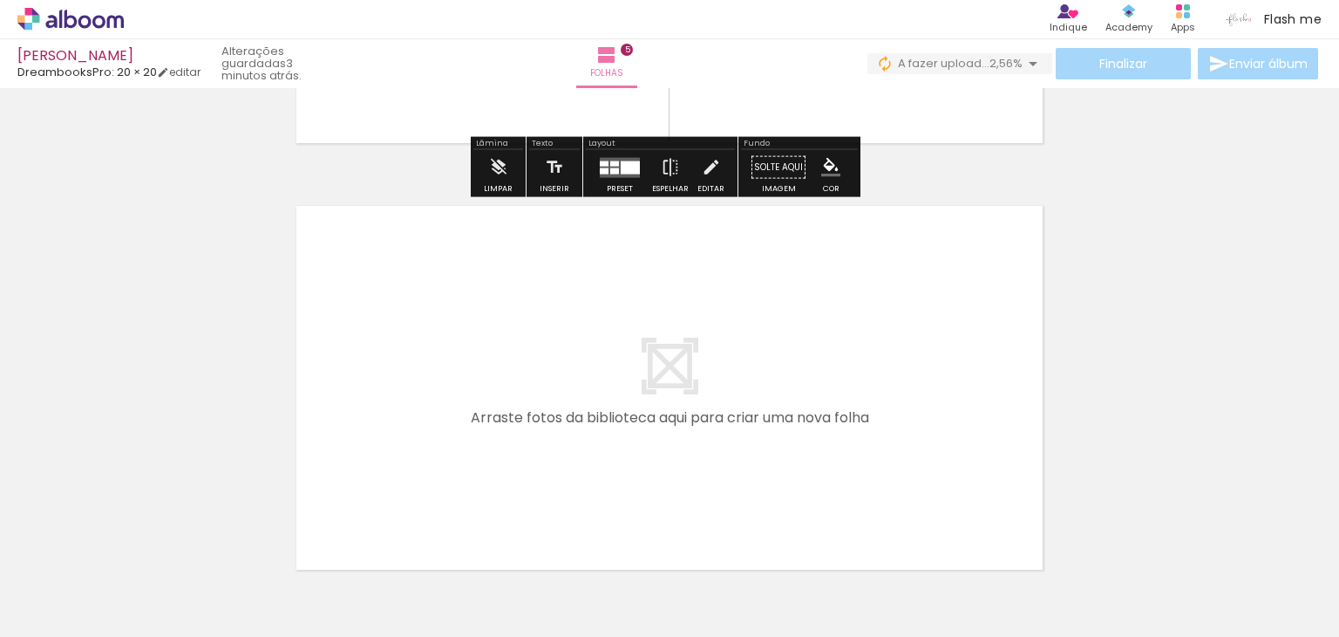
scroll to position [2164, 0]
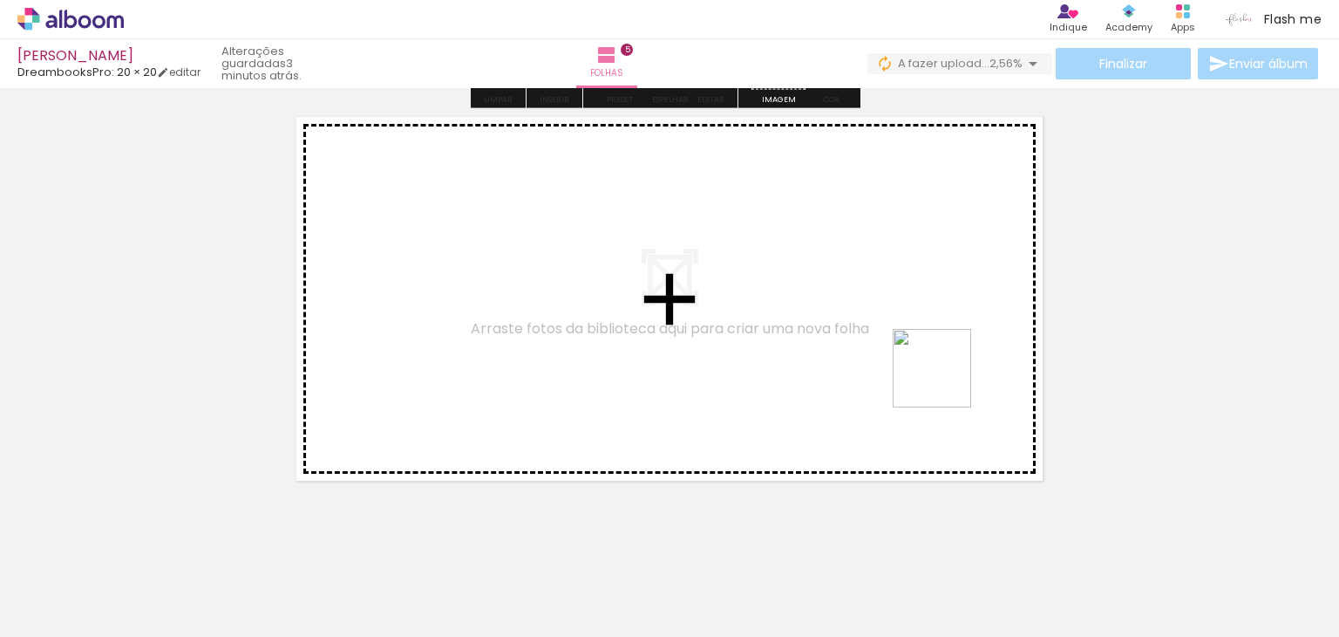
drag, startPoint x: 1026, startPoint y: 573, endPoint x: 945, endPoint y: 381, distance: 208.3
click at [945, 381] on quentale-workspace at bounding box center [669, 318] width 1339 height 637
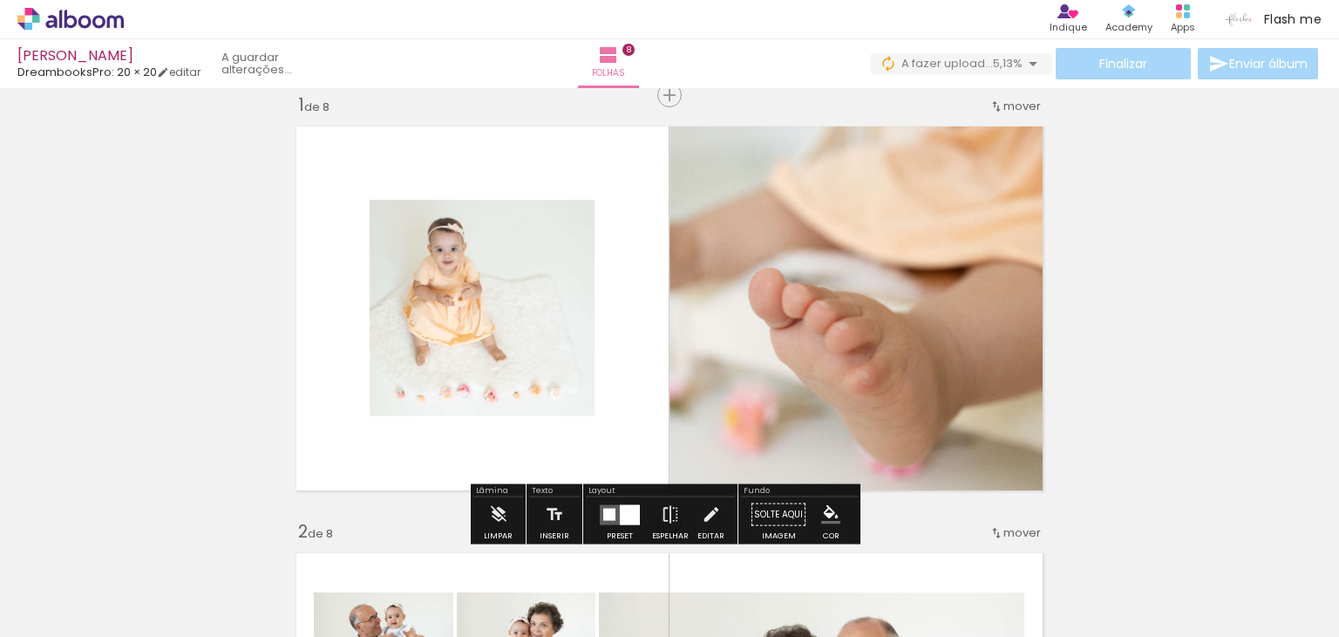
scroll to position [0, 1902]
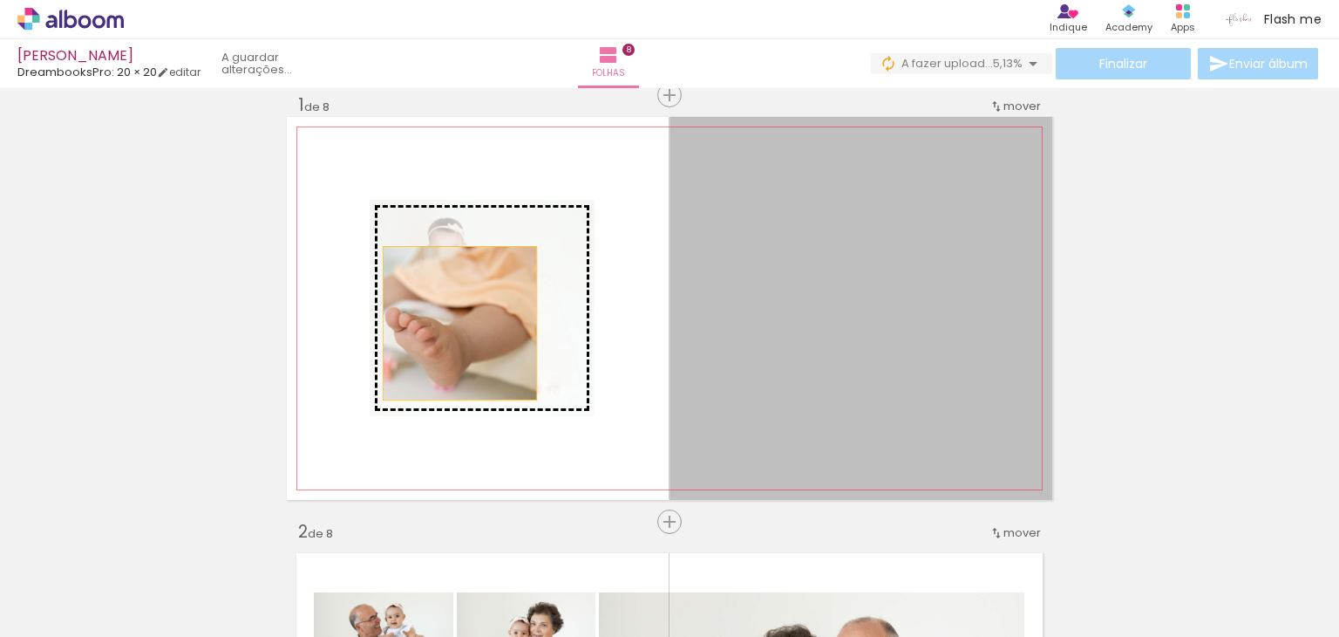
drag, startPoint x: 776, startPoint y: 357, endPoint x: 453, endPoint y: 323, distance: 324.4
click at [0, 0] on slot at bounding box center [0, 0] width 0 height 0
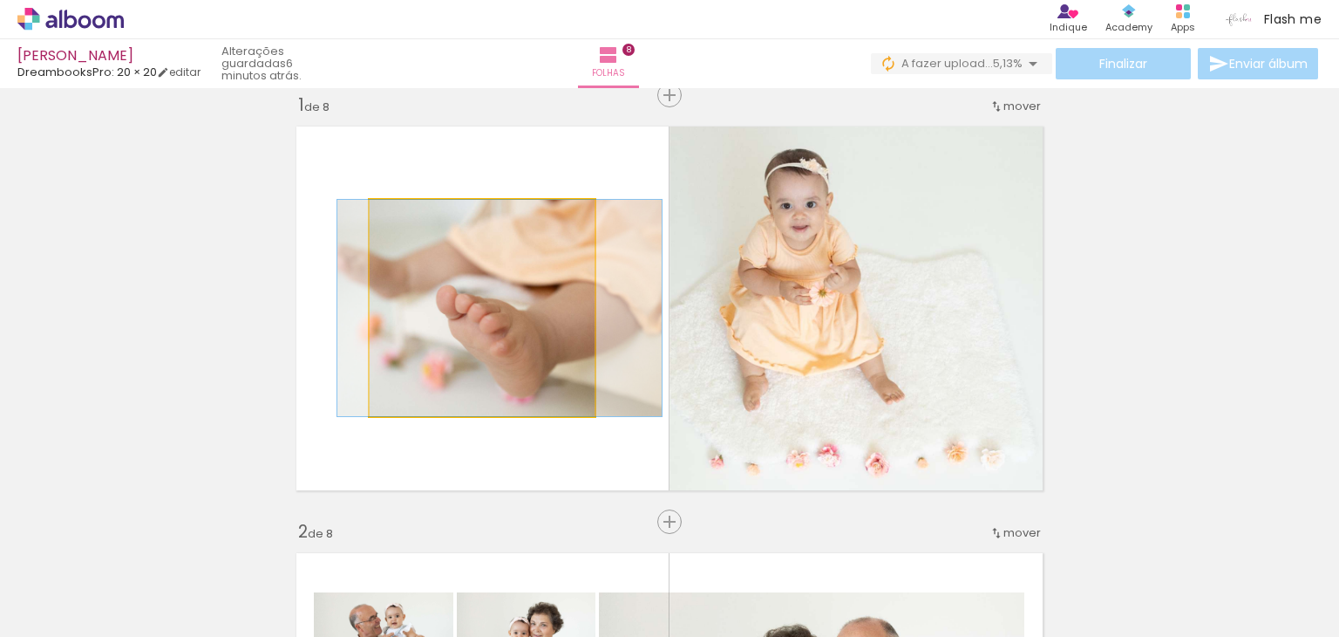
drag, startPoint x: 521, startPoint y: 362, endPoint x: 535, endPoint y: 352, distance: 16.9
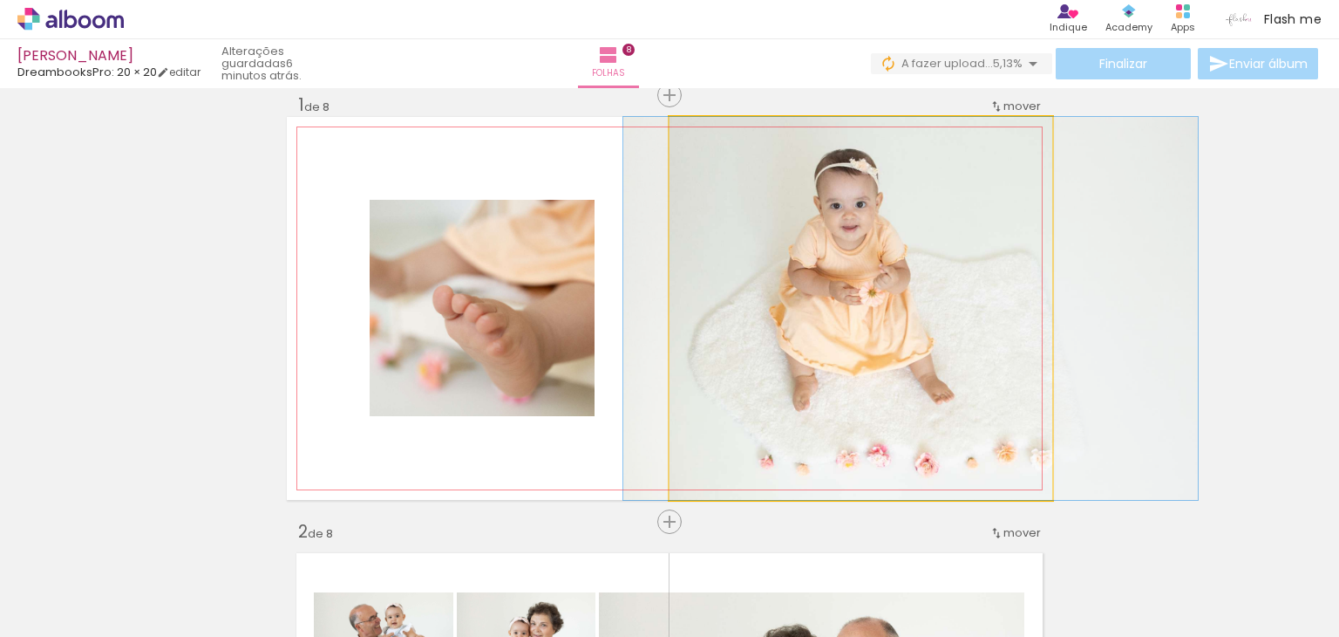
drag, startPoint x: 795, startPoint y: 305, endPoint x: 839, endPoint y: 340, distance: 55.8
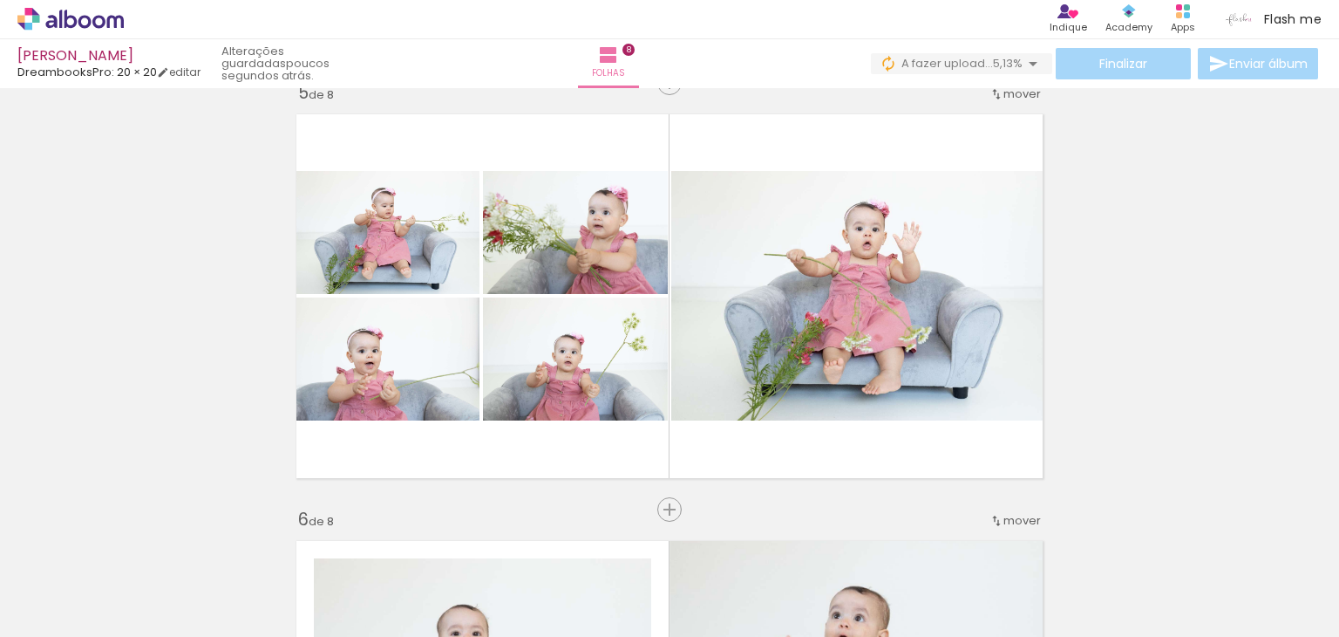
scroll to position [1818, 0]
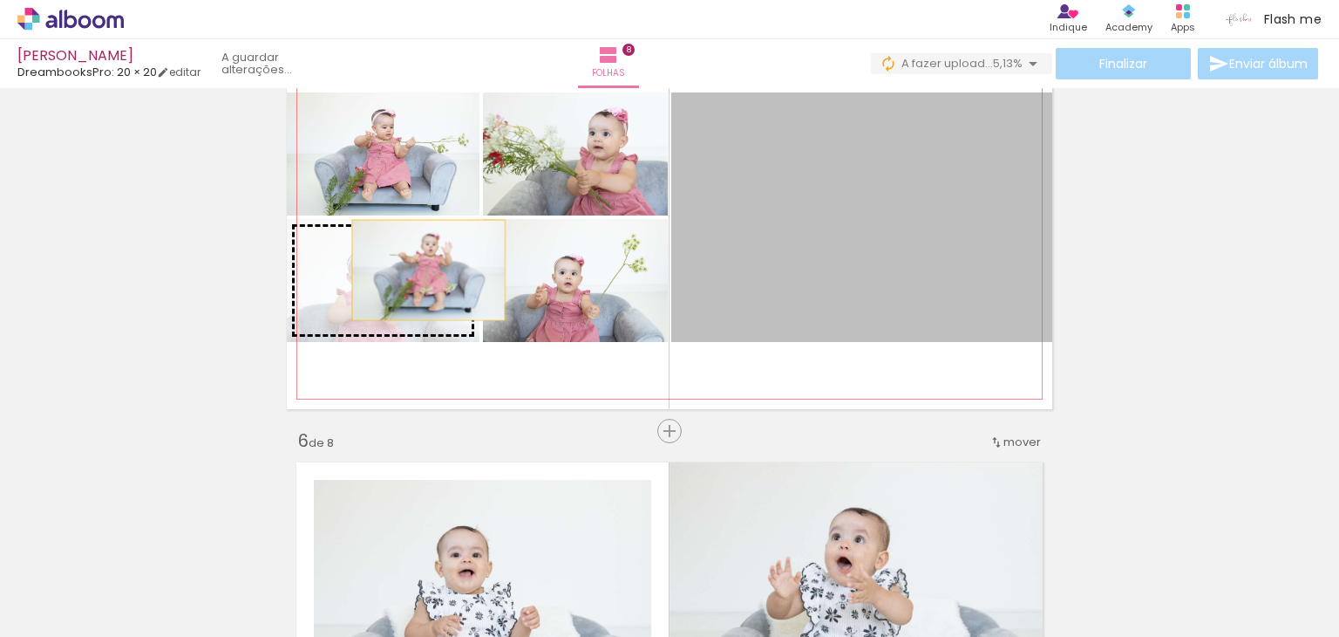
drag, startPoint x: 861, startPoint y: 203, endPoint x: 422, endPoint y: 269, distance: 443.6
click at [0, 0] on slot at bounding box center [0, 0] width 0 height 0
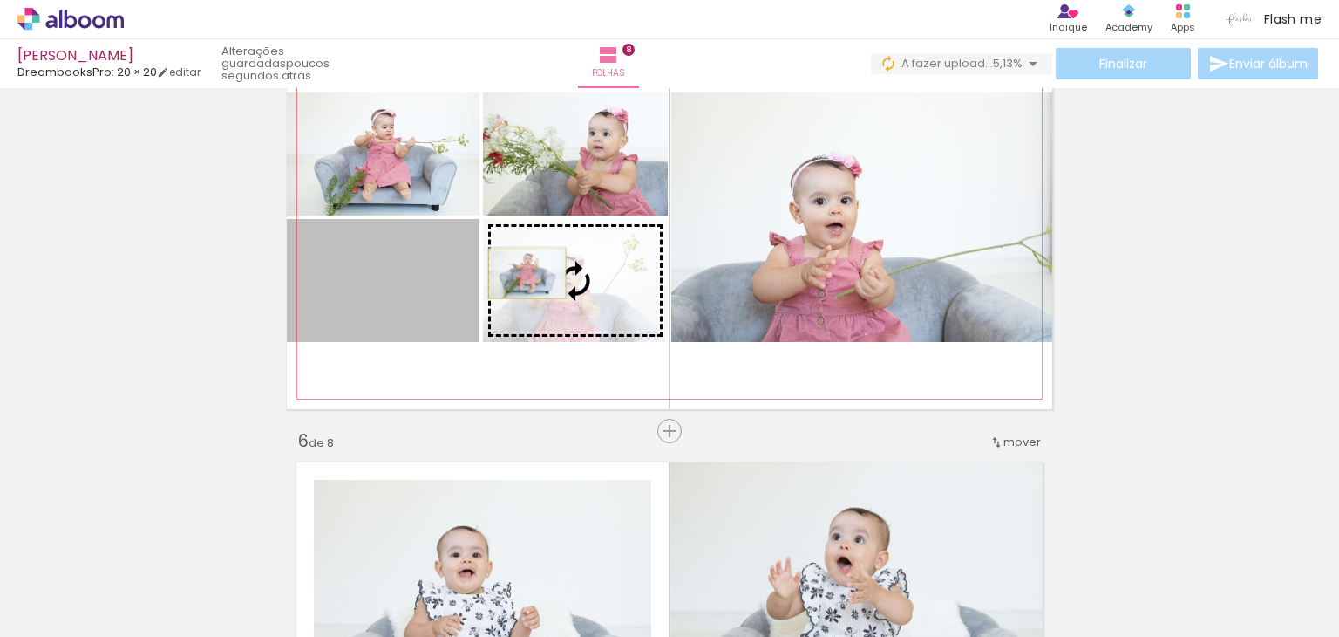
drag, startPoint x: 386, startPoint y: 285, endPoint x: 521, endPoint y: 273, distance: 134.8
click at [0, 0] on slot at bounding box center [0, 0] width 0 height 0
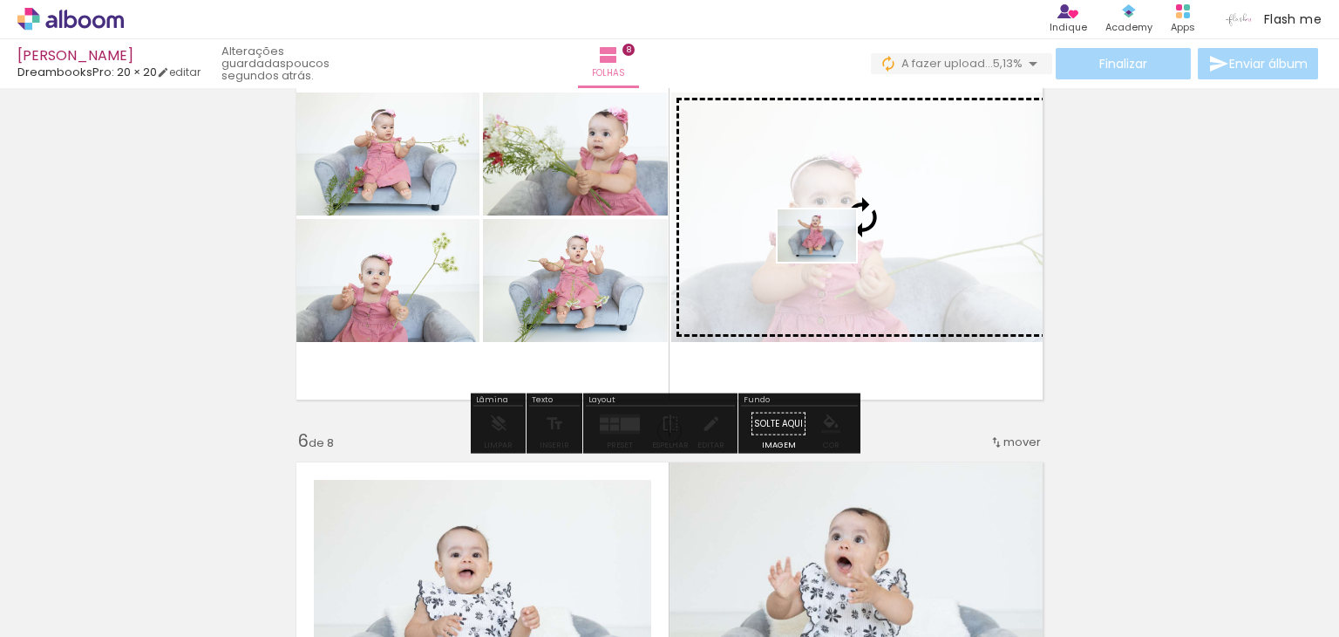
drag, startPoint x: 568, startPoint y: 593, endPoint x: 830, endPoint y: 262, distance: 422.7
click at [830, 262] on quentale-workspace at bounding box center [669, 318] width 1339 height 637
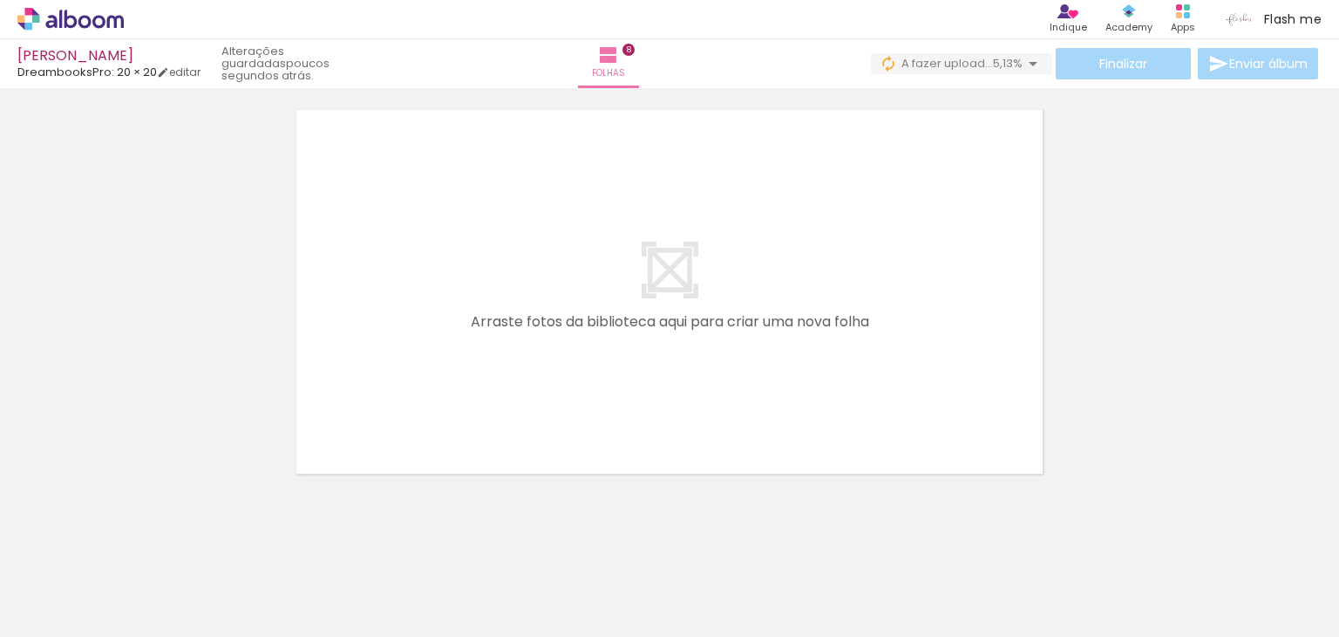
scroll to position [3466, 0]
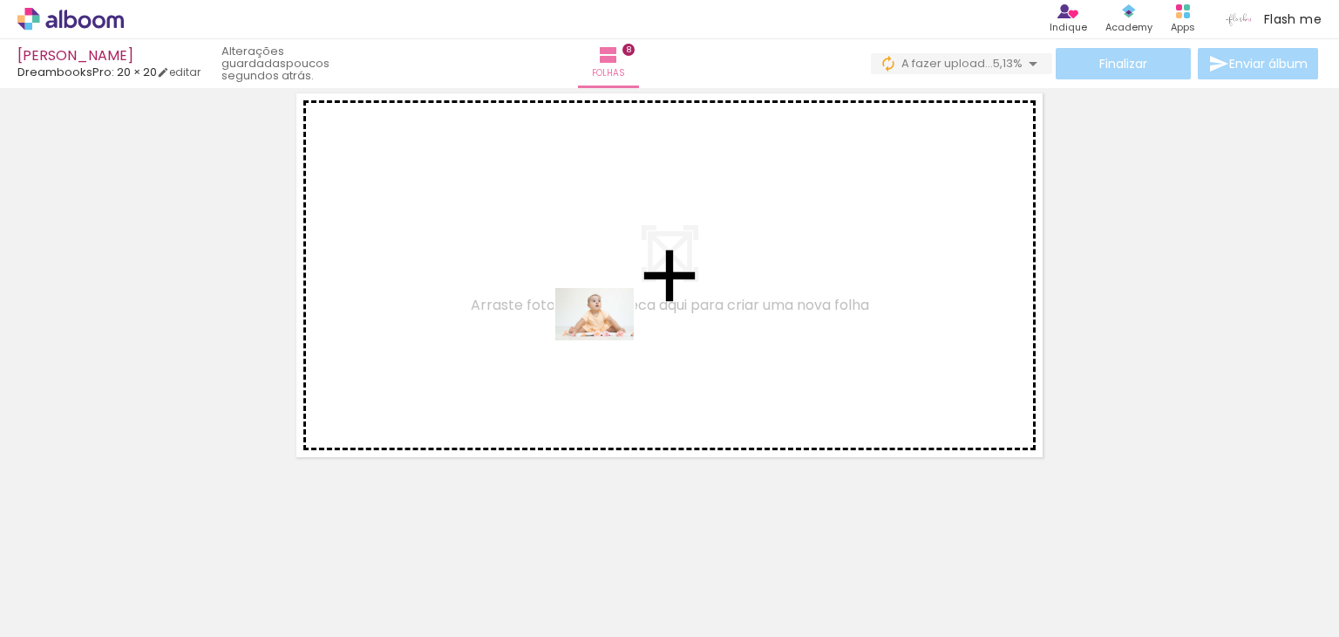
drag, startPoint x: 748, startPoint y: 571, endPoint x: 593, endPoint y: 310, distance: 303.4
click at [593, 310] on quentale-workspace at bounding box center [669, 318] width 1339 height 637
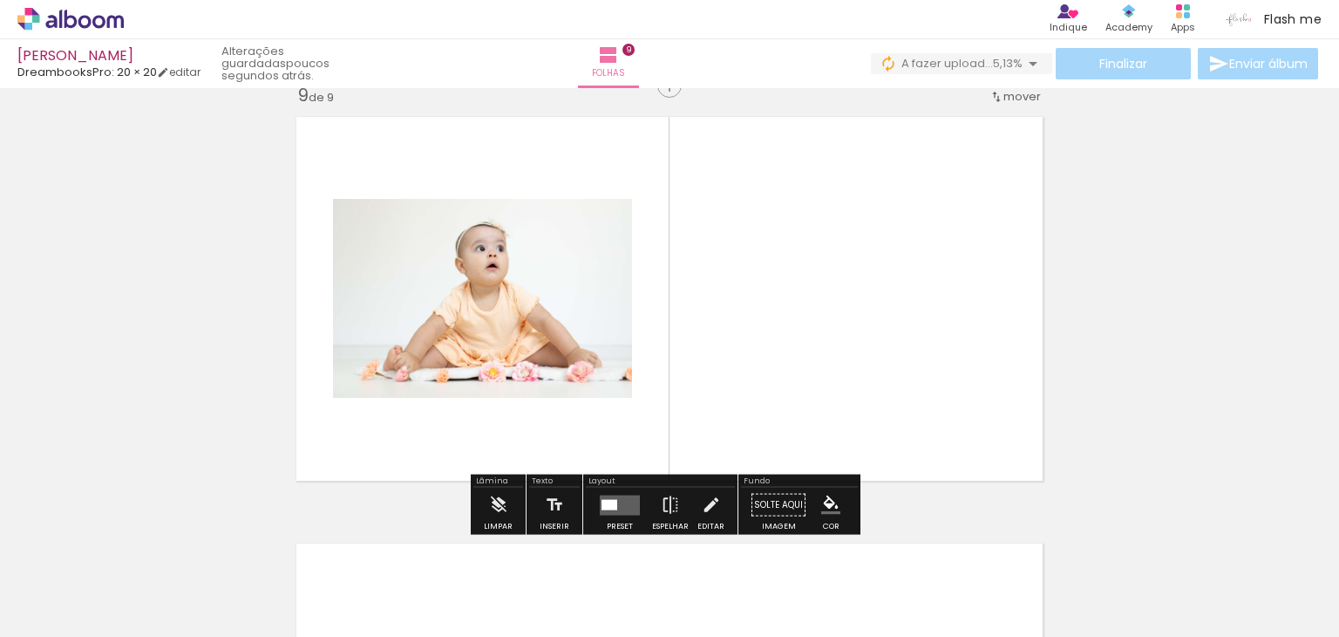
scroll to position [3433, 0]
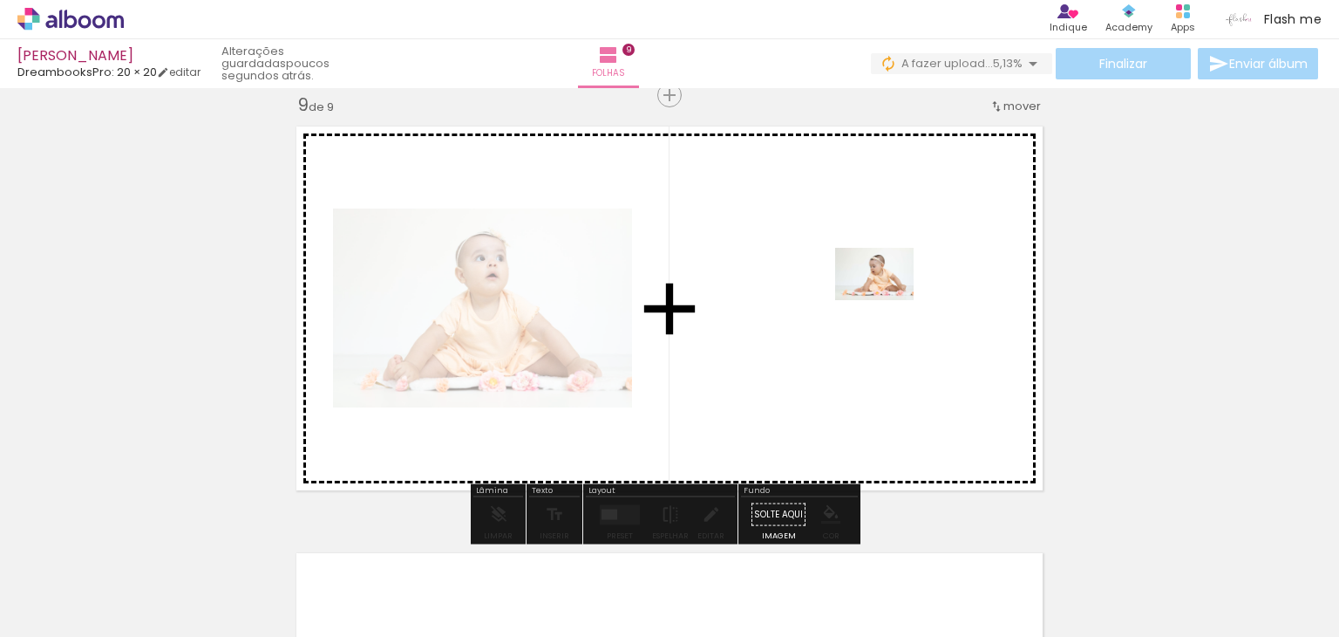
drag, startPoint x: 638, startPoint y: 596, endPoint x: 888, endPoint y: 300, distance: 387.4
click at [888, 300] on quentale-workspace at bounding box center [669, 318] width 1339 height 637
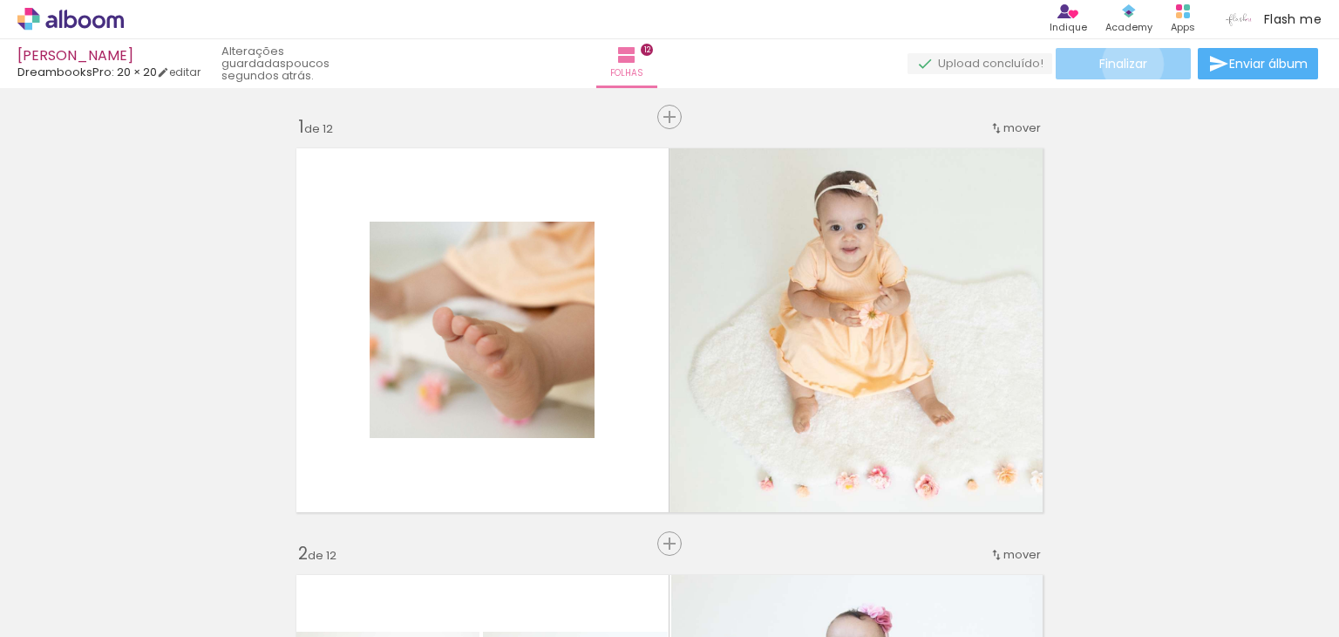
click at [1127, 64] on span "Finalizar" at bounding box center [1124, 64] width 48 height 12
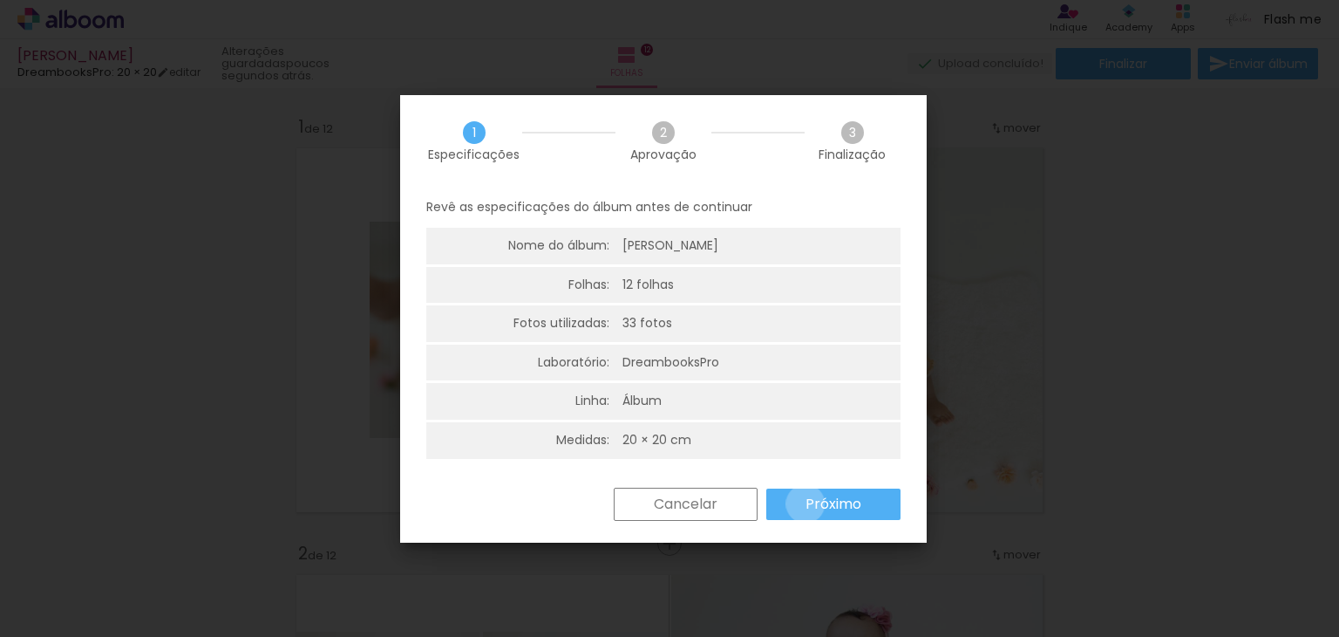
click at [0, 0] on slot "Próximo" at bounding box center [0, 0] width 0 height 0
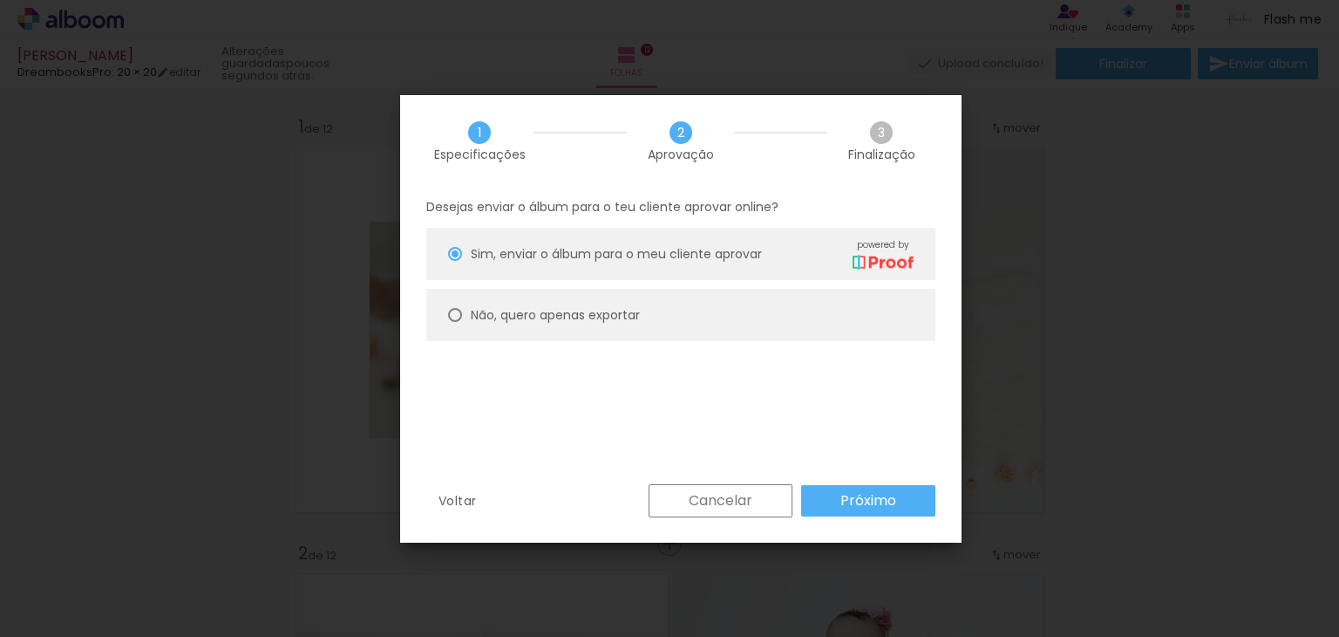
click at [0, 0] on slot "Próximo" at bounding box center [0, 0] width 0 height 0
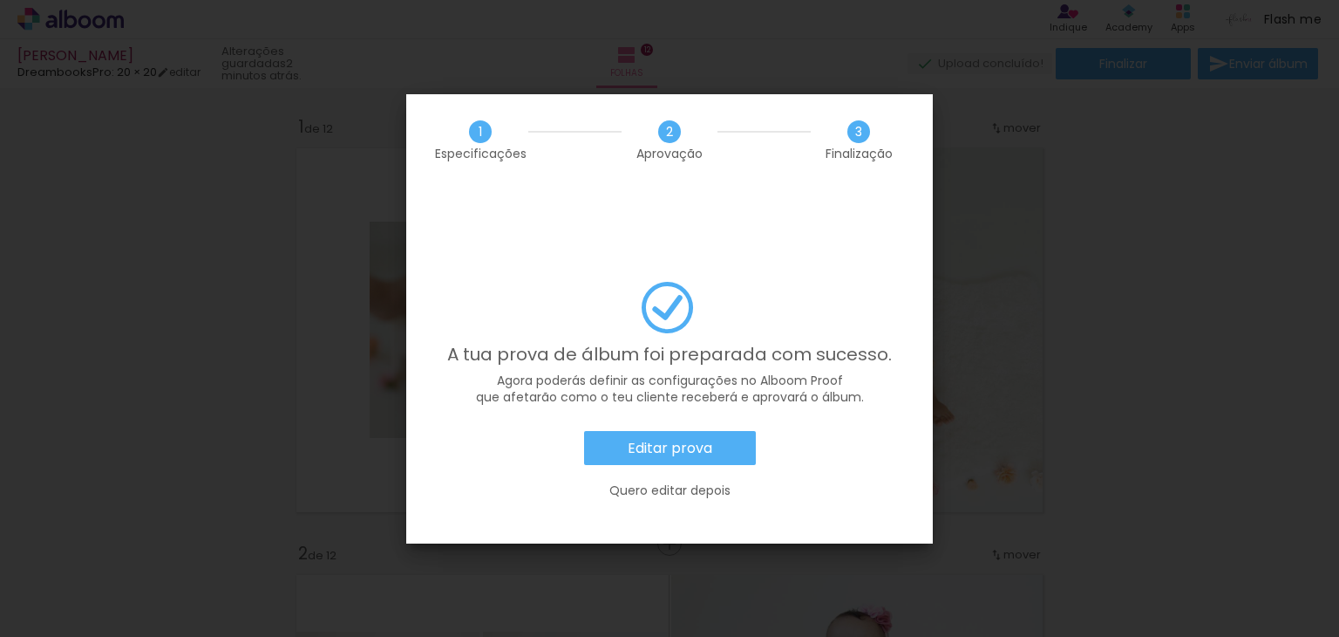
click at [729, 431] on paper-button "Editar prova" at bounding box center [670, 448] width 172 height 35
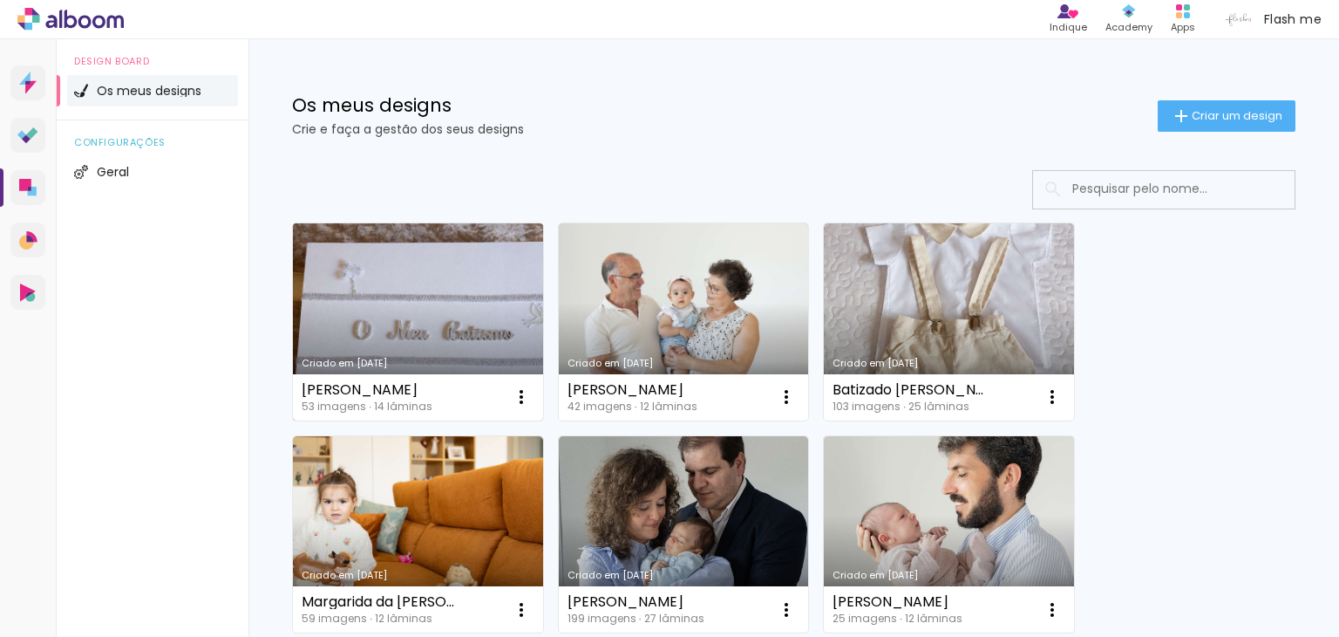
click at [371, 339] on link "Criado em [DATE]" at bounding box center [418, 321] width 250 height 197
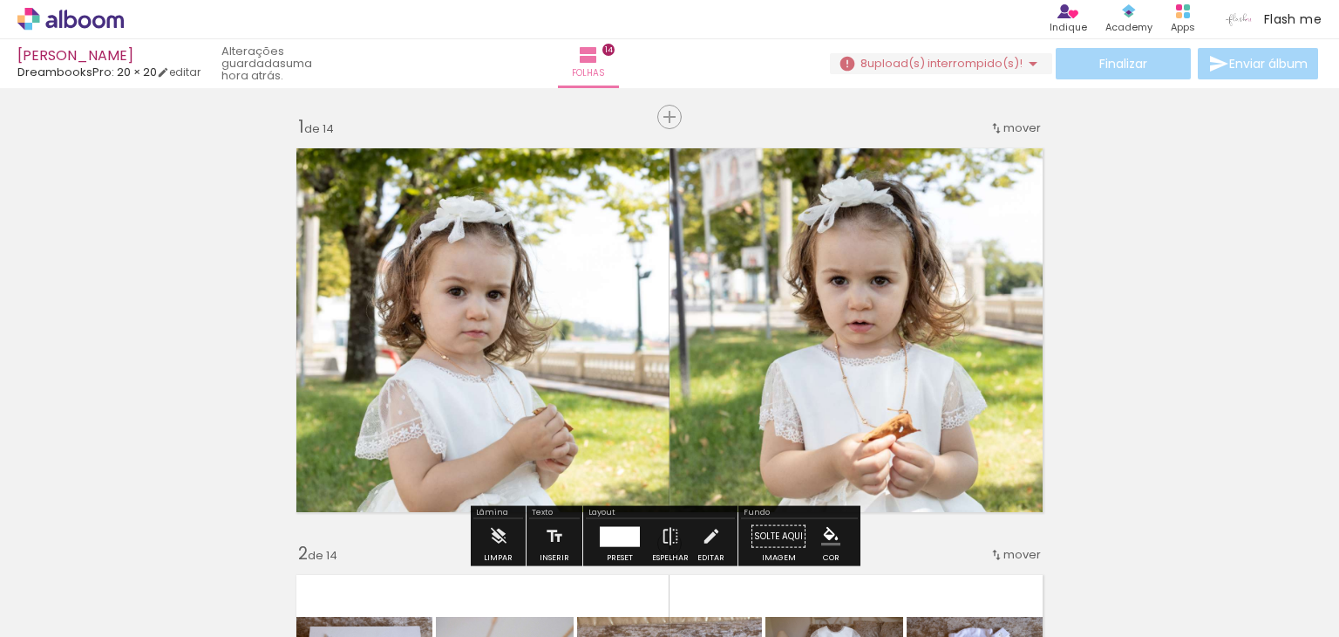
click at [956, 66] on span "upload(s) interrompido(s)!" at bounding box center [945, 63] width 155 height 17
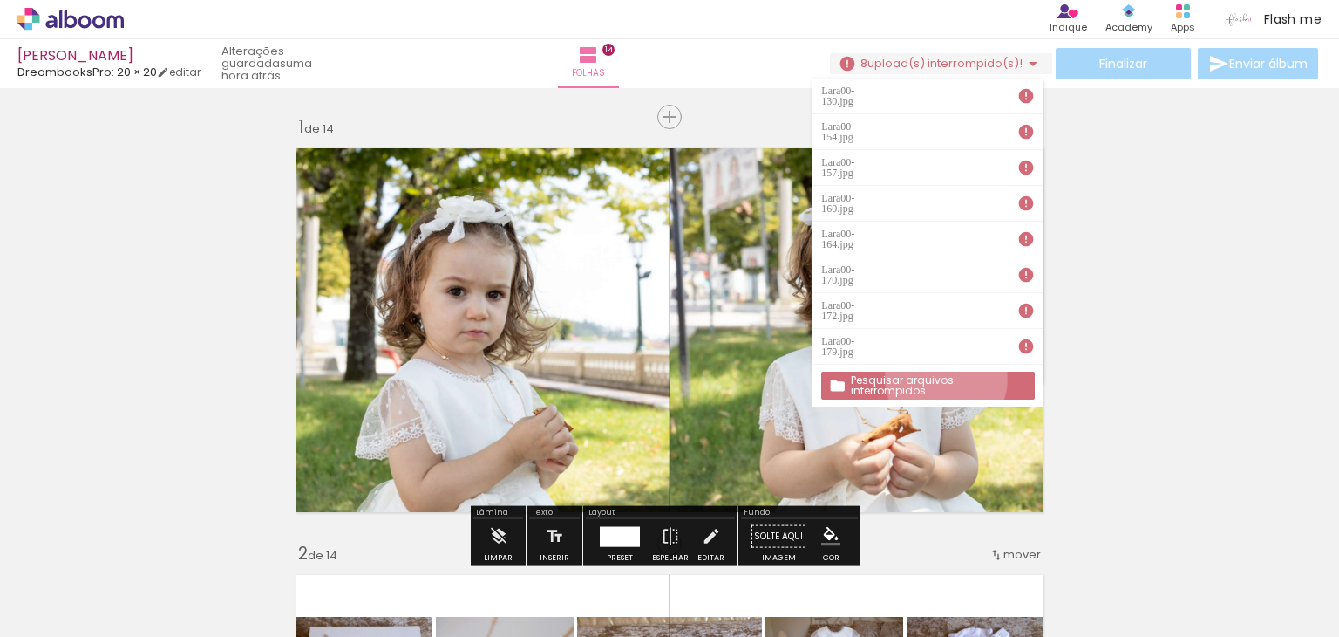
click at [0, 0] on slot "Pesquisar arquivos interrompidos" at bounding box center [0, 0] width 0 height 0
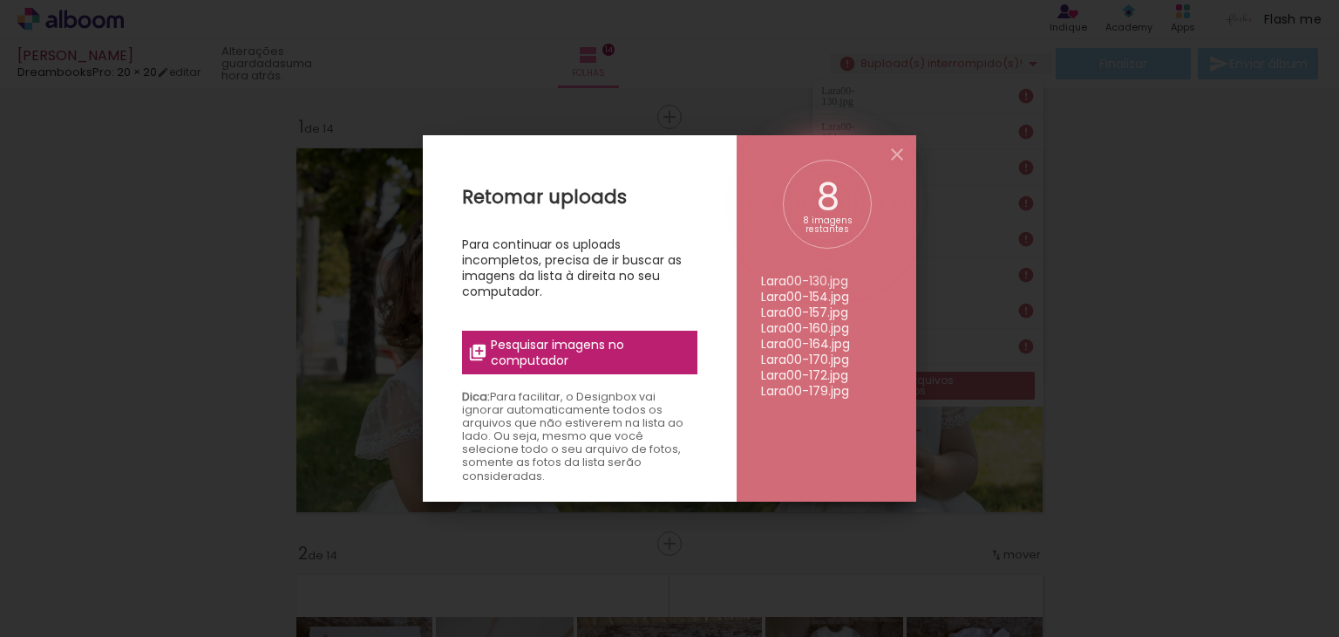
click at [645, 356] on span "Pesquisar imagens no computador" at bounding box center [589, 352] width 196 height 31
click at [0, 0] on input "file" at bounding box center [0, 0] width 0 height 0
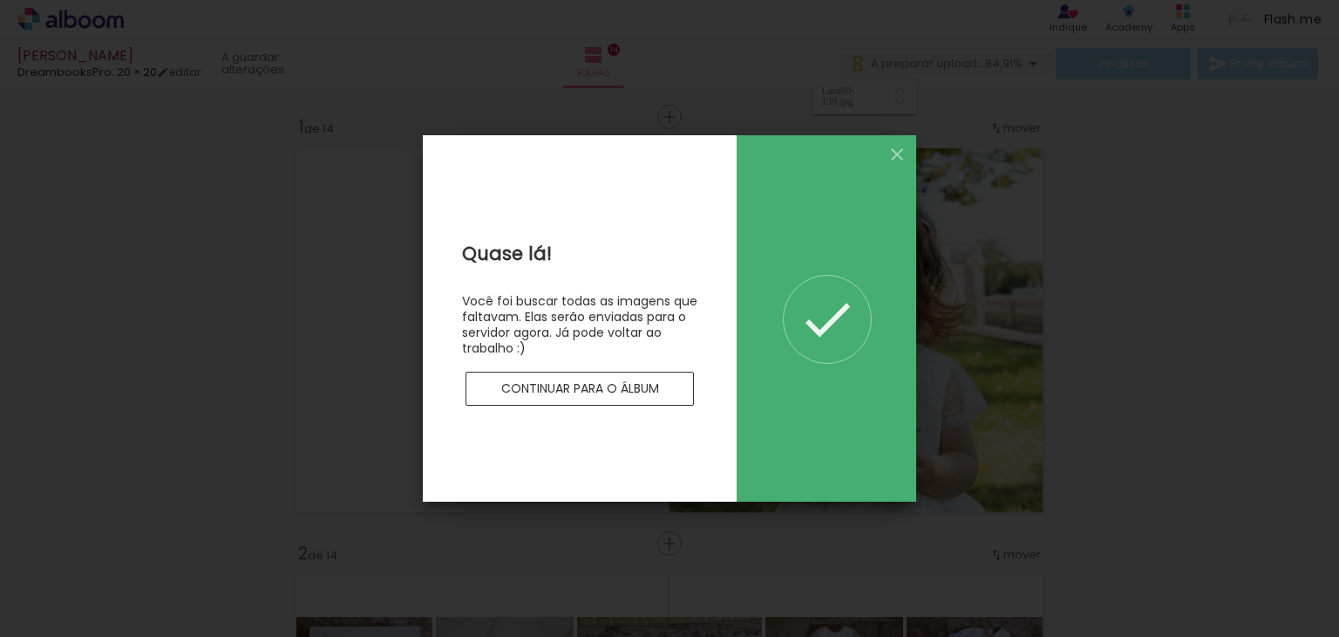
click at [0, 0] on slot "Continuar para o álbum" at bounding box center [0, 0] width 0 height 0
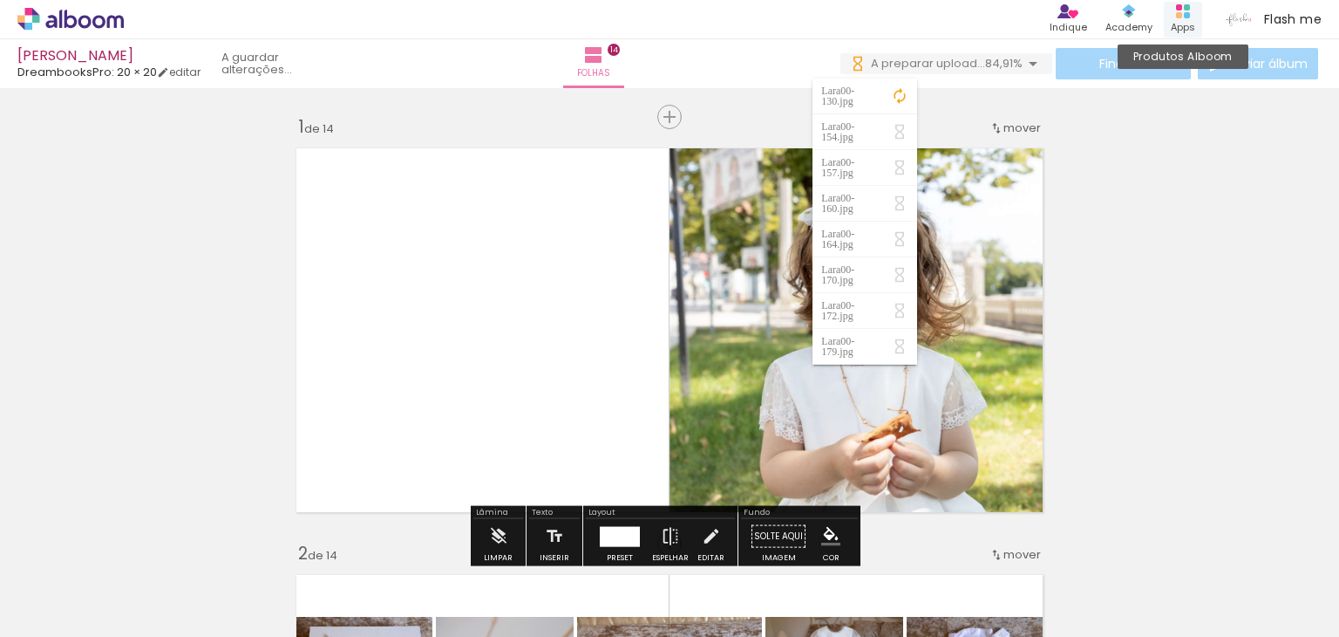
click at [1179, 15] on rect at bounding box center [1179, 15] width 6 height 6
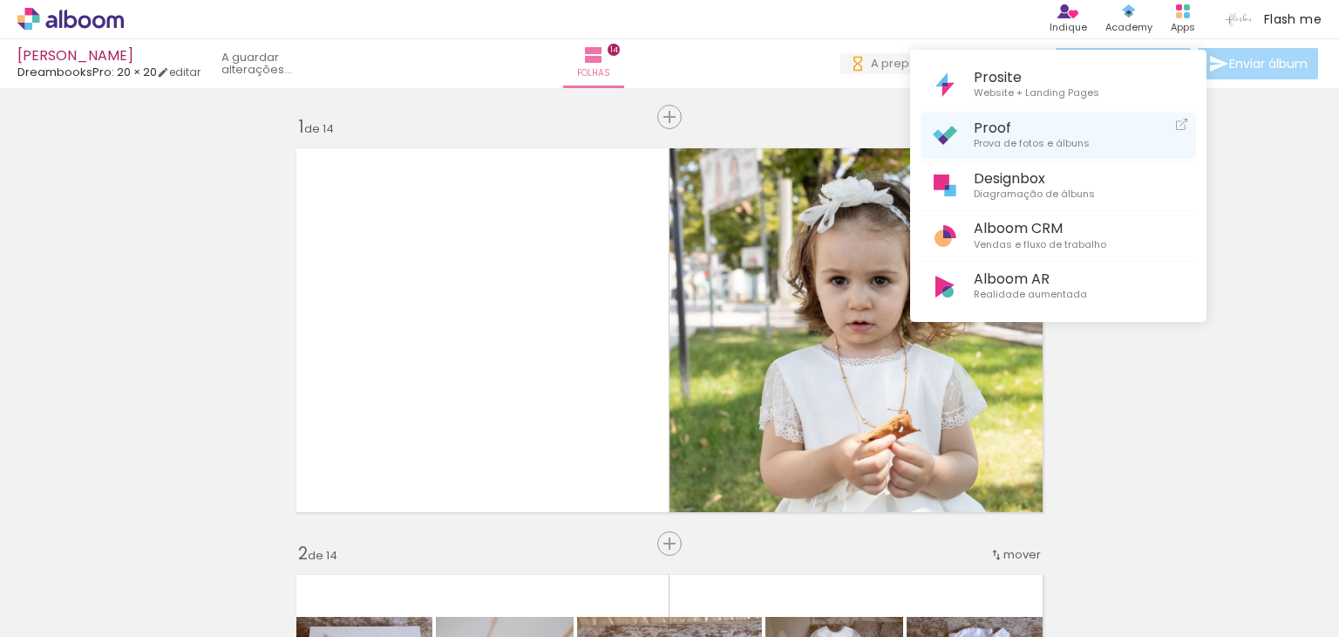
click at [1033, 141] on span "Prova de fotos e álbuns" at bounding box center [1032, 144] width 116 height 16
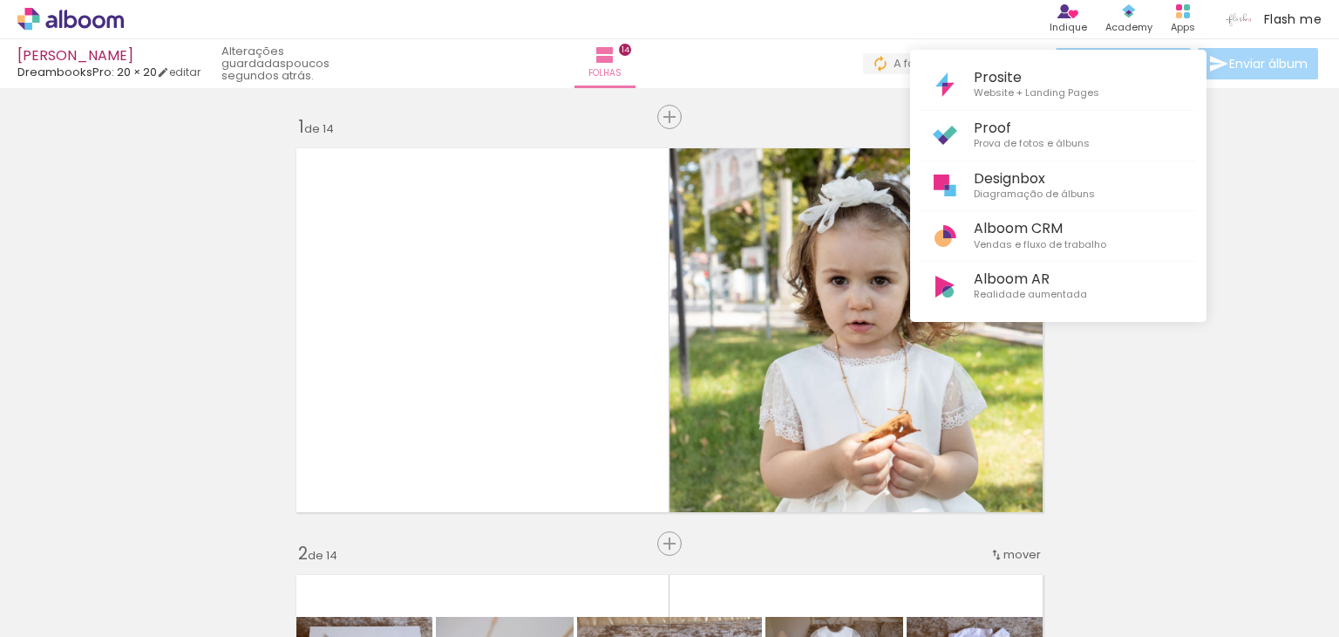
click at [564, 21] on div at bounding box center [669, 318] width 1339 height 637
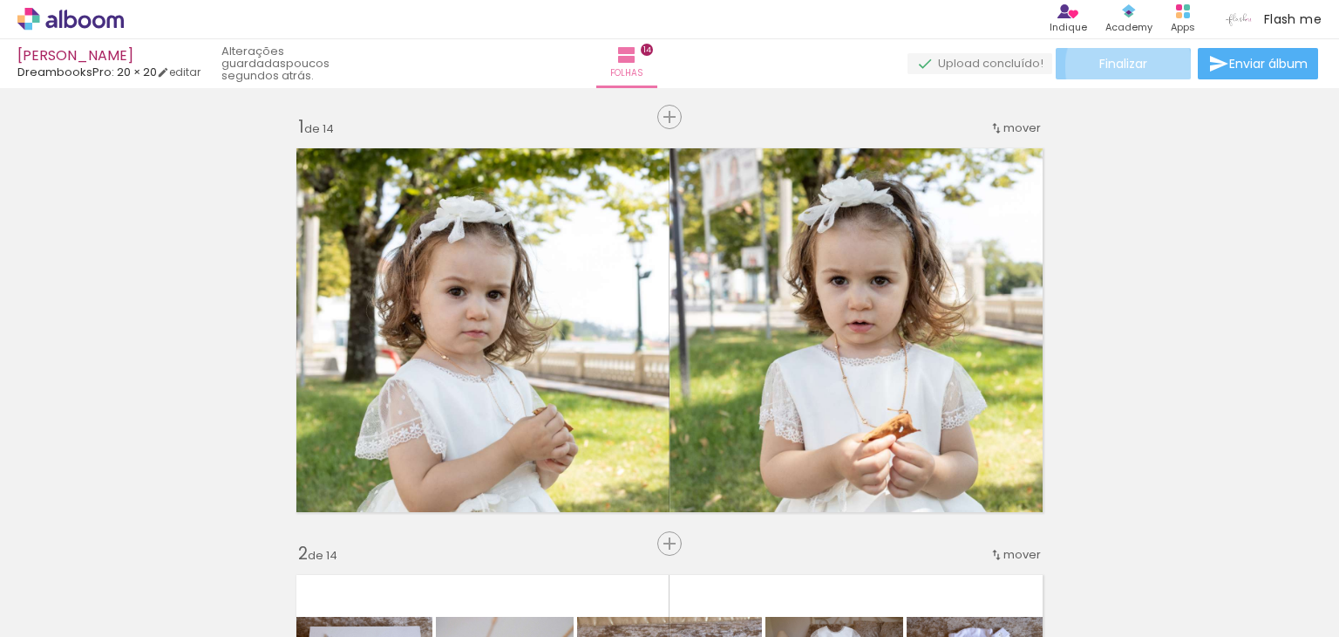
click at [1122, 66] on span "Finalizar" at bounding box center [1124, 64] width 48 height 12
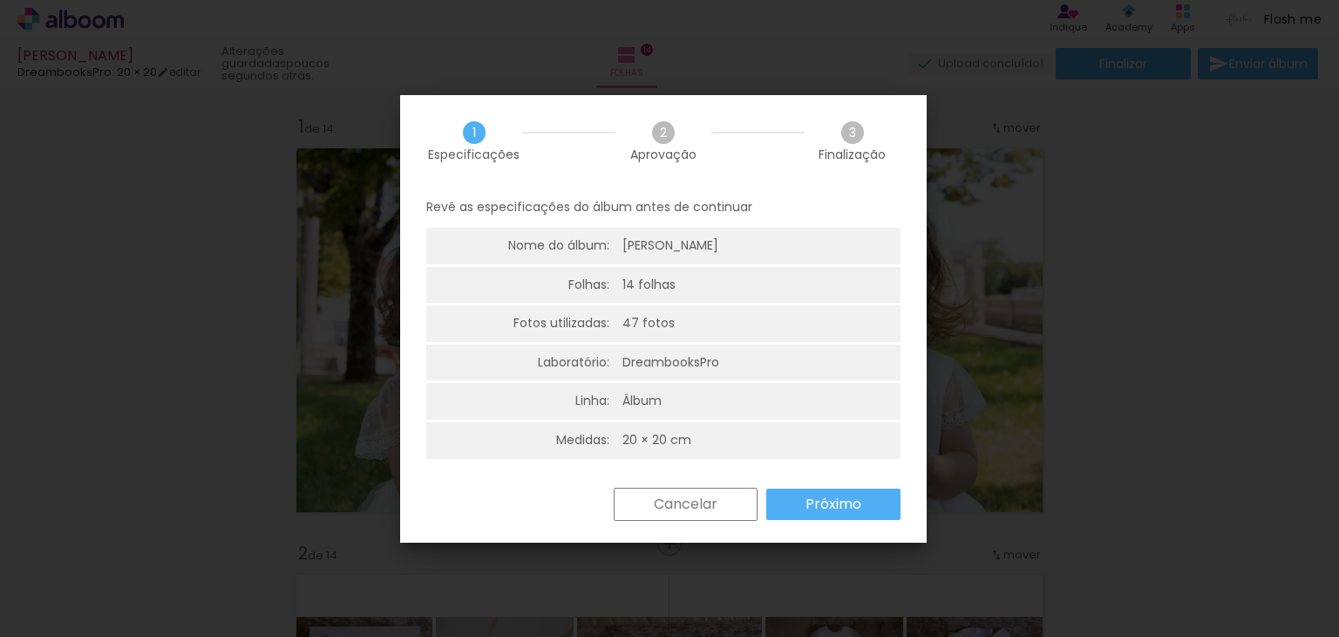
click at [0, 0] on slot "Próximo" at bounding box center [0, 0] width 0 height 0
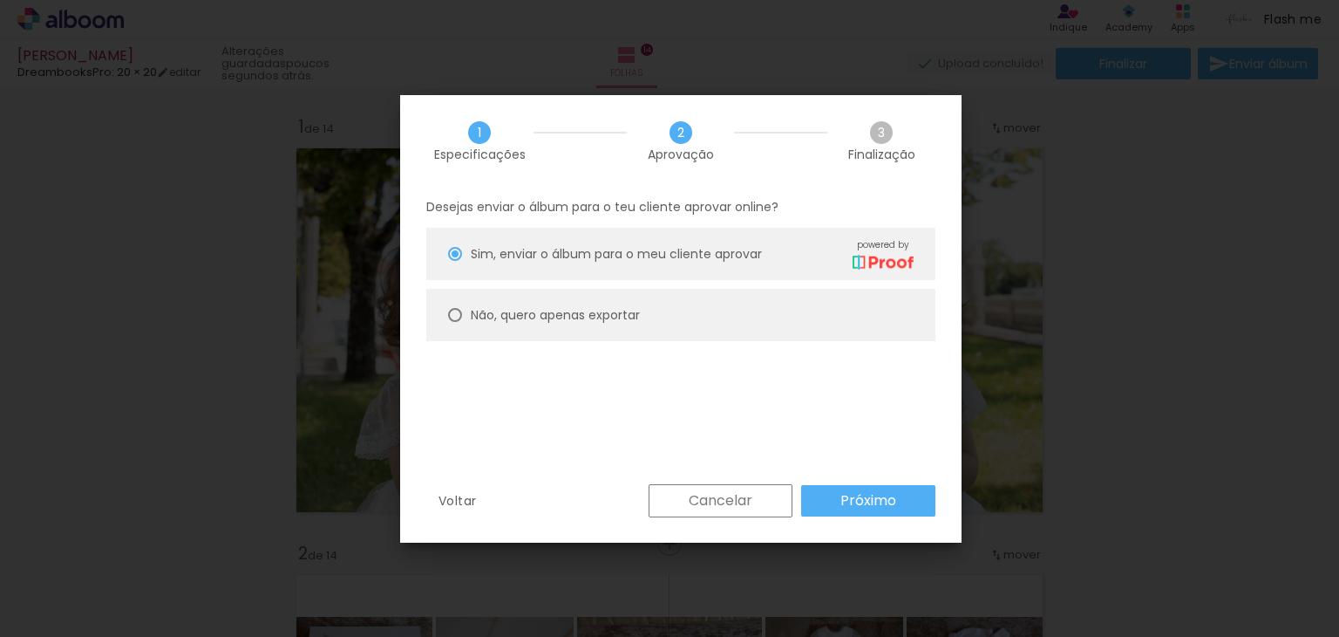
click at [0, 0] on slot "Próximo" at bounding box center [0, 0] width 0 height 0
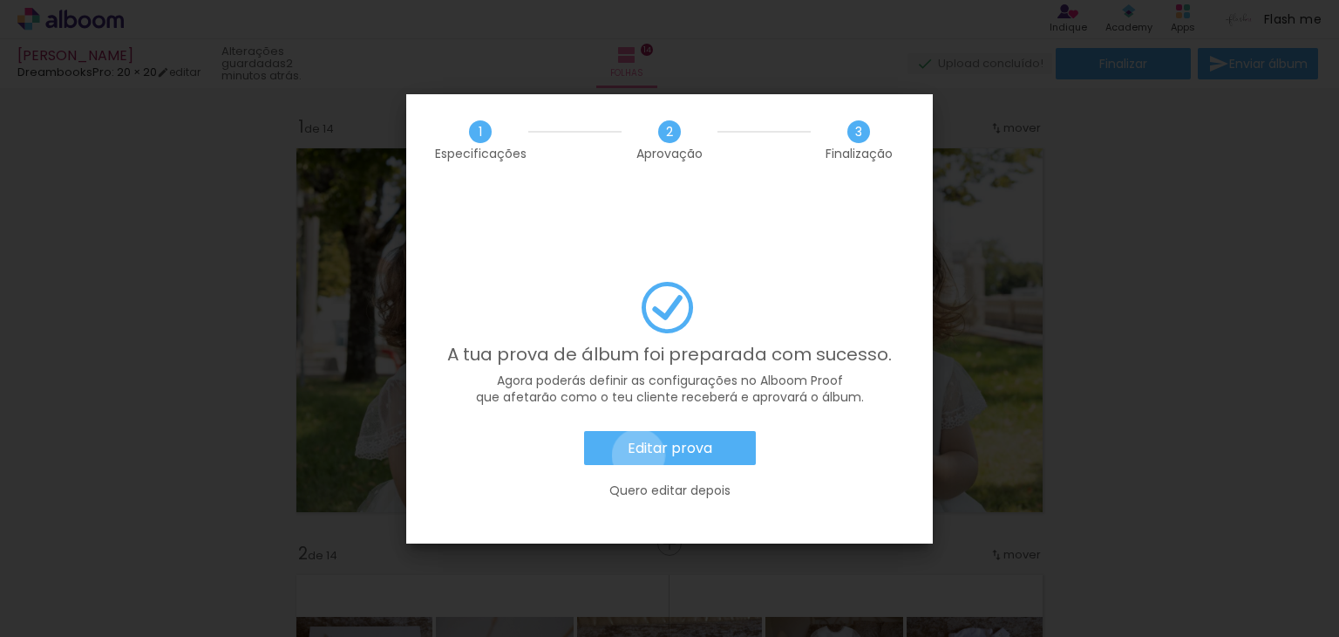
click at [0, 0] on slot "Editar prova" at bounding box center [0, 0] width 0 height 0
